Goal: Task Accomplishment & Management: Manage account settings

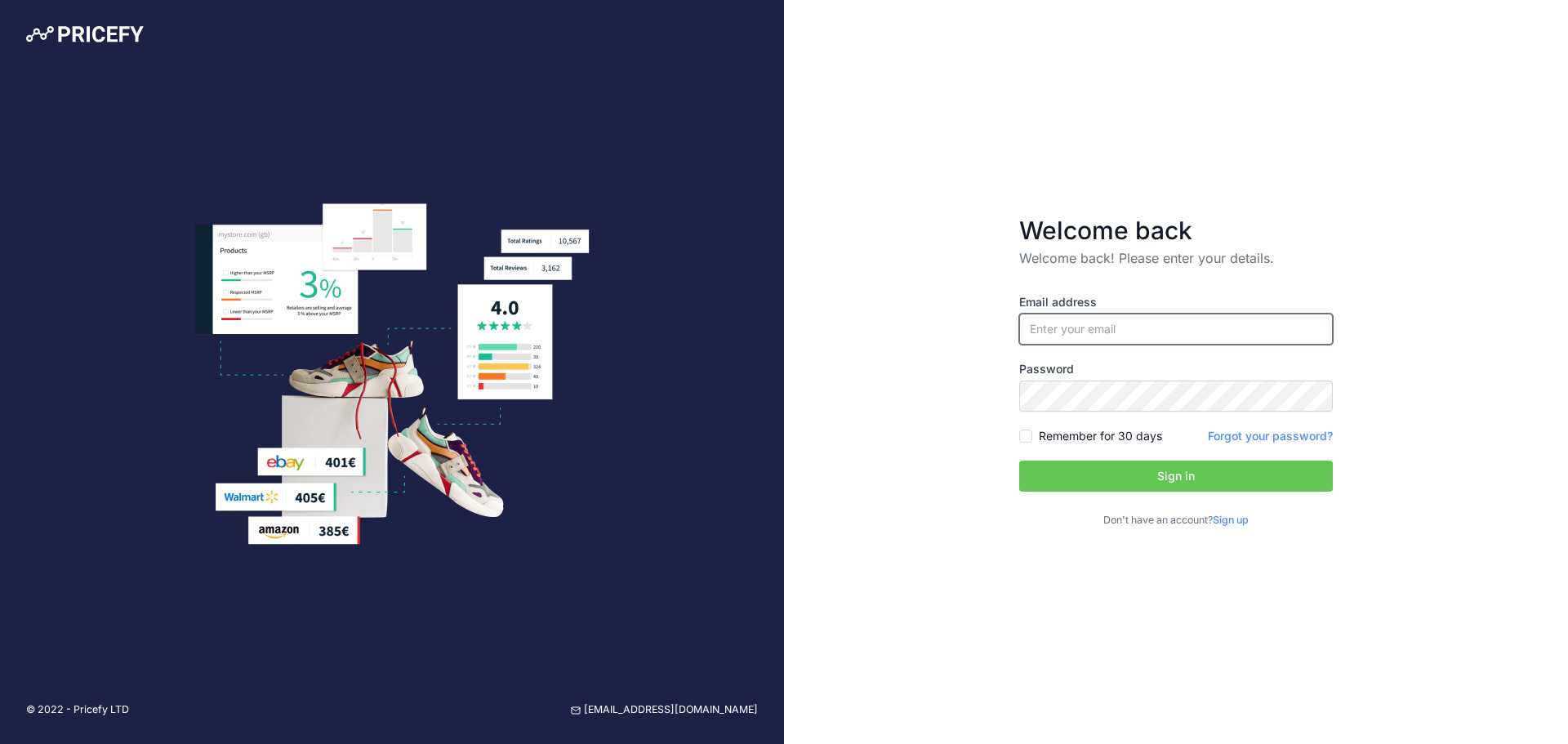
type input "[EMAIL_ADDRESS][DOMAIN_NAME]"
click at [1134, 334] on input "[EMAIL_ADDRESS][DOMAIN_NAME]" at bounding box center [1176, 329] width 314 height 31
click at [1146, 471] on button "Sign in" at bounding box center [1176, 476] width 314 height 31
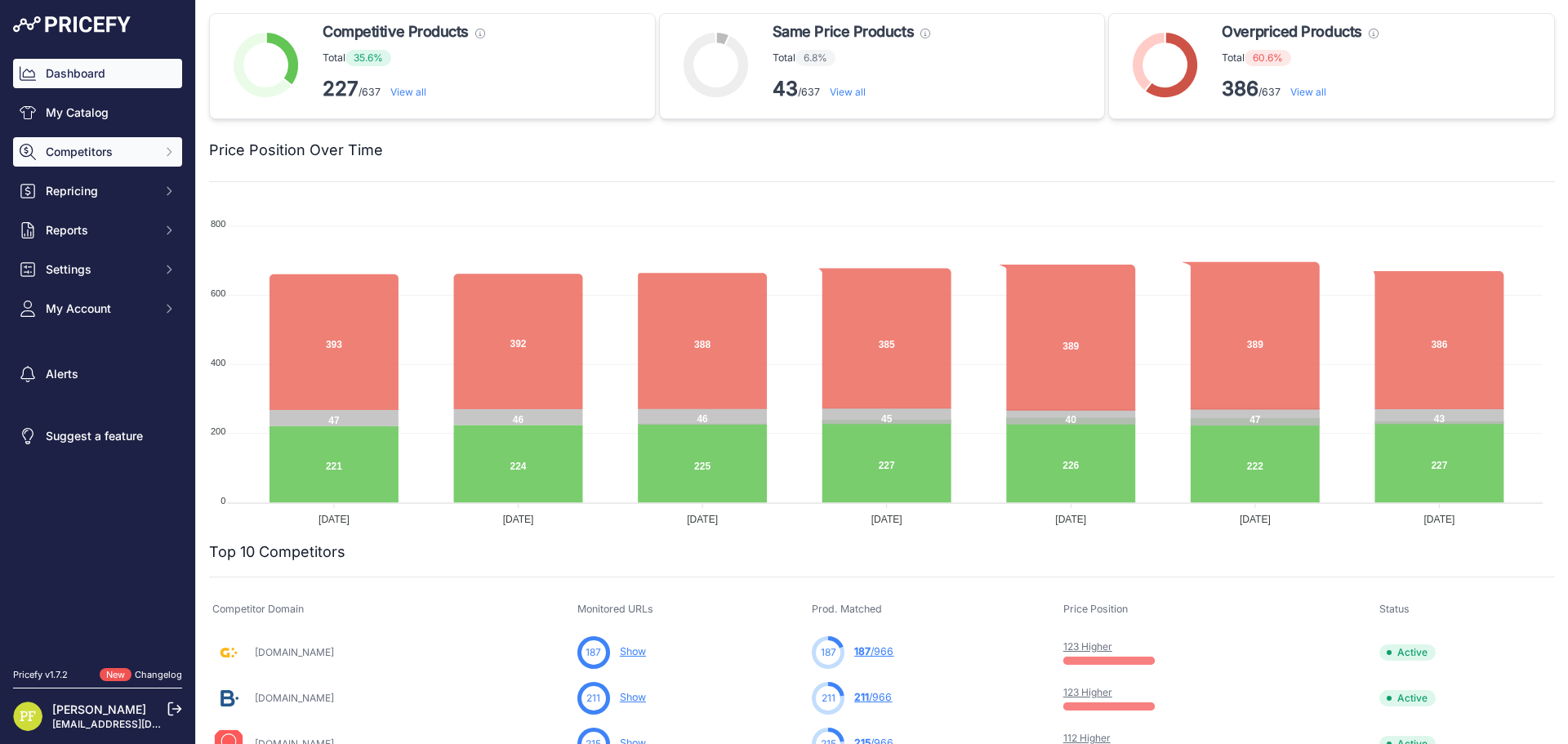
click at [98, 142] on button "Competitors" at bounding box center [98, 152] width 169 height 29
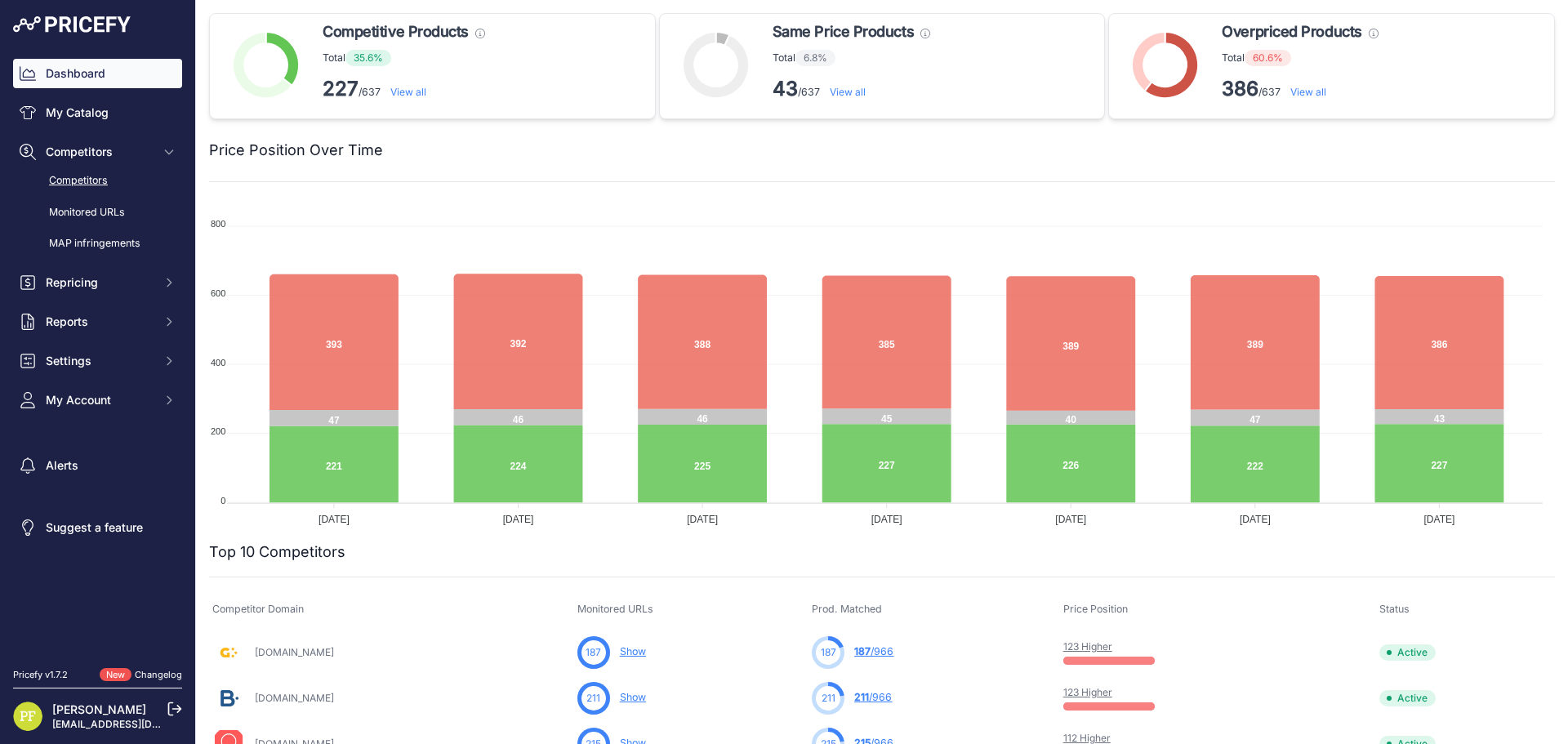
click at [90, 178] on link "Competitors" at bounding box center [98, 181] width 169 height 29
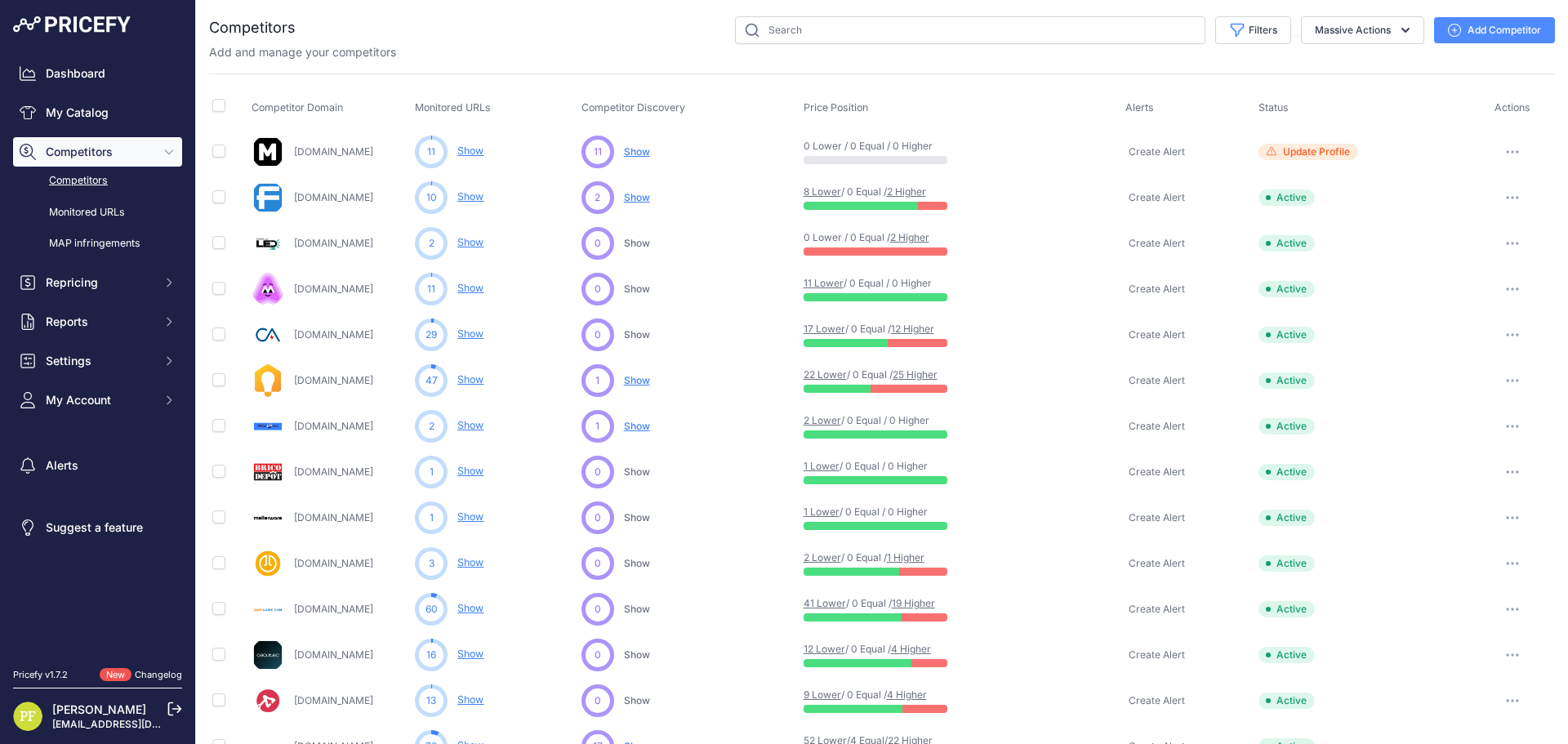
click at [1529, 38] on button "Add Competitor" at bounding box center [1495, 31] width 121 height 27
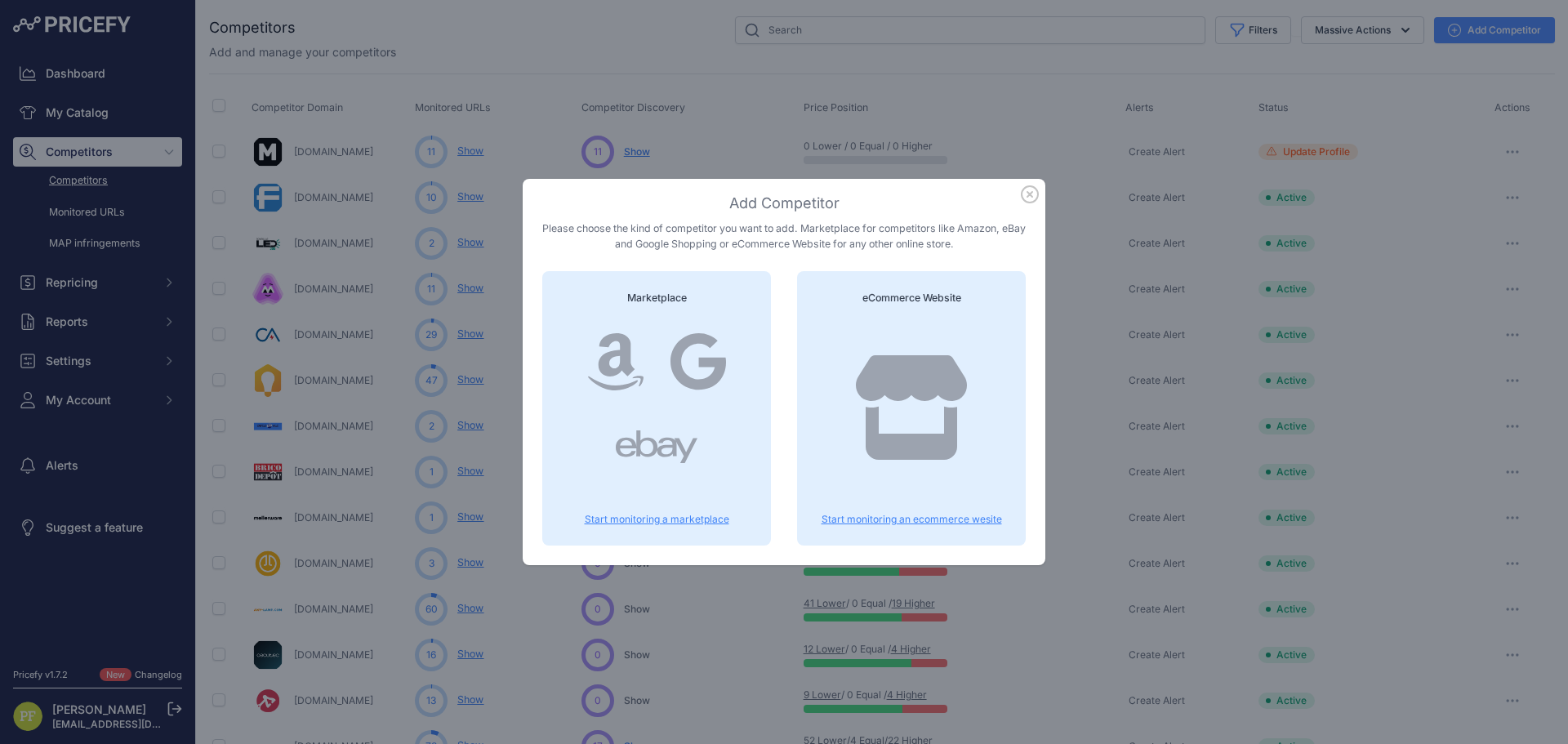
click at [904, 514] on p "Start monitoring an ecommerce wesite" at bounding box center [911, 519] width 190 height 13
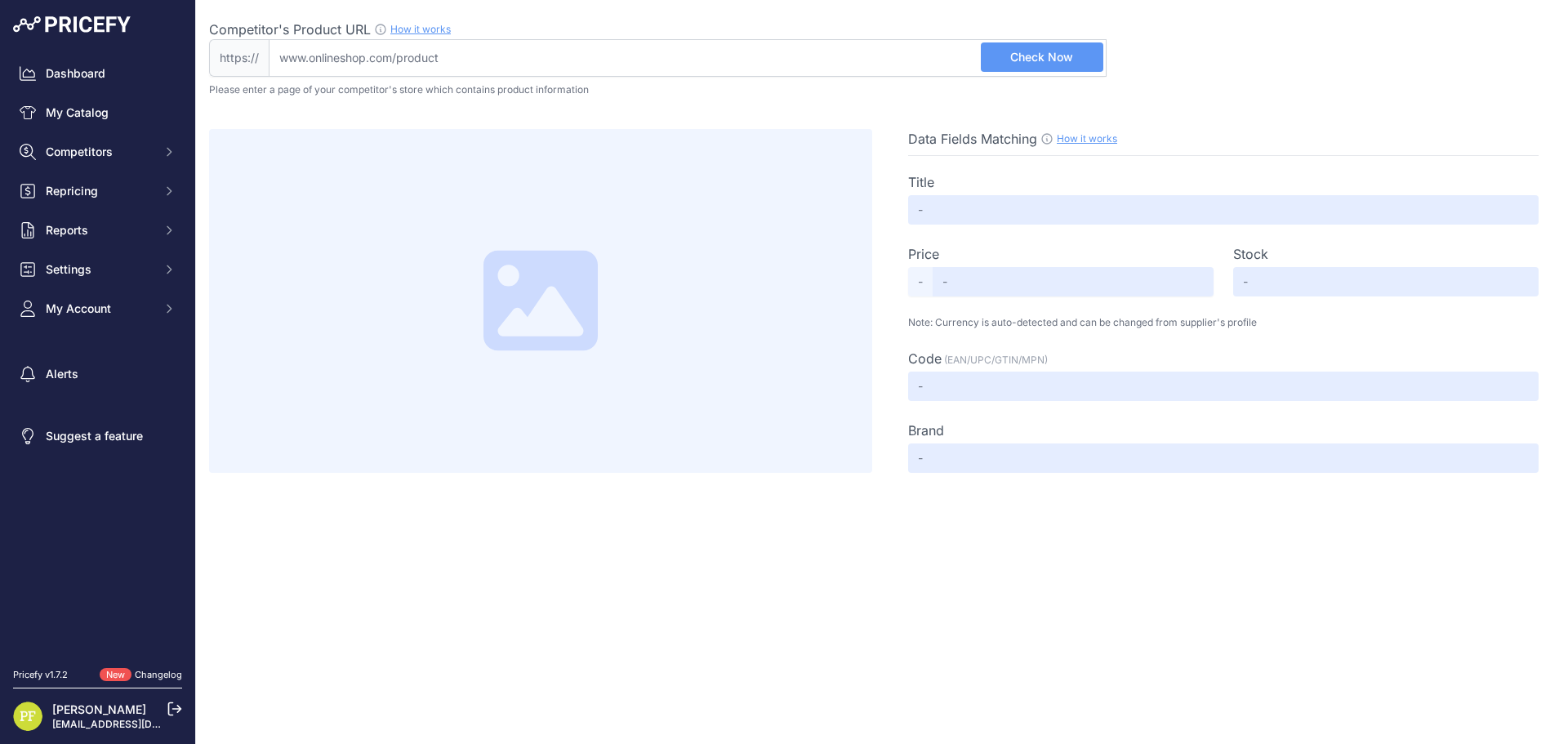
click at [456, 51] on input "Competitor's Product URL How it works In order to create your competitor's extr…" at bounding box center [688, 57] width 838 height 37
paste input "https://m-mimotec.com/es/ventilador-de-techo-led-white-olga-107-cm"
type input "m-mimotec.com/es/ventilador-de-techo-led-white-olga-107-cm"
click at [1028, 57] on span "Check Now" at bounding box center [1042, 57] width 63 height 17
click at [142, 681] on div "Pricefy v1.7.2 New Changelog" at bounding box center [98, 675] width 195 height 27
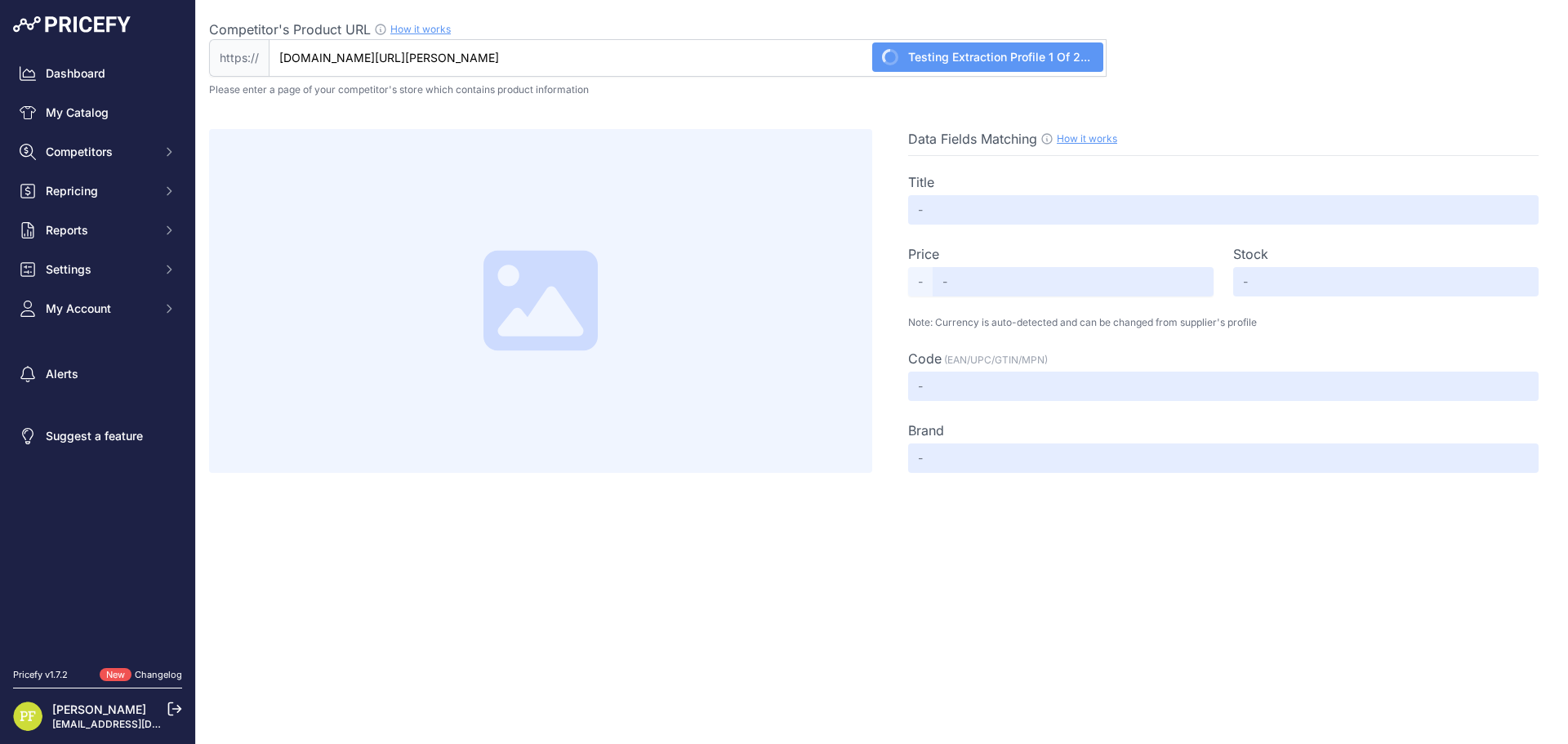
click at [157, 674] on link "Changelog" at bounding box center [158, 675] width 47 height 12
click at [511, 55] on input "Competitor's Product URL How it works In order to create your competitor's extr…" at bounding box center [688, 57] width 838 height 37
paste input "https://m-mimotec.com/es/ventilador-de-techo-led-white-olga-107-cm"
type input "m-mimotec.com/es/ventilador-de-techo-led-white-olga-107-cm"
click at [1044, 56] on span "Check Now" at bounding box center [1042, 57] width 63 height 17
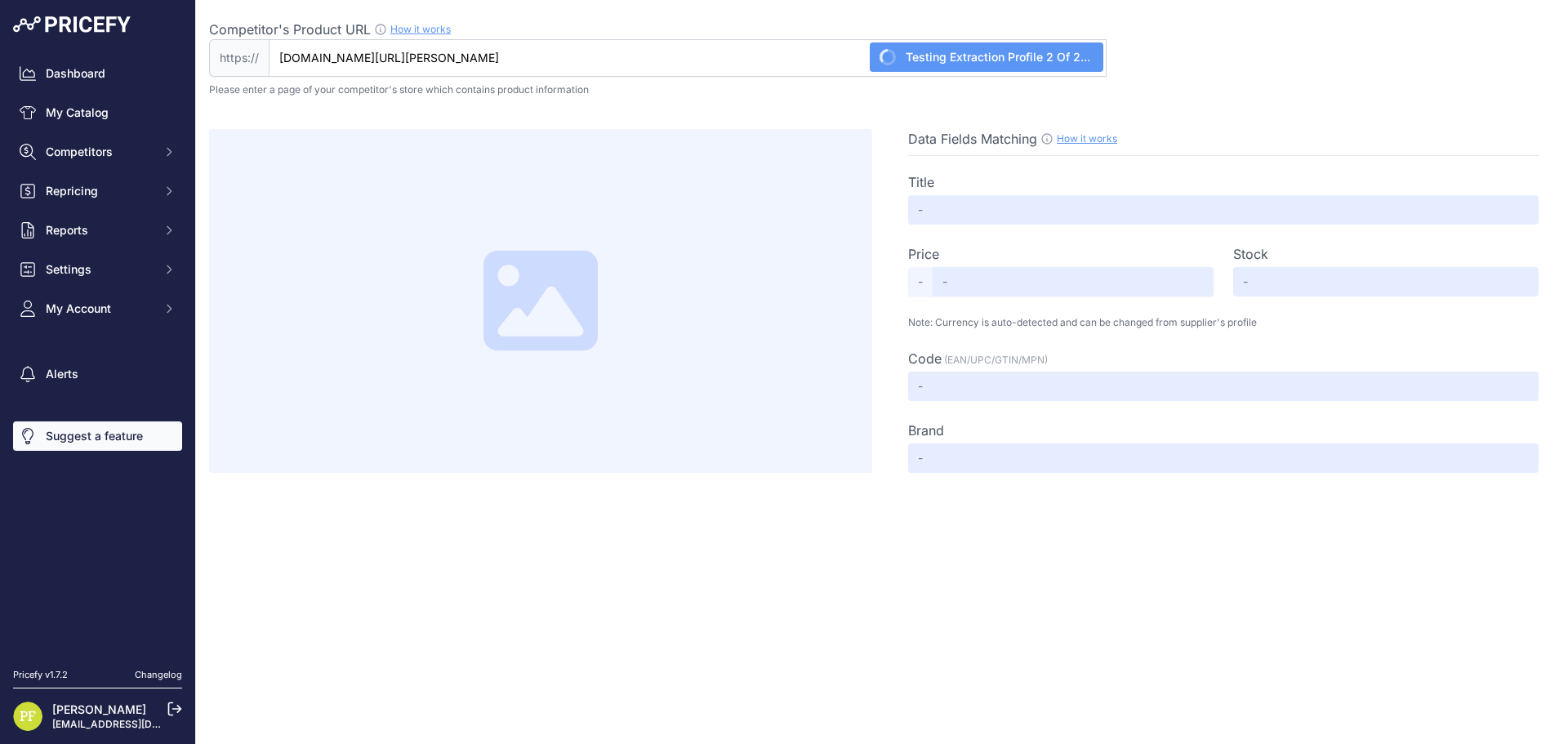
type input "cct"
type input "Not Found"
type input "Available"
type input "8435579788318"
type input "M LEDME"
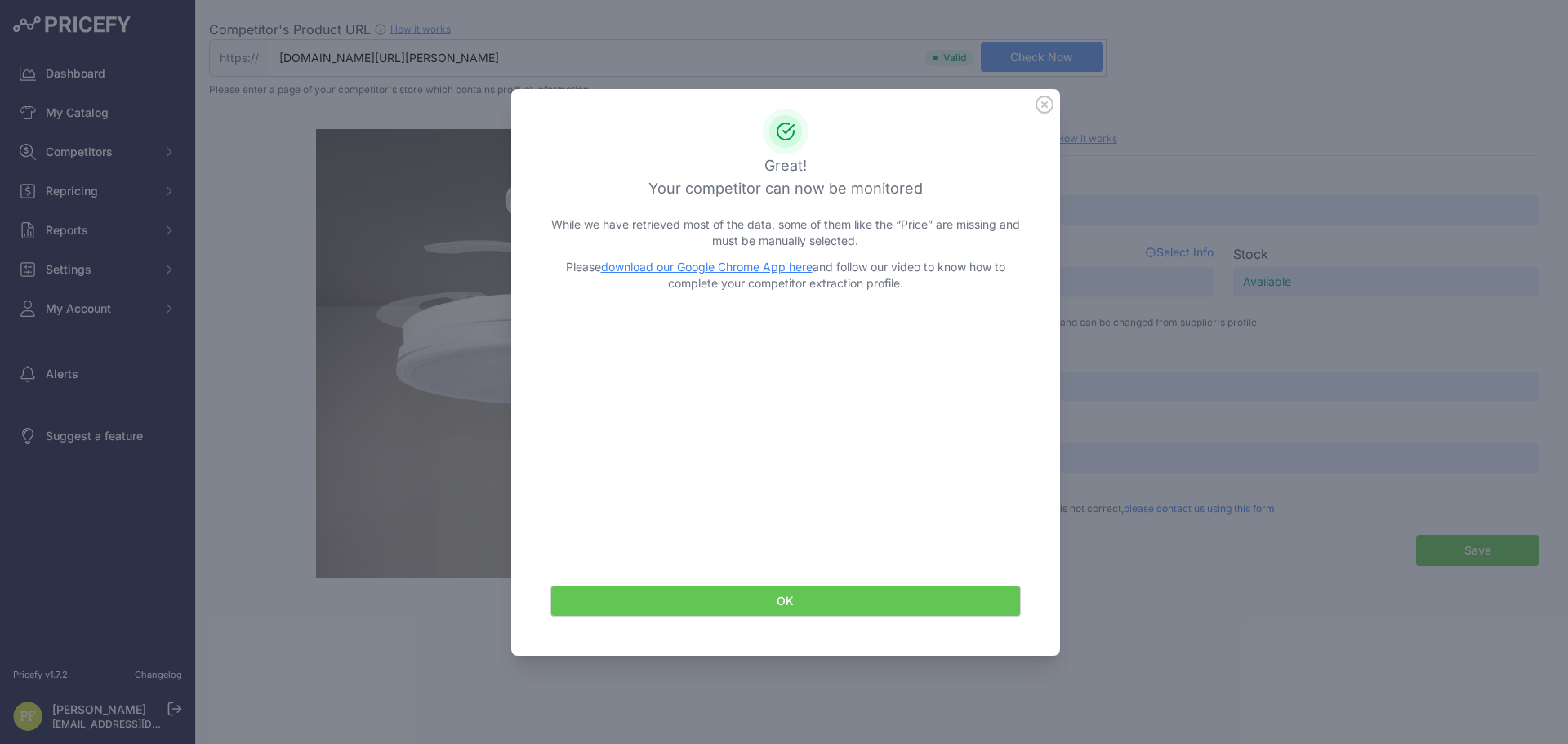
click at [1045, 110] on icon at bounding box center [1045, 104] width 18 height 18
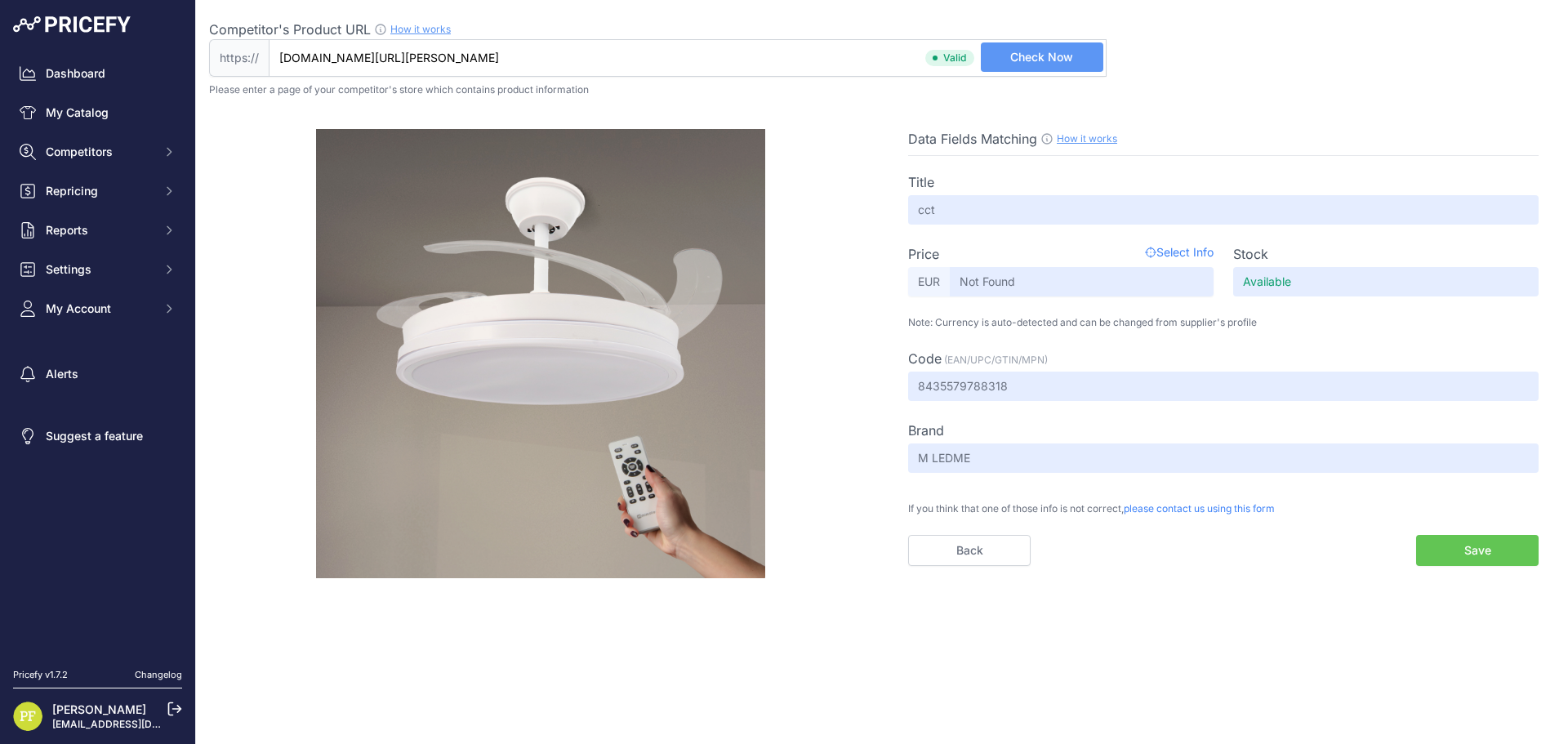
click at [1166, 249] on span "Select Info" at bounding box center [1180, 254] width 69 height 20
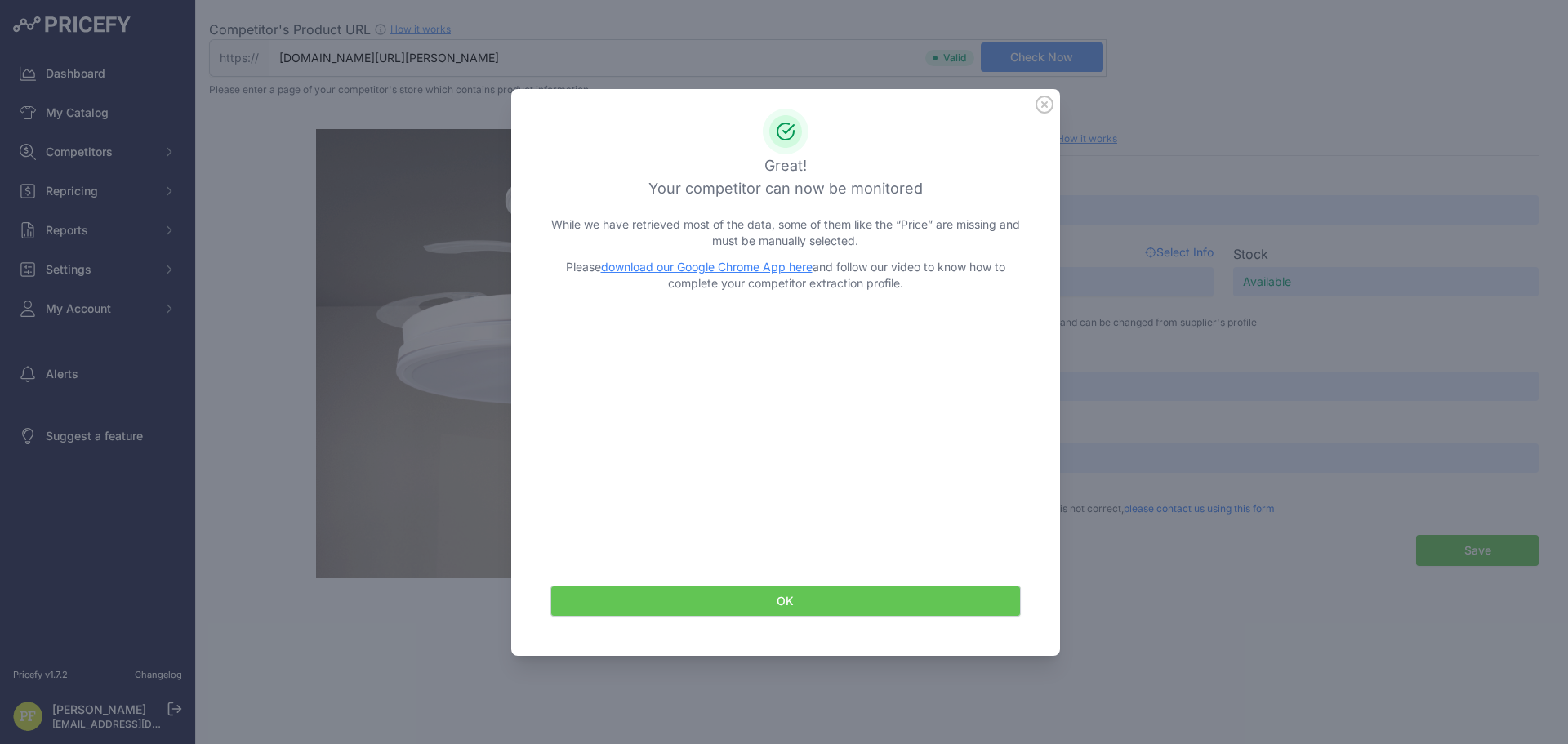
click at [1041, 107] on icon at bounding box center [1045, 104] width 17 height 17
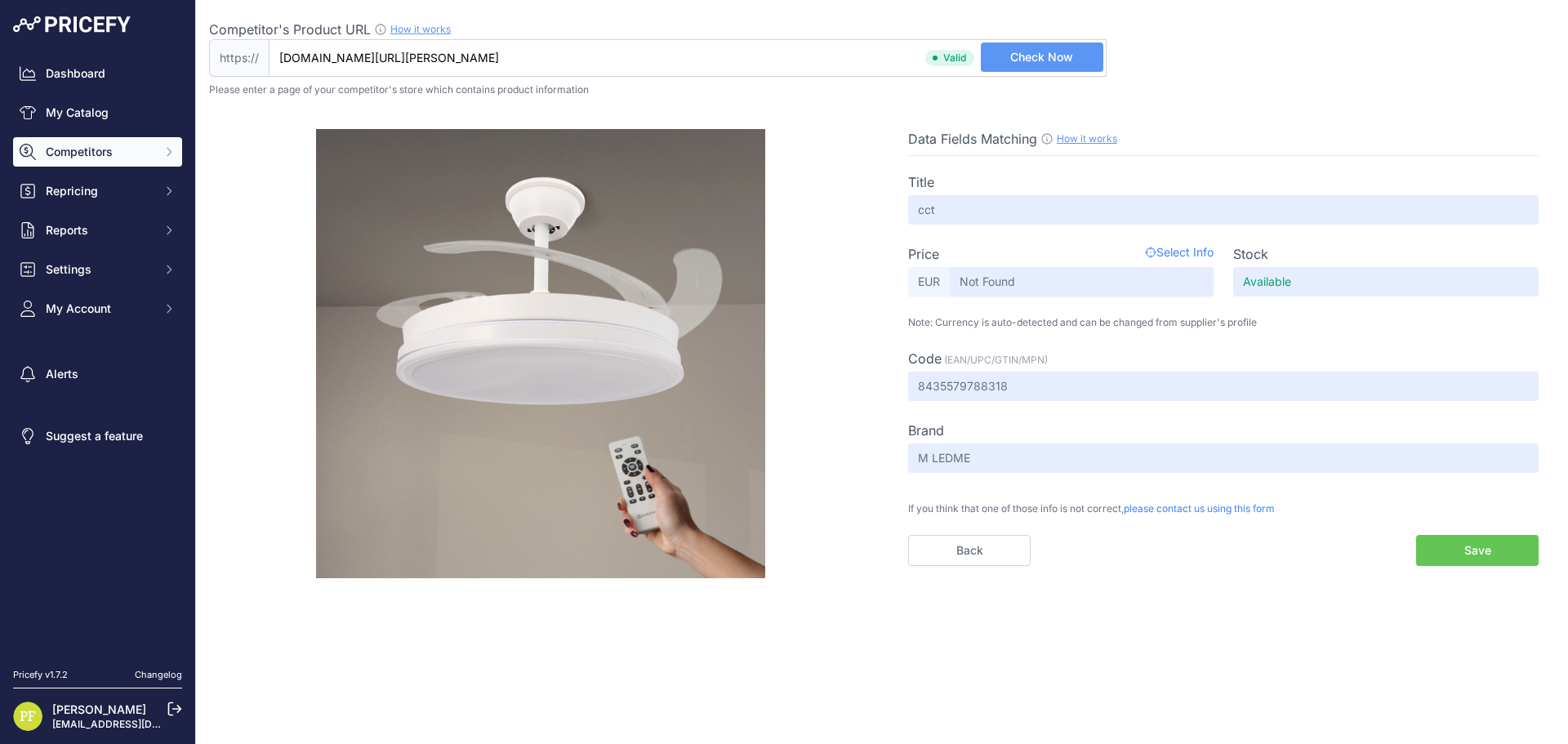
click at [94, 140] on button "Competitors" at bounding box center [98, 152] width 169 height 29
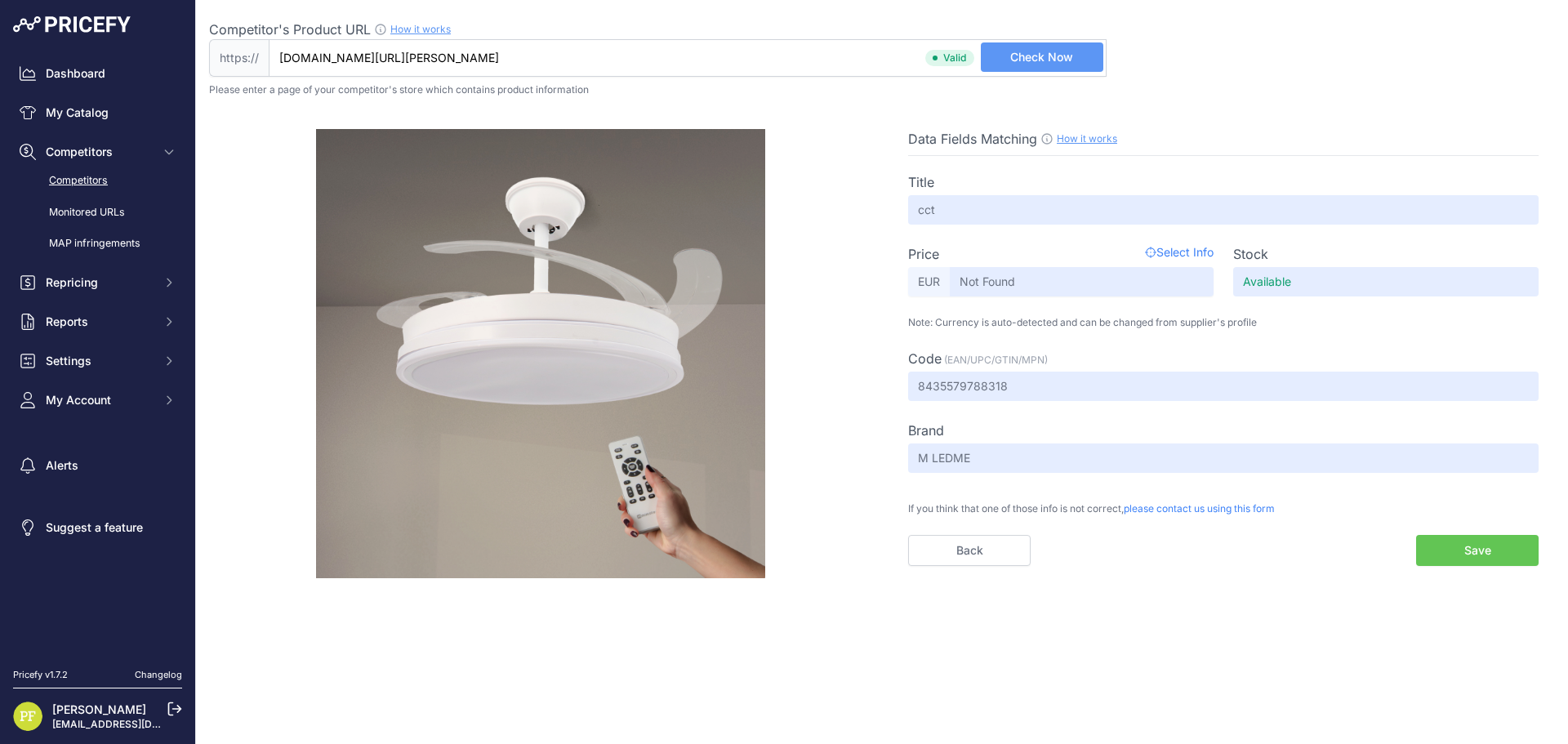
click at [103, 171] on link "Competitors" at bounding box center [98, 181] width 169 height 29
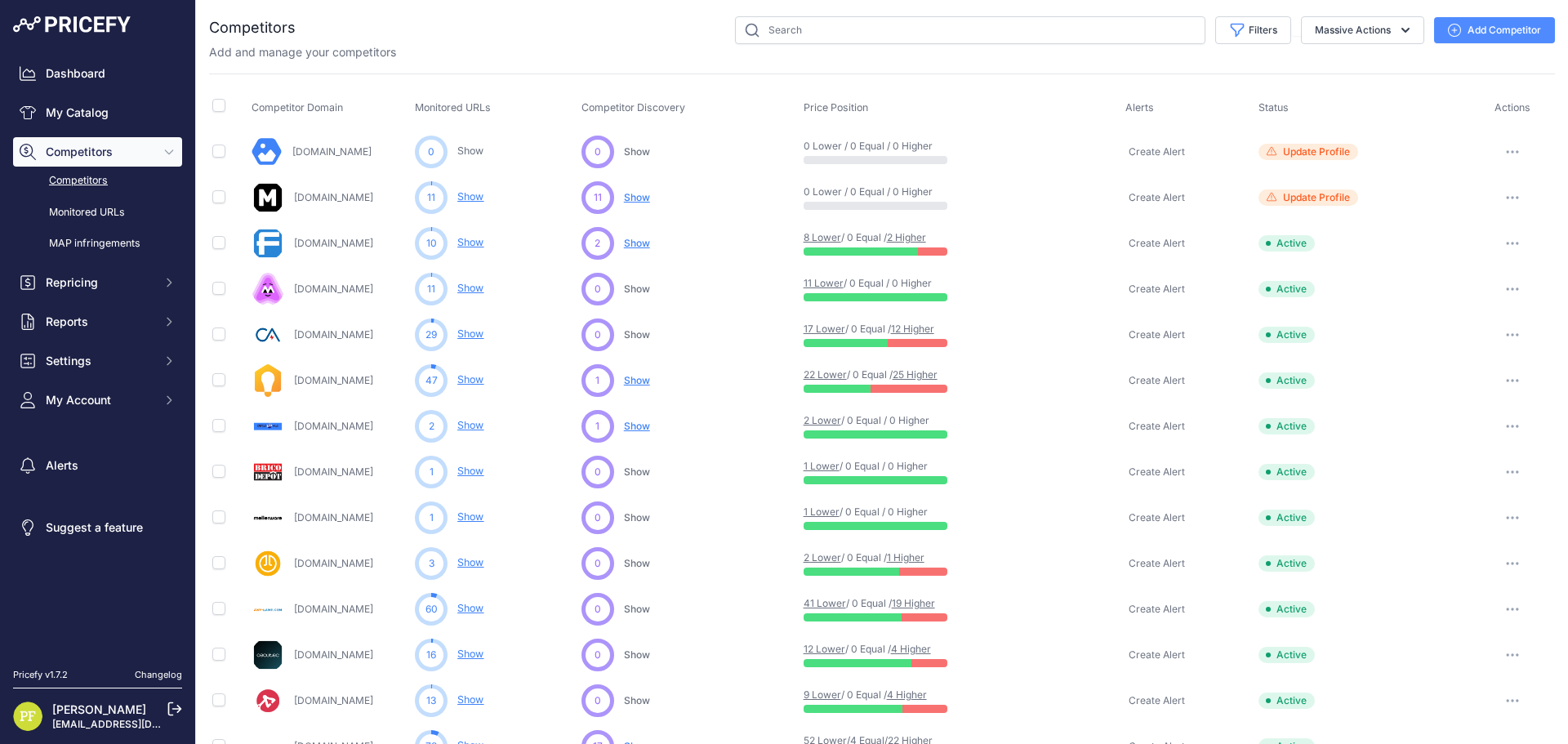
click at [1506, 150] on icon "button" at bounding box center [1513, 152] width 13 height 3
click at [1504, 181] on link "View Competitor Profile" at bounding box center [1484, 186] width 137 height 27
click at [1498, 147] on button "button" at bounding box center [1513, 152] width 32 height 23
click at [1480, 187] on link "View Competitor Profile" at bounding box center [1484, 186] width 137 height 27
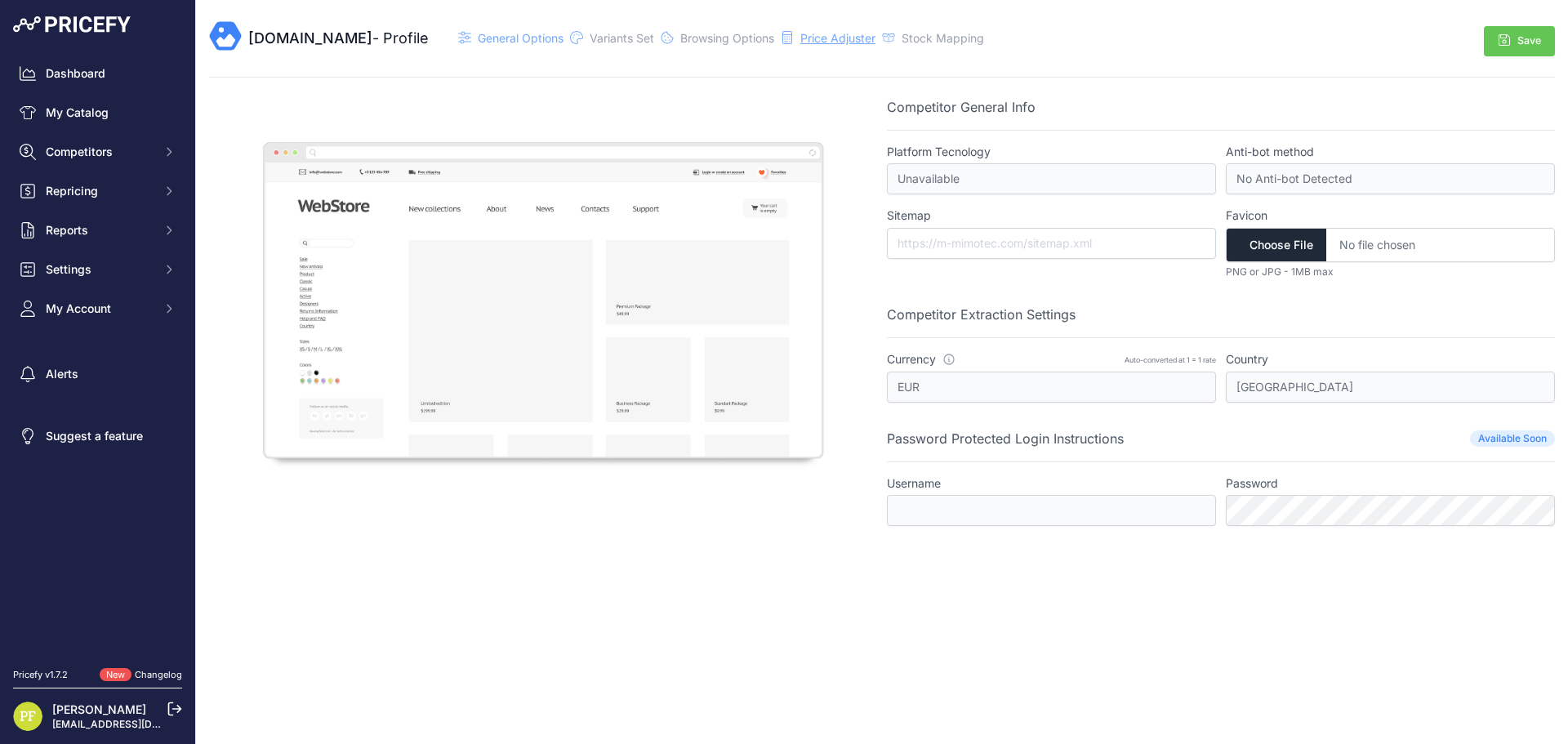
click at [839, 44] on span "Price Adjuster" at bounding box center [837, 37] width 75 height 14
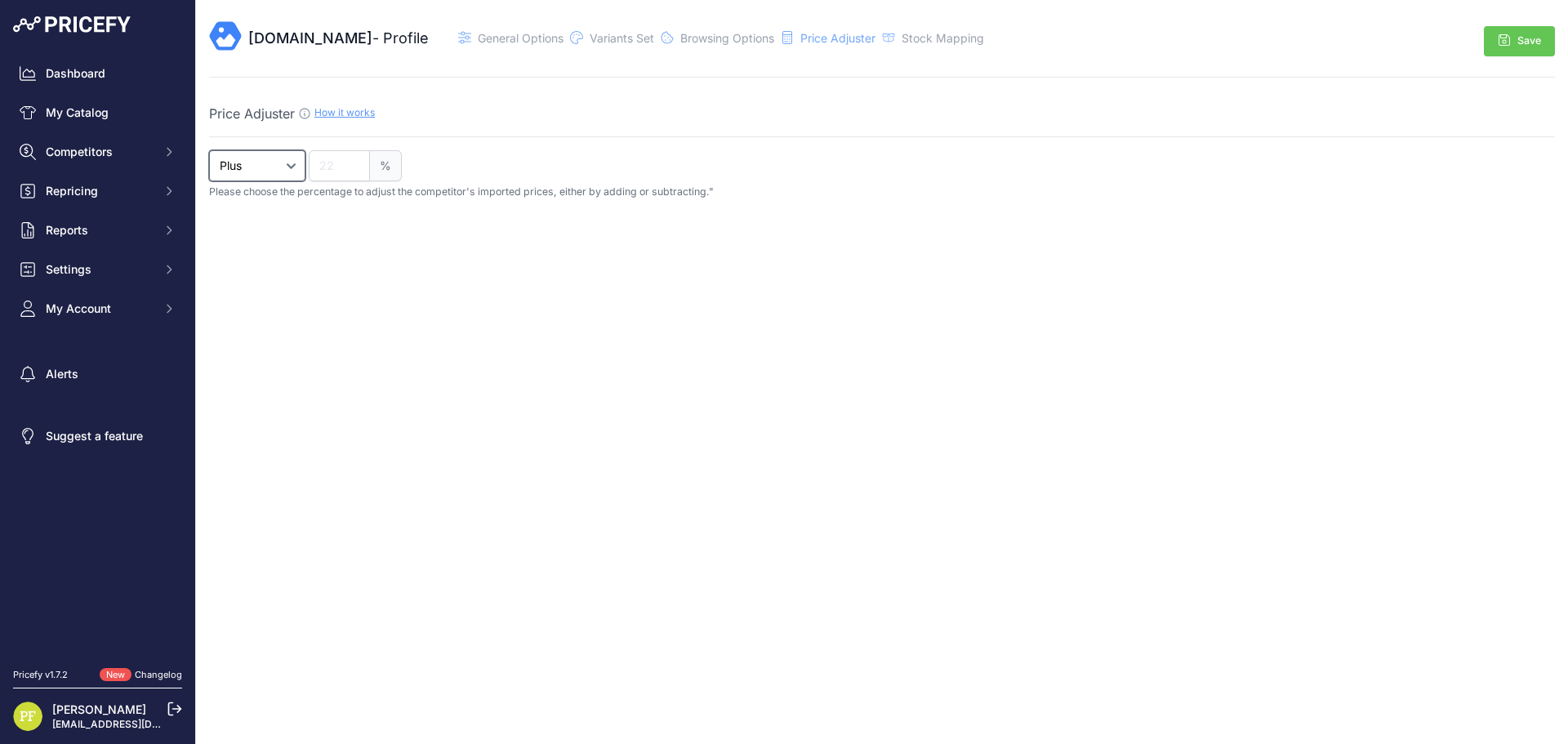
click at [282, 173] on select "Plus Minus" at bounding box center [257, 165] width 96 height 31
select select "1"
click at [209, 150] on select "Plus Minus" at bounding box center [257, 165] width 96 height 31
click at [335, 162] on input "number" at bounding box center [340, 165] width 61 height 31
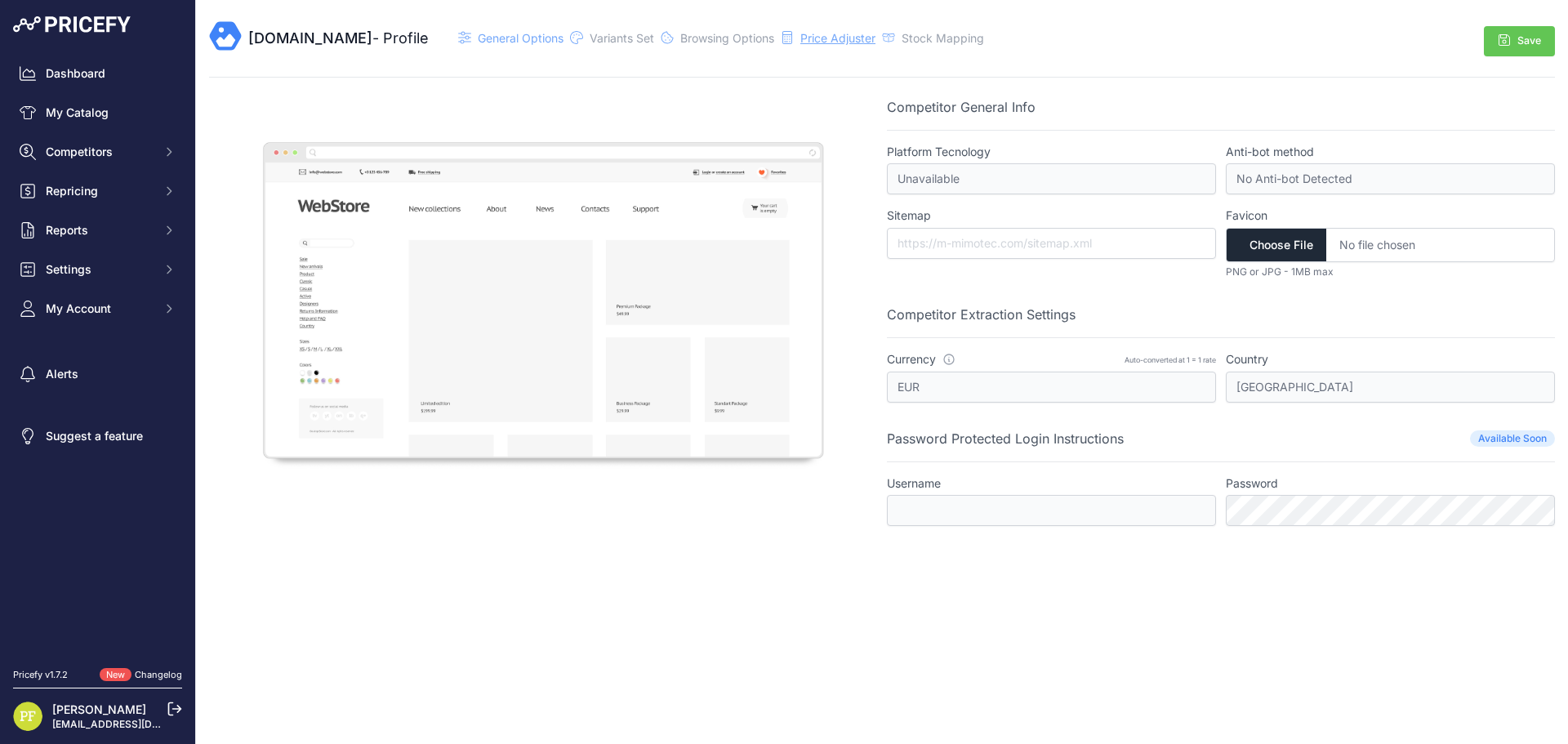
click at [820, 33] on span "Price Adjuster" at bounding box center [837, 37] width 75 height 14
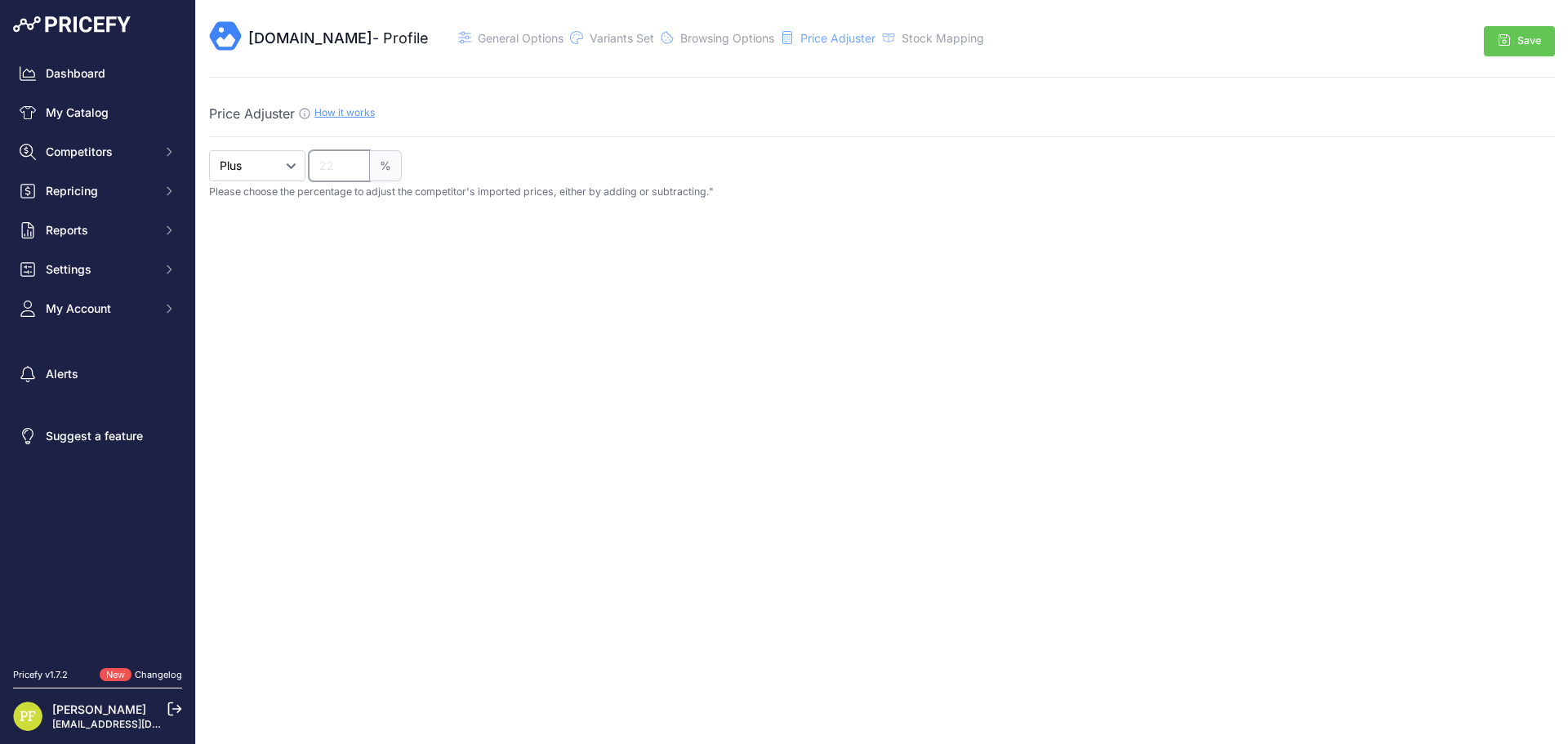
click at [341, 163] on input "number" at bounding box center [340, 165] width 61 height 31
click at [275, 169] on select "Plus Minus" at bounding box center [257, 165] width 96 height 31
select select "1"
click at [209, 150] on select "Plus Minus" at bounding box center [257, 165] width 96 height 31
click at [336, 161] on input "number" at bounding box center [340, 165] width 61 height 31
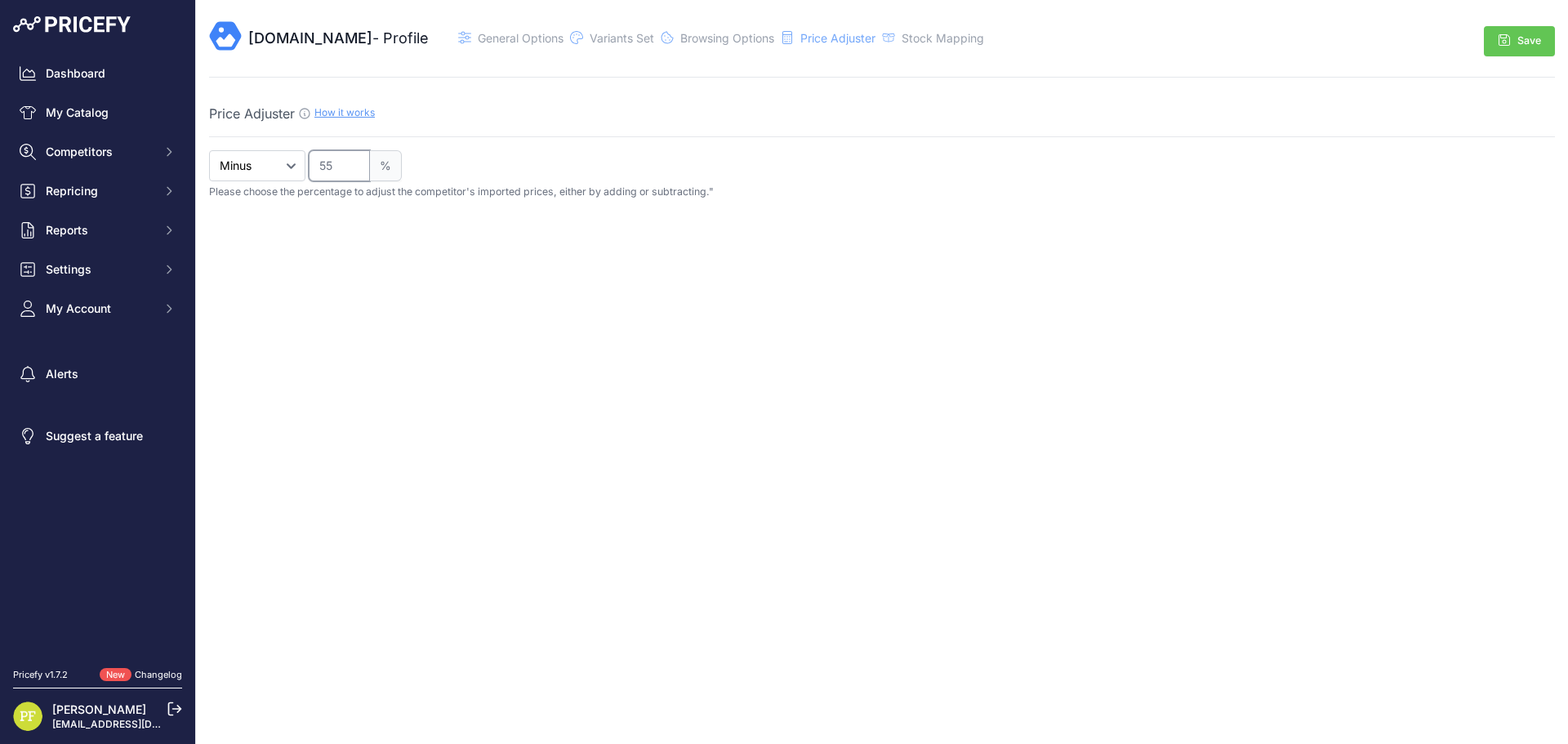
type input "55"
click at [1536, 29] on button "Save" at bounding box center [1520, 41] width 71 height 30
select select "1"
click at [507, 34] on span "General Options" at bounding box center [521, 37] width 86 height 14
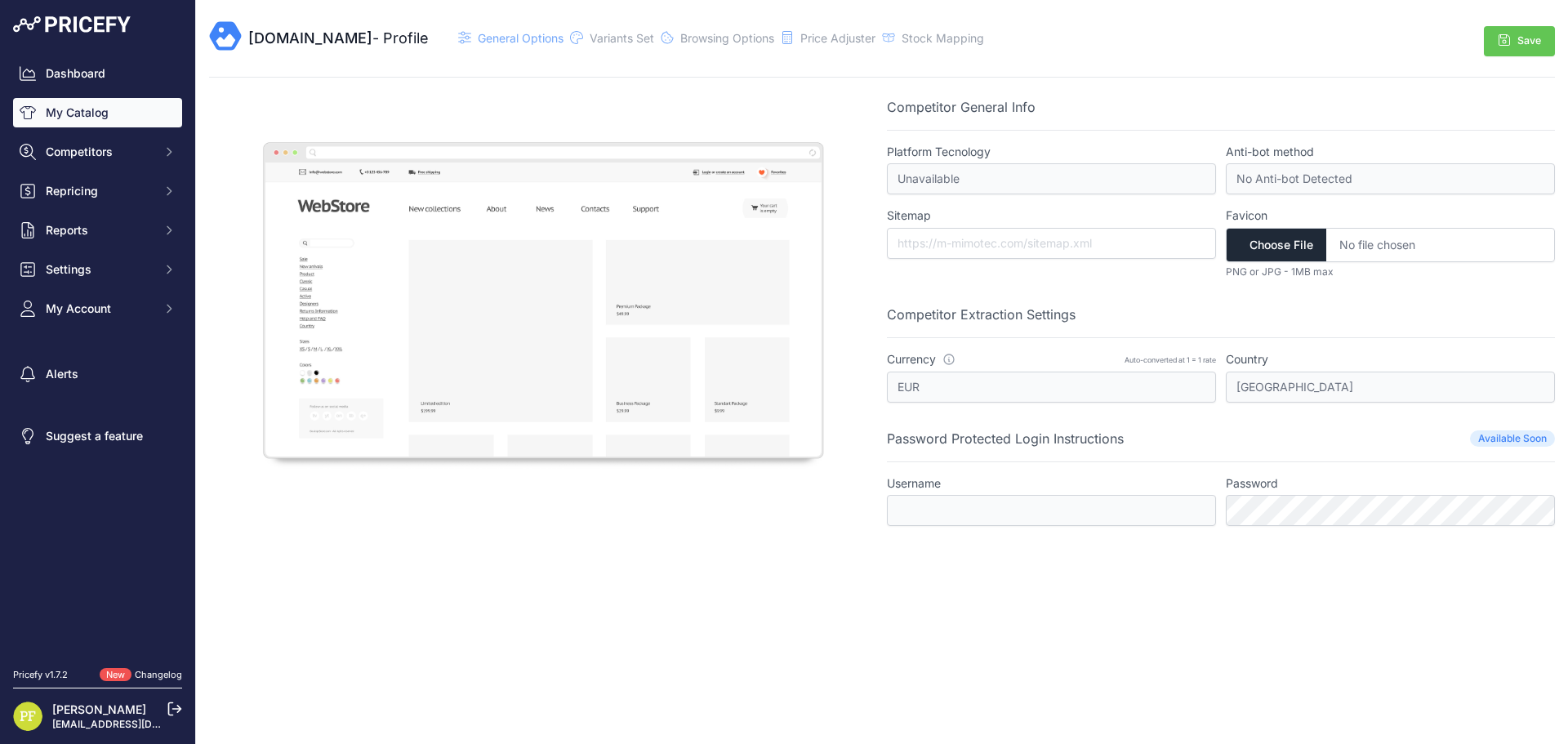
click at [84, 109] on link "My Catalog" at bounding box center [98, 112] width 169 height 29
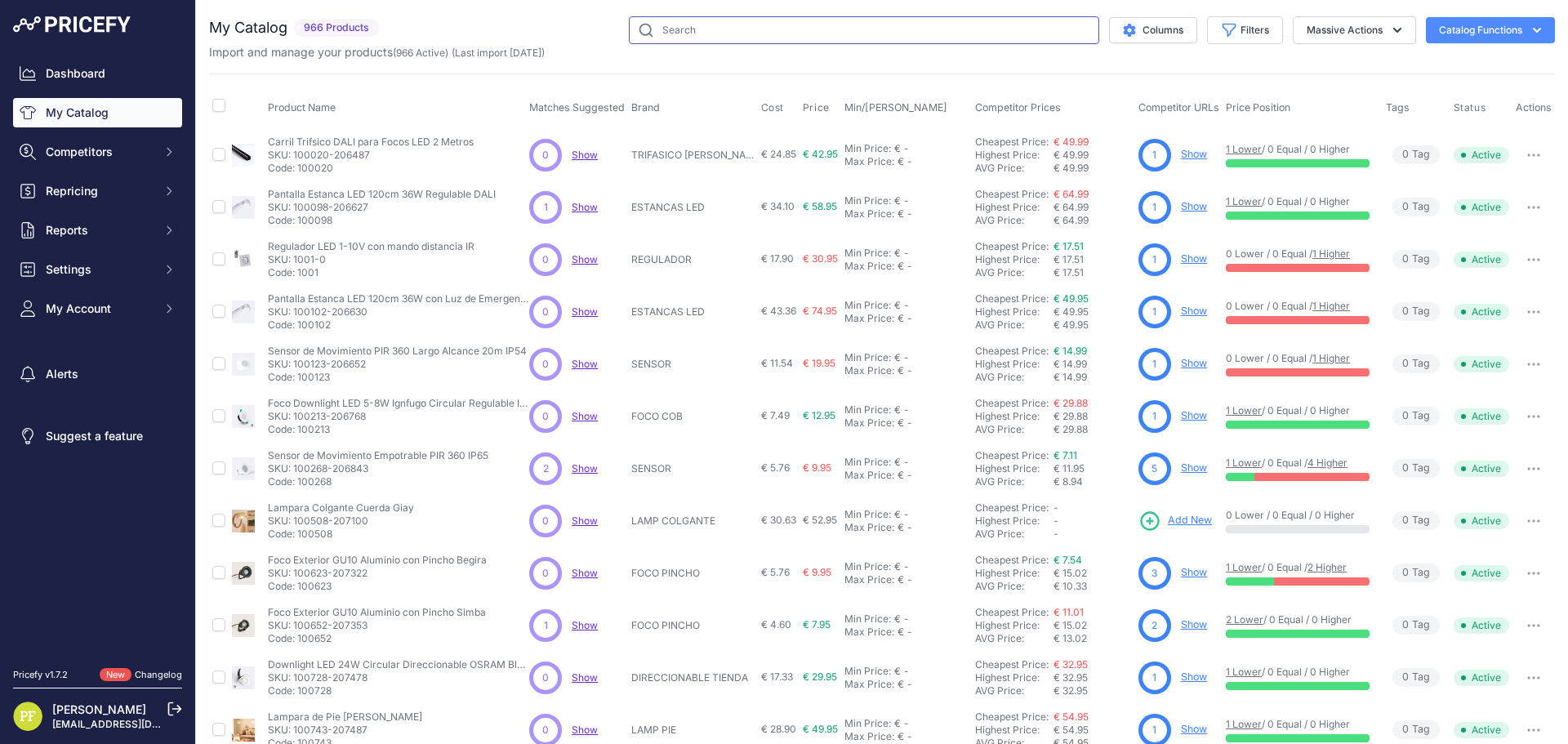
click at [808, 34] on input "text" at bounding box center [864, 31] width 470 height 28
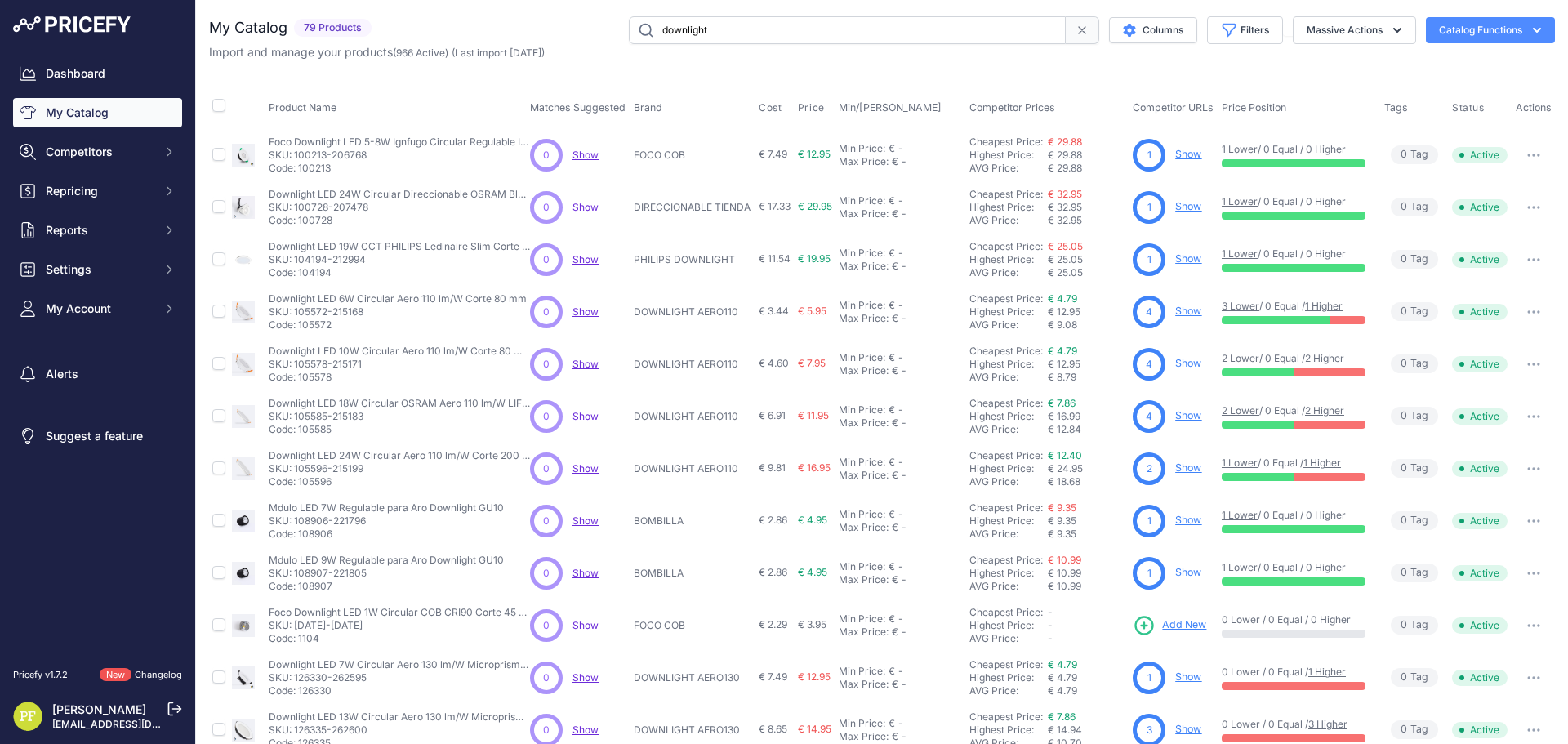
click at [732, 33] on input "downlight" at bounding box center [847, 31] width 437 height 28
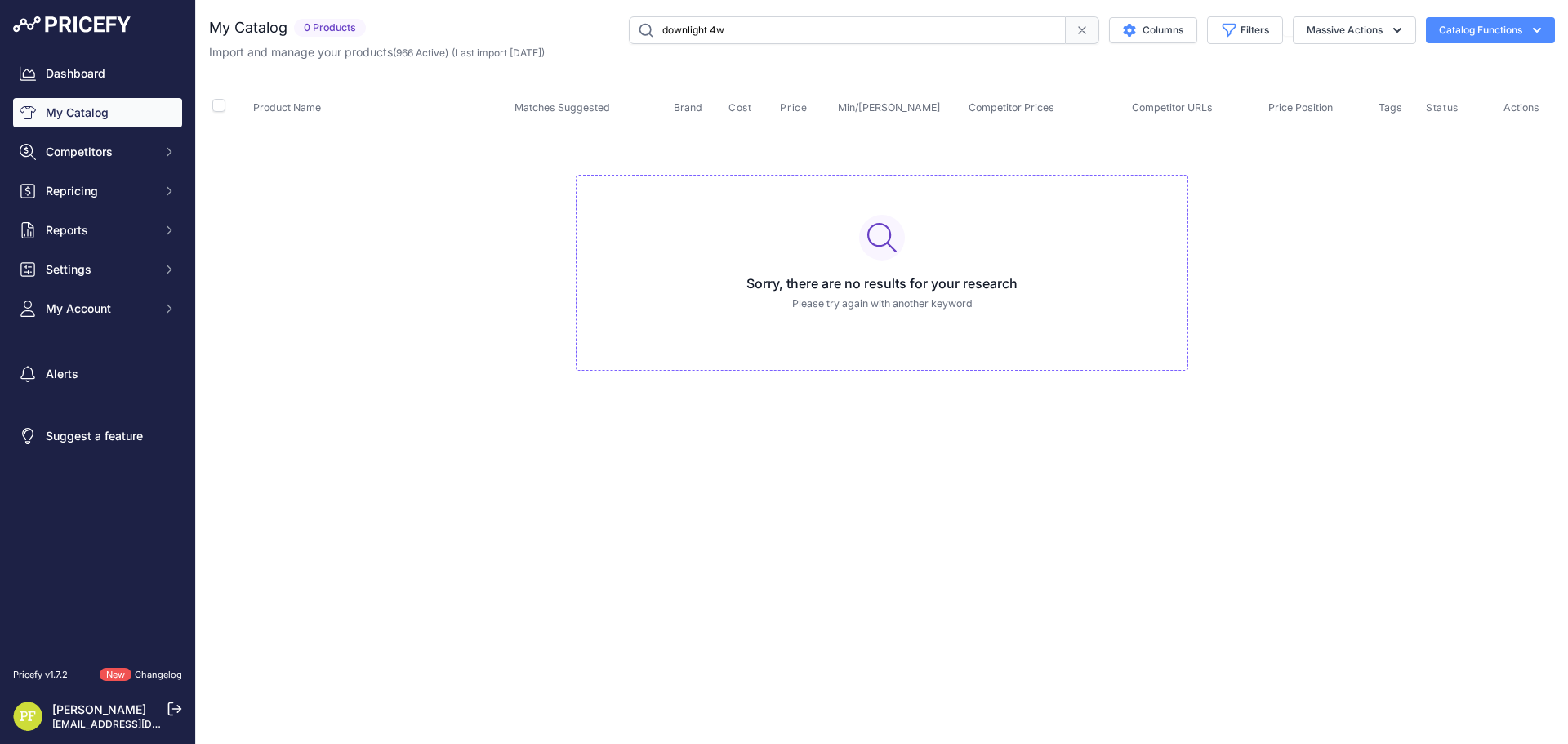
click at [768, 22] on input "downlight 4w" at bounding box center [847, 31] width 437 height 28
click at [765, 26] on input "downlight 6w" at bounding box center [847, 31] width 437 height 28
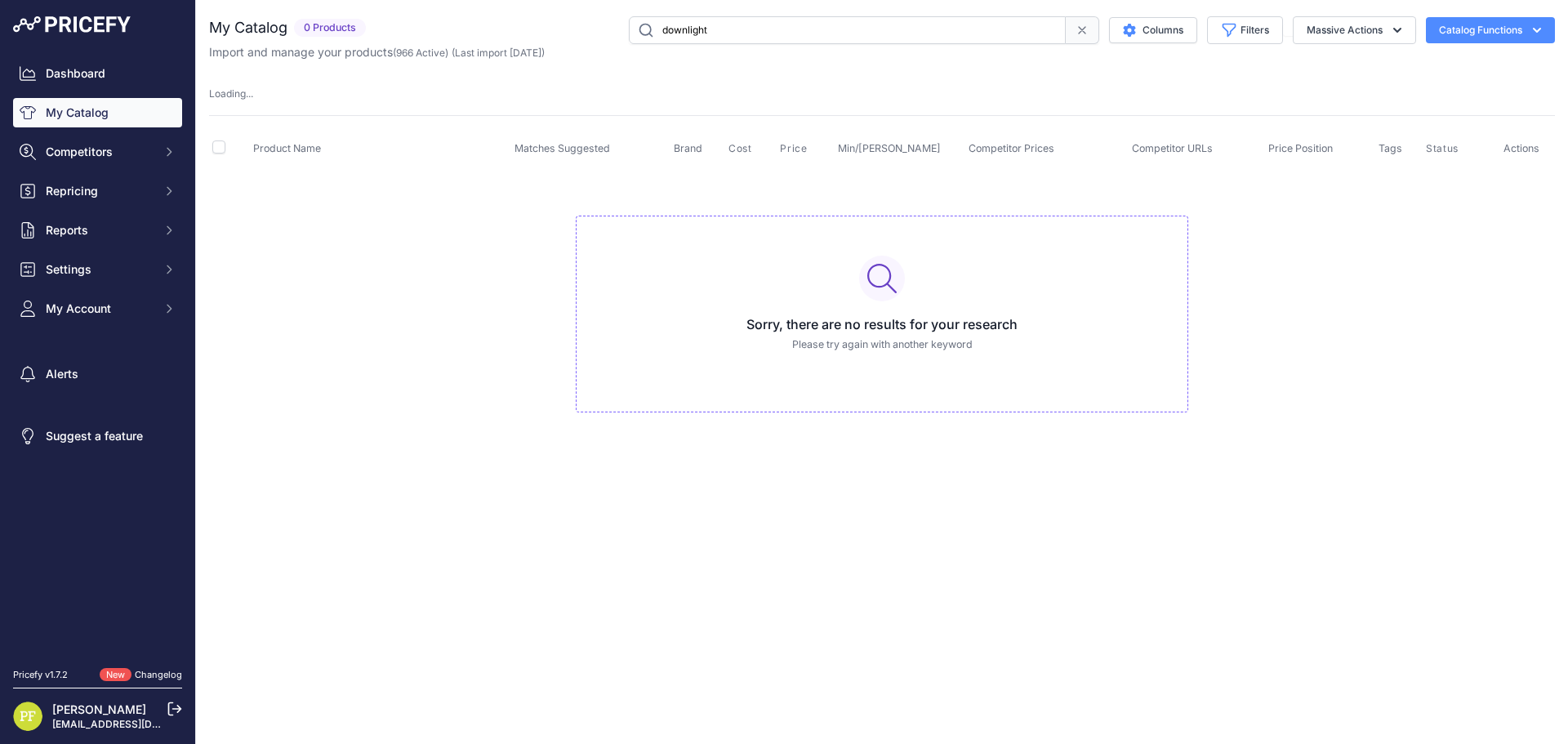
click at [932, 24] on input "downlight" at bounding box center [847, 31] width 437 height 28
click at [1088, 27] on span at bounding box center [1083, 31] width 33 height 28
type input "downlight"
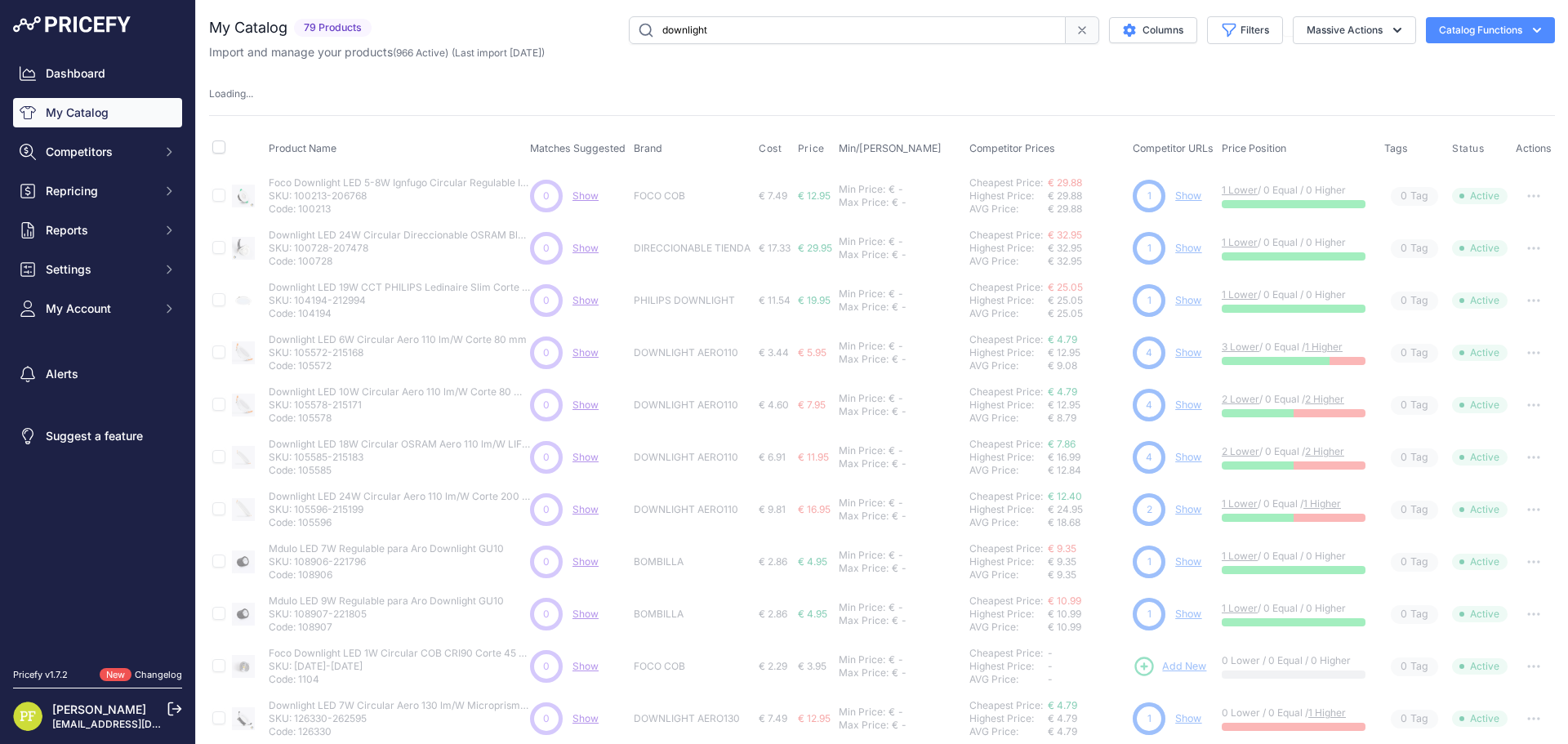
click at [802, 27] on input "downlight" at bounding box center [847, 31] width 437 height 28
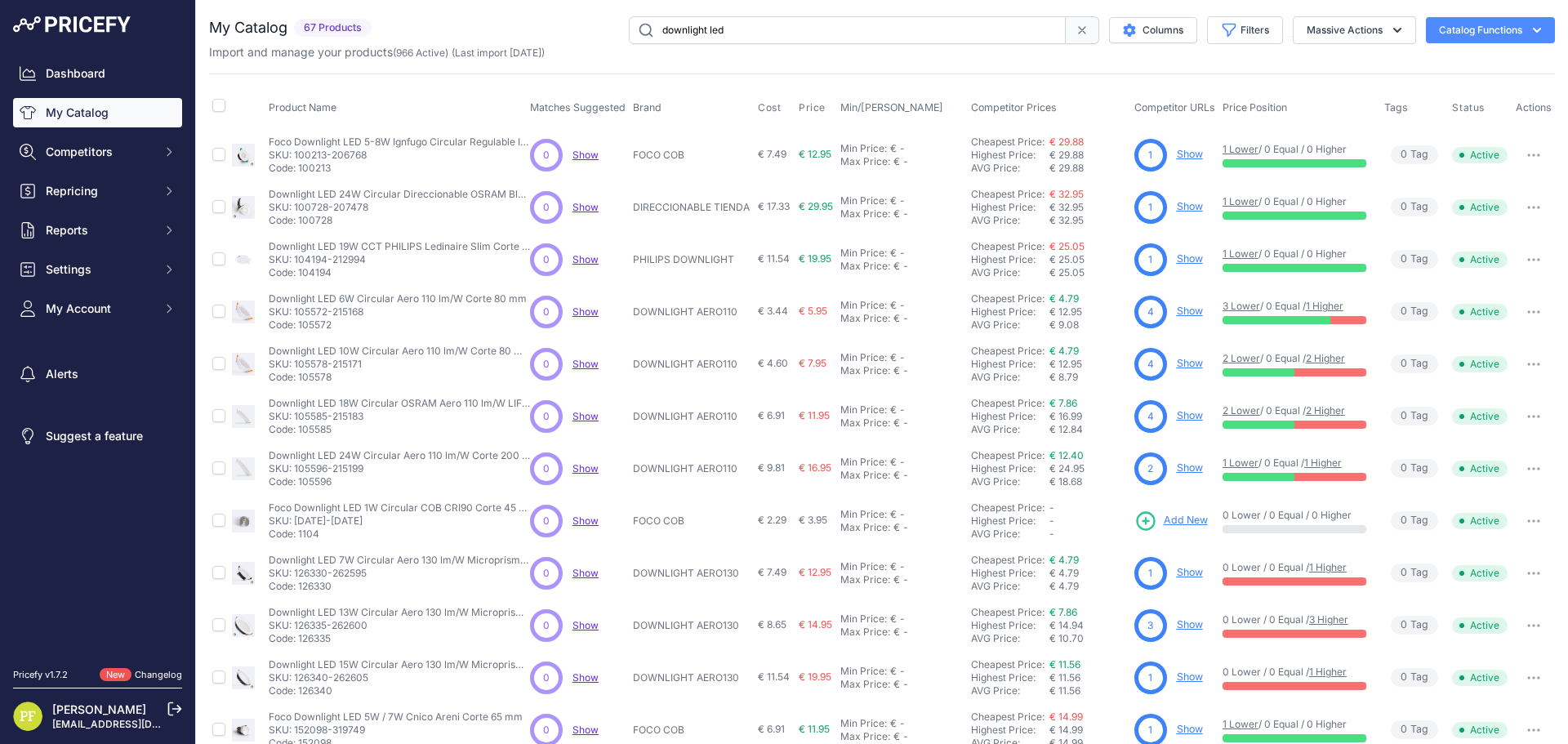
click at [771, 27] on input "downlight led" at bounding box center [847, 31] width 437 height 28
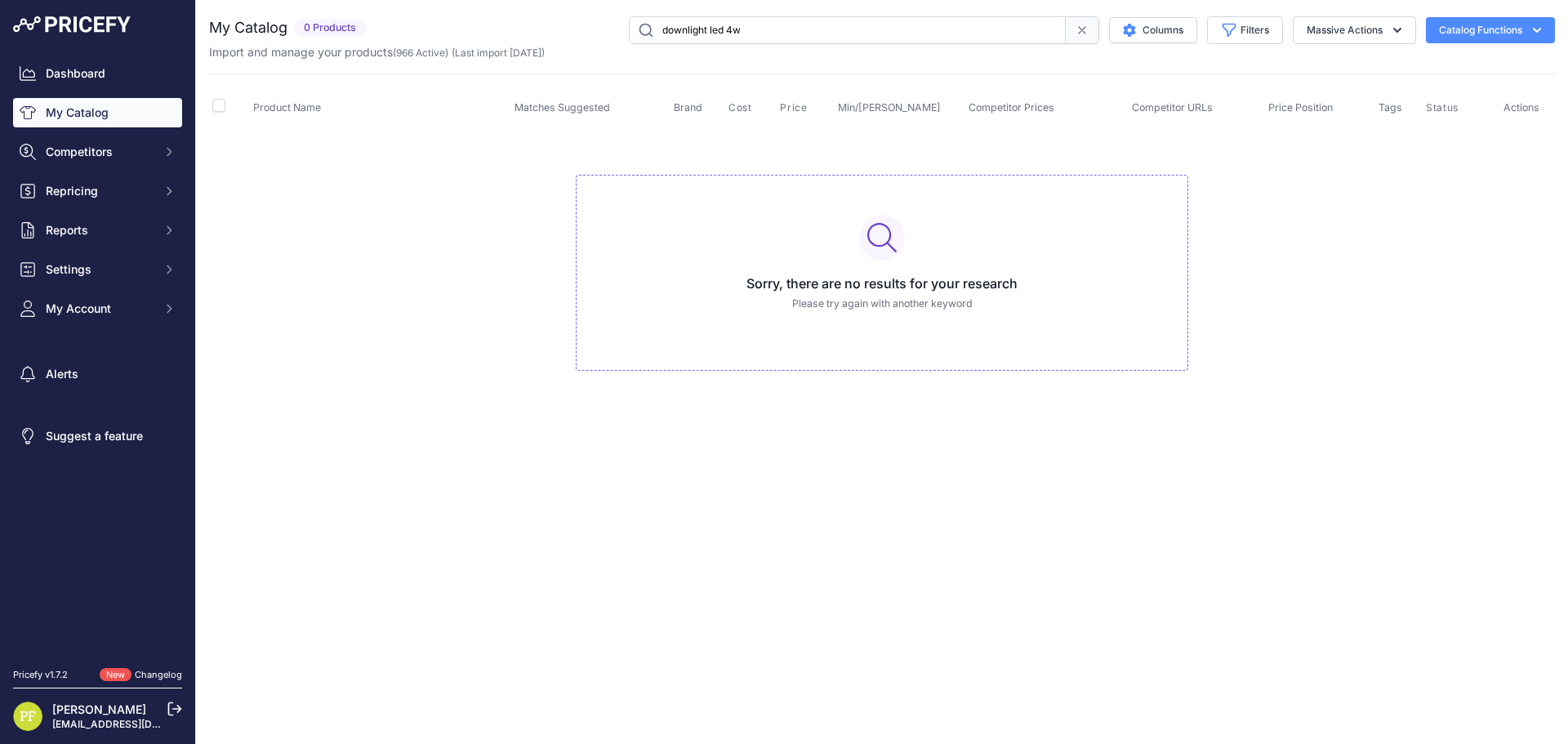
click at [763, 36] on input "downlight led 4w" at bounding box center [847, 31] width 437 height 28
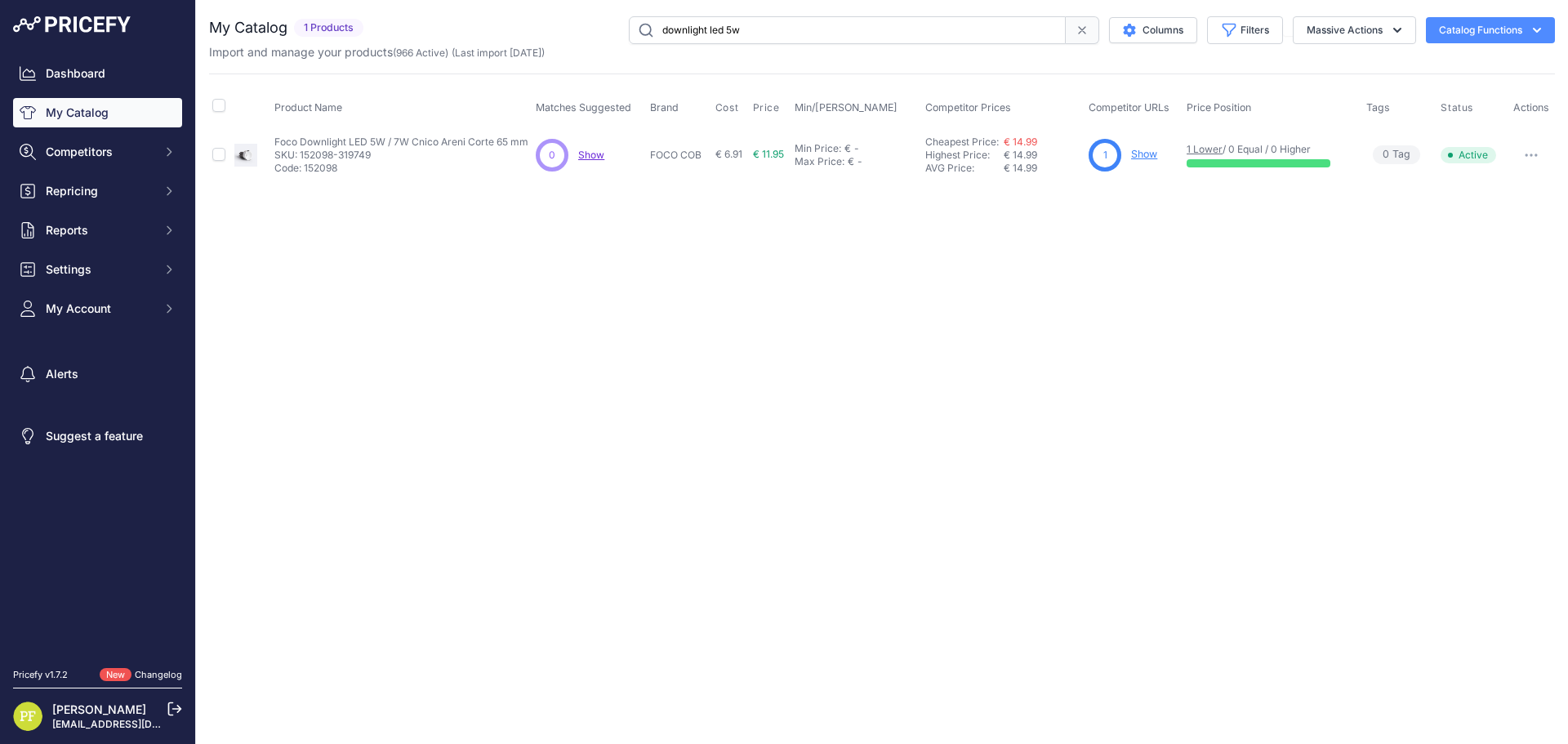
click at [762, 27] on input "downlight led 5w" at bounding box center [847, 31] width 437 height 28
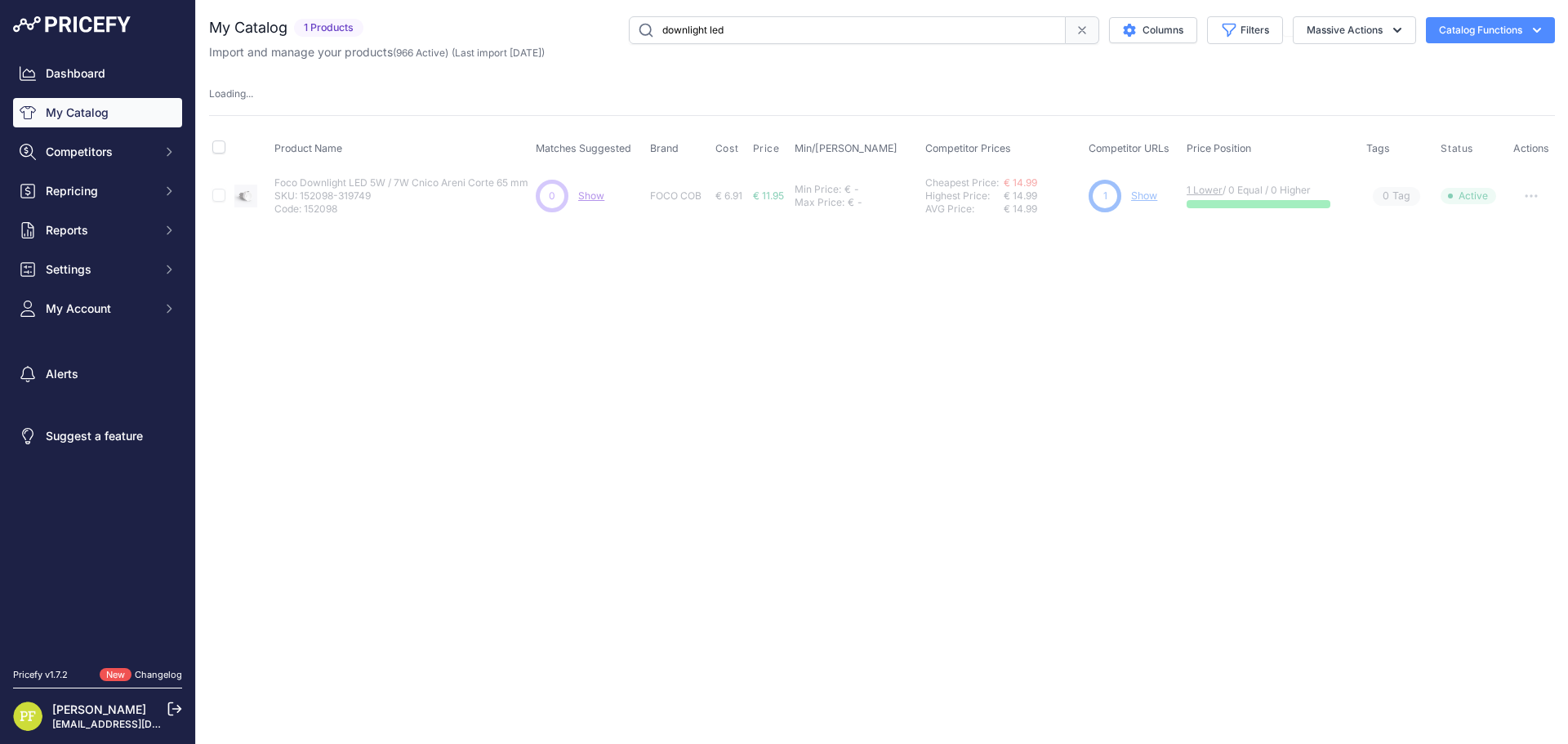
click at [770, 27] on input "downlight led" at bounding box center [847, 31] width 437 height 28
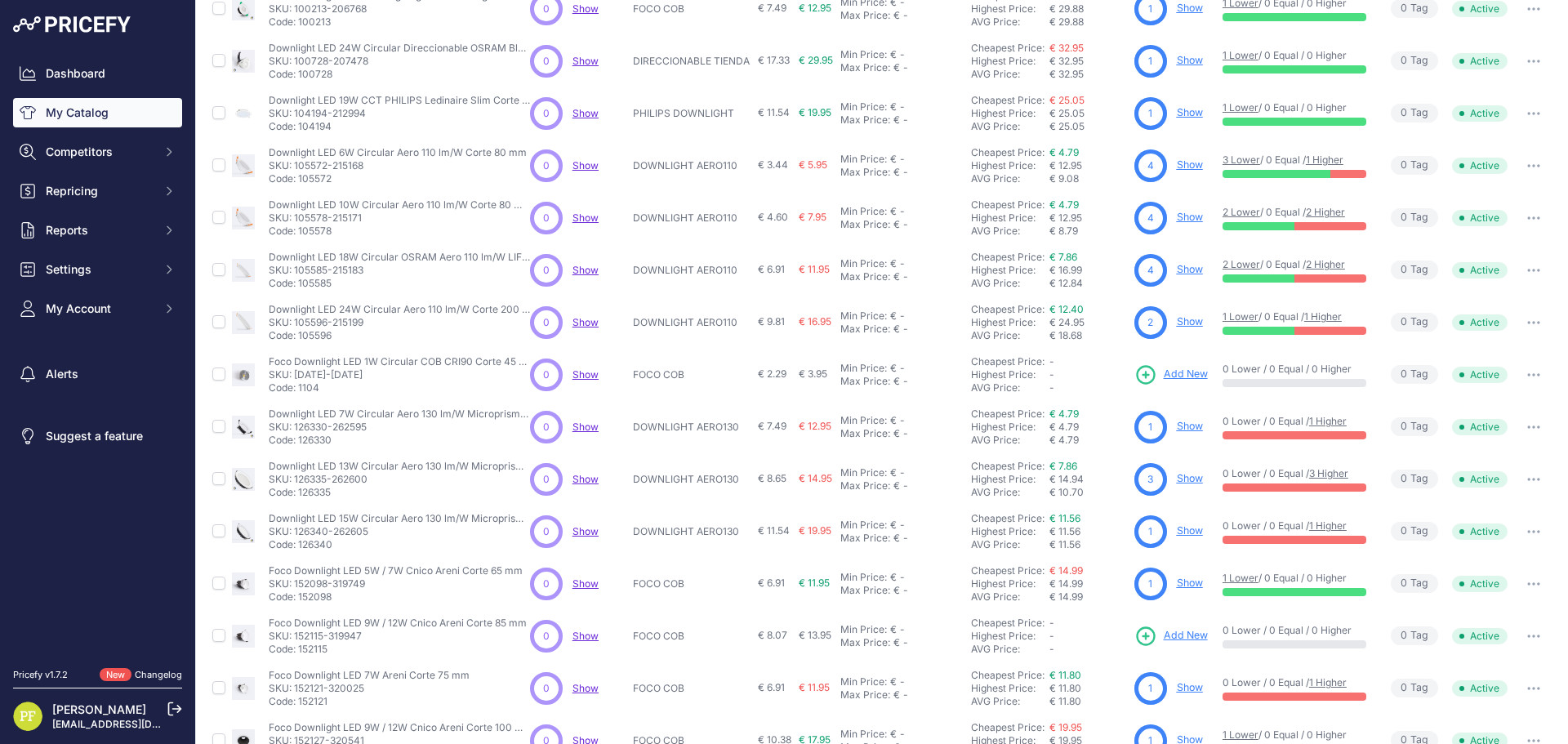
scroll to position [237, 0]
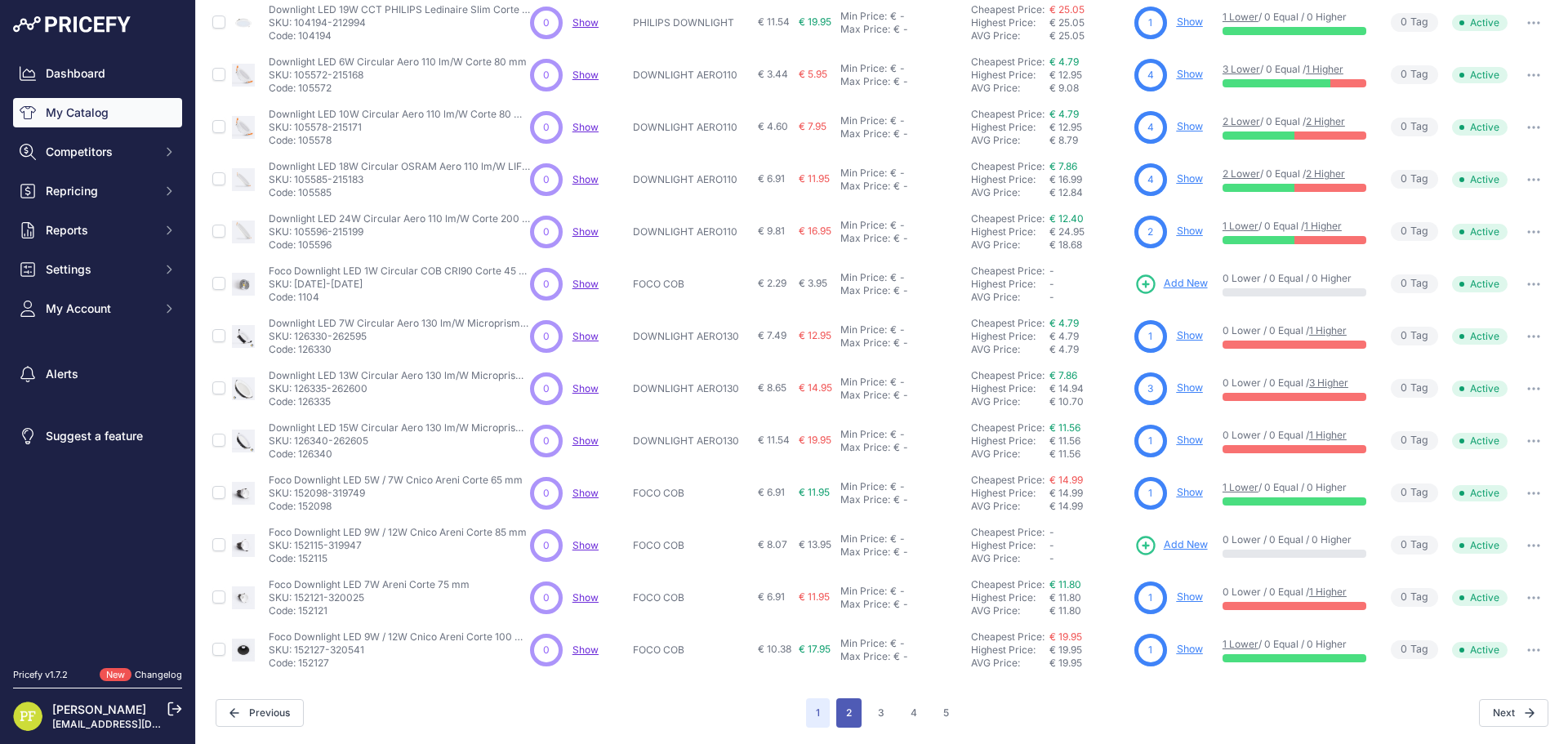
click at [838, 712] on button "2" at bounding box center [849, 713] width 26 height 29
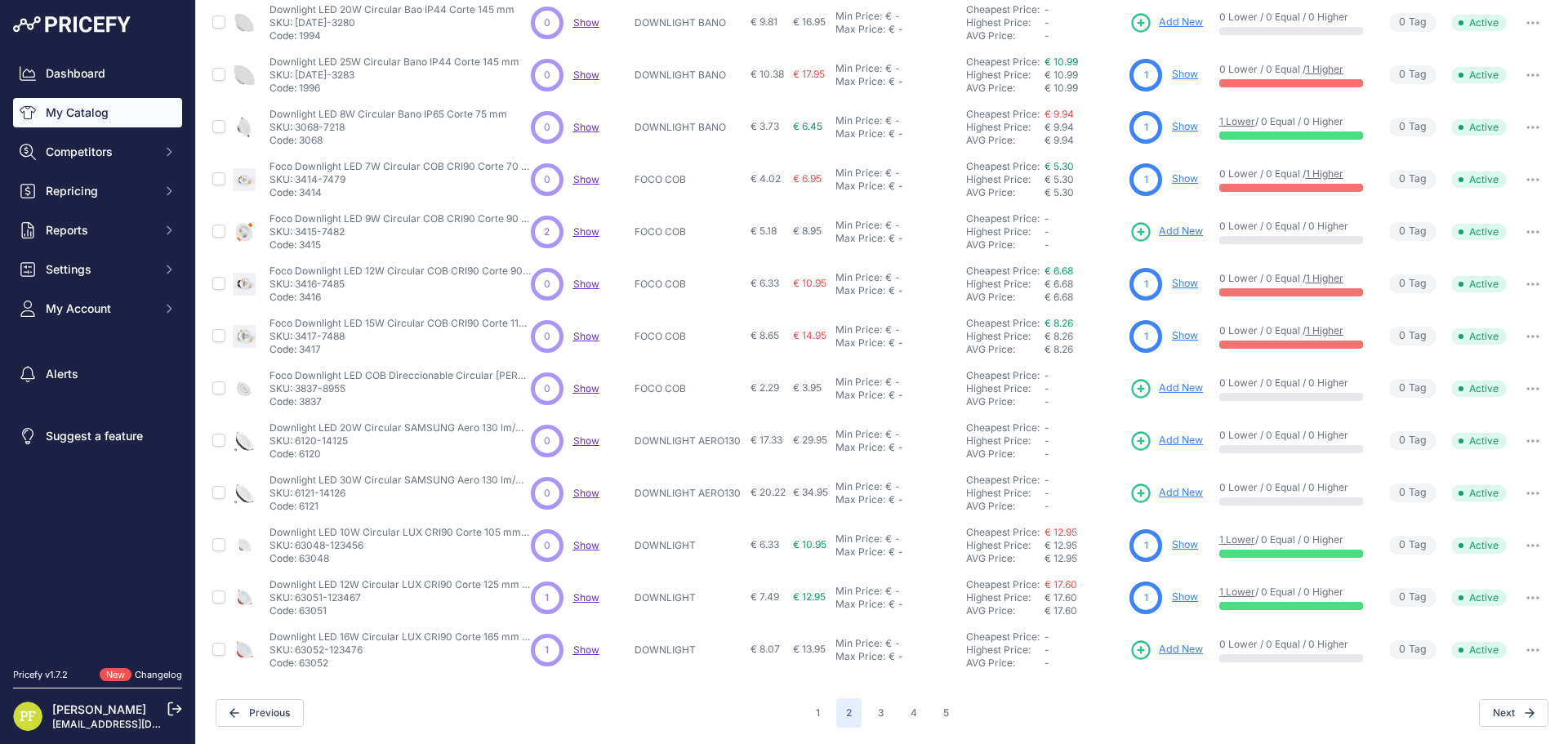
scroll to position [236, 0]
click at [311, 400] on p "Code: 3837" at bounding box center [400, 403] width 262 height 13
copy p "3837"
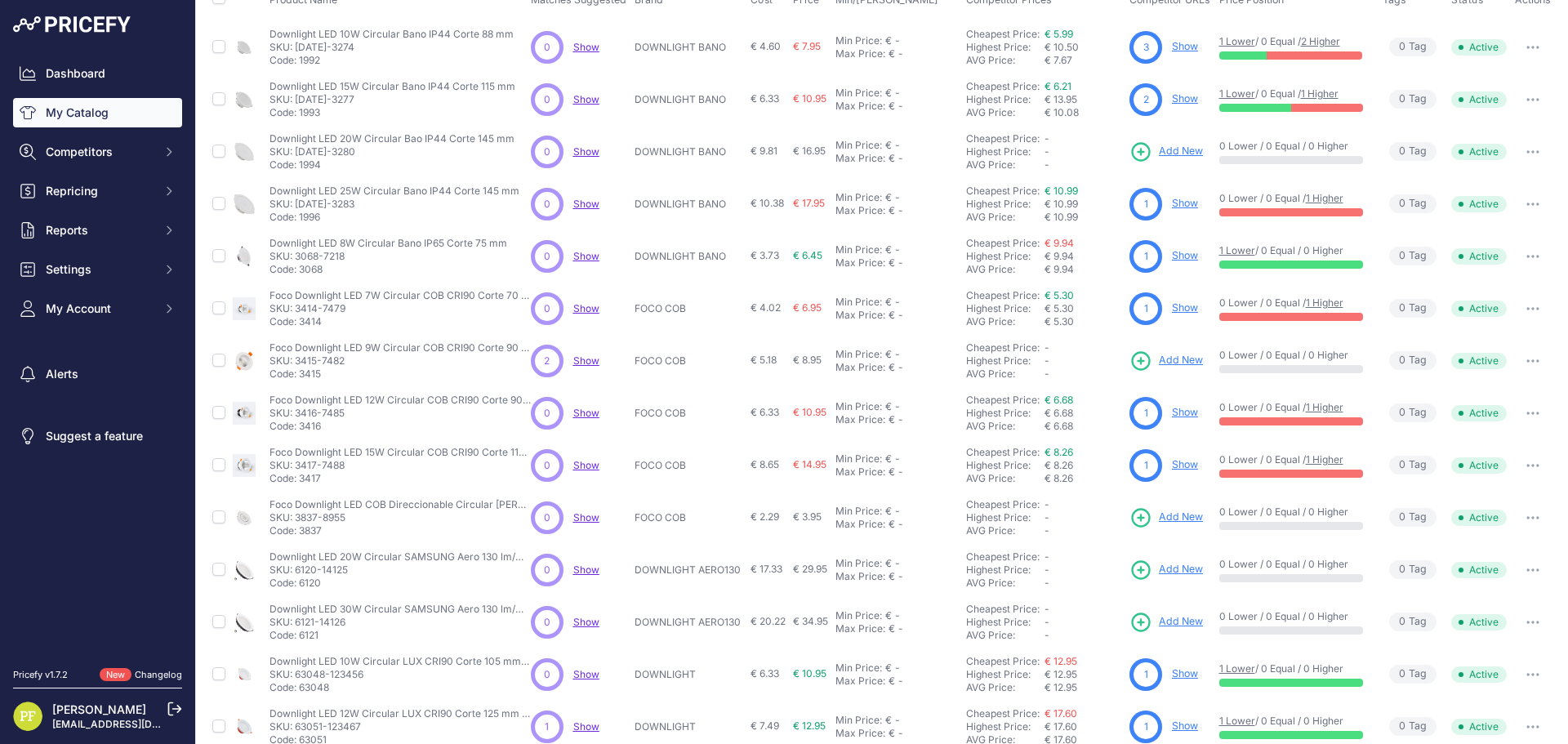
scroll to position [0, 0]
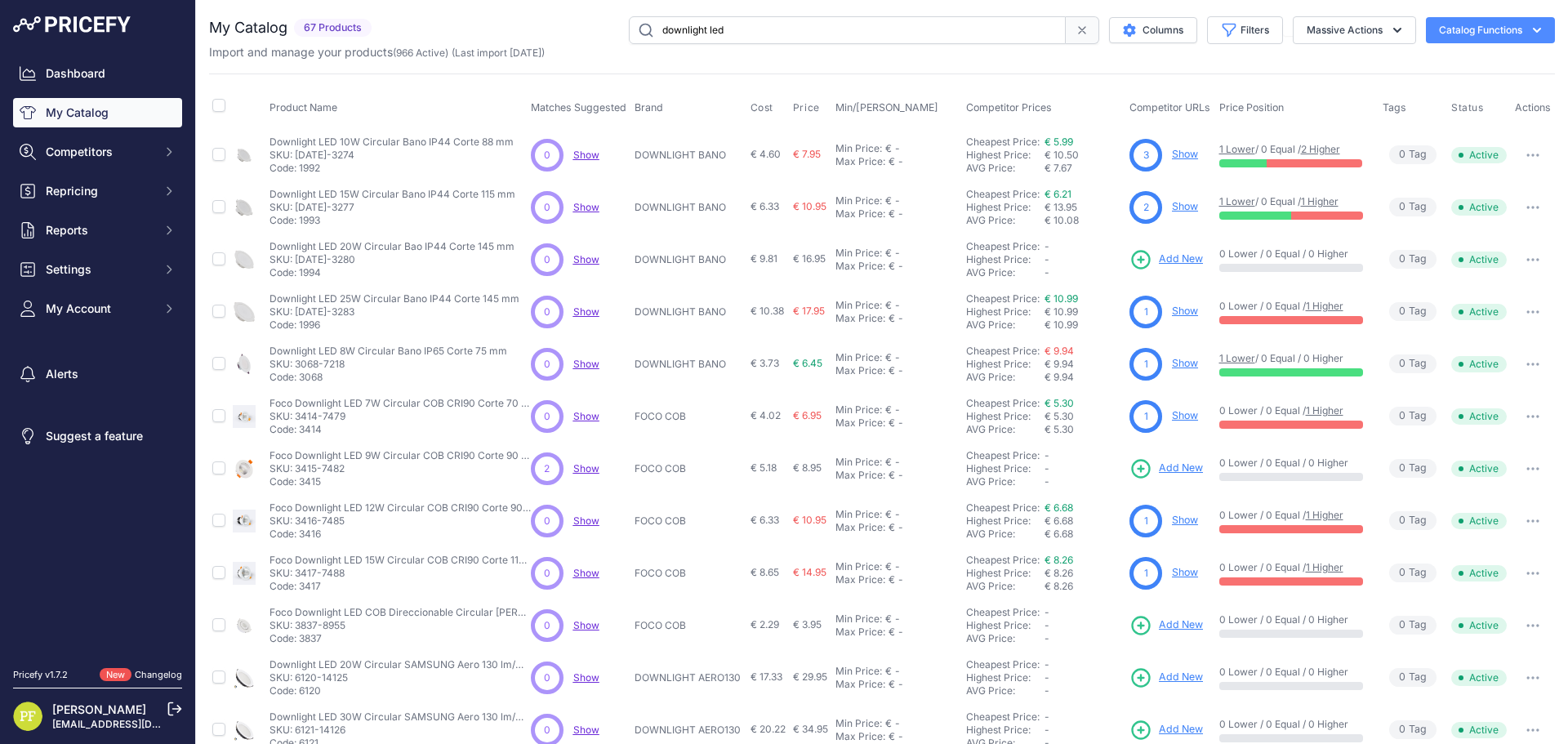
drag, startPoint x: 766, startPoint y: 28, endPoint x: 476, endPoint y: 15, distance: 290.3
click at [505, 17] on div "downlight led Columns Filters Status All Status Only Enabled Only Disabled" at bounding box center [967, 31] width 1177 height 28
paste input "106833"
type input "106833"
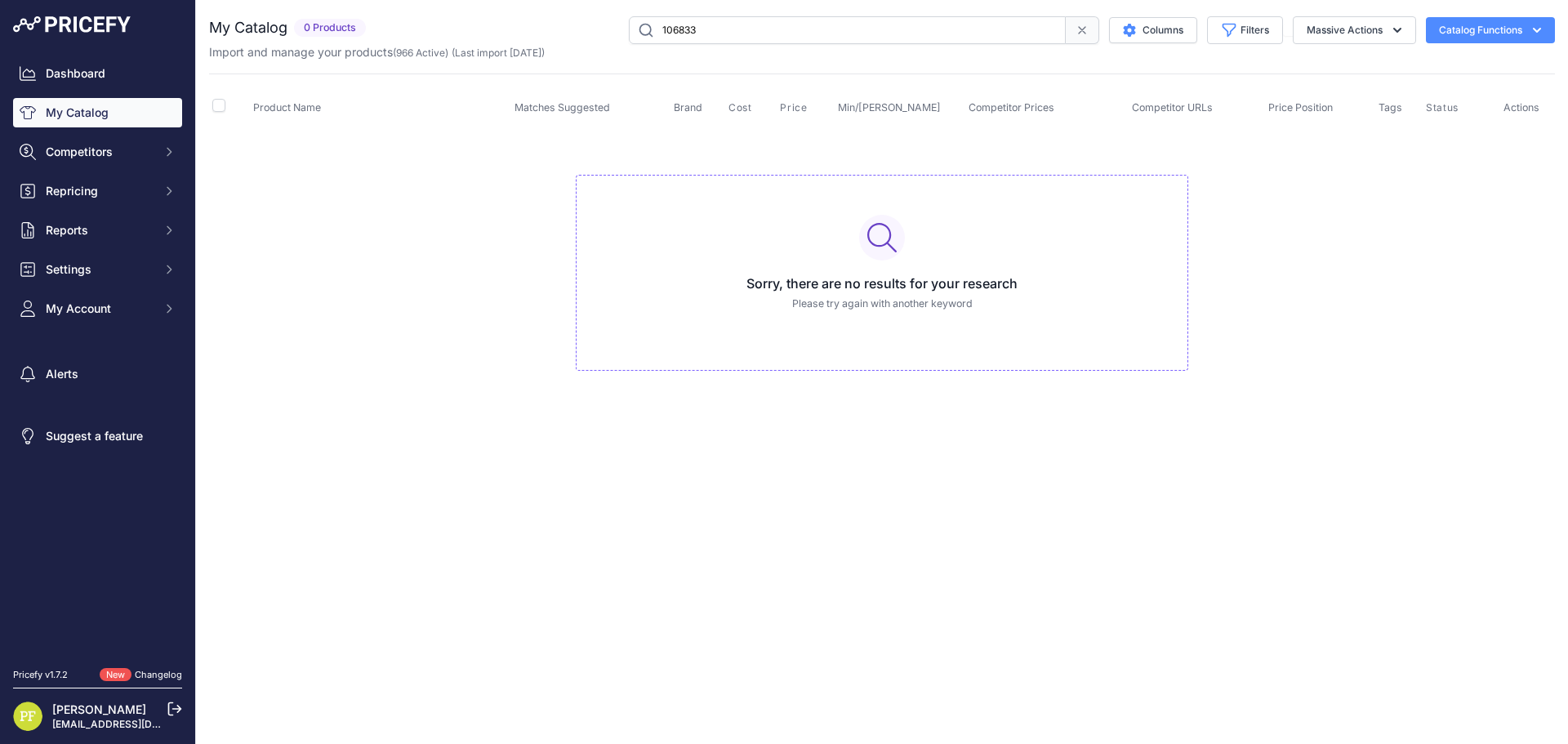
drag, startPoint x: 716, startPoint y: 28, endPoint x: 495, endPoint y: 14, distance: 221.4
click at [496, 14] on div "You are not connected to the internet. My Catalog" at bounding box center [881, 210] width 1346 height 420
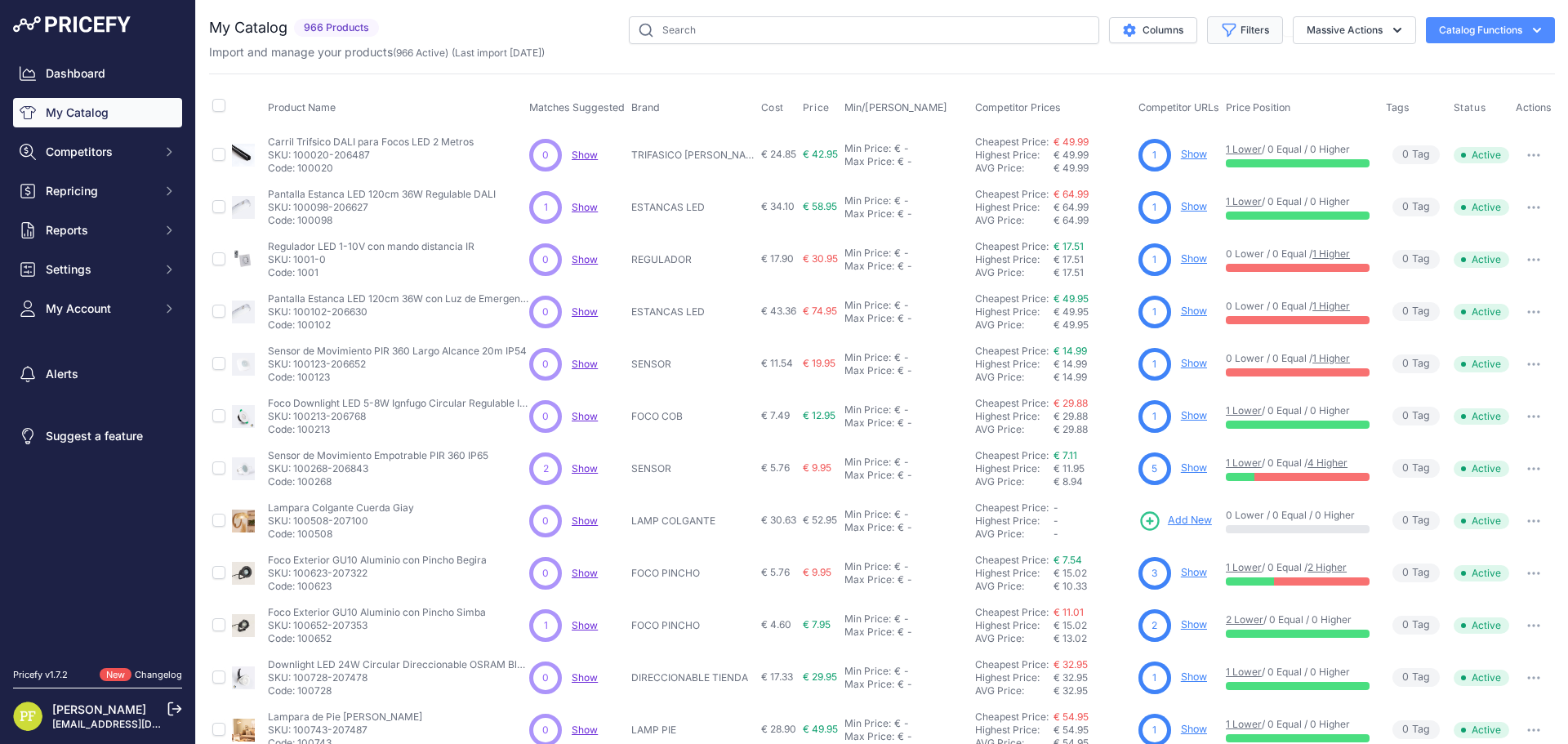
click at [1227, 30] on button "Filters" at bounding box center [1245, 31] width 76 height 28
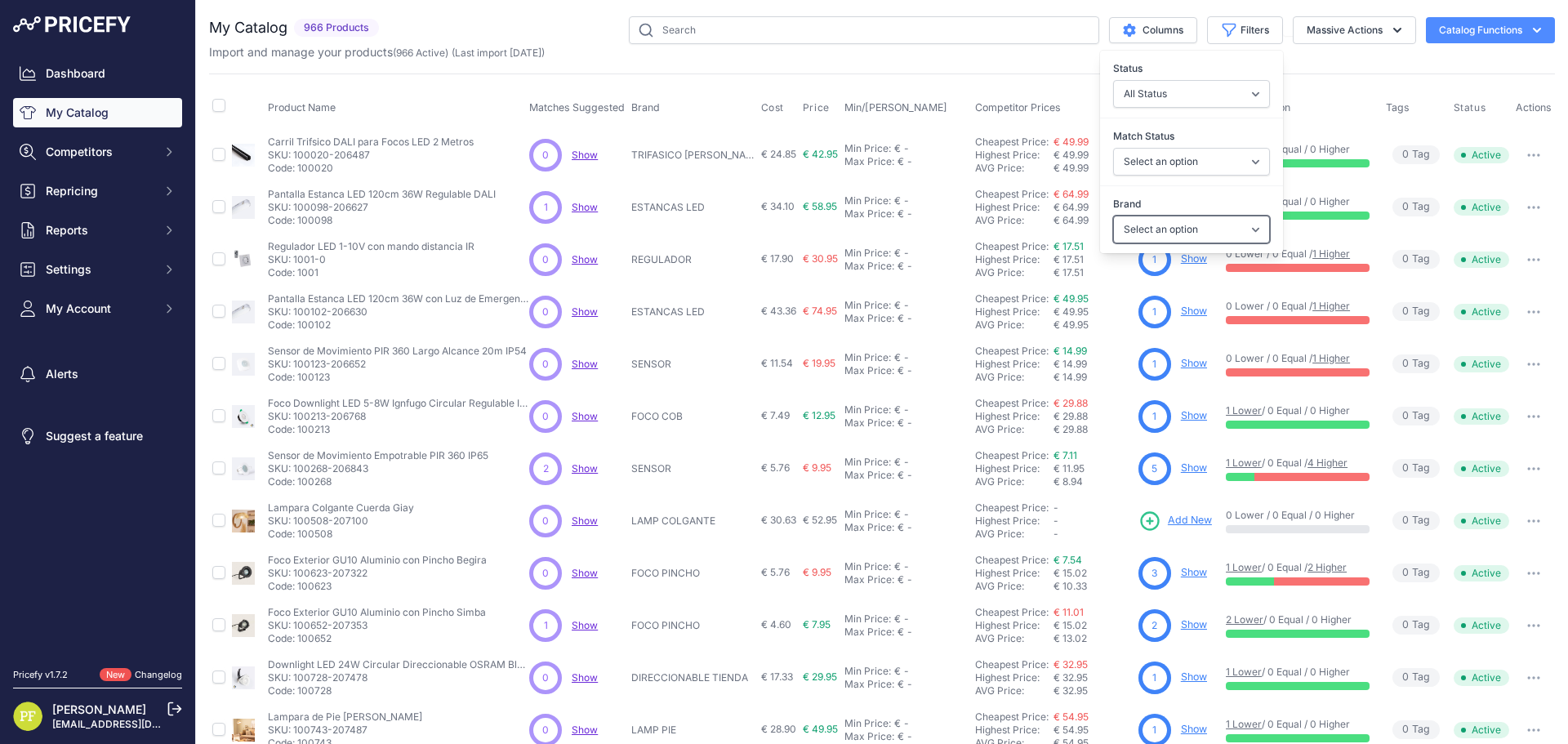
click at [1197, 235] on select "Select an option 120x30 120X60 3M 60X30 60X60 ACCESORIO PANEL ALIMENTACION TIRA…" at bounding box center [1191, 229] width 157 height 28
drag, startPoint x: 1194, startPoint y: 226, endPoint x: 1194, endPoint y: 181, distance: 45.0
click at [1194, 225] on select "Select an option 120x30 120X60 3M 60X30 60X60 ACCESORIO PANEL ALIMENTACION TIRA…" at bounding box center [1191, 229] width 157 height 28
click at [1195, 157] on select "Select an option Matched Unmatched" at bounding box center [1191, 162] width 157 height 28
click at [1191, 145] on div "Match Status Select an option Matched Unmatched" at bounding box center [1191, 152] width 183 height 60
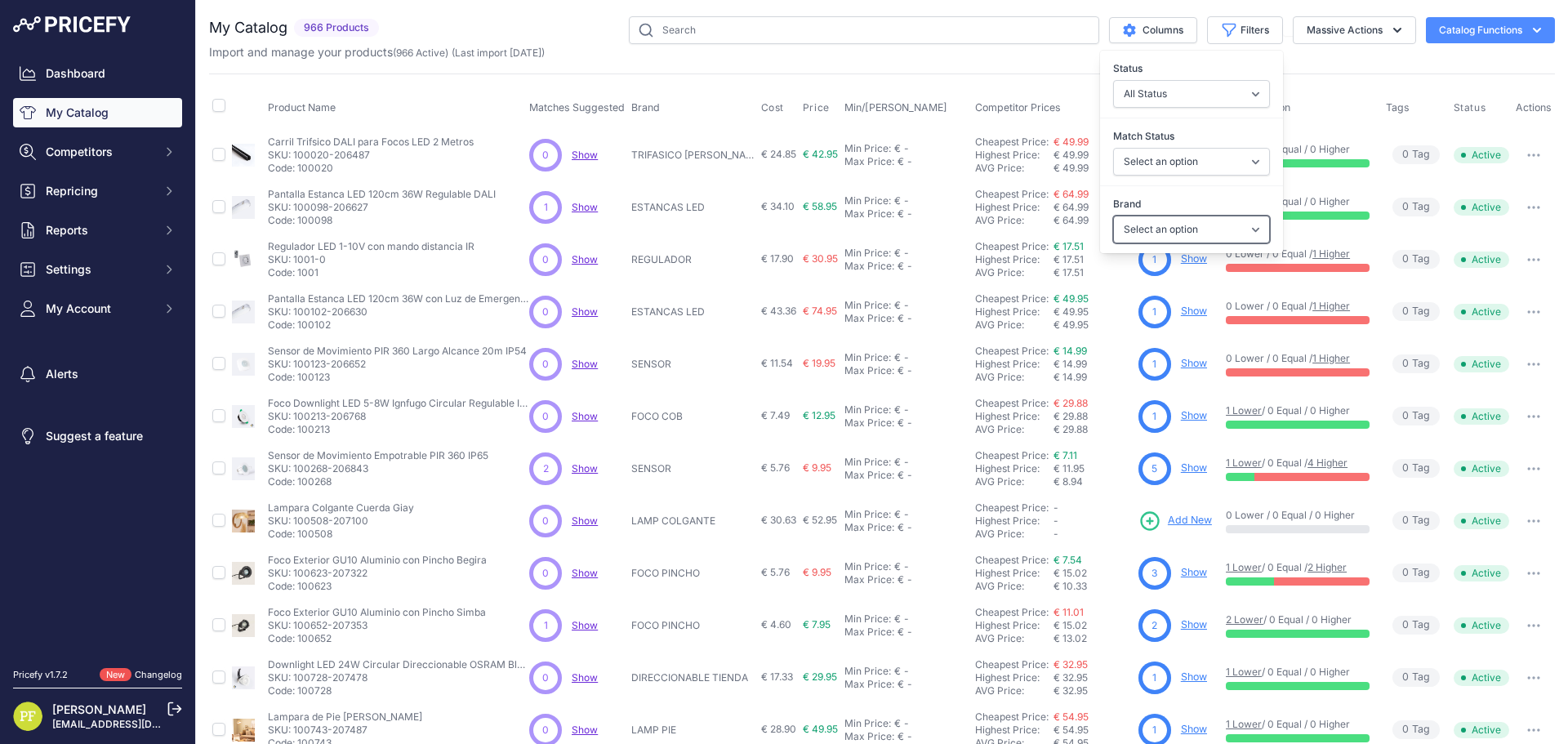
click at [1180, 222] on select "Select an option 120x30 120X60 3M 60X30 60X60 ACCESORIO PANEL ALIMENTACION TIRA…" at bounding box center [1191, 229] width 157 height 28
select select "PLAF BASIC"
click at [1113, 215] on select "Select an option 120x30 120X60 3M 60X30 60X60 ACCESORIO PANEL ALIMENTACION TIRA…" at bounding box center [1191, 229] width 157 height 28
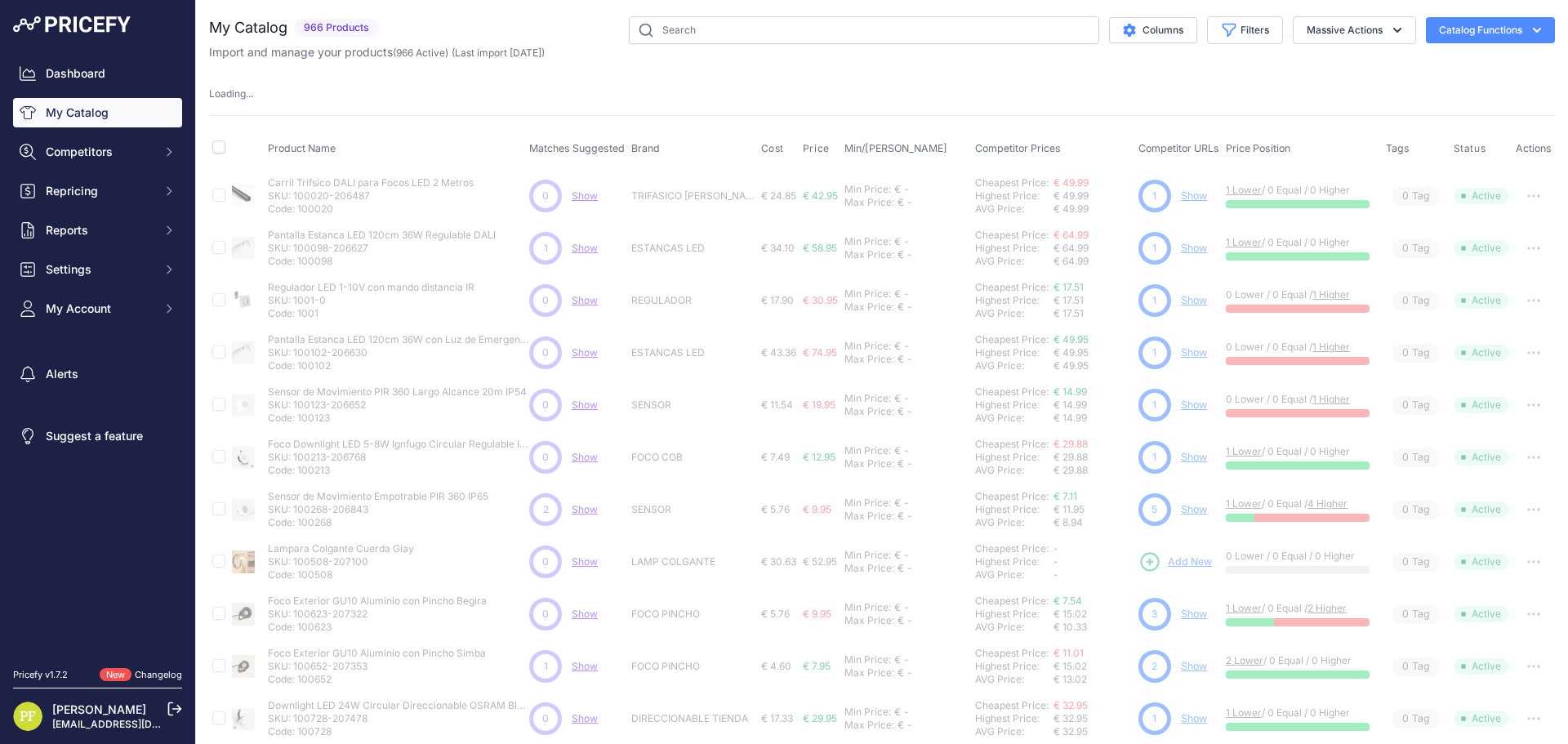
click at [1313, 64] on div "My Catalog 966 Products" at bounding box center [881, 511] width 1346 height 989
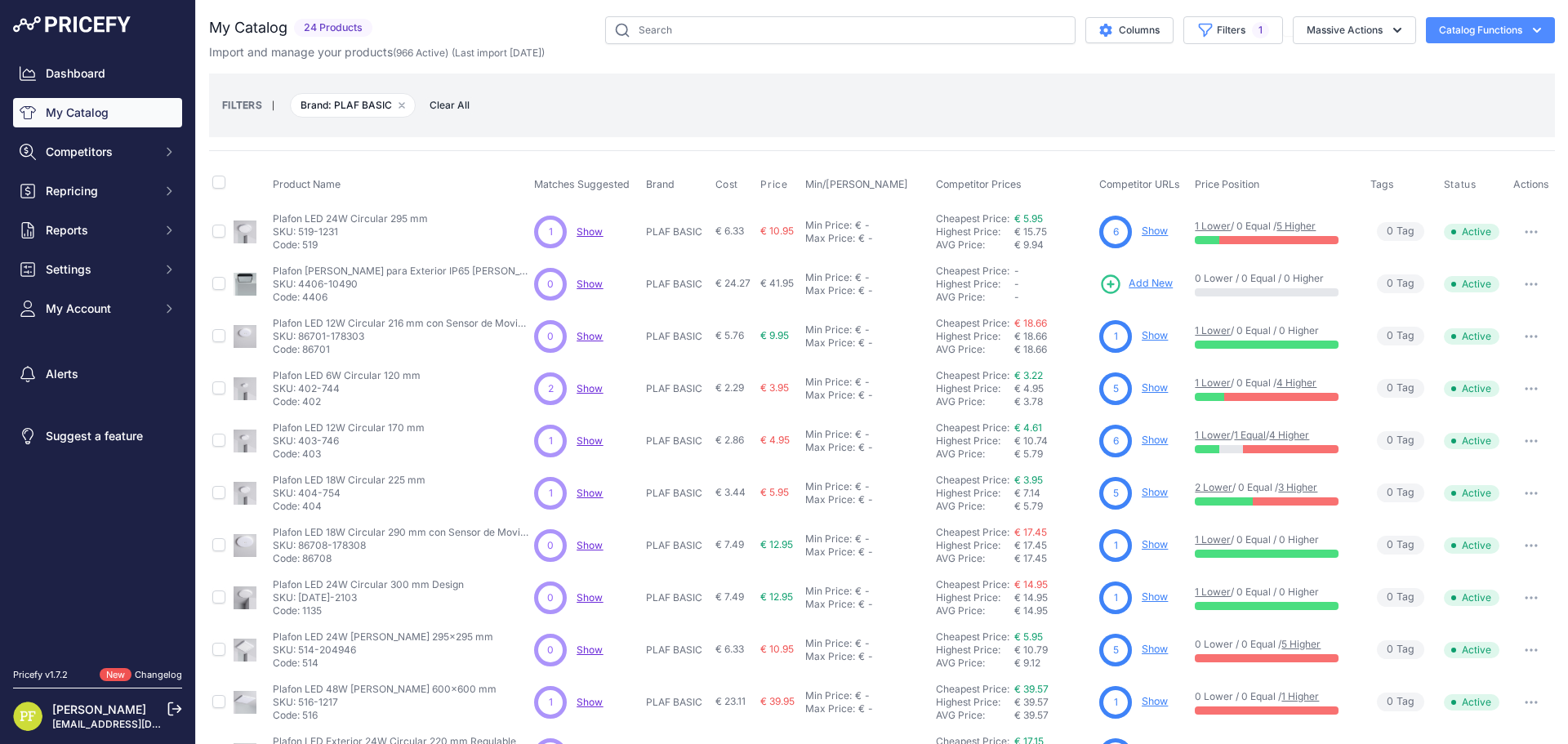
click at [1142, 381] on p "Show" at bounding box center [1155, 389] width 27 height 16
click at [1146, 382] on link "Show" at bounding box center [1155, 388] width 27 height 12
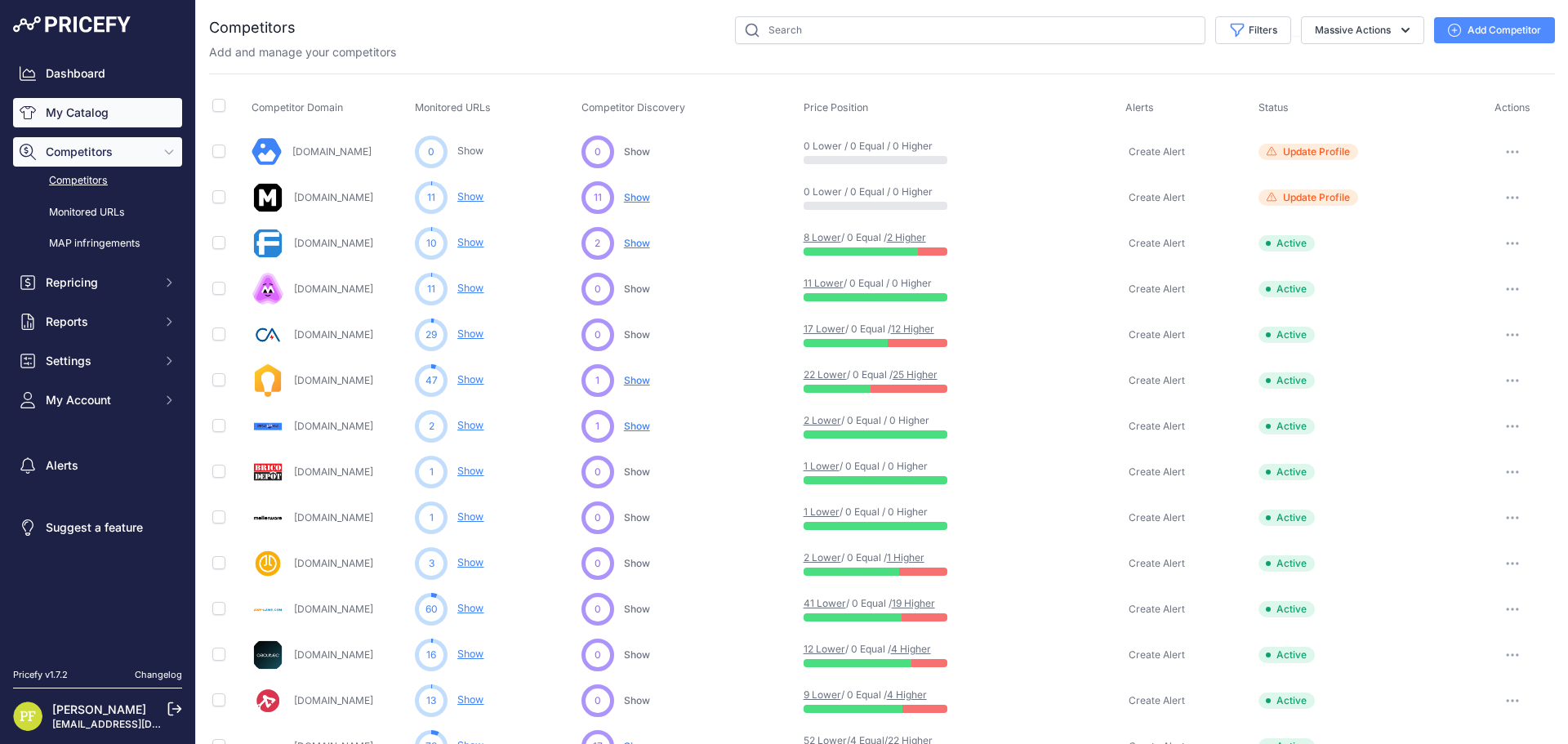
drag, startPoint x: 0, startPoint y: 0, endPoint x: 98, endPoint y: 109, distance: 146.6
click at [98, 109] on link "My Catalog" at bounding box center [98, 112] width 169 height 29
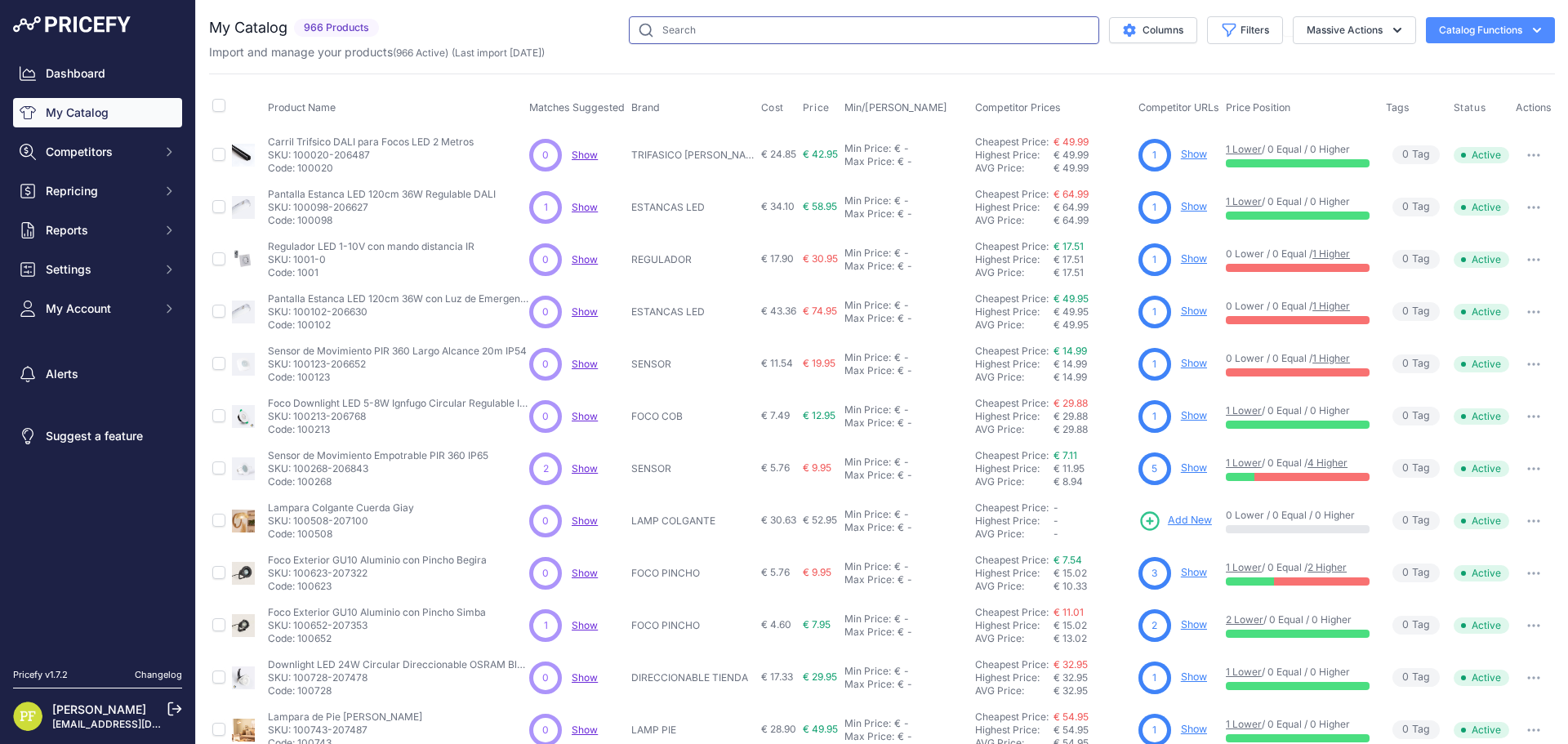
click at [844, 36] on input "text" at bounding box center [864, 31] width 470 height 28
type input "downlight"
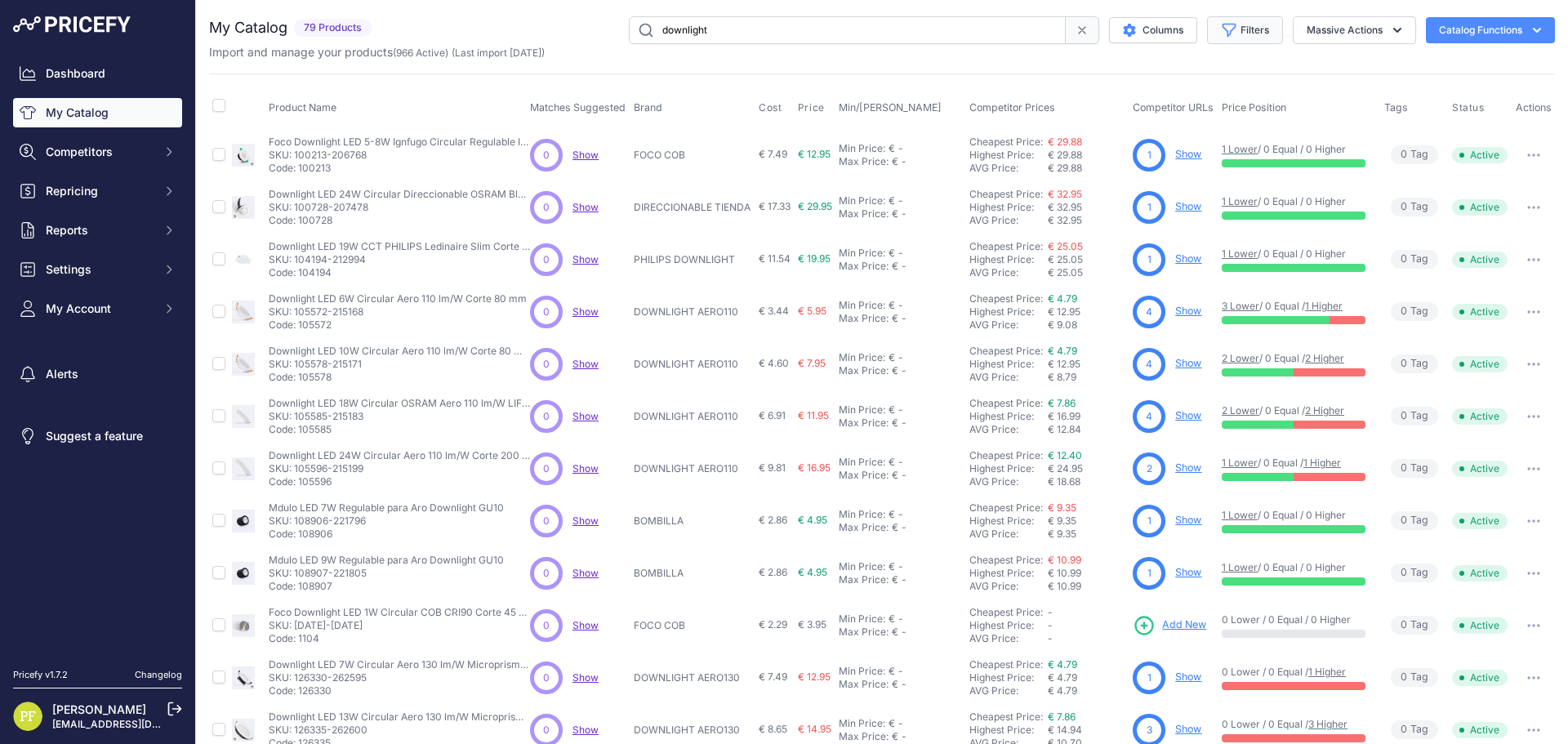
click at [1223, 26] on icon "button" at bounding box center [1229, 31] width 17 height 17
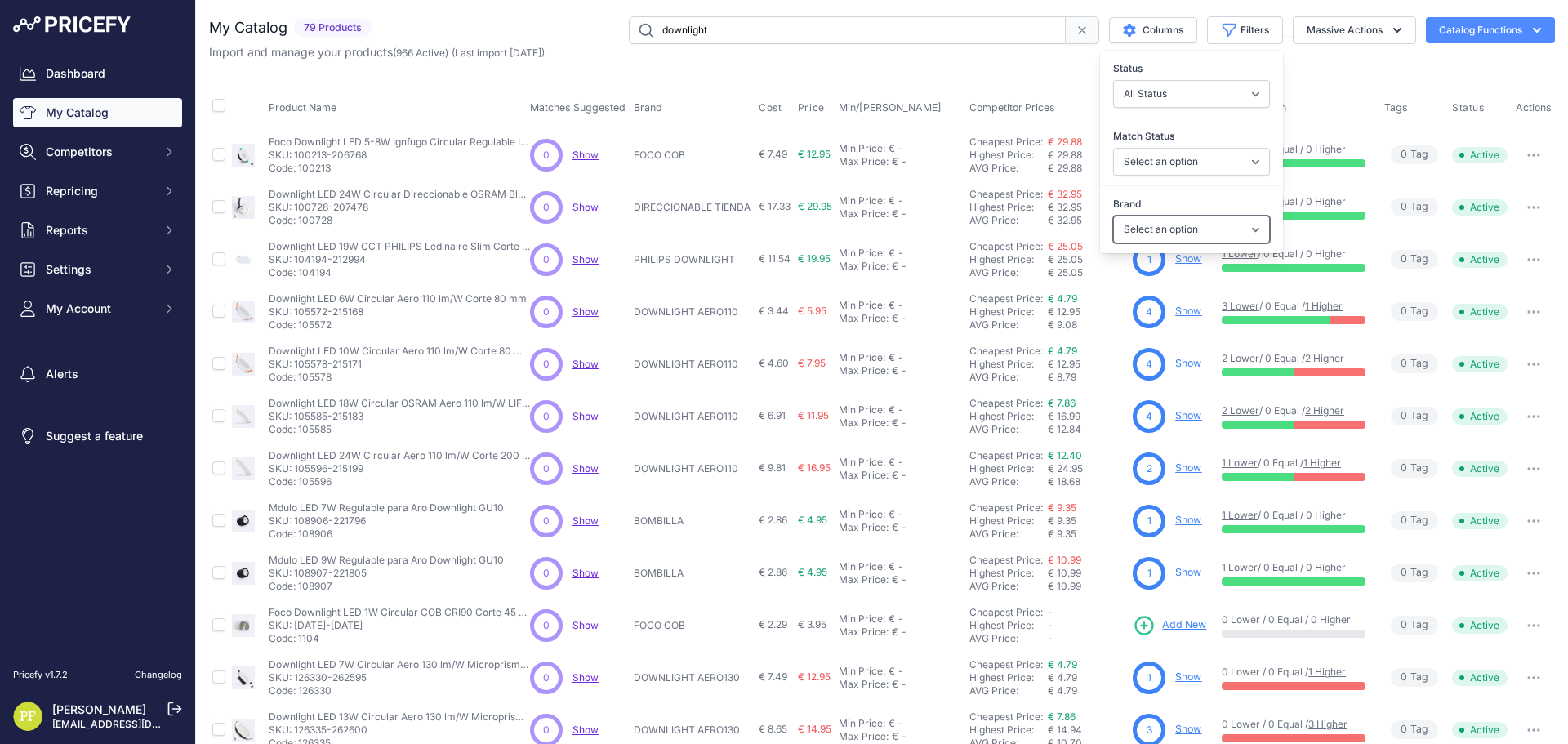
click at [1192, 227] on select "Select an option 120x30 120X60 3M 60X30 60X60 ACCESORIO PANEL ALIMENTACION TIRA…" at bounding box center [1191, 229] width 157 height 28
click at [1113, 215] on select "Select an option 120x30 120X60 3M 60X30 60X60 ACCESORIO PANEL ALIMENTACION TIRA…" at bounding box center [1191, 229] width 157 height 28
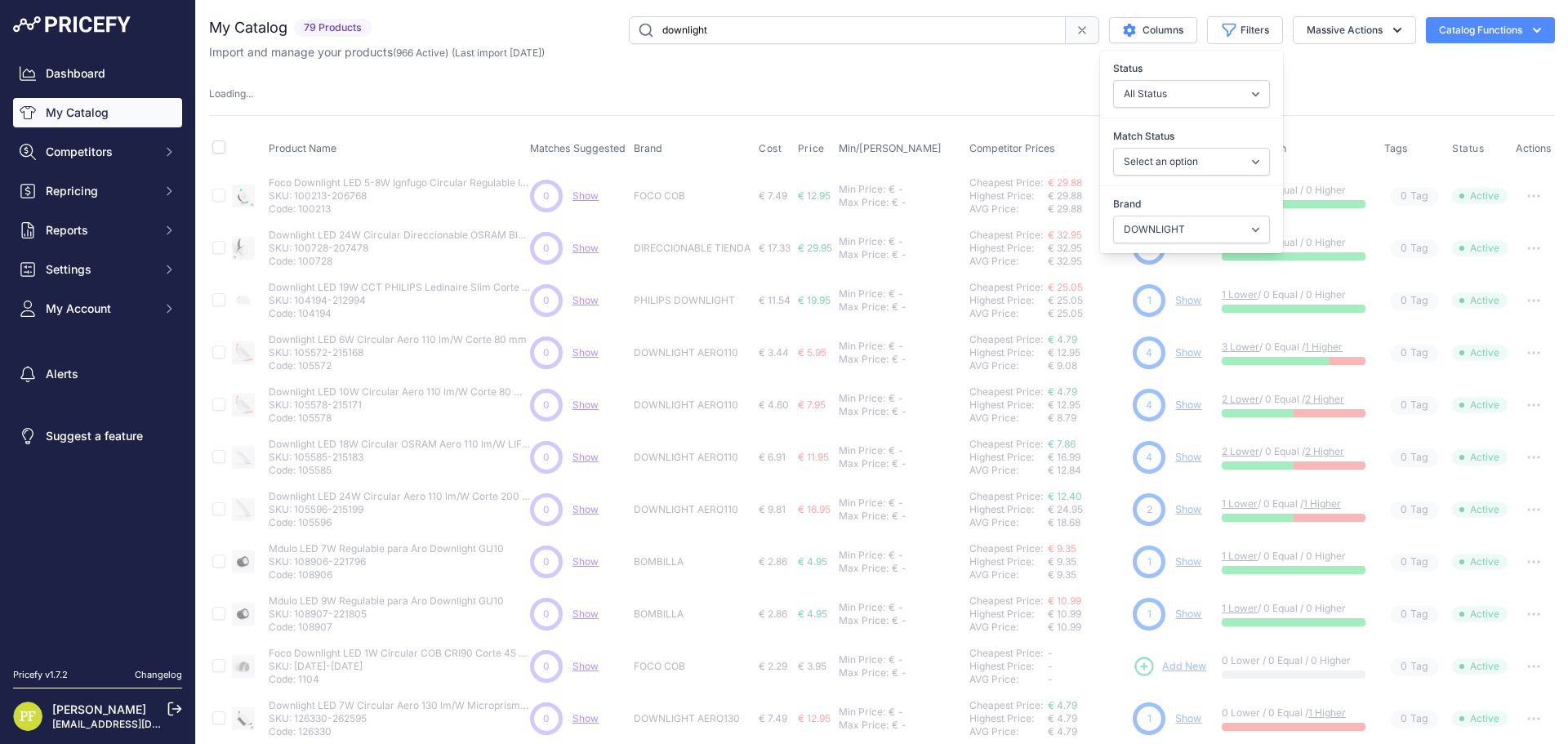
drag, startPoint x: 1251, startPoint y: 34, endPoint x: 1257, endPoint y: 61, distance: 27.7
click at [1251, 34] on button "Filters" at bounding box center [1245, 31] width 76 height 28
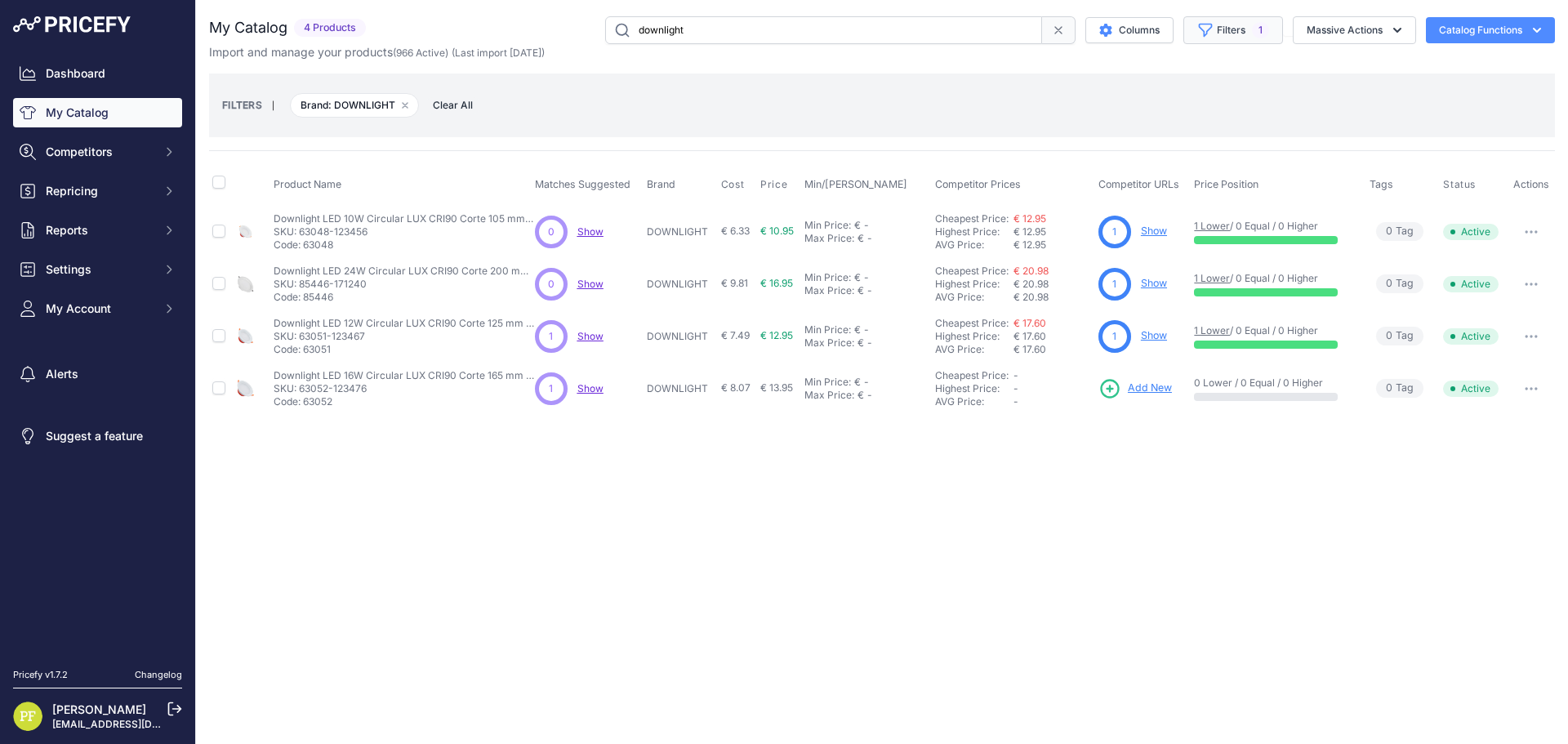
click at [1214, 22] on button "Filters 1" at bounding box center [1233, 31] width 99 height 28
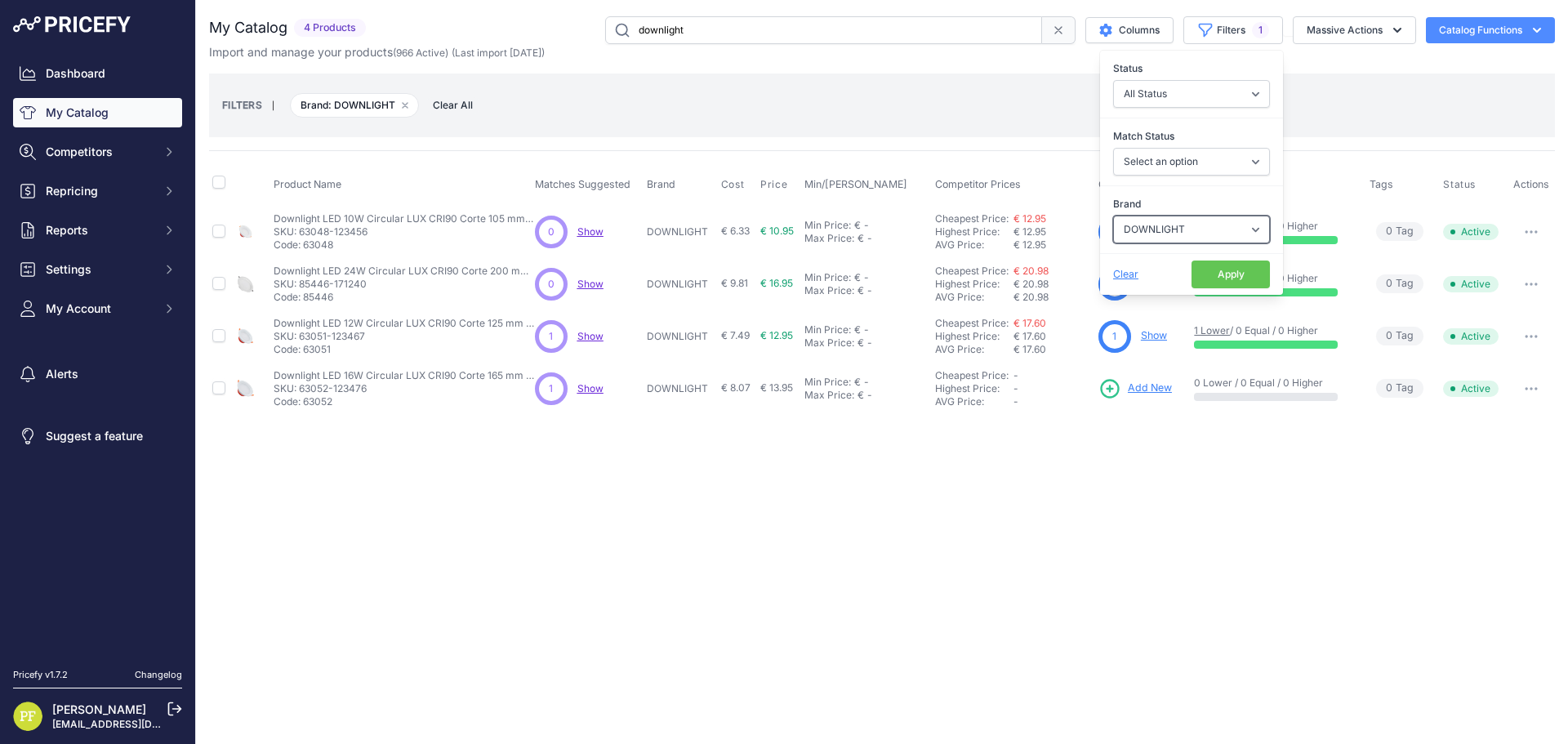
click at [1210, 221] on select "Select an option 120x30 120X60 3M 60X30 60X60 ACCESORIO PANEL ALIMENTACION TIRA…" at bounding box center [1191, 229] width 157 height 28
click at [1204, 233] on select "Select an option 120x30 120X60 3M 60X30 60X60 ACCESORIO PANEL ALIMENTACION TIRA…" at bounding box center [1191, 229] width 157 height 28
select select "PLAF BASIC"
click at [1113, 215] on select "Select an option 120x30 120X60 3M 60X30 60X60 ACCESORIO PANEL ALIMENTACION TIRA…" at bounding box center [1191, 229] width 157 height 28
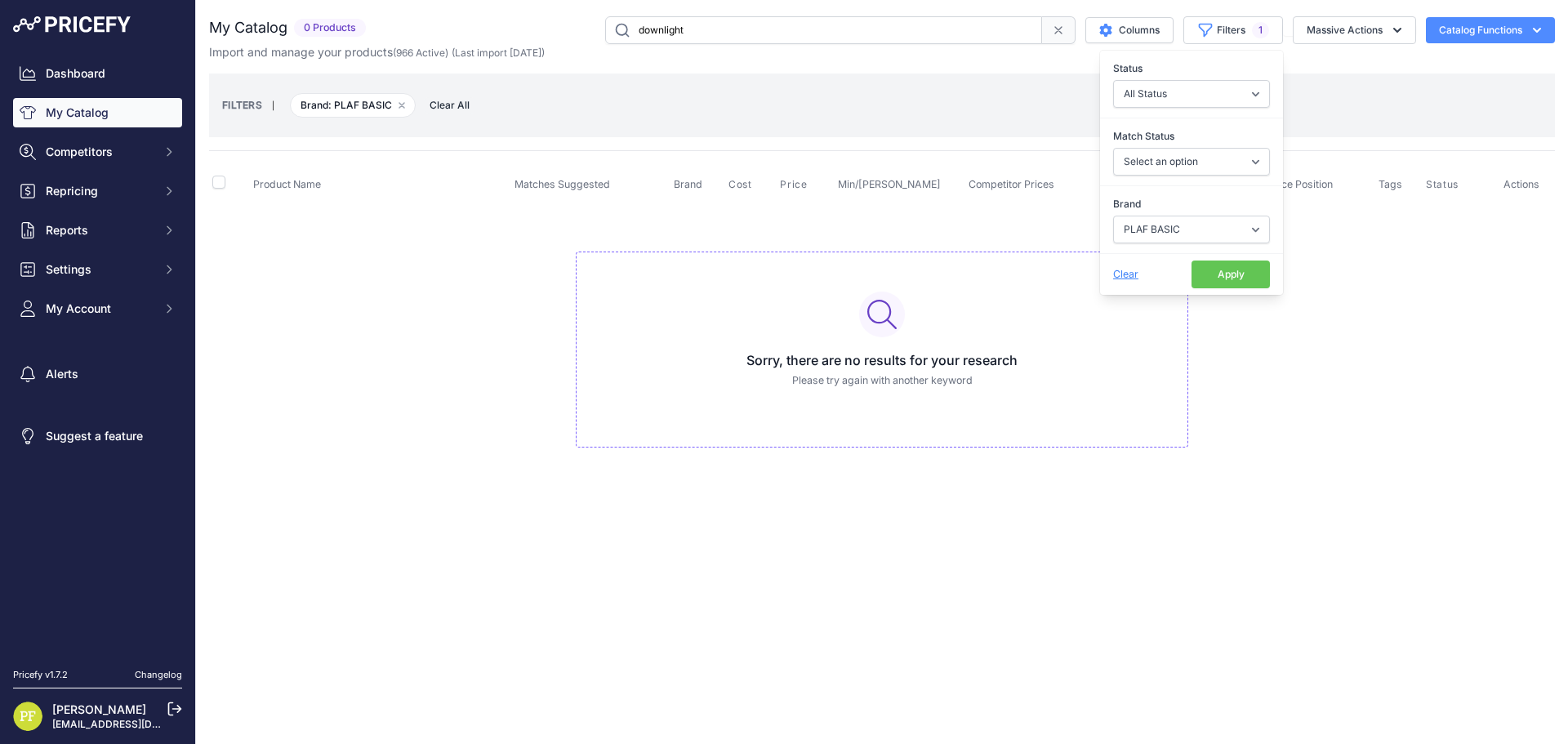
click at [1224, 270] on button "Apply" at bounding box center [1231, 275] width 79 height 28
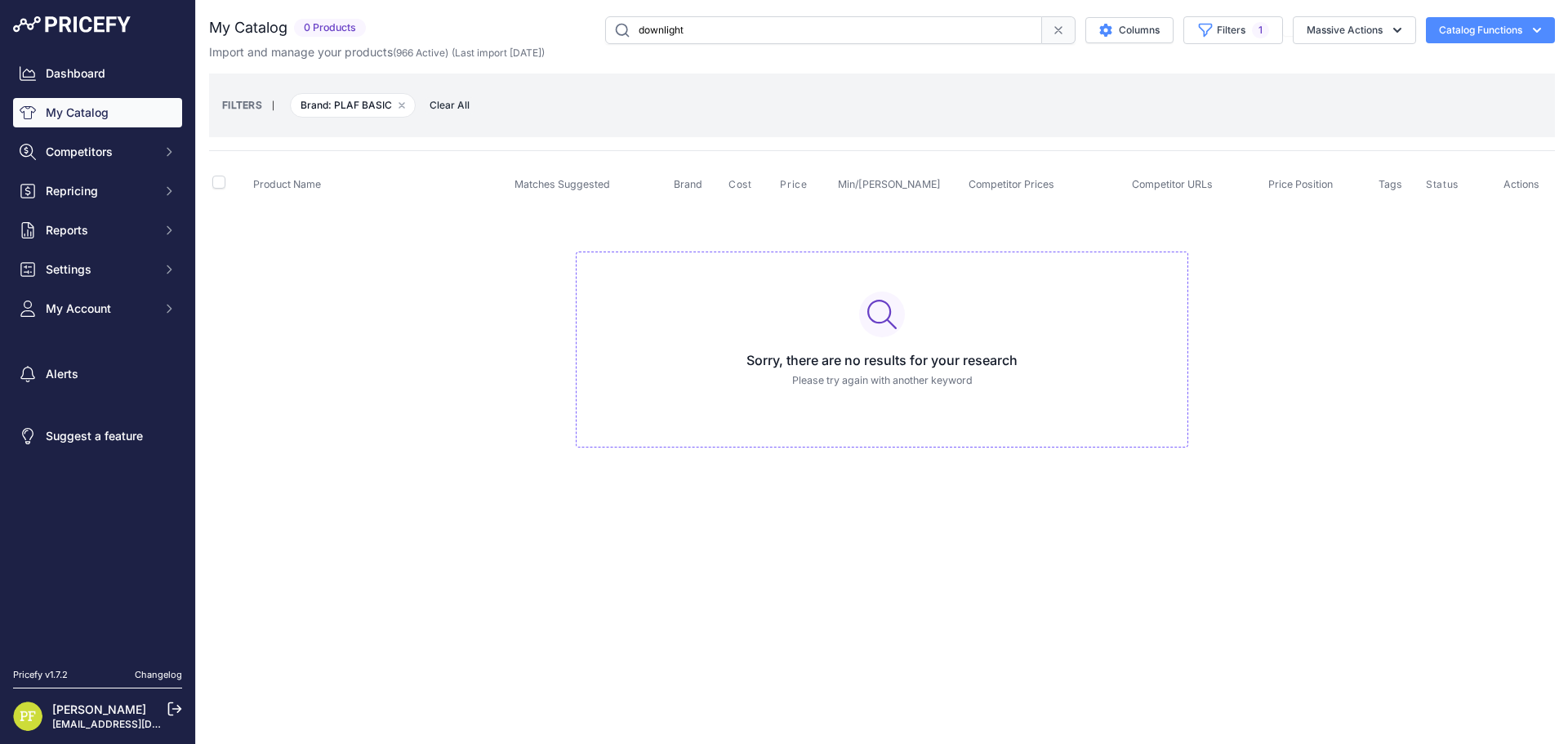
click at [1052, 24] on icon at bounding box center [1059, 31] width 13 height 13
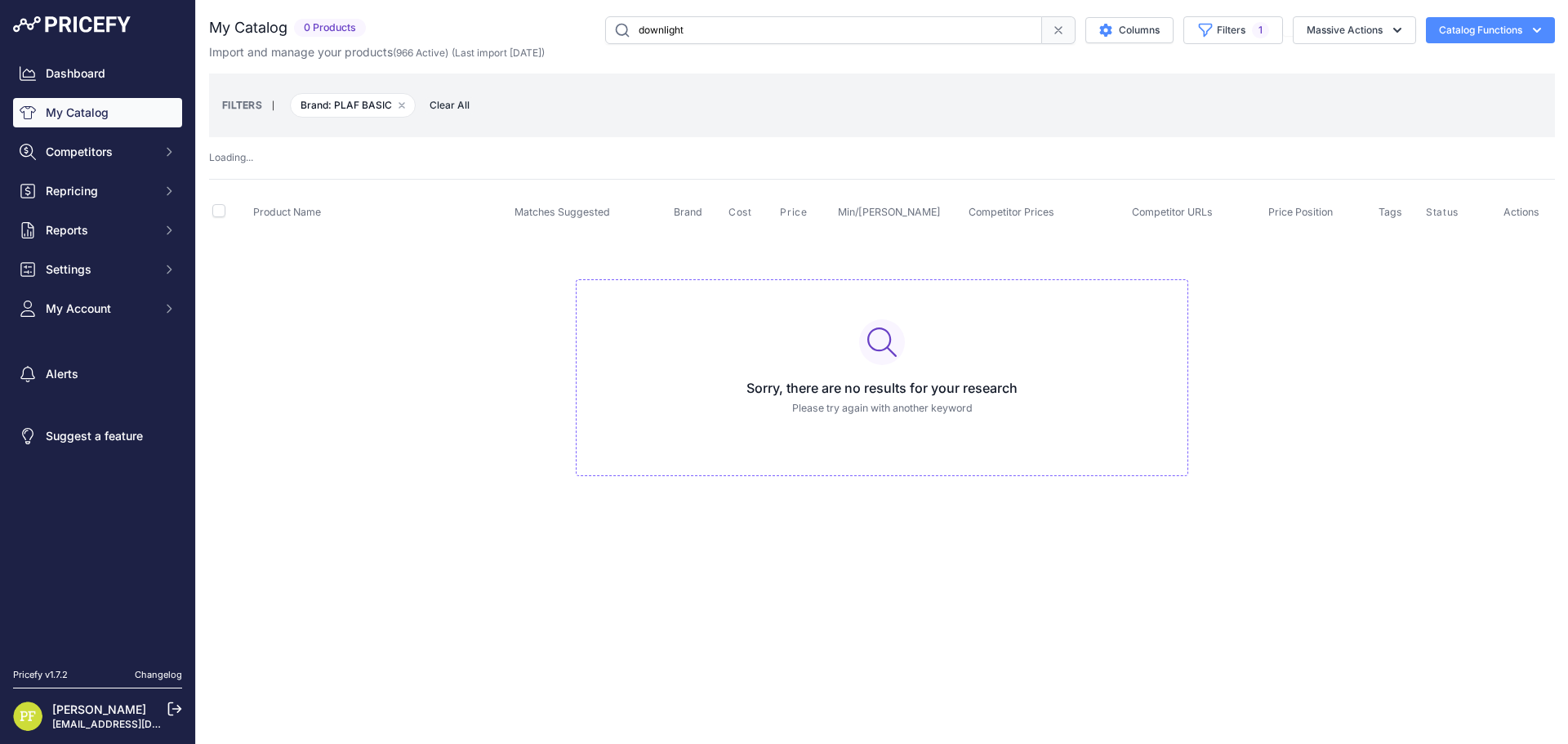
drag, startPoint x: 727, startPoint y: 26, endPoint x: 426, endPoint y: 37, distance: 301.2
click at [429, 37] on div "downlight Columns Filters 1 Status All Status Only Enabled Only Disabled 3M" at bounding box center [964, 31] width 1183 height 28
click at [861, 63] on div "My Catalog 0 Products" at bounding box center [881, 263] width 1346 height 493
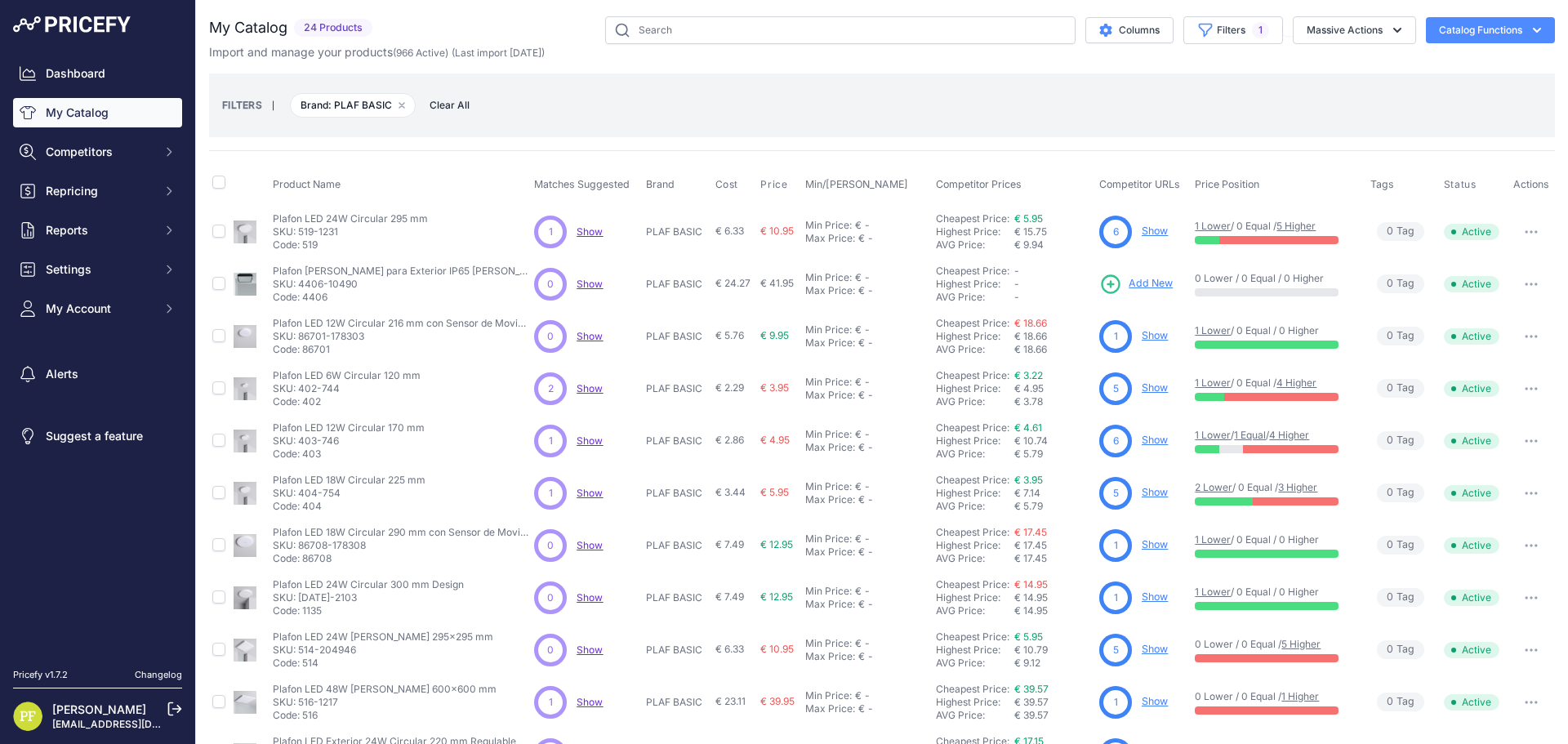
click at [1156, 233] on link "Show" at bounding box center [1155, 230] width 27 height 12
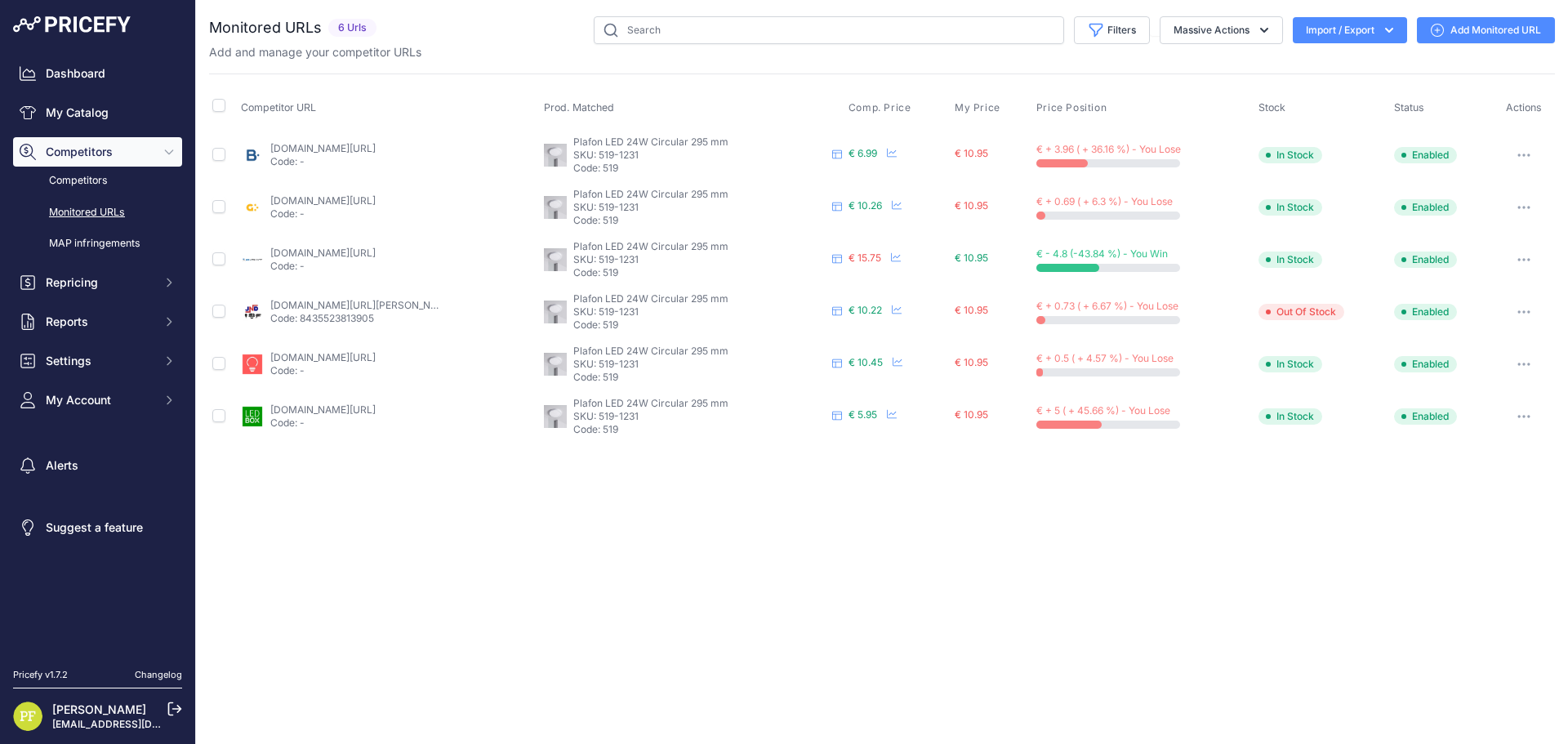
click at [1482, 33] on link "Add Monitored URL" at bounding box center [1486, 31] width 138 height 27
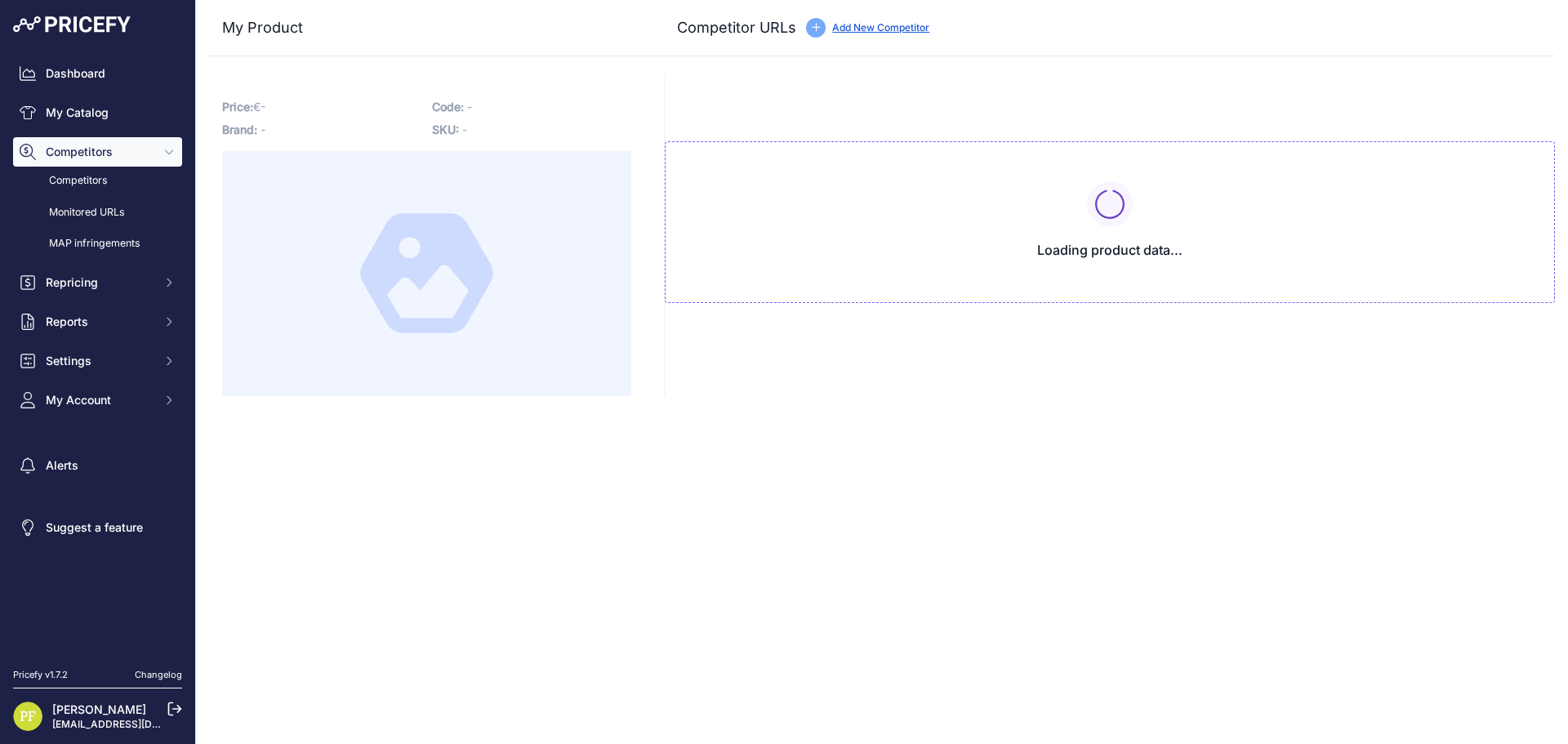
type input "[DOMAIN_NAME][URL]"
type input "[DOMAIN_NAME][URL][PERSON_NAME]"
type input "[DOMAIN_NAME][URL]"
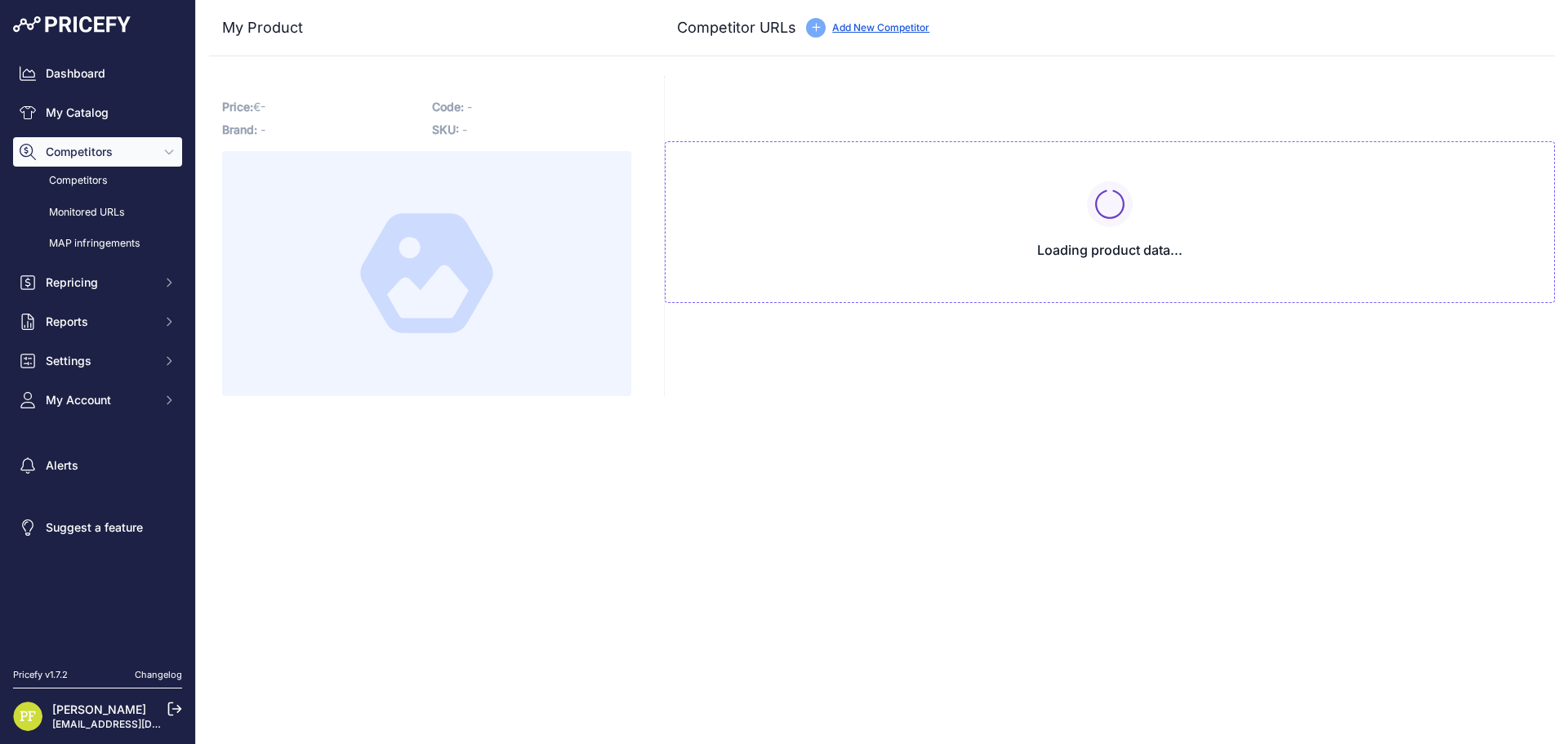
type input "[DOMAIN_NAME][URL]"
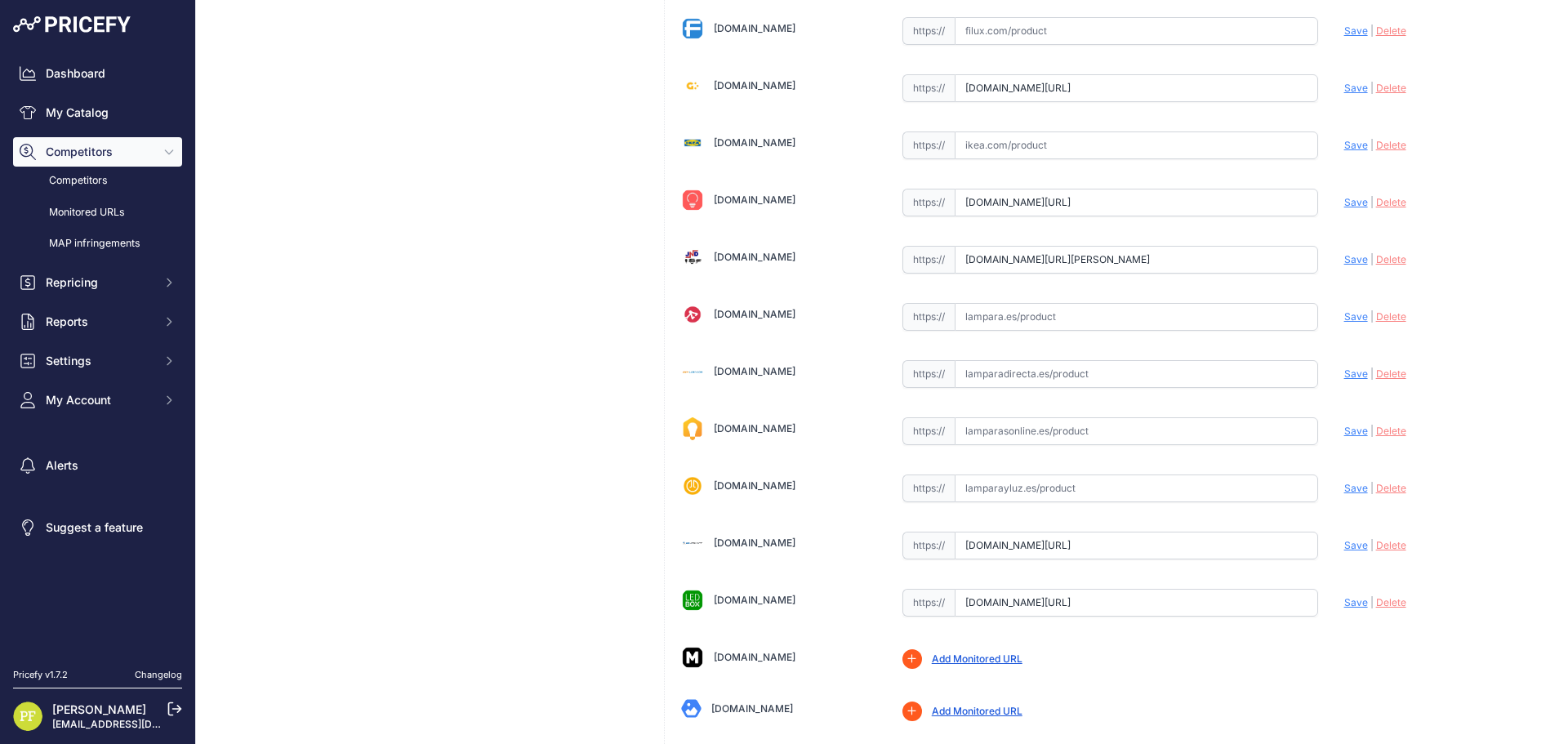
scroll to position [999, 0]
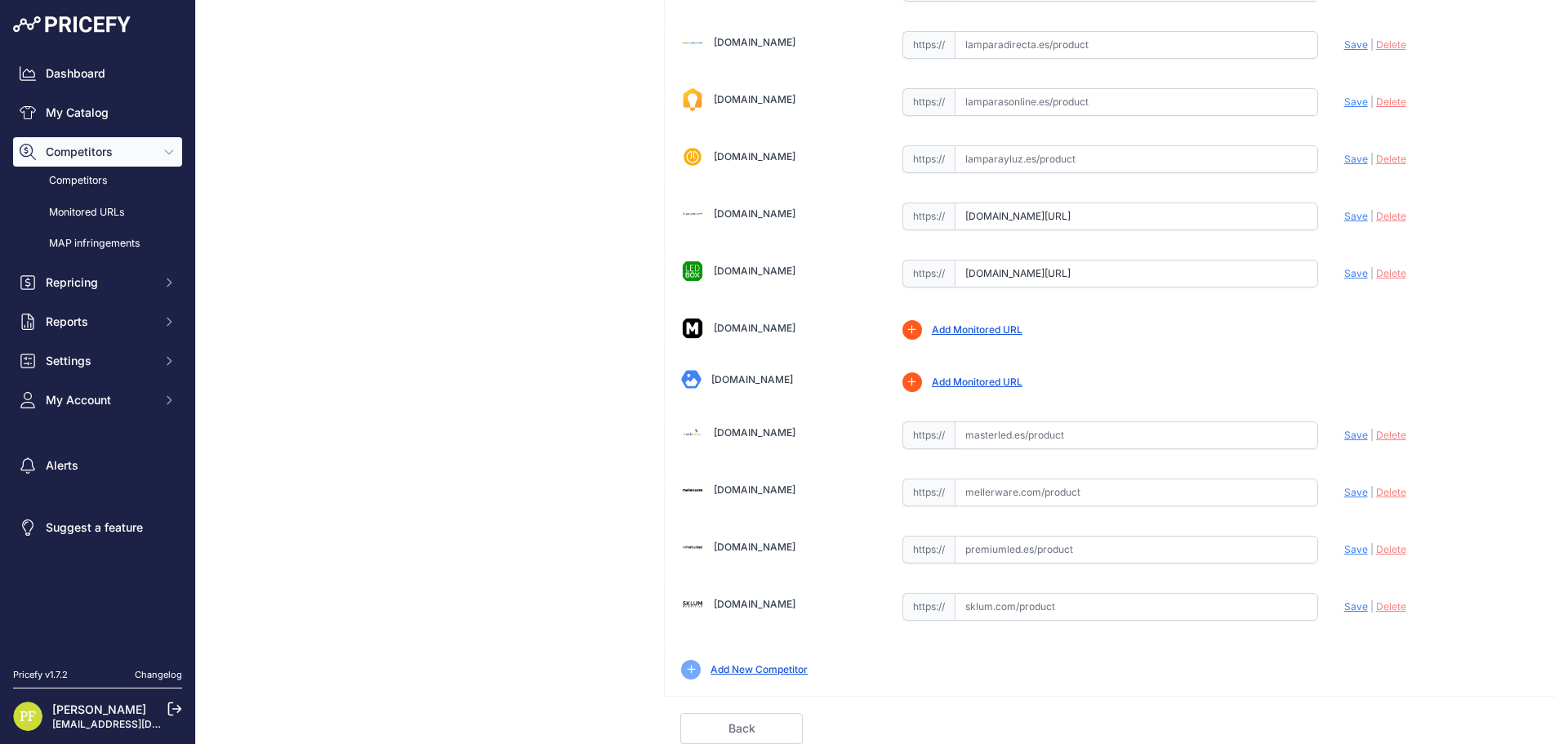
click at [985, 382] on link "Add Monitored URL" at bounding box center [977, 382] width 90 height 12
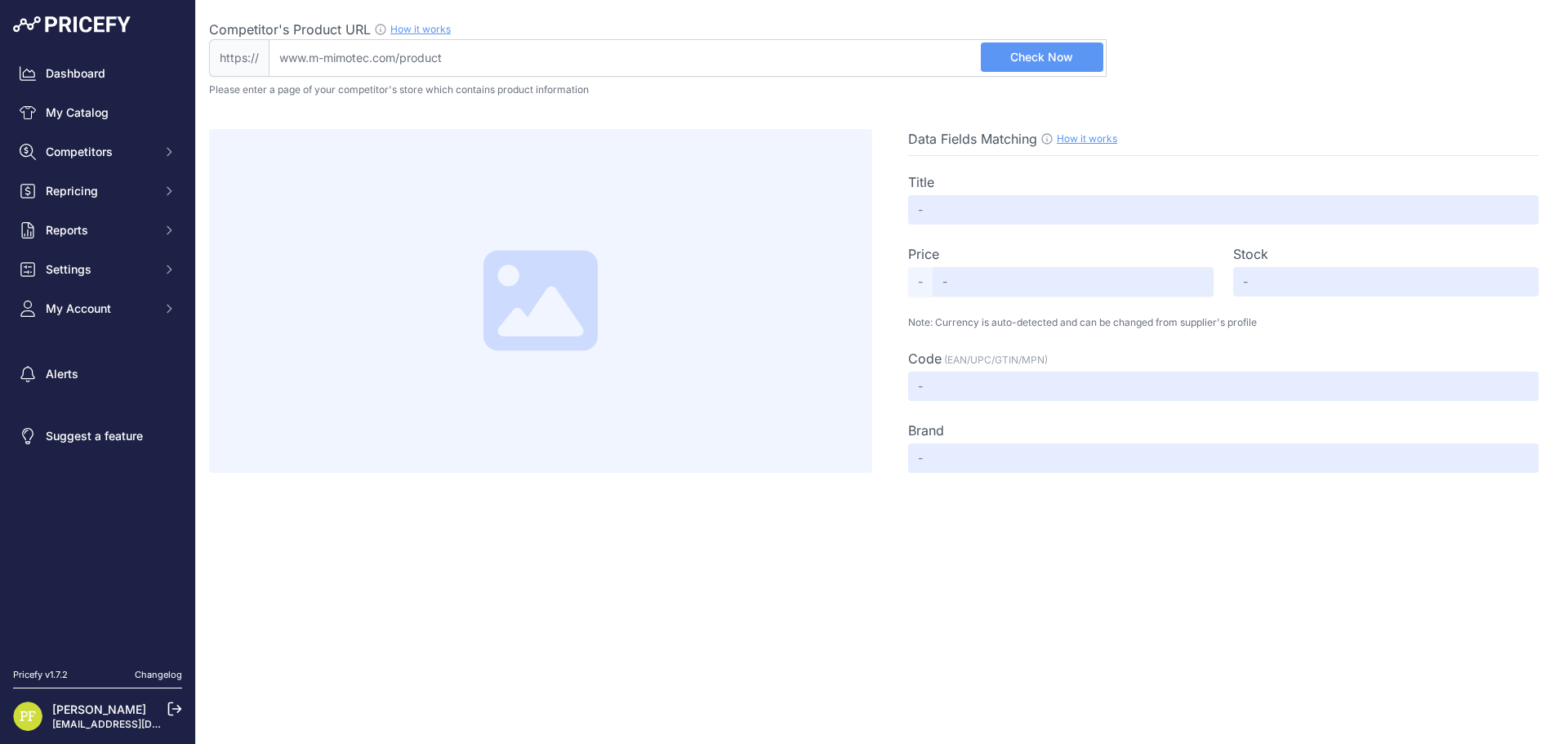
drag, startPoint x: 539, startPoint y: 48, endPoint x: 555, endPoint y: 57, distance: 18.4
click at [539, 48] on input "Competitor's Product URL How it works In order to create your competitor's extr…" at bounding box center [688, 57] width 838 height 37
paste input "[URL][DOMAIN_NAME]"
type input "[DOMAIN_NAME][URL]"
click at [1042, 54] on span "Check Now" at bounding box center [1042, 57] width 63 height 17
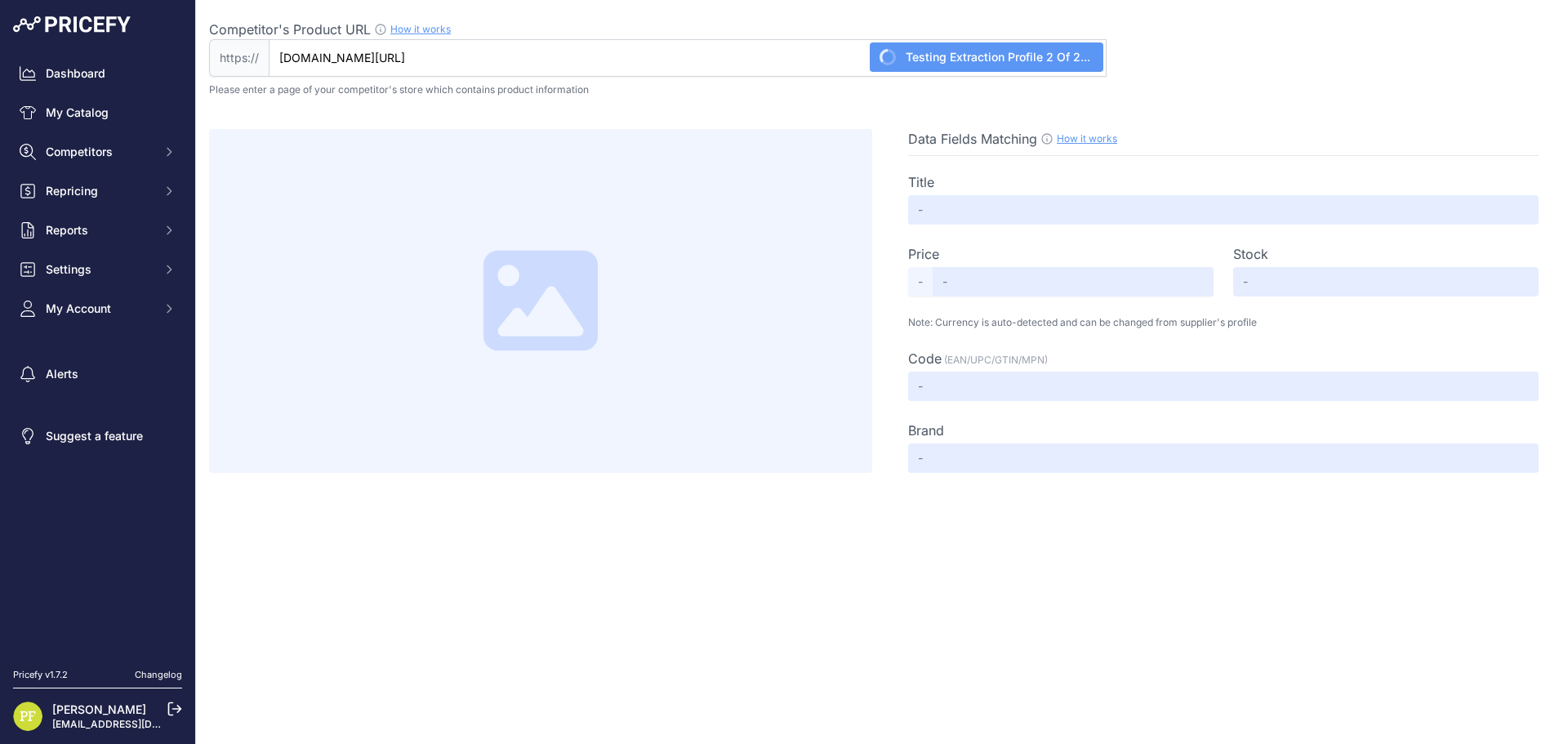
type input "6500k"
type input "Not Found"
type input "Available"
type input "8435808020462"
type input "LEDME"
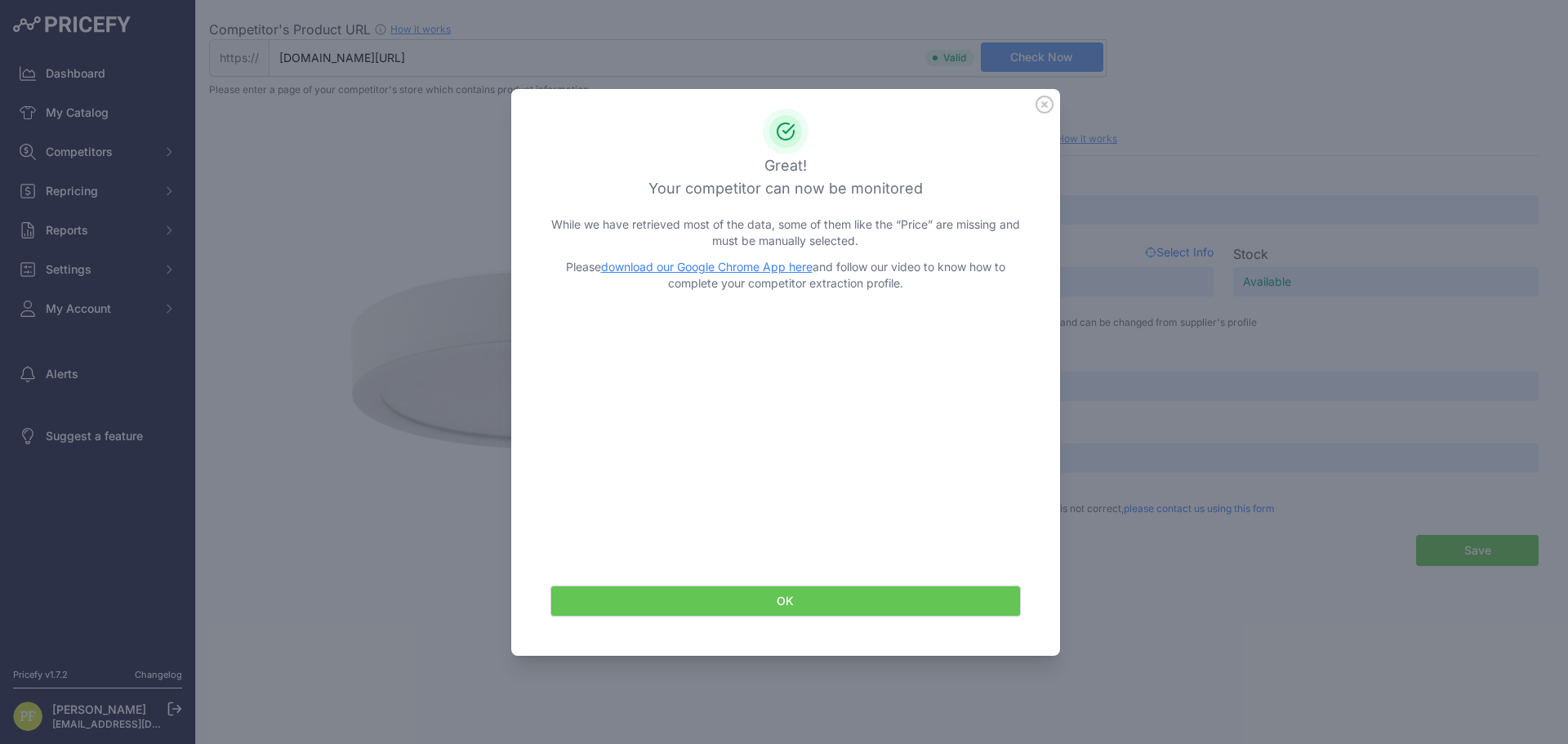
click at [1041, 105] on icon at bounding box center [1045, 104] width 18 height 18
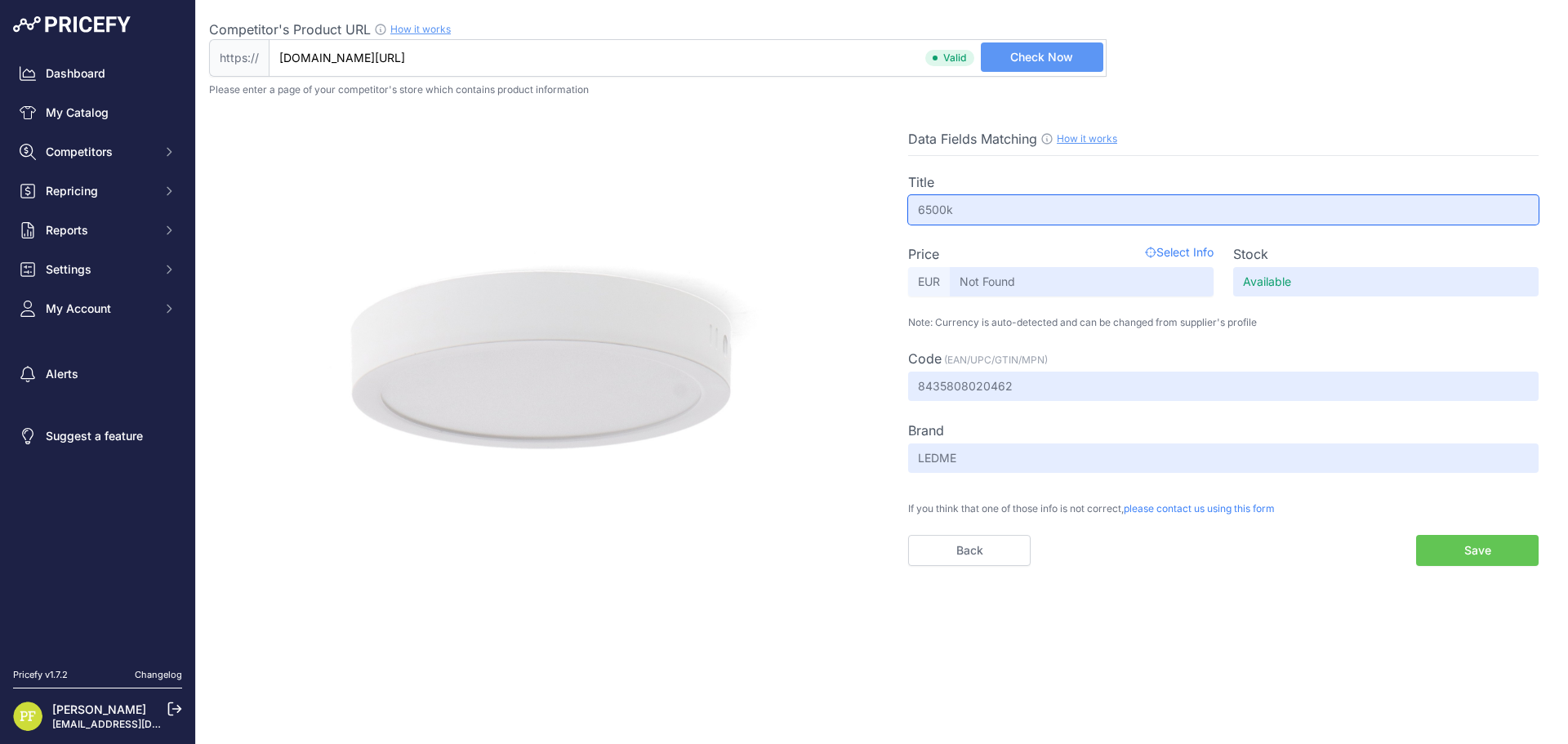
click at [947, 212] on input "6500k" at bounding box center [1223, 210] width 630 height 29
drag, startPoint x: 972, startPoint y: 210, endPoint x: 871, endPoint y: 213, distance: 101.0
click at [871, 213] on div "Data Fields Matching How it works Use our Chrome APP to create a personalized s…" at bounding box center [881, 354] width 1346 height 449
click at [1449, 547] on button "Save" at bounding box center [1478, 550] width 123 height 31
click at [1489, 546] on button "Save" at bounding box center [1478, 550] width 123 height 31
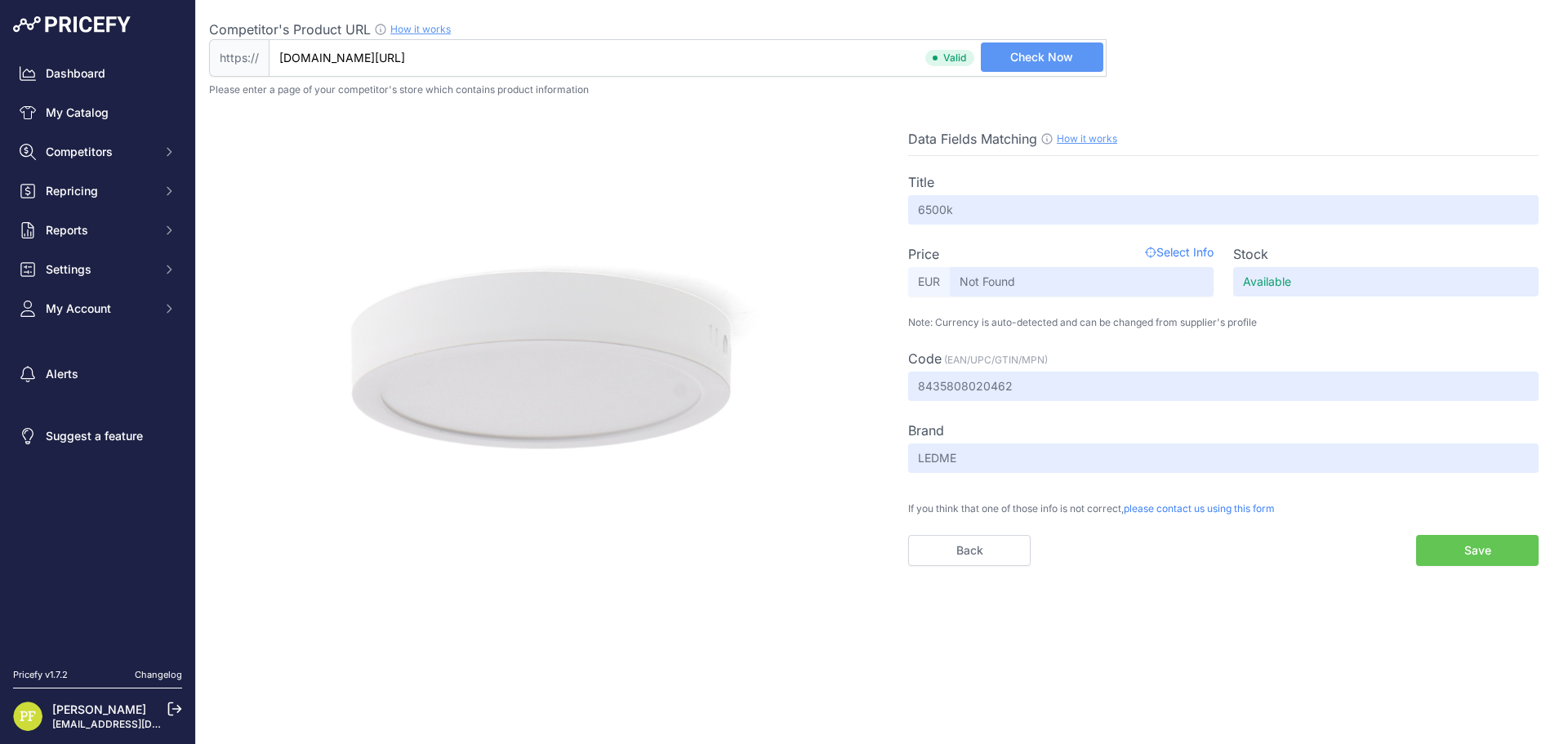
drag, startPoint x: 736, startPoint y: 63, endPoint x: -264, endPoint y: 17, distance: 1001.1
click at [0, 17] on html "Lorem Ipsum Close Dashboard My Catalog Competitors Competitors Monitored URLs M…" at bounding box center [784, 372] width 1568 height 744
paste input "https://"
type input "m-mimotec.com/es/index.php?route=product/product&product_id=3519667"
click at [1028, 58] on span "Check Now" at bounding box center [1042, 57] width 63 height 17
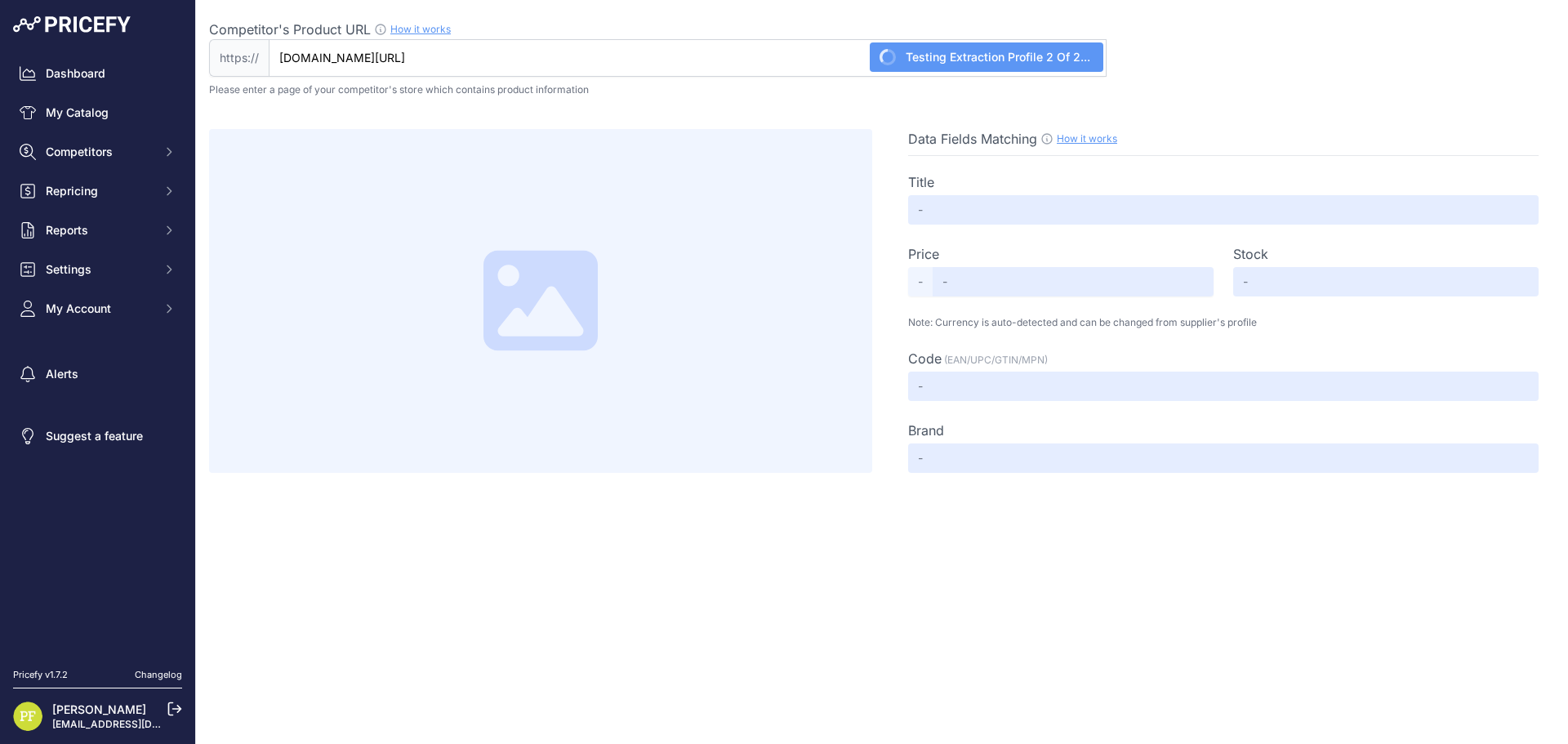
type input "6500k"
type input "Not Found"
type input "Available"
type input "8435808020462"
type input "LEDME"
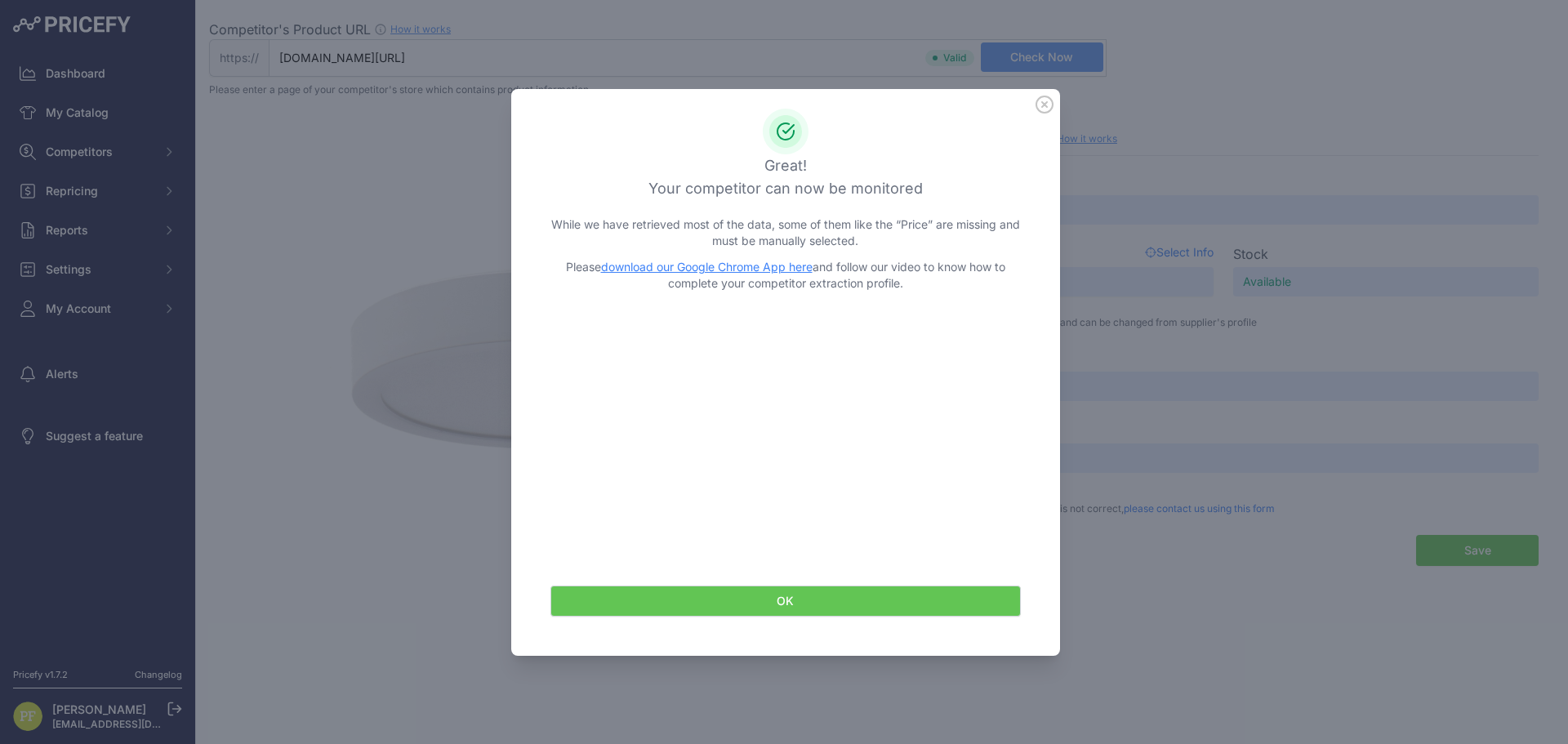
click at [1048, 94] on div "Great! Your competitor can now be monitored While we have retrieved most of the…" at bounding box center [785, 372] width 549 height 567
click at [1044, 100] on icon at bounding box center [1045, 104] width 18 height 18
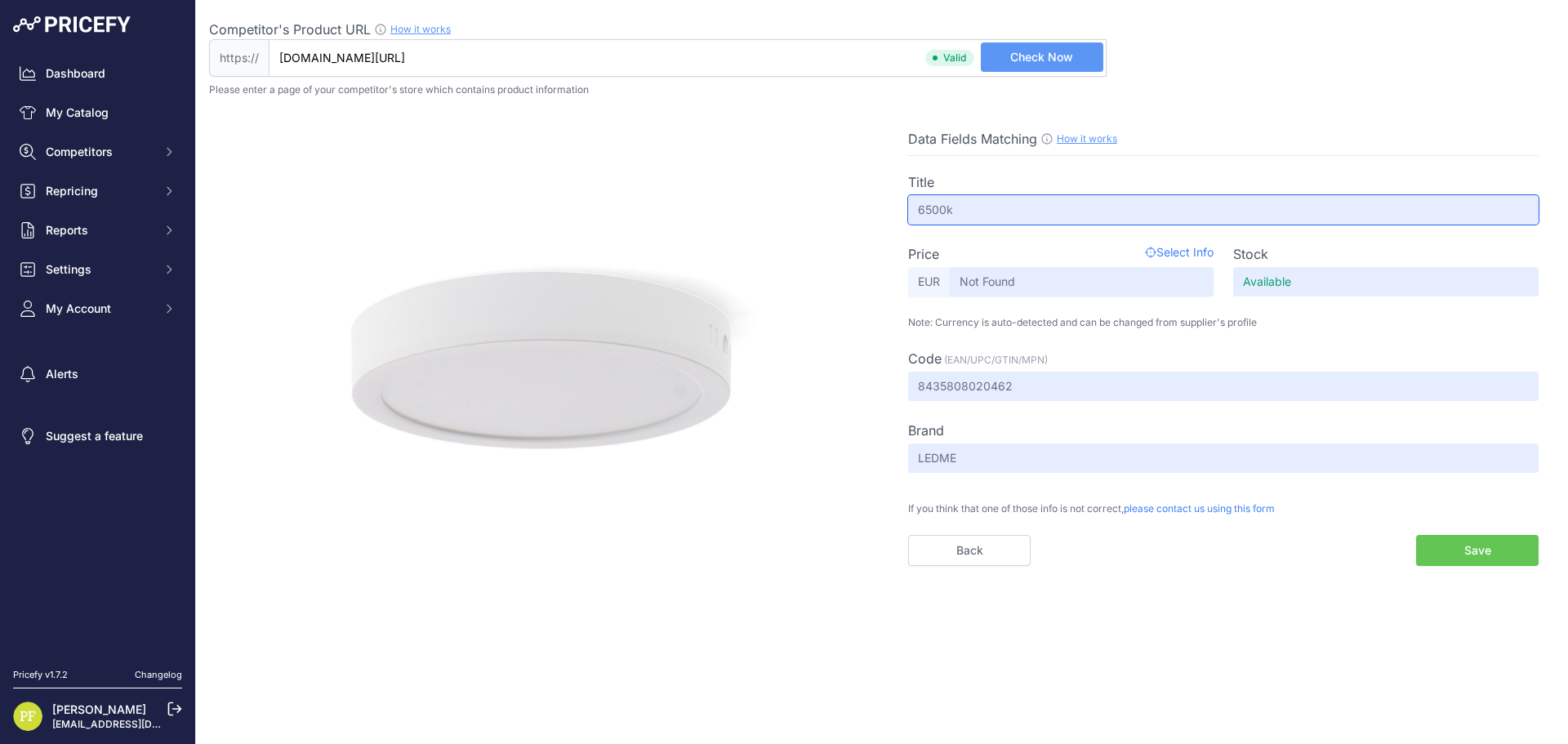
click at [982, 210] on input "6500k" at bounding box center [1223, 210] width 630 height 29
click at [989, 210] on input "6500k" at bounding box center [1223, 210] width 630 height 29
click at [1073, 134] on link "How it works" at bounding box center [1087, 138] width 60 height 12
click at [1179, 503] on span "please contact us using this form" at bounding box center [1199, 508] width 151 height 12
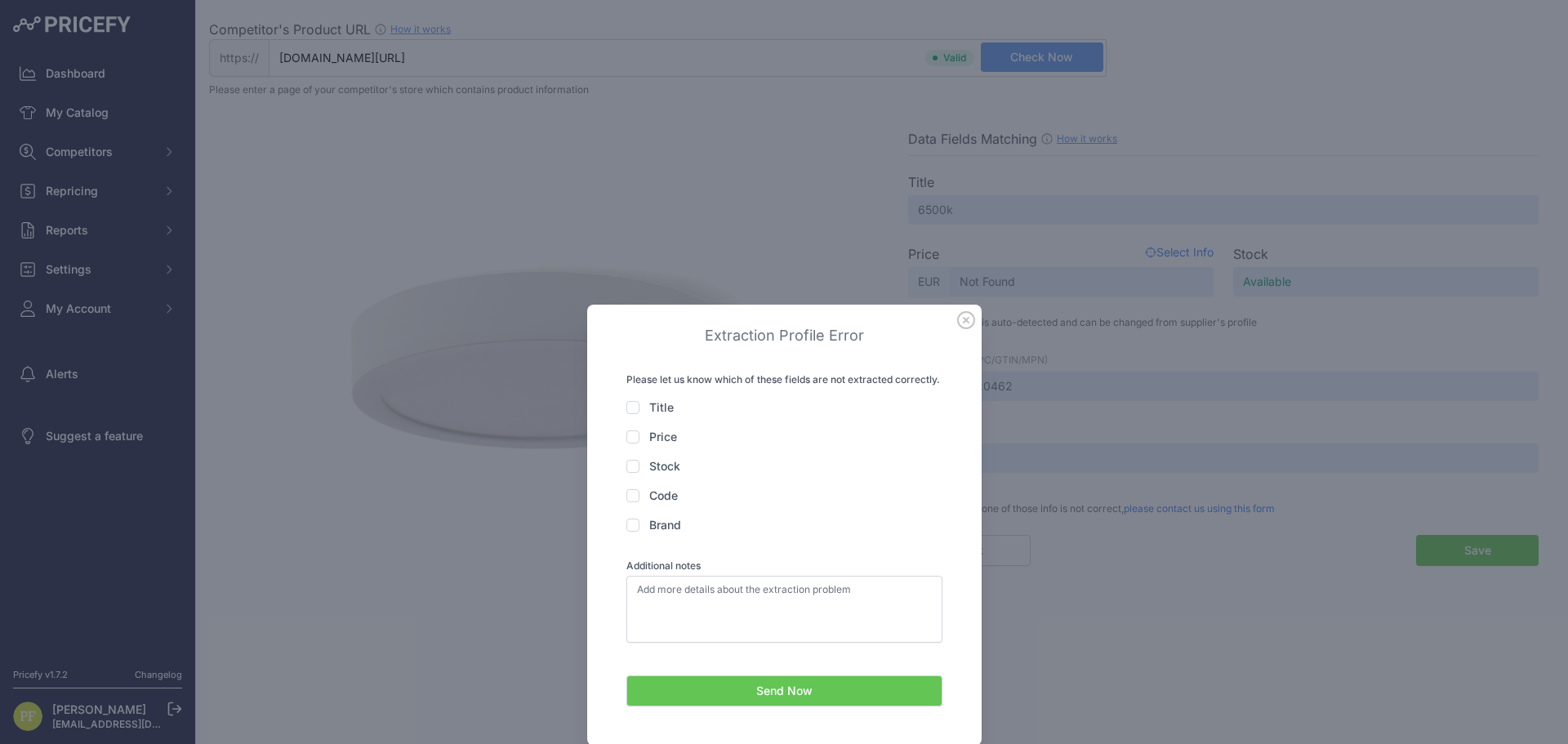
scroll to position [245, 0]
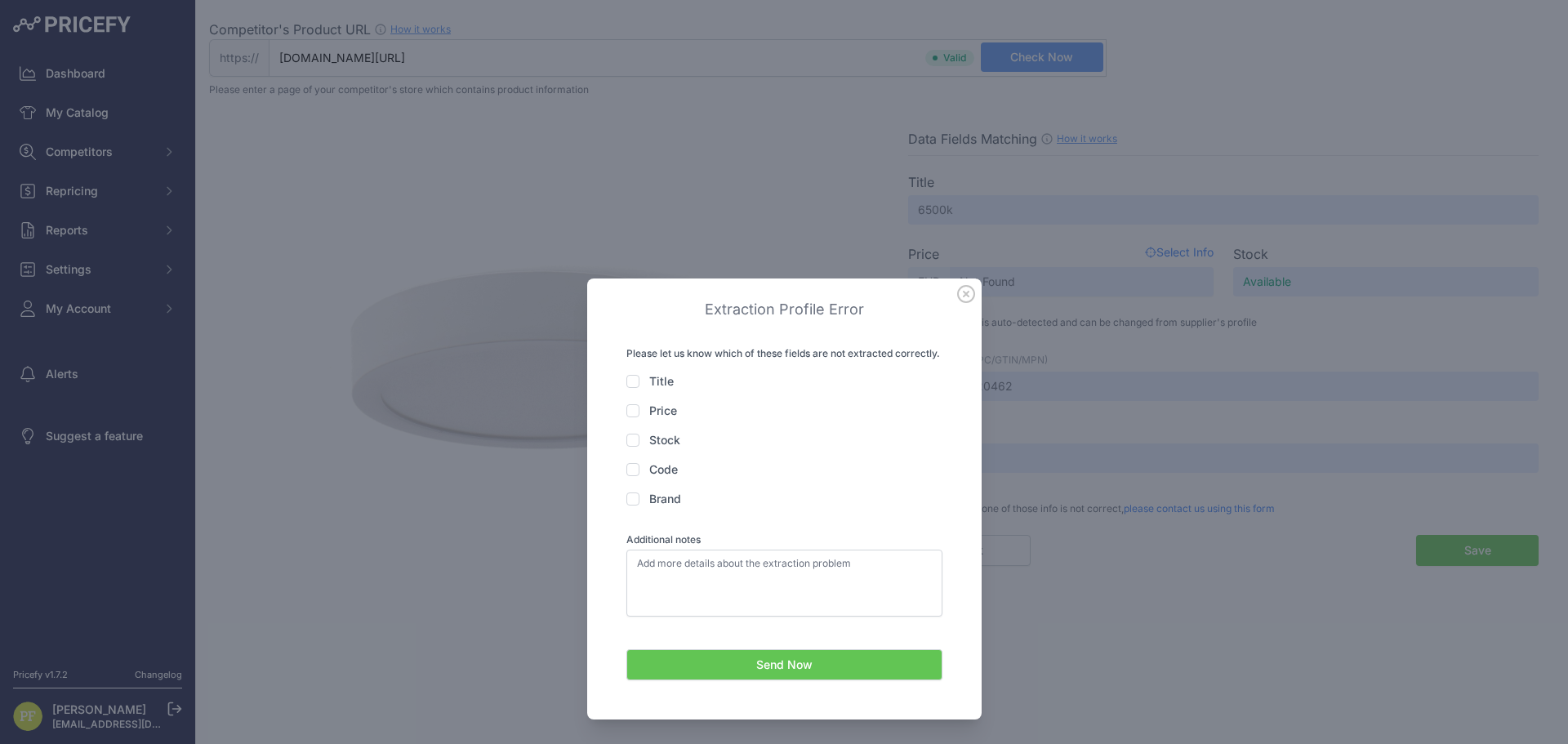
click at [631, 411] on div "Price" at bounding box center [784, 411] width 316 height 17
click at [626, 408] on input "Price" at bounding box center [633, 411] width 13 height 13
checkbox input "true"
click at [626, 385] on input "Title" at bounding box center [633, 382] width 13 height 13
checkbox input "true"
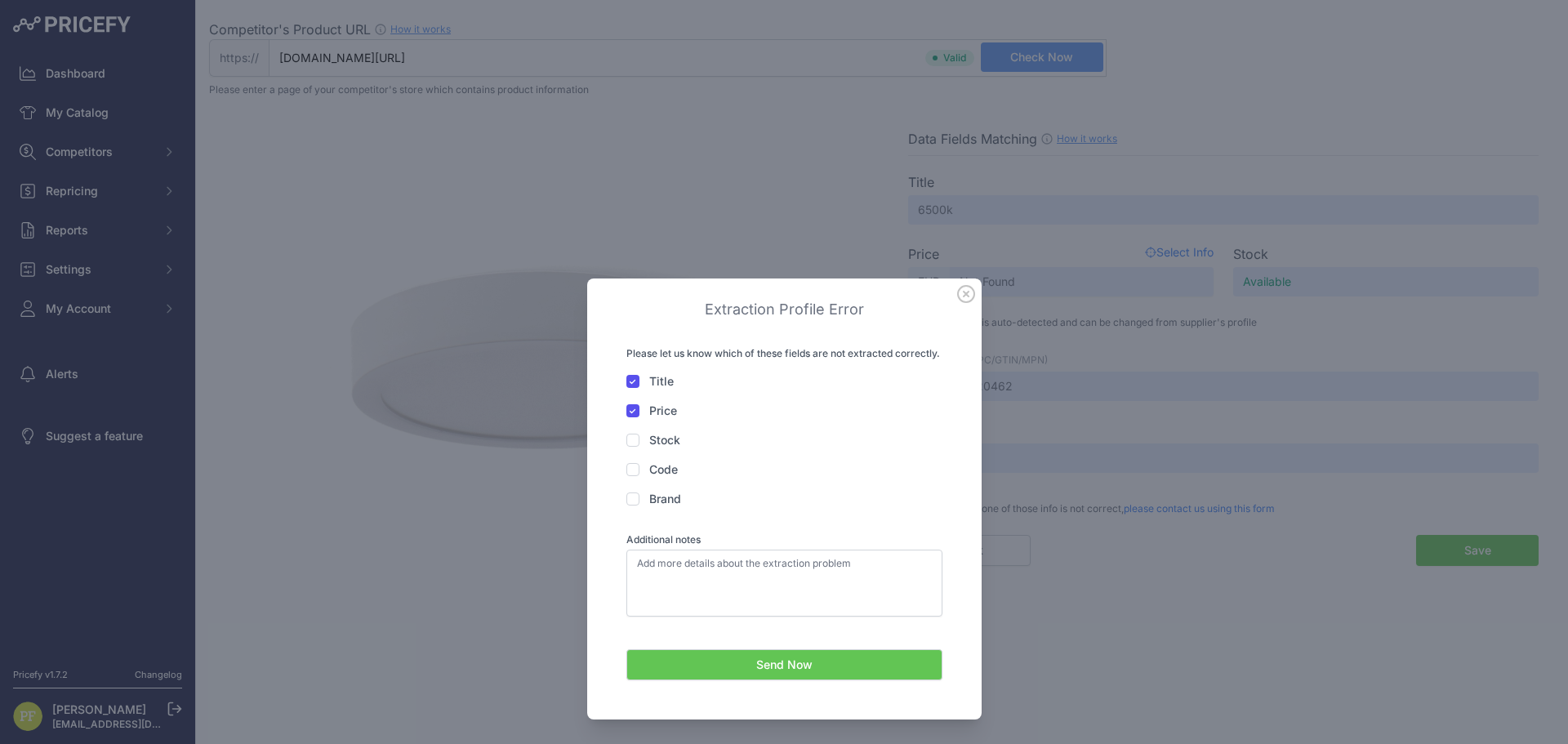
drag, startPoint x: 797, startPoint y: 297, endPoint x: 699, endPoint y: 335, distance: 105.1
click at [692, 338] on div "Extraction Profile Error Your message has been correctly sent, you will be cont…" at bounding box center [784, 499] width 394 height 441
click at [778, 307] on h3 "Extraction Profile Error" at bounding box center [784, 310] width 316 height 23
click at [788, 586] on textarea "Additional notes" at bounding box center [784, 583] width 316 height 67
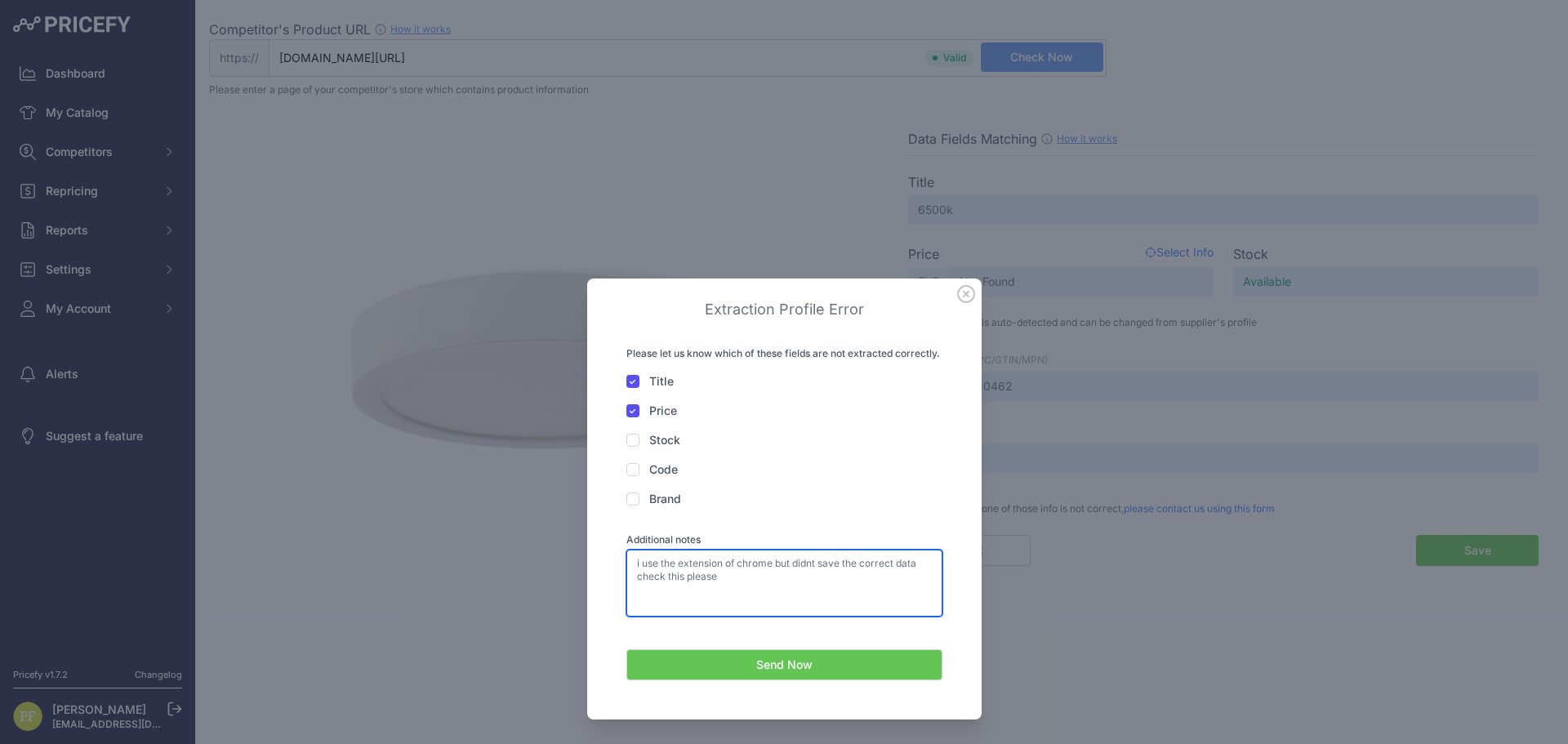
type textarea "i use the extension of chrome but didnt save the correct data check this please"
click at [803, 665] on button "Send Now" at bounding box center [784, 664] width 316 height 31
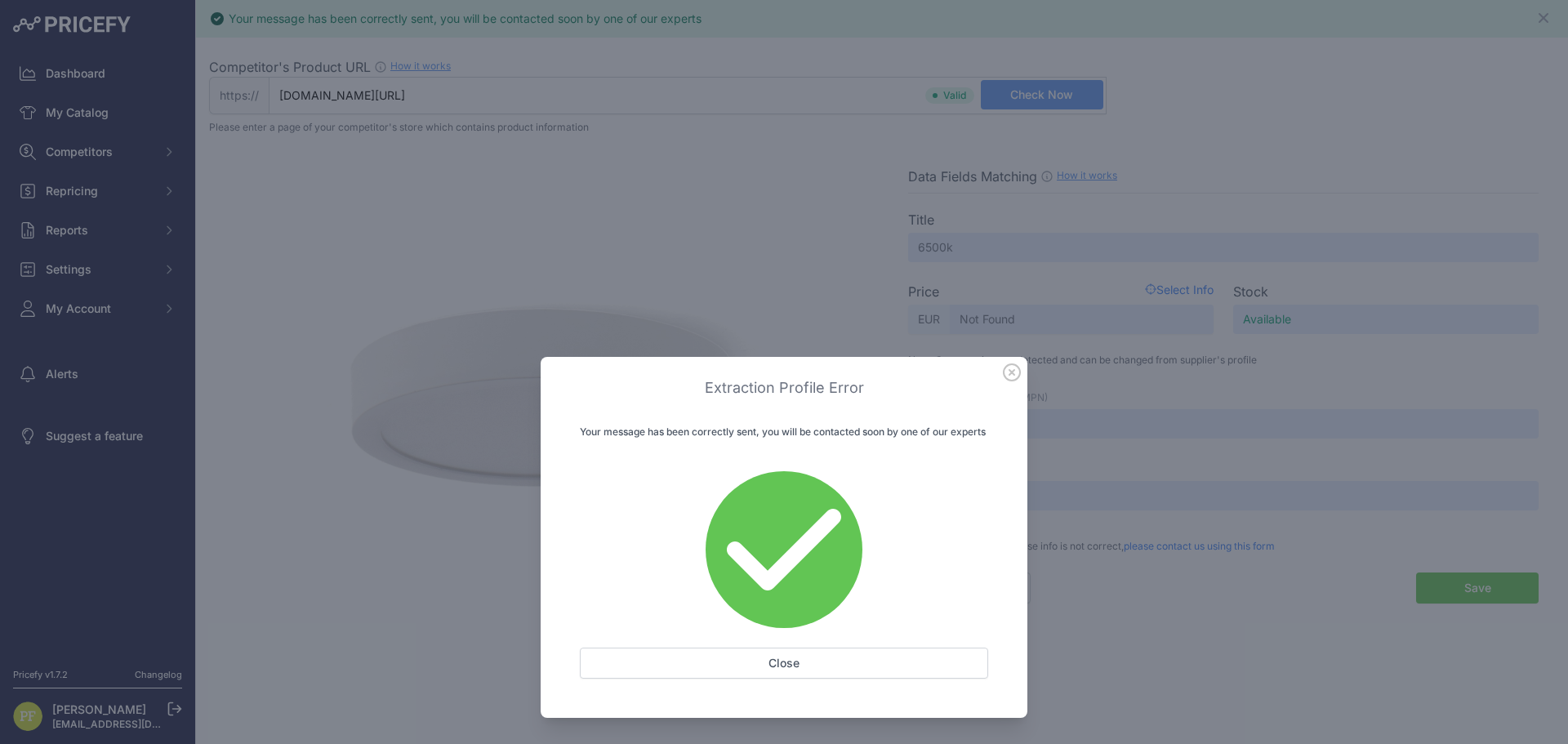
click at [780, 674] on button "Close" at bounding box center [784, 663] width 408 height 31
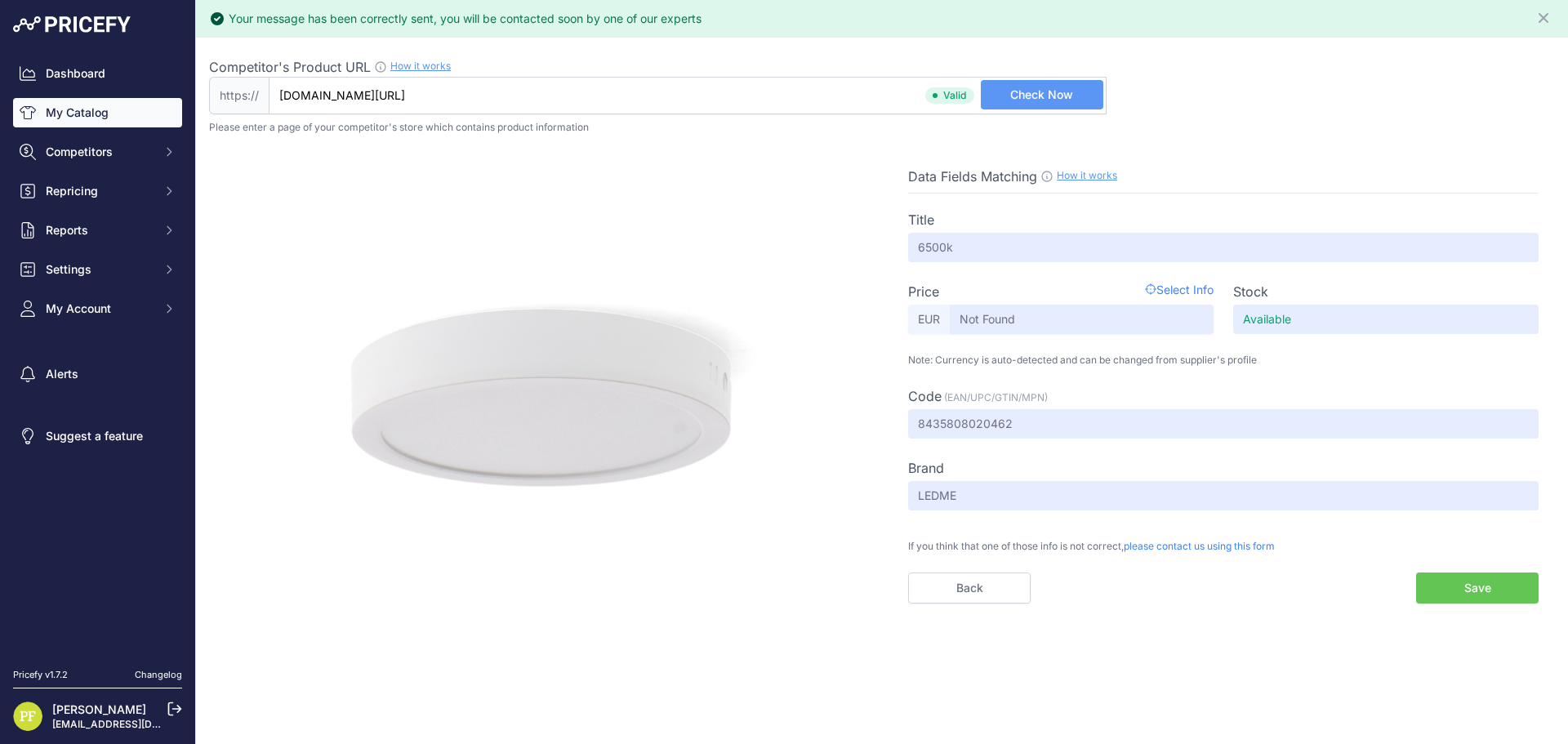
click at [97, 115] on link "My Catalog" at bounding box center [98, 112] width 169 height 29
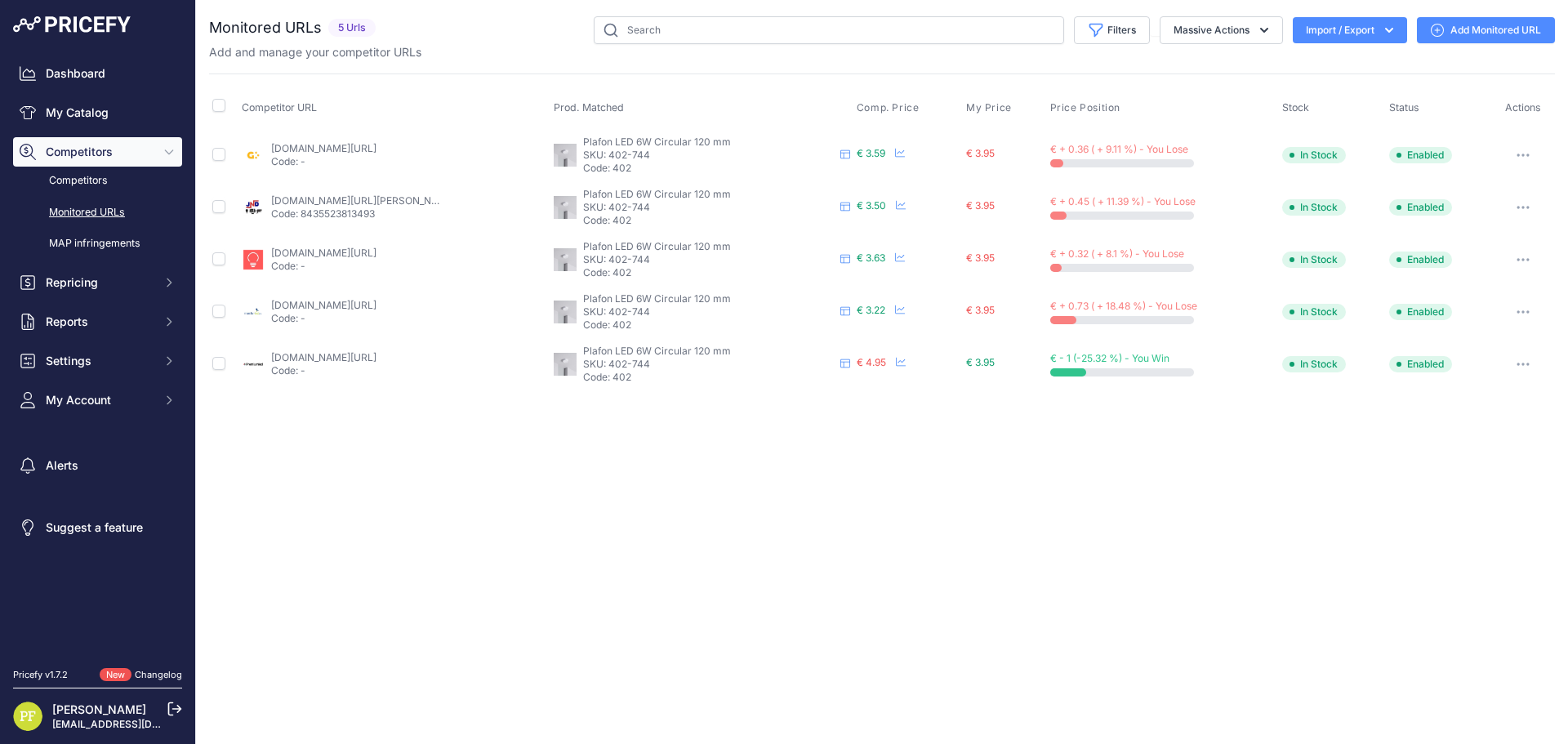
click at [1464, 26] on link "Add Monitored URL" at bounding box center [1486, 31] width 138 height 27
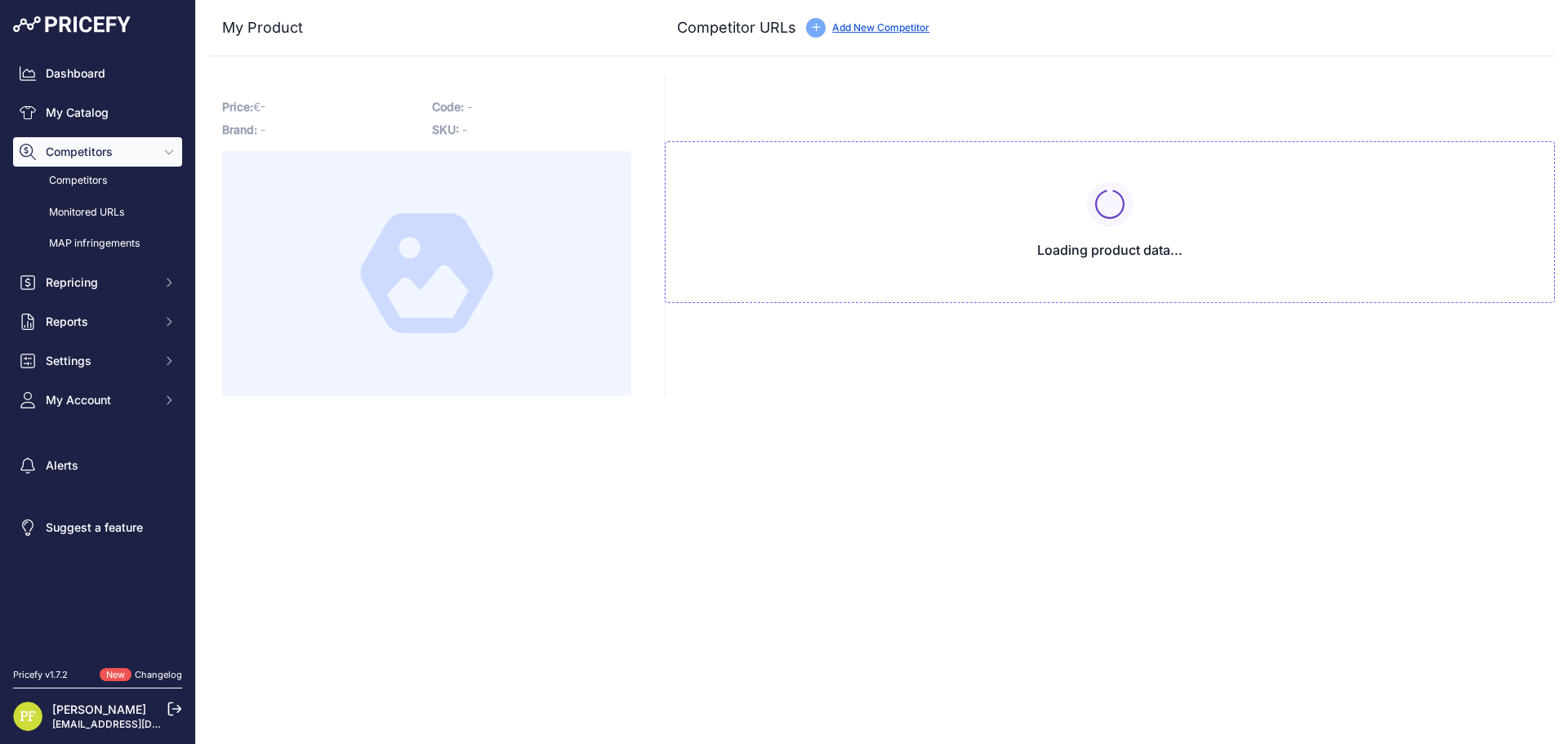
type input "[DOMAIN_NAME][URL]"
type input "[DOMAIN_NAME][URL][PERSON_NAME]"
type input "[DOMAIN_NAME][URL]"
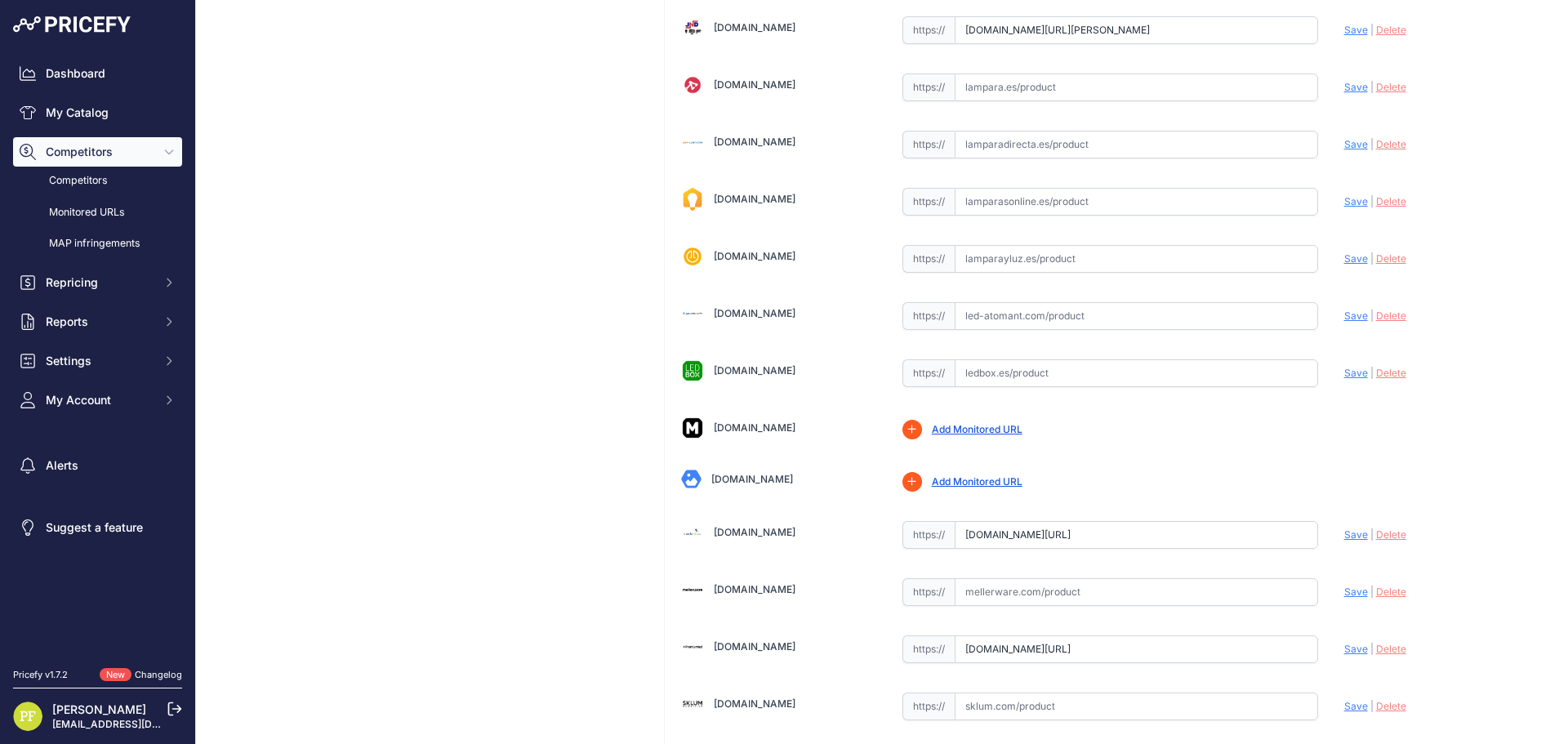
scroll to position [980, 0]
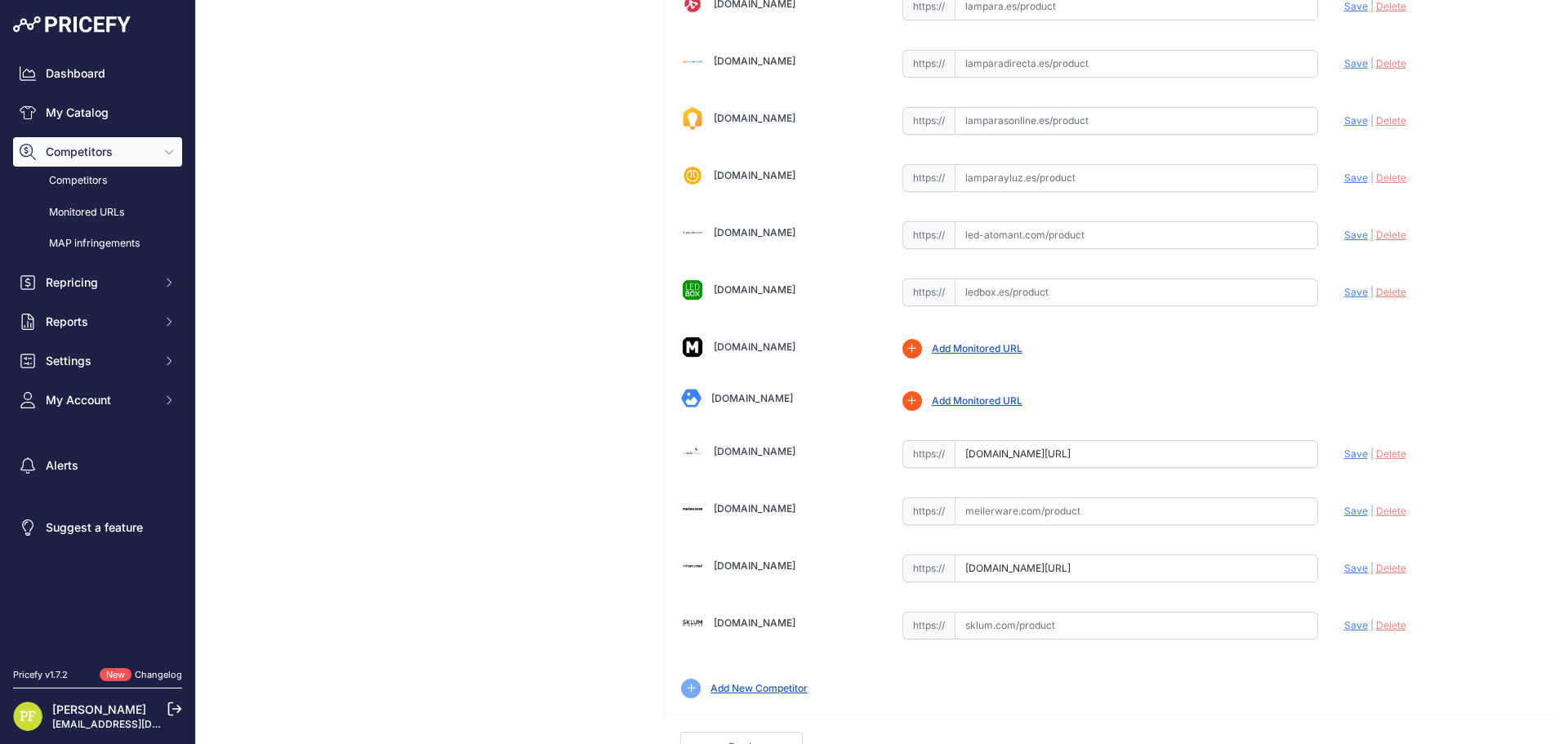
click at [956, 401] on link "Add Monitored URL" at bounding box center [977, 400] width 90 height 12
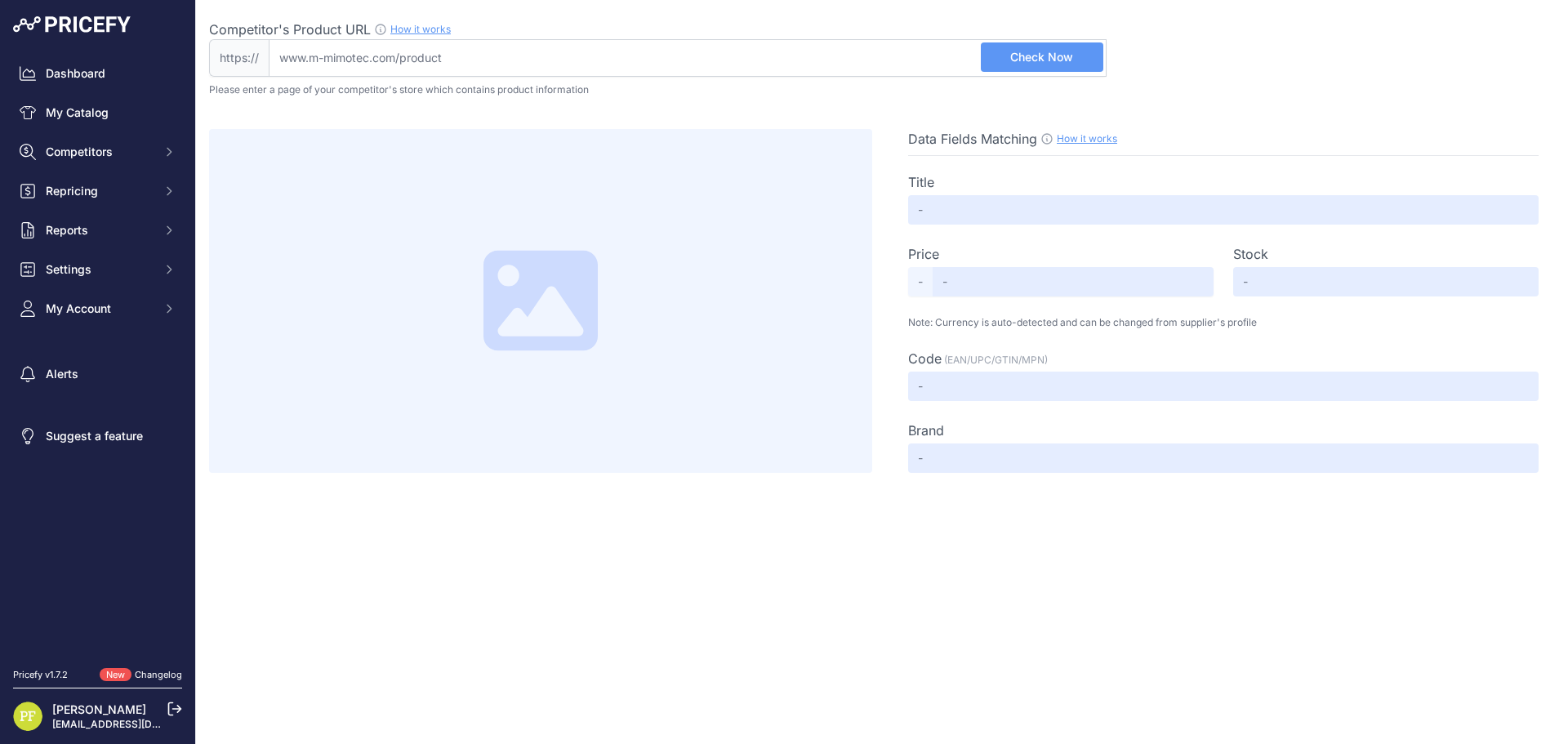
click at [449, 67] on input "Competitor's Product URL How it works In order to create your competitor's extr…" at bounding box center [688, 57] width 838 height 37
paste input "[URL][DOMAIN_NAME]"
type input "[DOMAIN_NAME][URL]"
click at [1042, 67] on button "Check Now" at bounding box center [1042, 56] width 123 height 29
click at [781, 519] on div "Close Competitor's Product URL How it works In order to create your competitor'…" at bounding box center [882, 372] width 1373 height 744
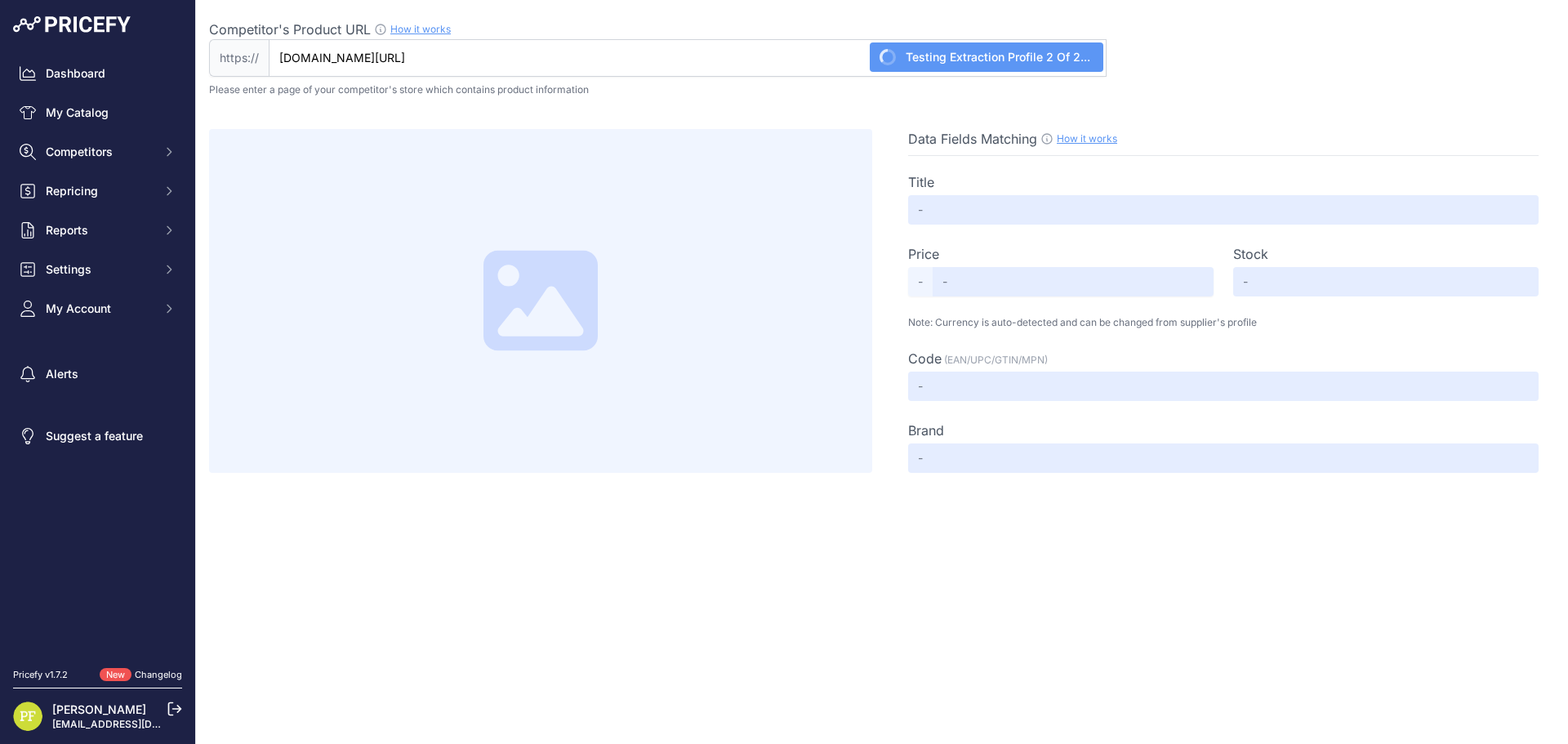
type input "6500k"
type input "Not Found"
type input "Available"
type input "8435808020370"
type input "LEDME"
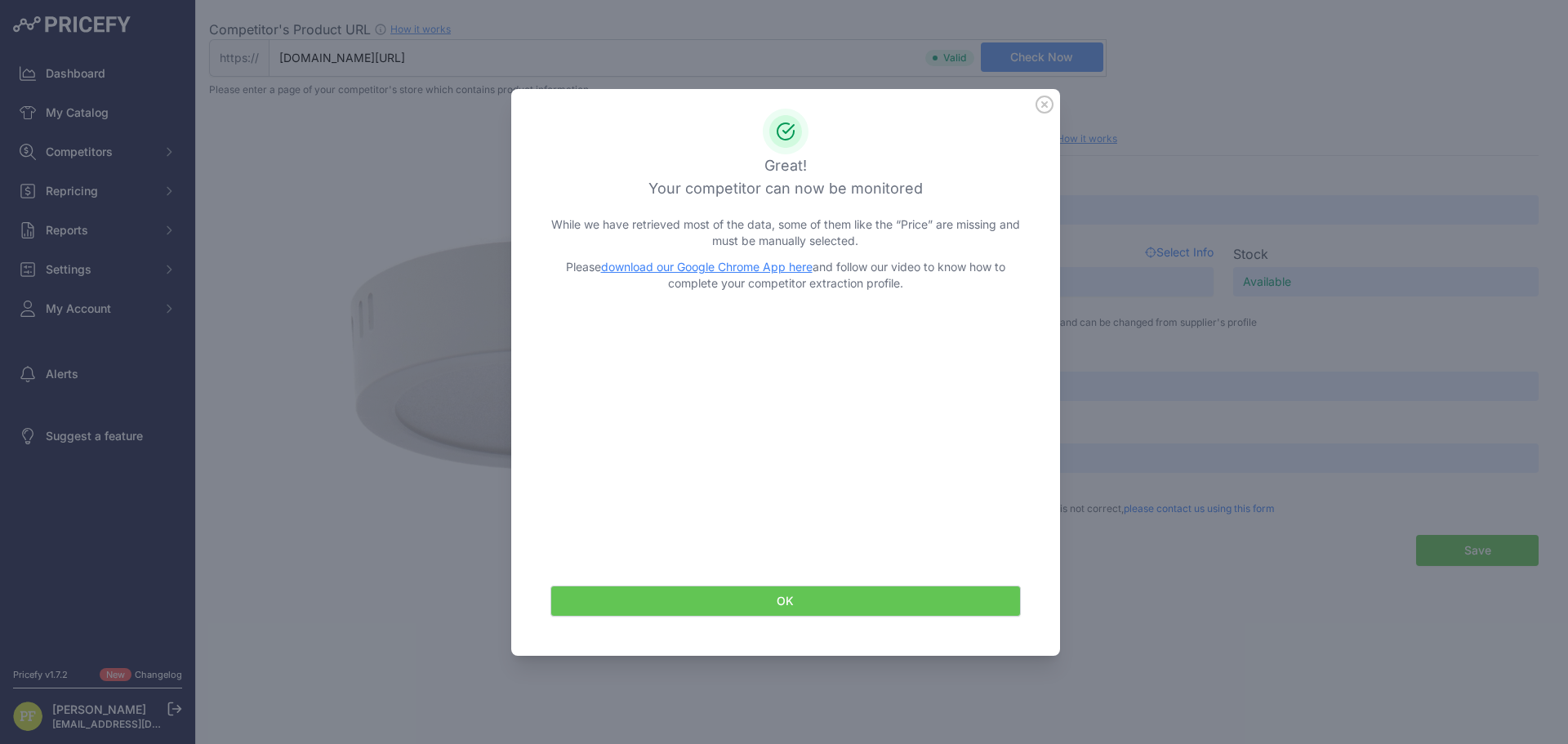
click at [1042, 99] on icon at bounding box center [1045, 104] width 18 height 18
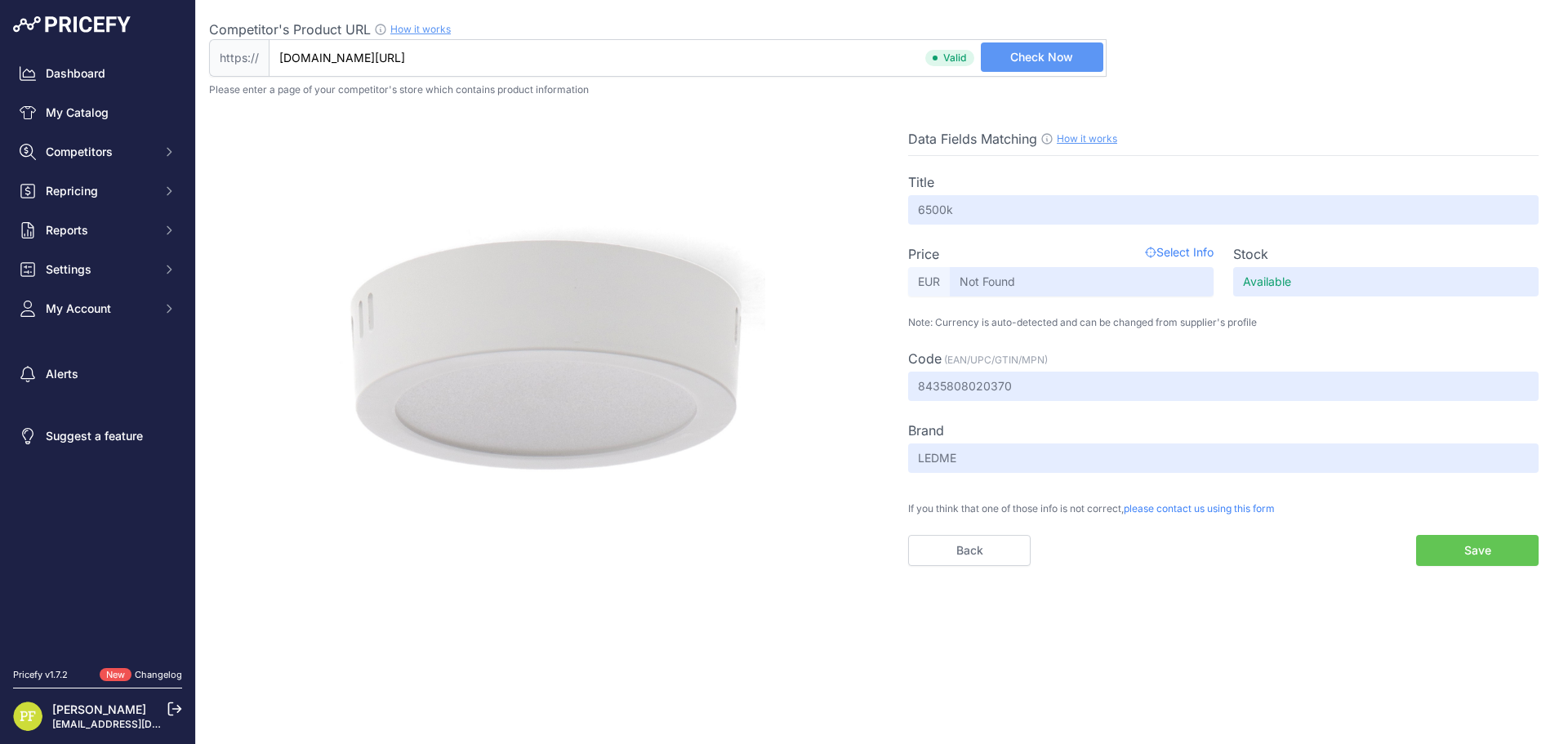
click at [1198, 508] on span "please contact us using this form" at bounding box center [1199, 508] width 151 height 12
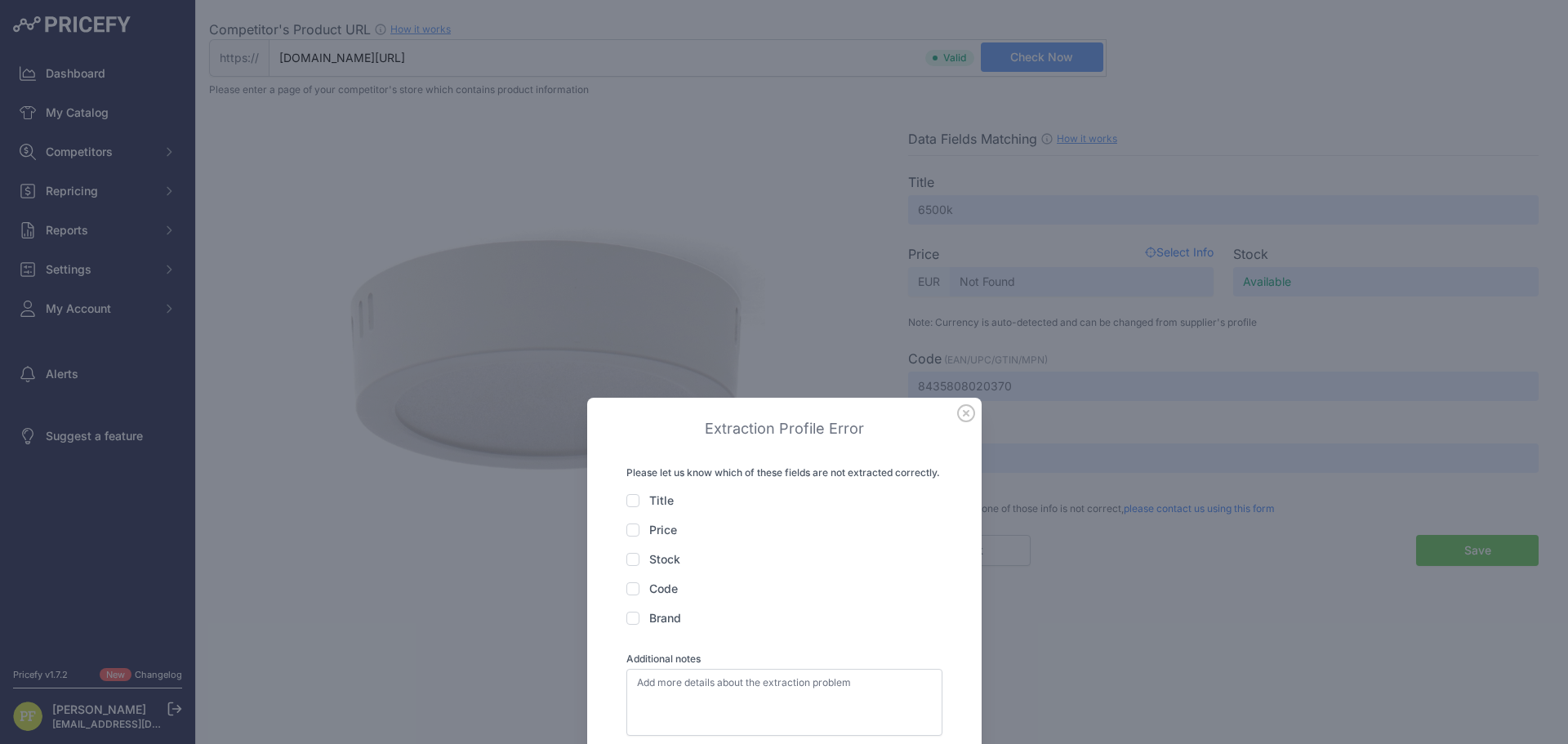
scroll to position [247, 0]
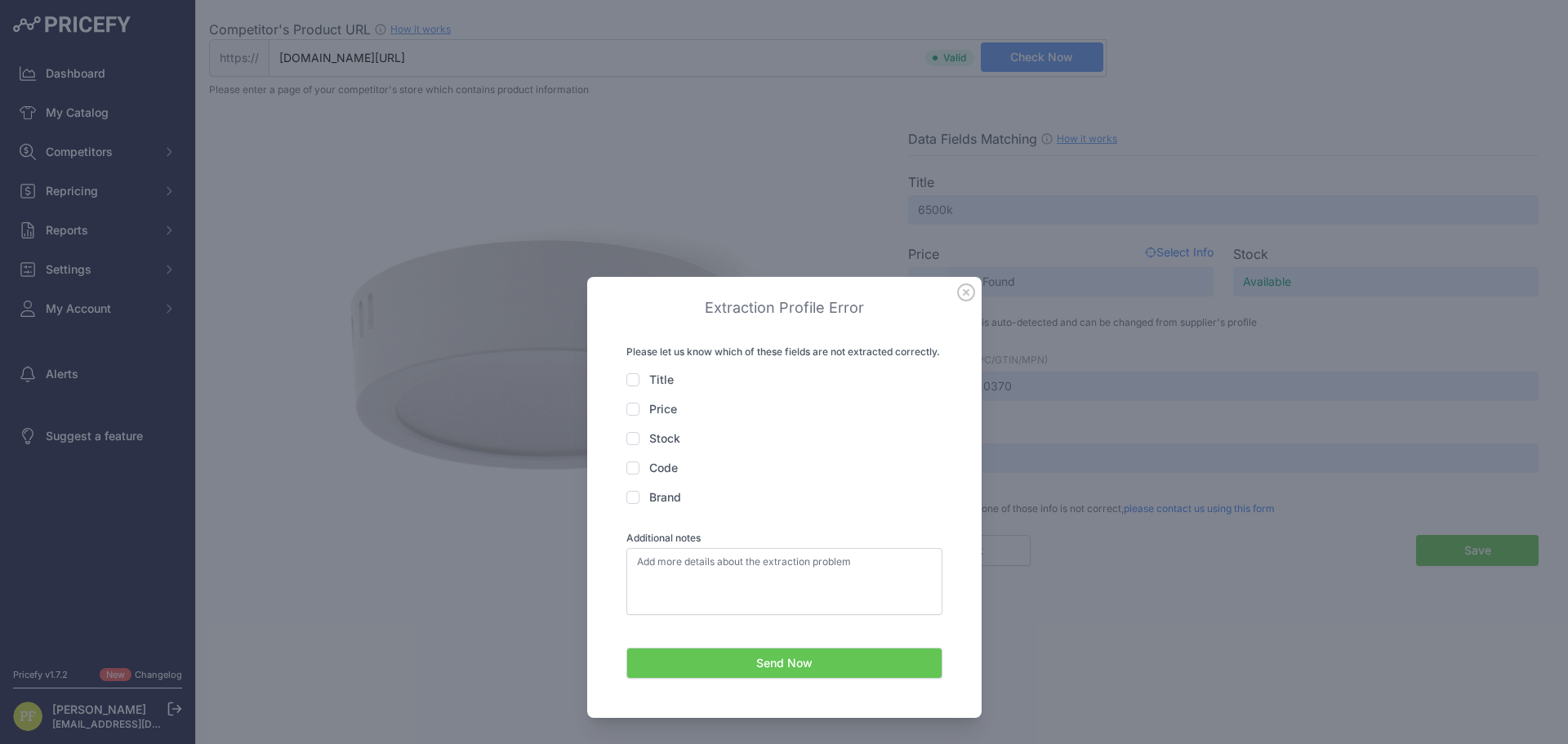
click at [957, 302] on div "Extraction Profile Error Your message has been correctly sent, you will be cont…" at bounding box center [784, 456] width 355 height 319
click at [963, 286] on icon at bounding box center [967, 292] width 18 height 18
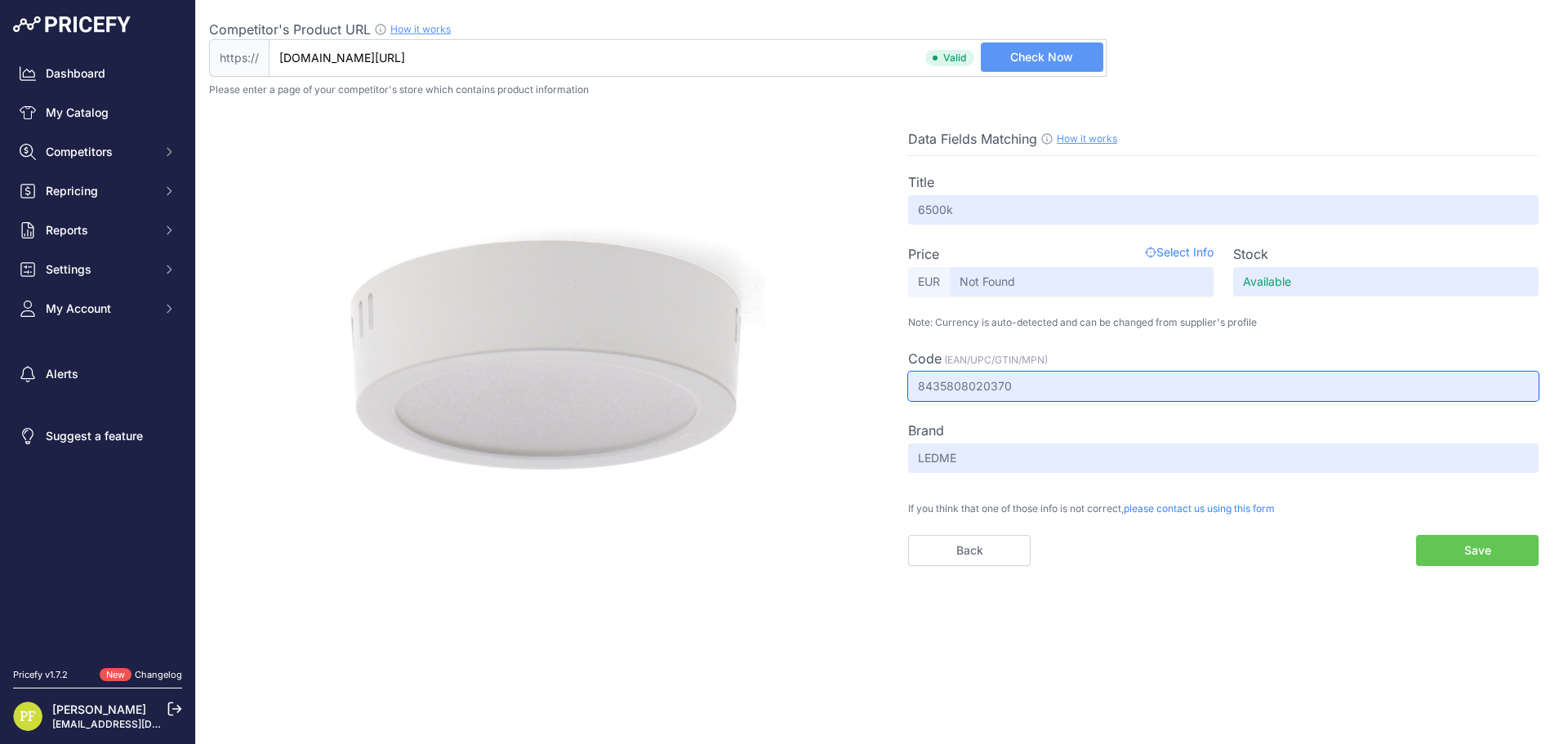
click at [1030, 394] on input "8435808020370" at bounding box center [1223, 386] width 630 height 29
click at [1048, 393] on input "8435808020370" at bounding box center [1223, 386] width 630 height 29
click at [1012, 380] on input "8435808020370" at bounding box center [1223, 386] width 630 height 29
click at [1011, 292] on input "Not Found" at bounding box center [1082, 281] width 264 height 29
click at [1041, 282] on input "Not Found" at bounding box center [1082, 281] width 264 height 29
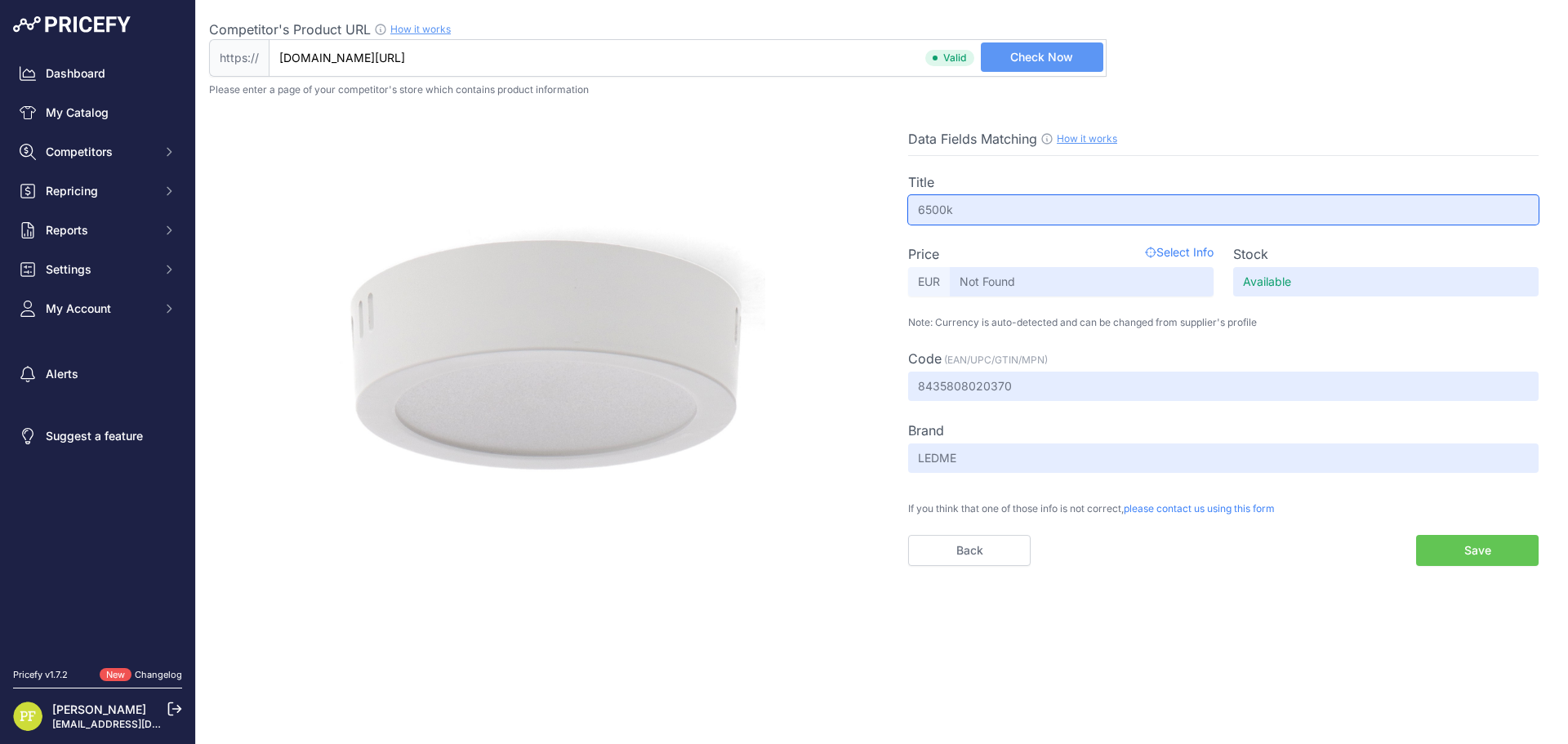
click at [1017, 203] on input "6500k" at bounding box center [1223, 210] width 630 height 29
click at [998, 123] on div "Data Fields Matching How it works Use our Chrome APP to create a personalized s…" at bounding box center [881, 337] width 1346 height 482
click at [997, 132] on span "Data Fields Matching" at bounding box center [973, 139] width 129 height 17
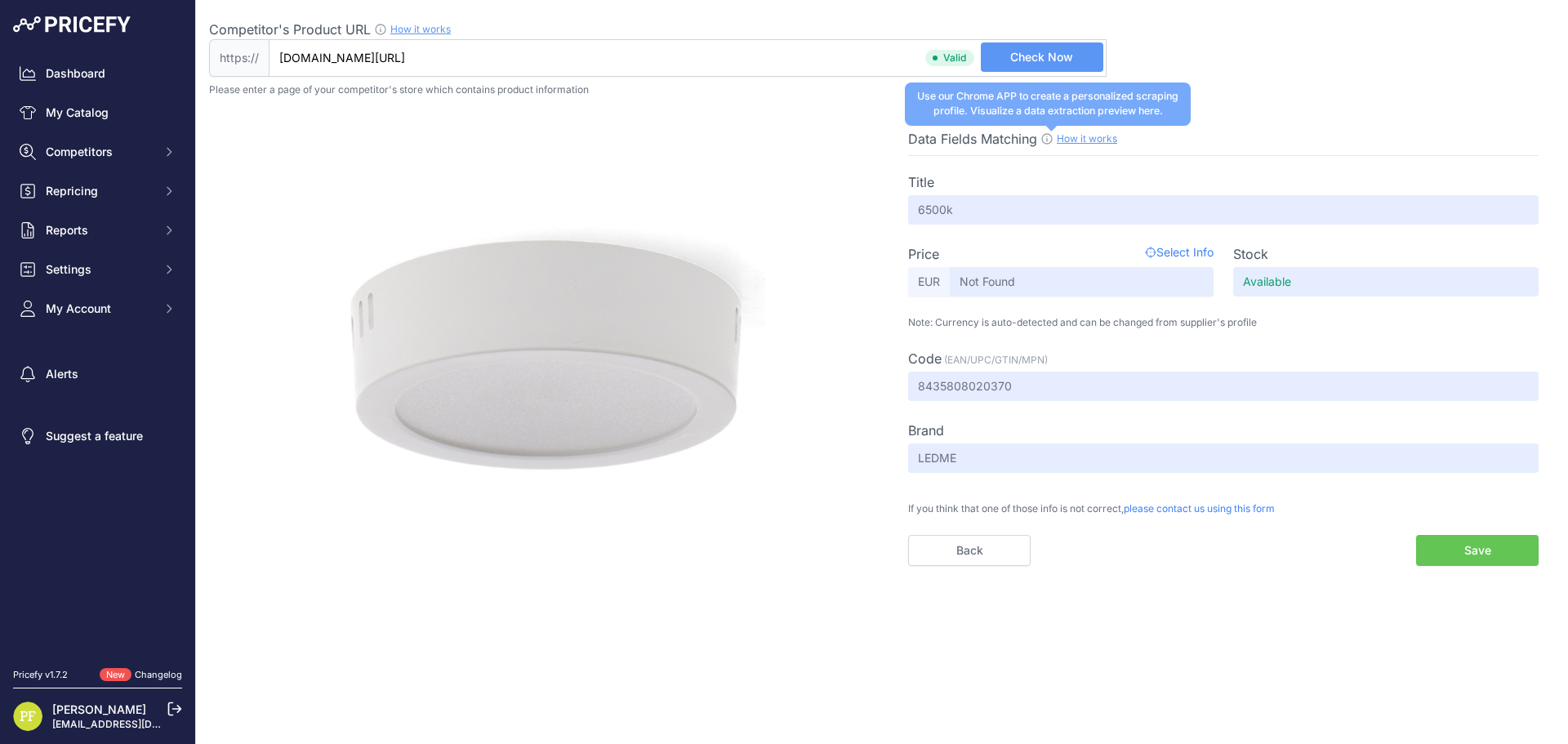
click at [1052, 138] on icon at bounding box center [1047, 139] width 10 height 10
click at [1049, 133] on icon at bounding box center [1047, 139] width 13 height 13
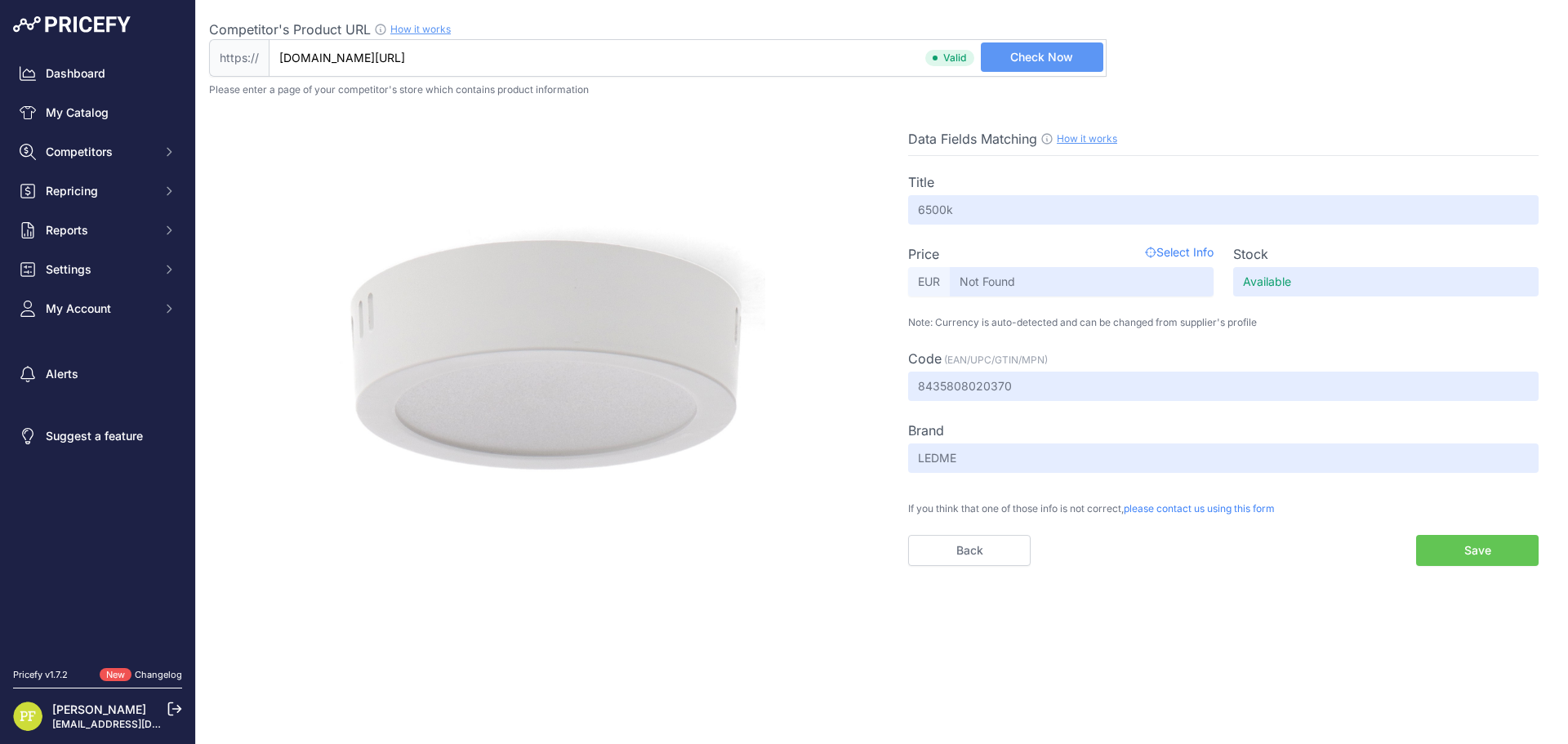
click at [1186, 255] on span "Select Info" at bounding box center [1180, 254] width 69 height 20
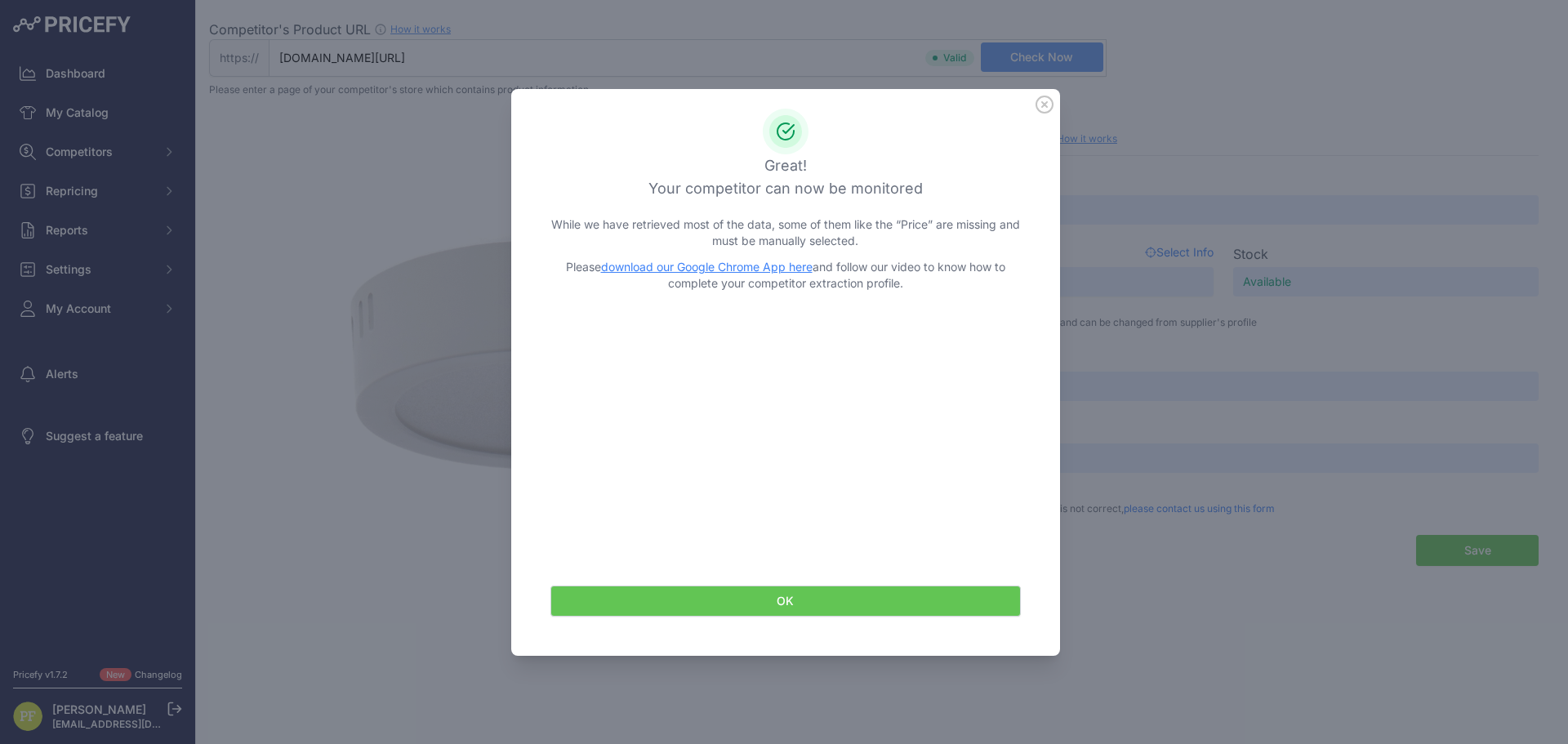
click at [735, 263] on link "download our Google Chrome App here" at bounding box center [707, 267] width 211 height 14
click at [1045, 104] on icon at bounding box center [1045, 104] width 17 height 17
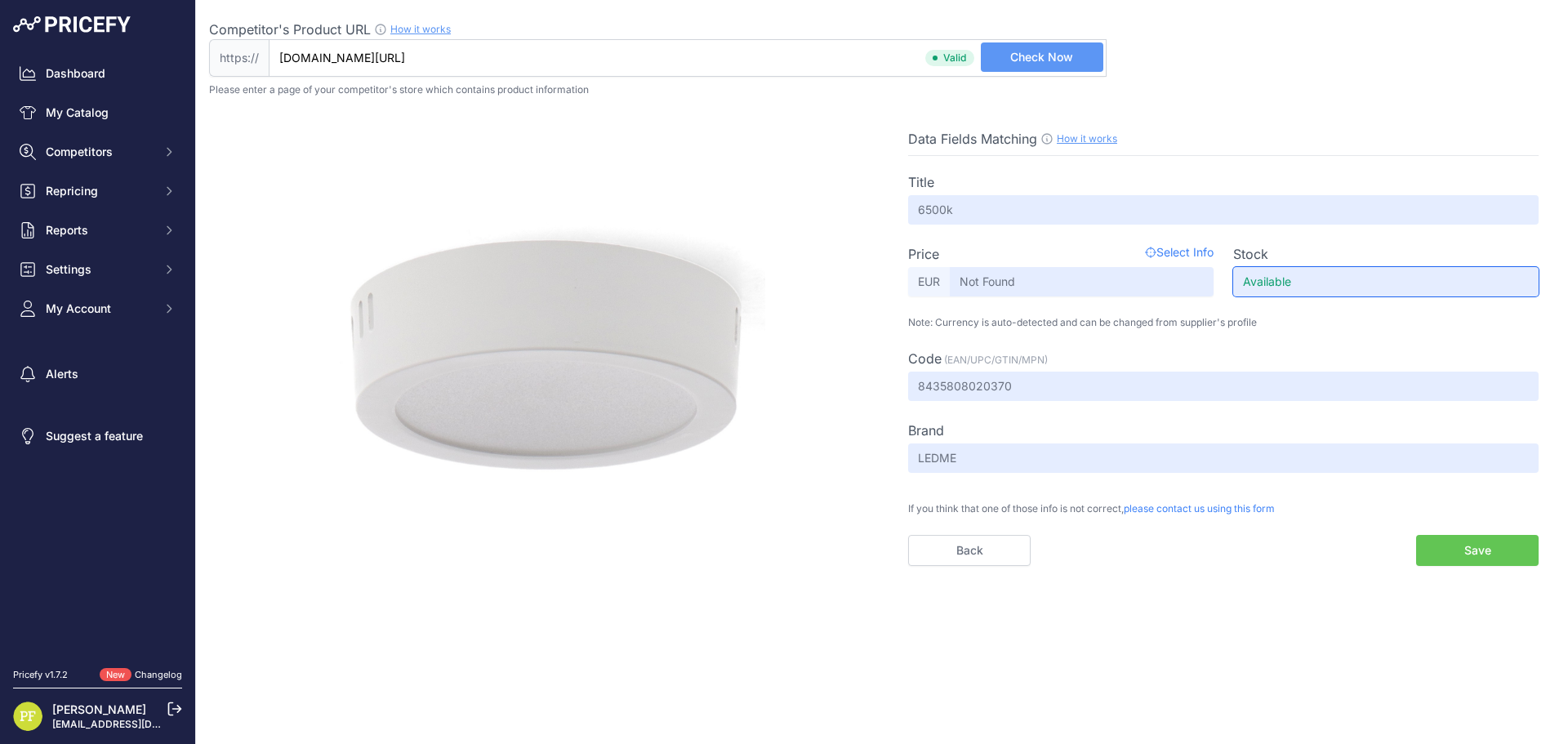
click at [1315, 280] on input "Available" at bounding box center [1386, 281] width 306 height 29
click at [1187, 251] on span "Select Info" at bounding box center [1180, 254] width 69 height 20
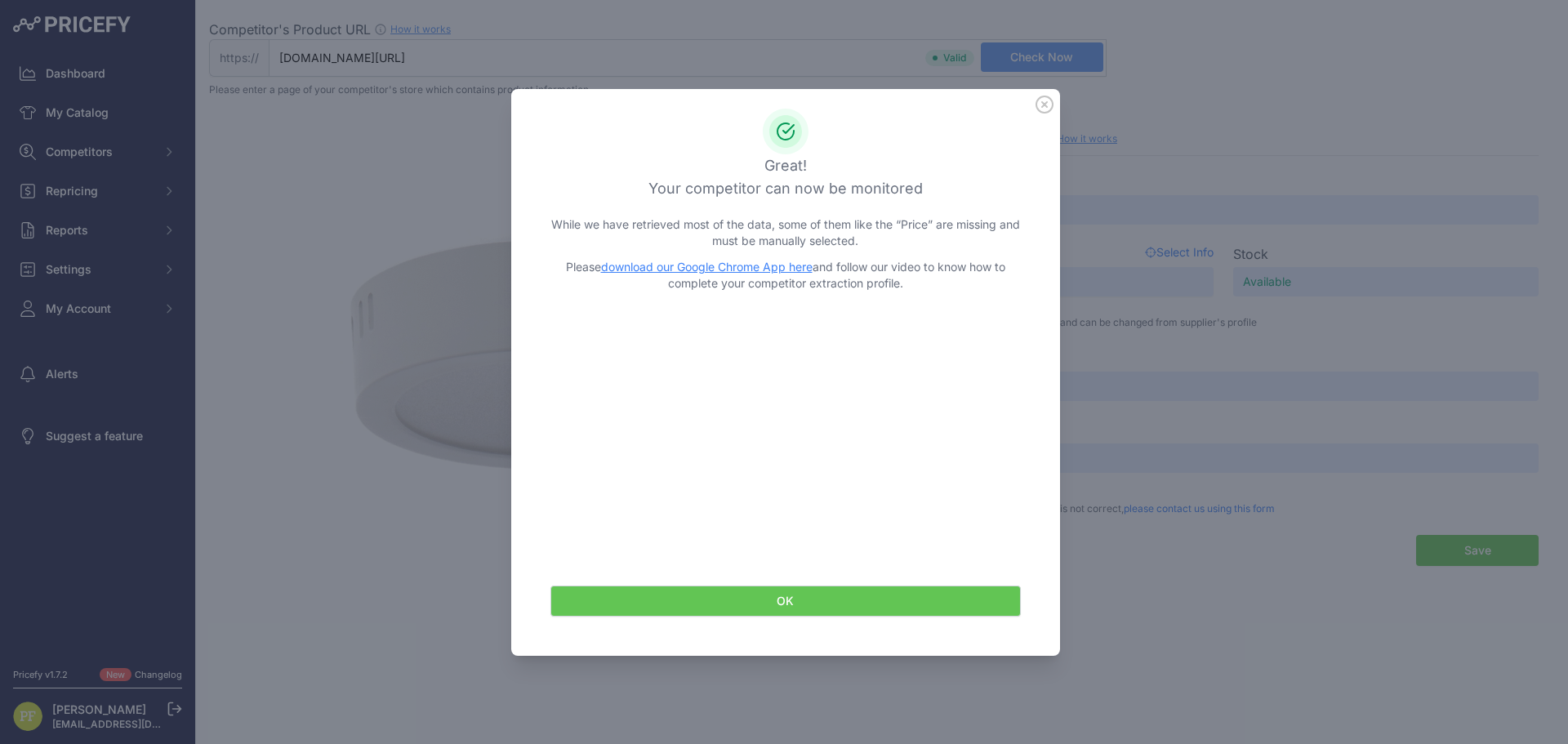
click at [1040, 102] on icon at bounding box center [1045, 104] width 18 height 18
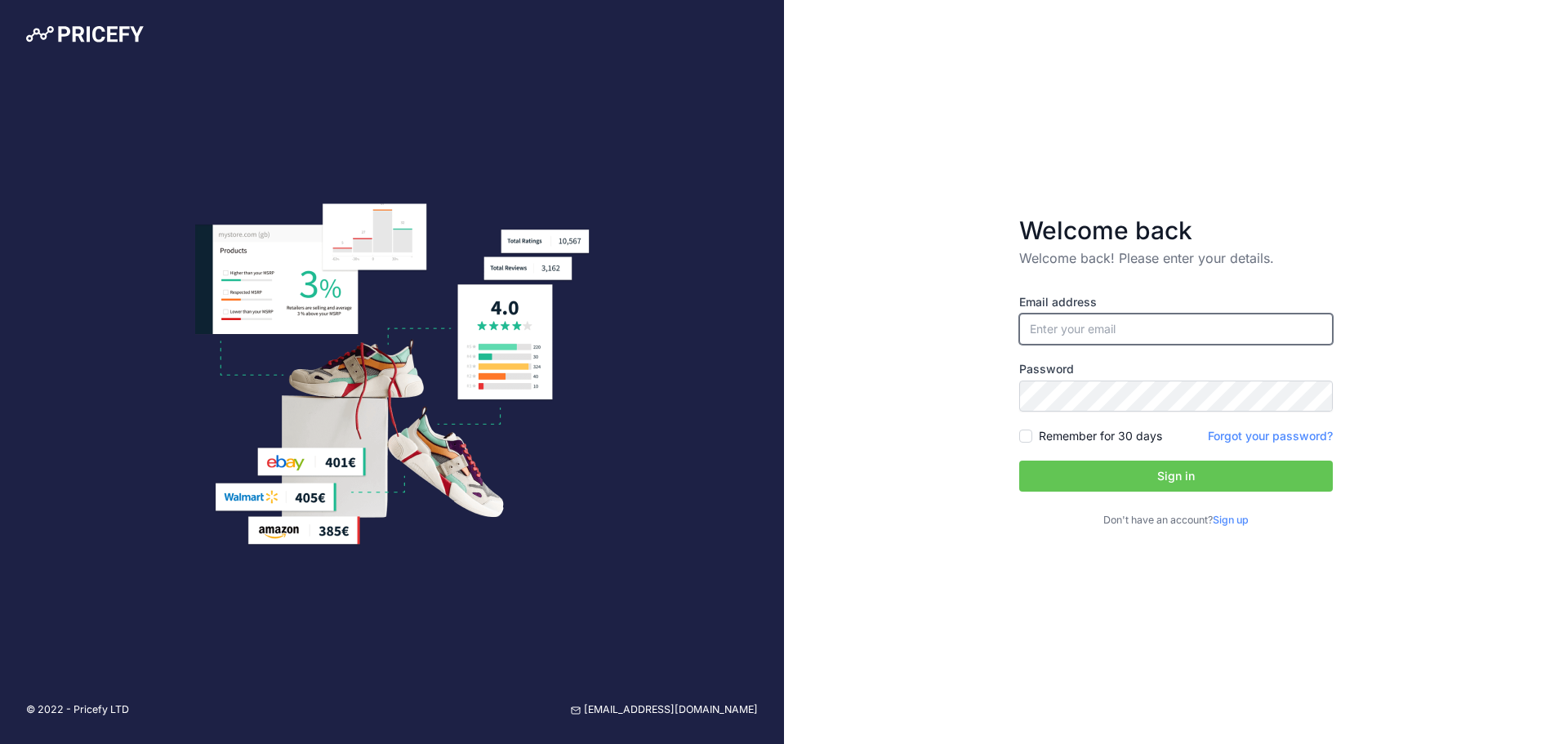
type input "[EMAIL_ADDRESS][DOMAIN_NAME]"
click at [1162, 468] on button "Sign in" at bounding box center [1176, 476] width 314 height 31
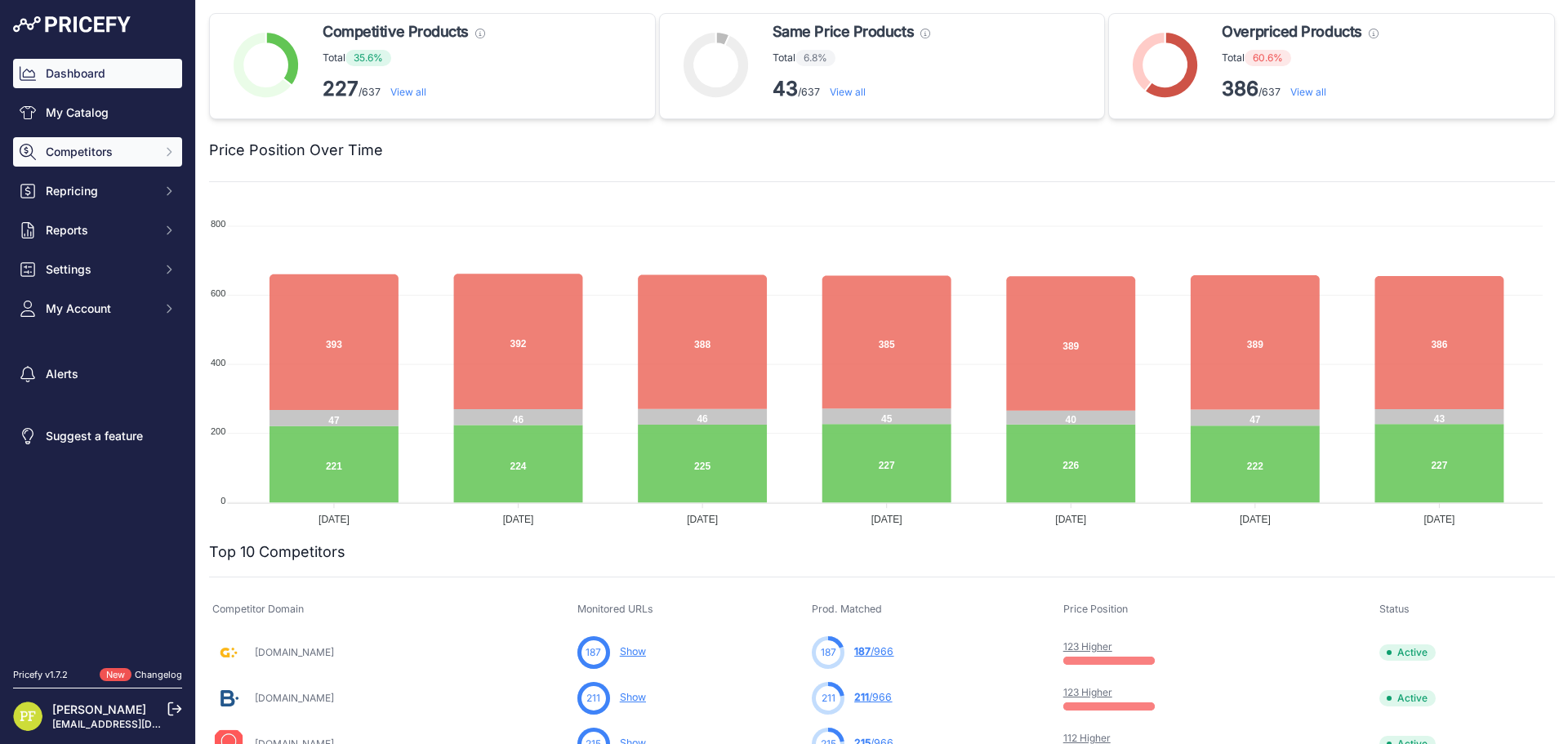
click at [113, 145] on span "Competitors" at bounding box center [99, 152] width 107 height 17
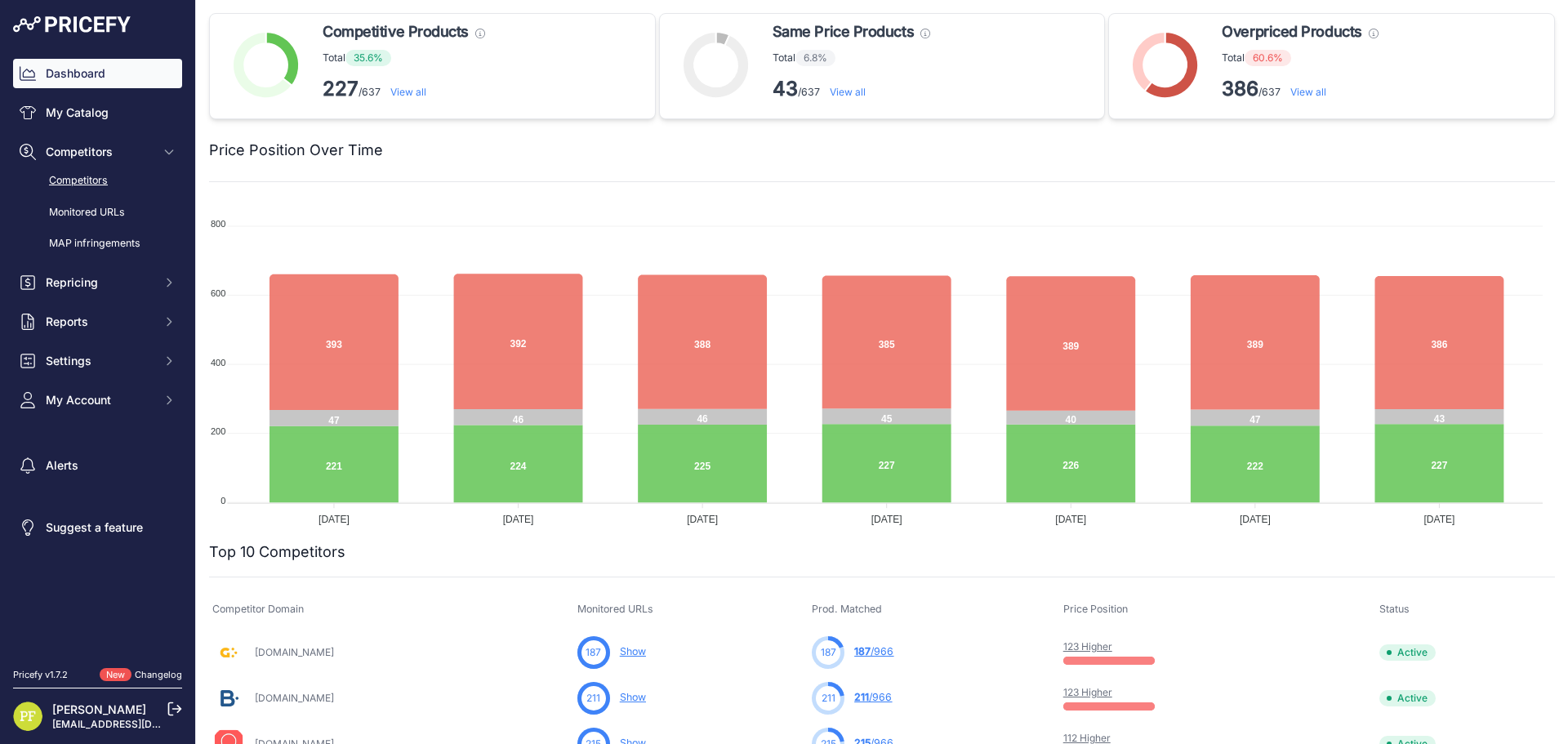
click at [109, 181] on link "Competitors" at bounding box center [98, 181] width 169 height 29
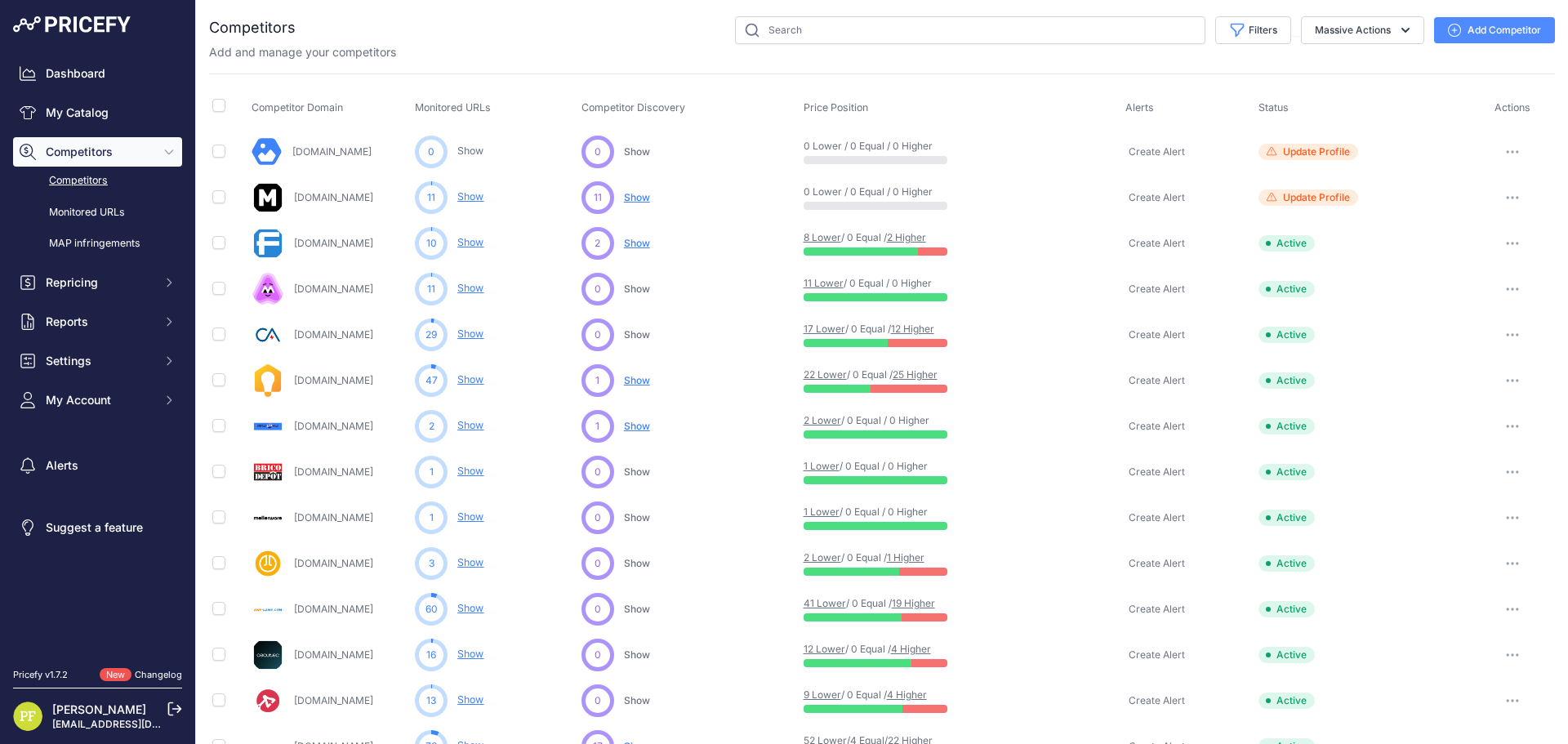
click at [1499, 146] on button "button" at bounding box center [1513, 152] width 32 height 23
click at [1464, 237] on button "Delete" at bounding box center [1484, 239] width 137 height 27
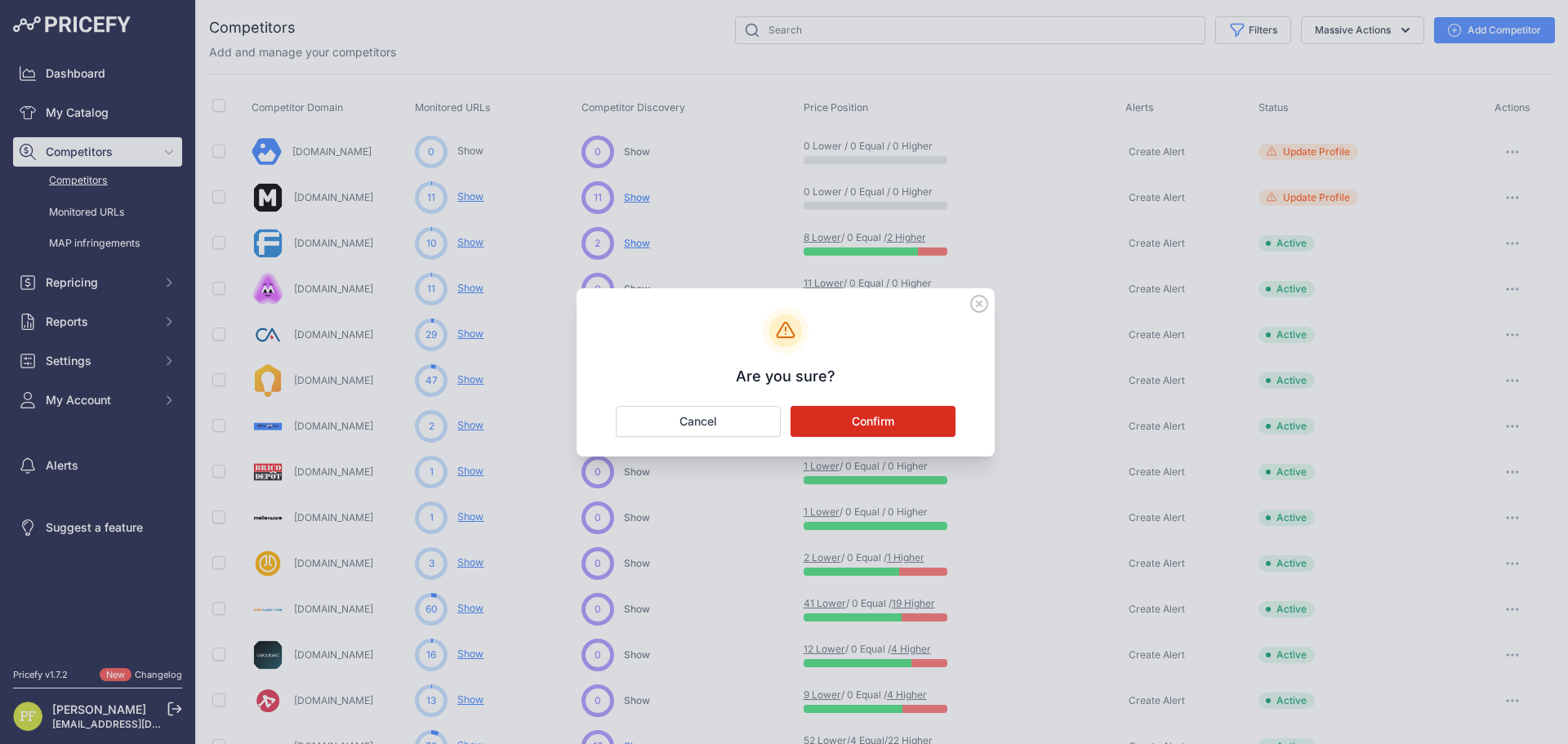
click at [900, 423] on button "Confirm" at bounding box center [873, 421] width 165 height 31
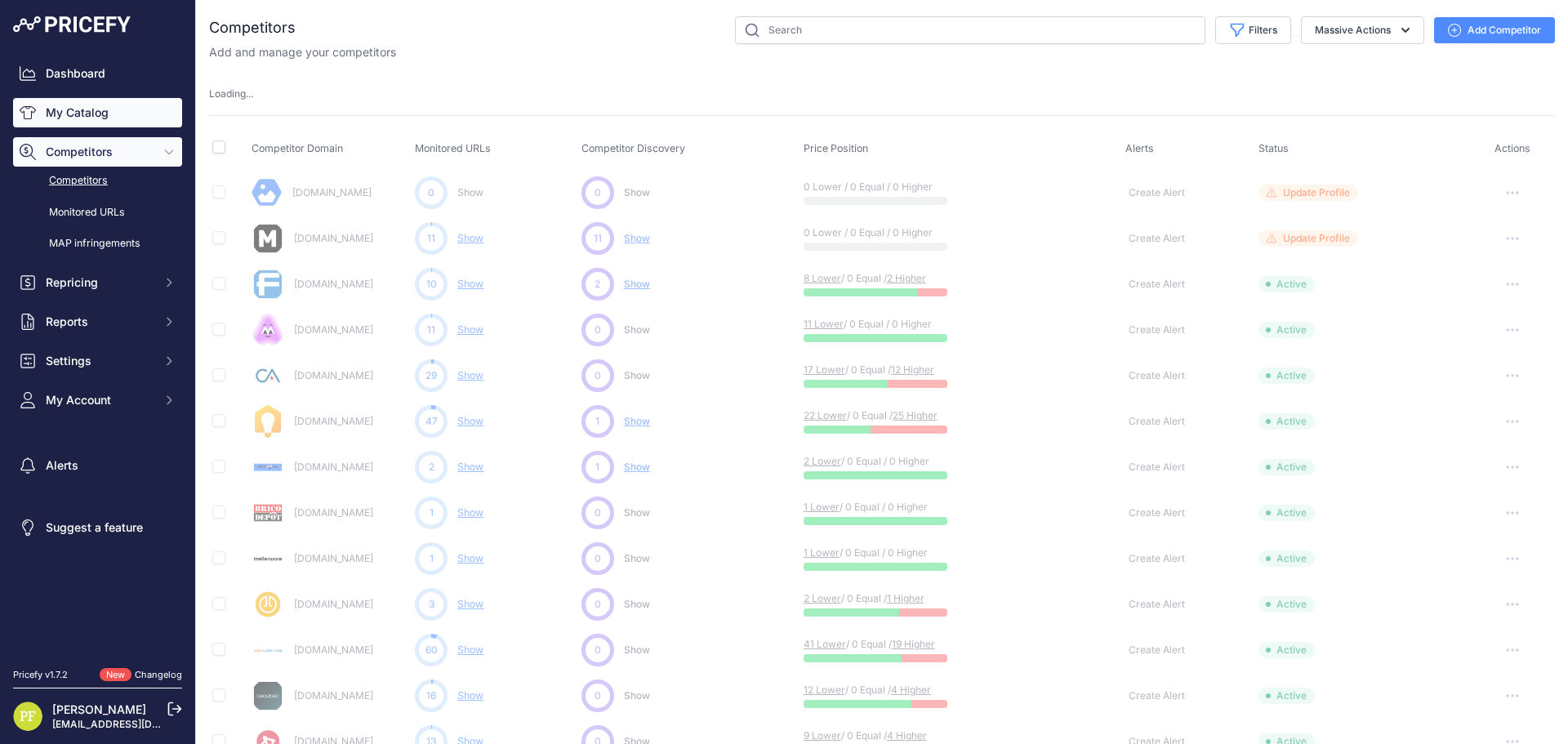
drag, startPoint x: 89, startPoint y: 117, endPoint x: 142, endPoint y: 118, distance: 53.0
click at [89, 117] on link "My Catalog" at bounding box center [98, 112] width 169 height 29
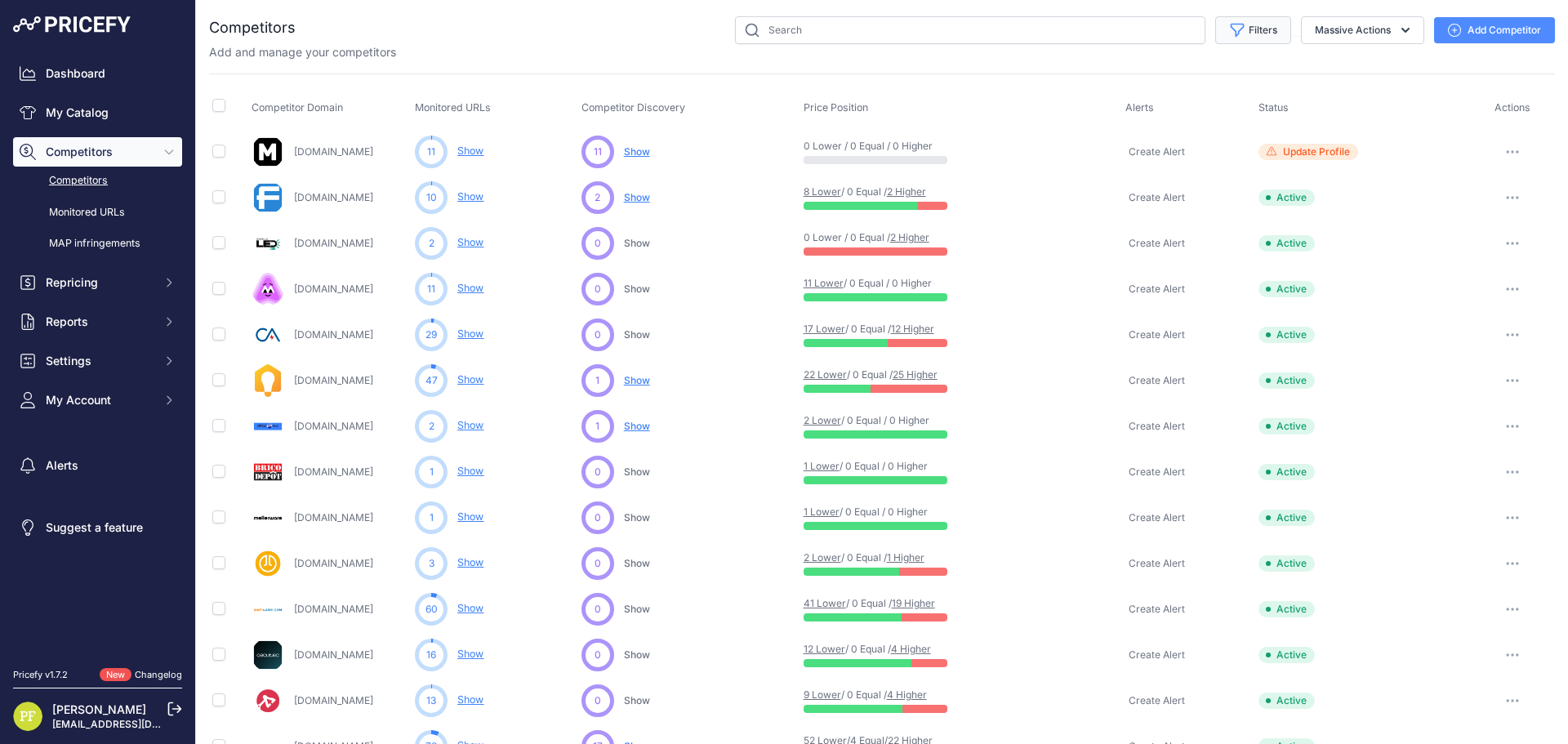
click at [1255, 25] on button "Filters" at bounding box center [1253, 31] width 76 height 28
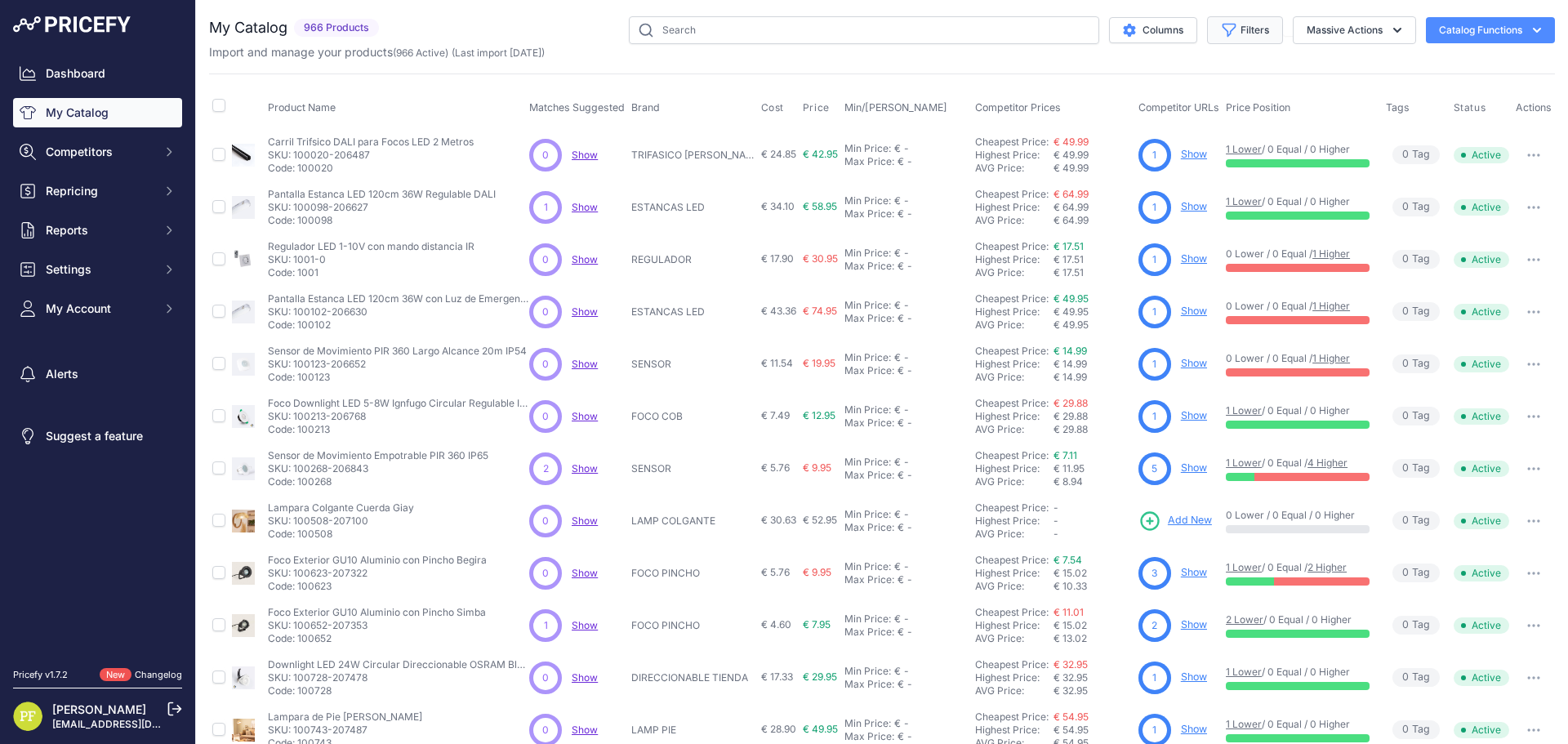
click at [1237, 24] on button "Filters" at bounding box center [1245, 31] width 76 height 28
click at [1217, 162] on select "Select an option Matched Unmatched" at bounding box center [1191, 162] width 157 height 28
drag, startPoint x: 1223, startPoint y: 162, endPoint x: 1226, endPoint y: 179, distance: 17.3
click at [1223, 162] on select "Select an option Matched Unmatched" at bounding box center [1191, 162] width 157 height 28
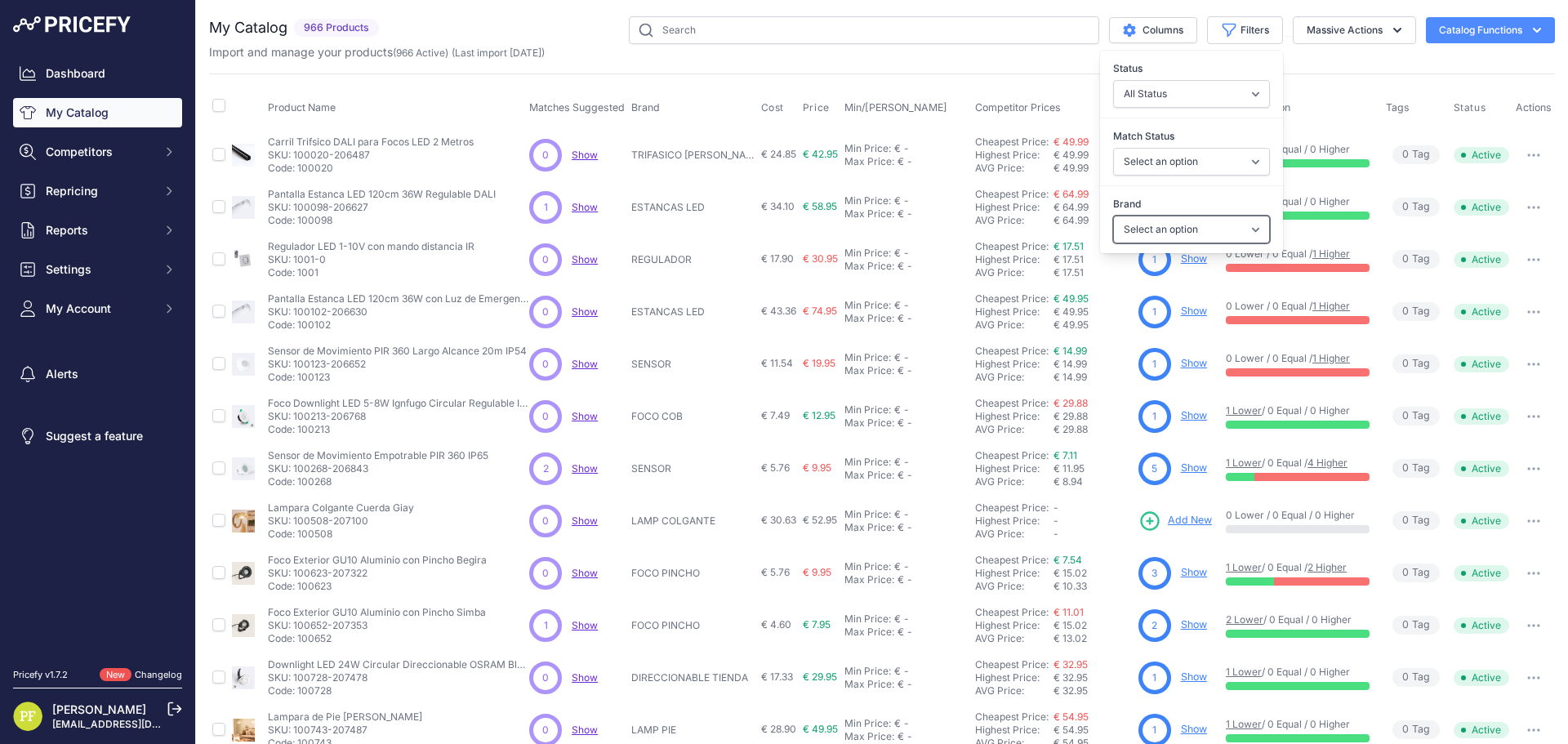
click at [1235, 231] on select "Select an option 120x30 120X60 3M 60X30 60X60 ACCESORIO PANEL ALIMENTACION TIRA…" at bounding box center [1191, 229] width 157 height 28
select select "PLAF BASIC"
click at [1113, 215] on select "Select an option 120x30 120X60 3M 60X30 60X60 ACCESORIO PANEL ALIMENTACION TIRA…" at bounding box center [1191, 229] width 157 height 28
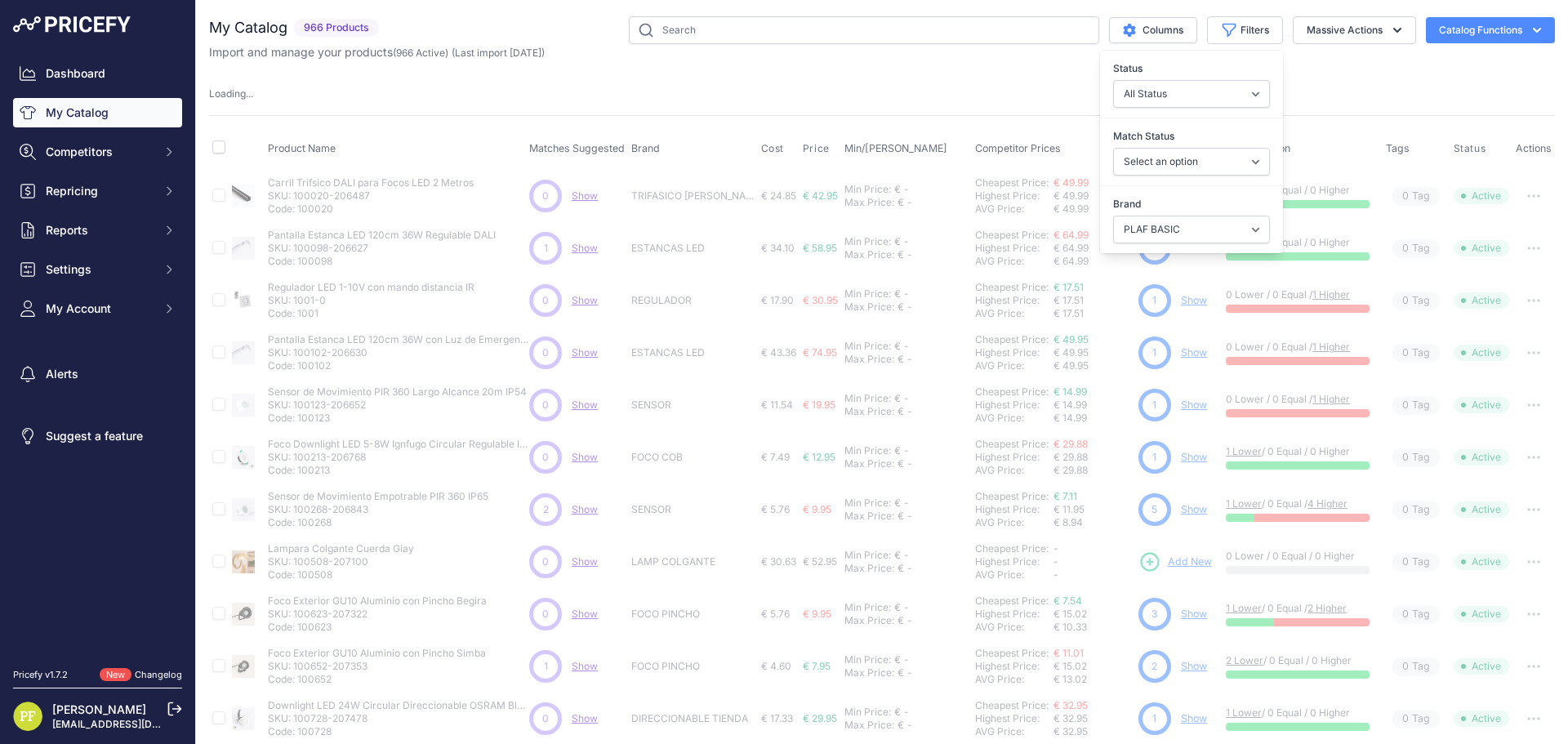
click at [1306, 55] on div "Import and manage your products ( 966 Active ) (Last import 3 Days ago)" at bounding box center [881, 52] width 1346 height 17
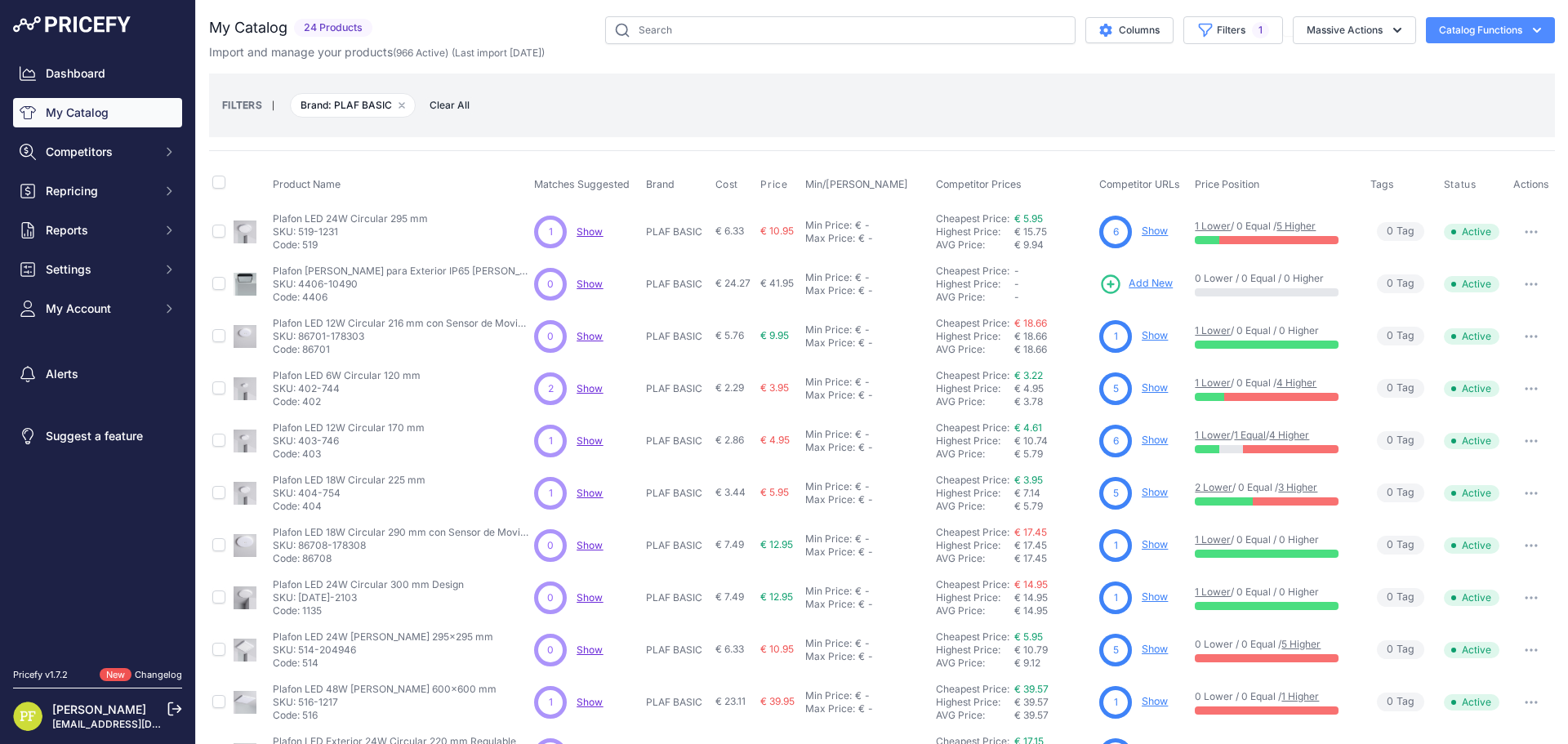
click at [1151, 385] on link "Show" at bounding box center [1155, 388] width 27 height 12
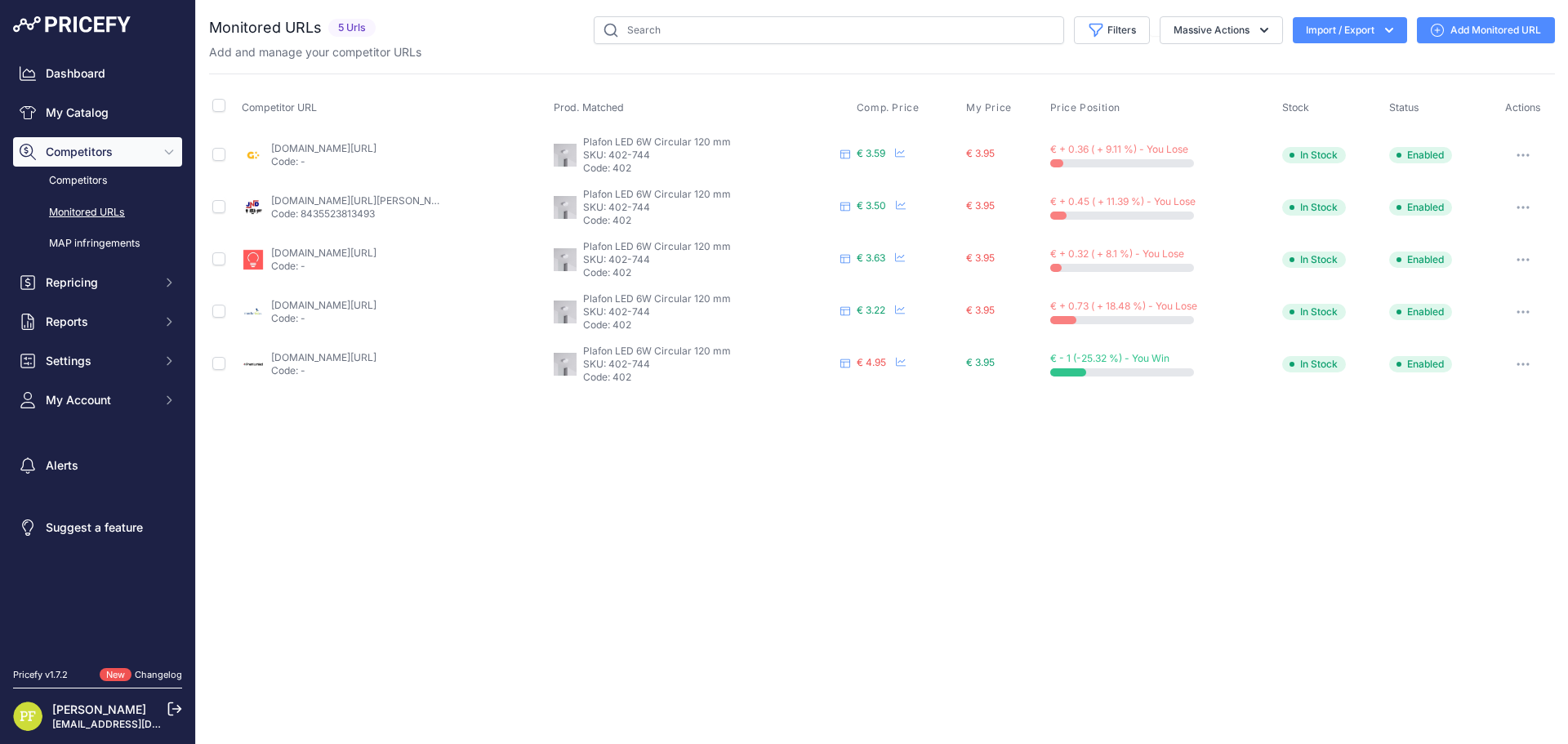
click at [1485, 27] on link "Add Monitored URL" at bounding box center [1486, 31] width 138 height 27
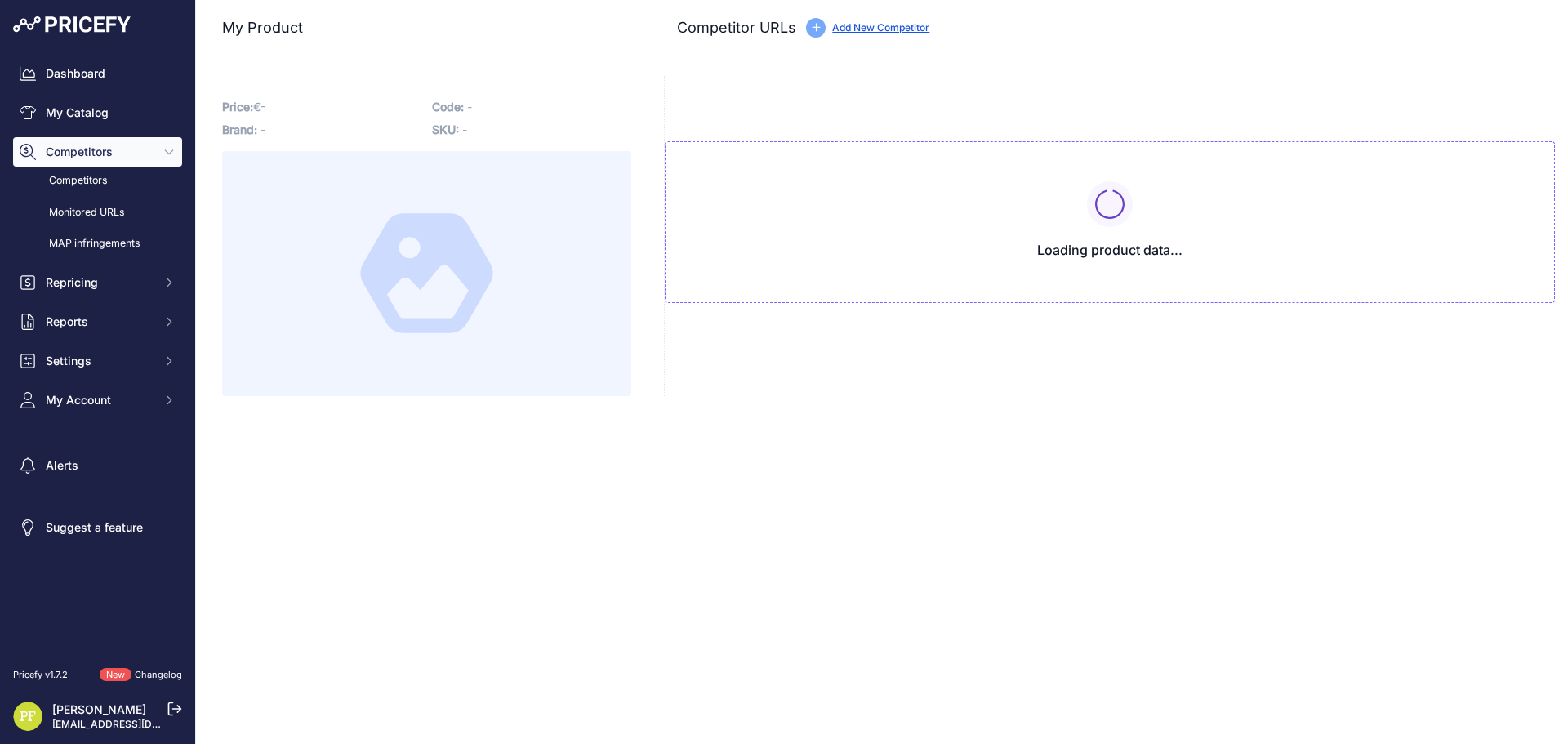
type input "[DOMAIN_NAME][URL]"
type input "[DOMAIN_NAME][URL][PERSON_NAME]"
type input "[DOMAIN_NAME][URL]"
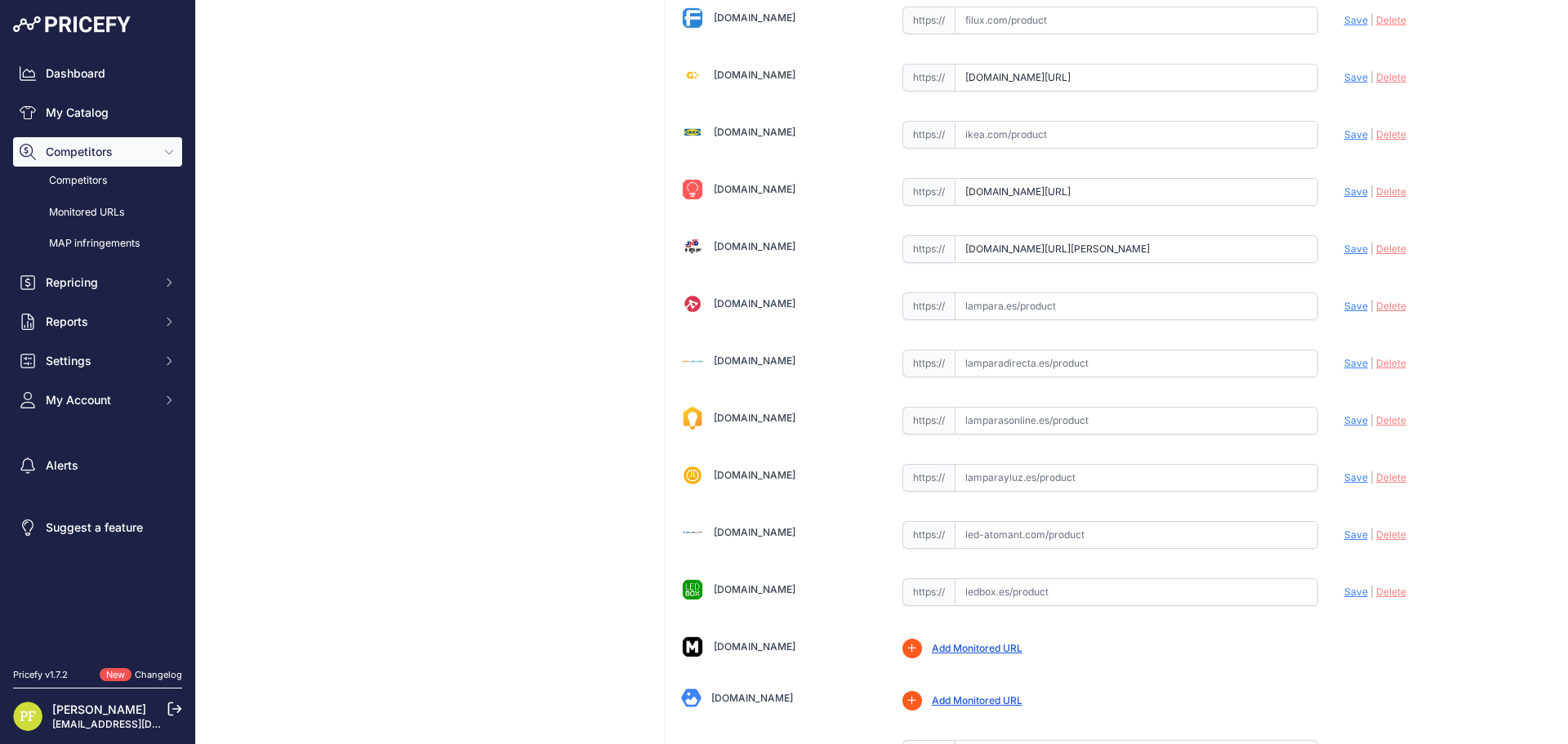
scroll to position [980, 0]
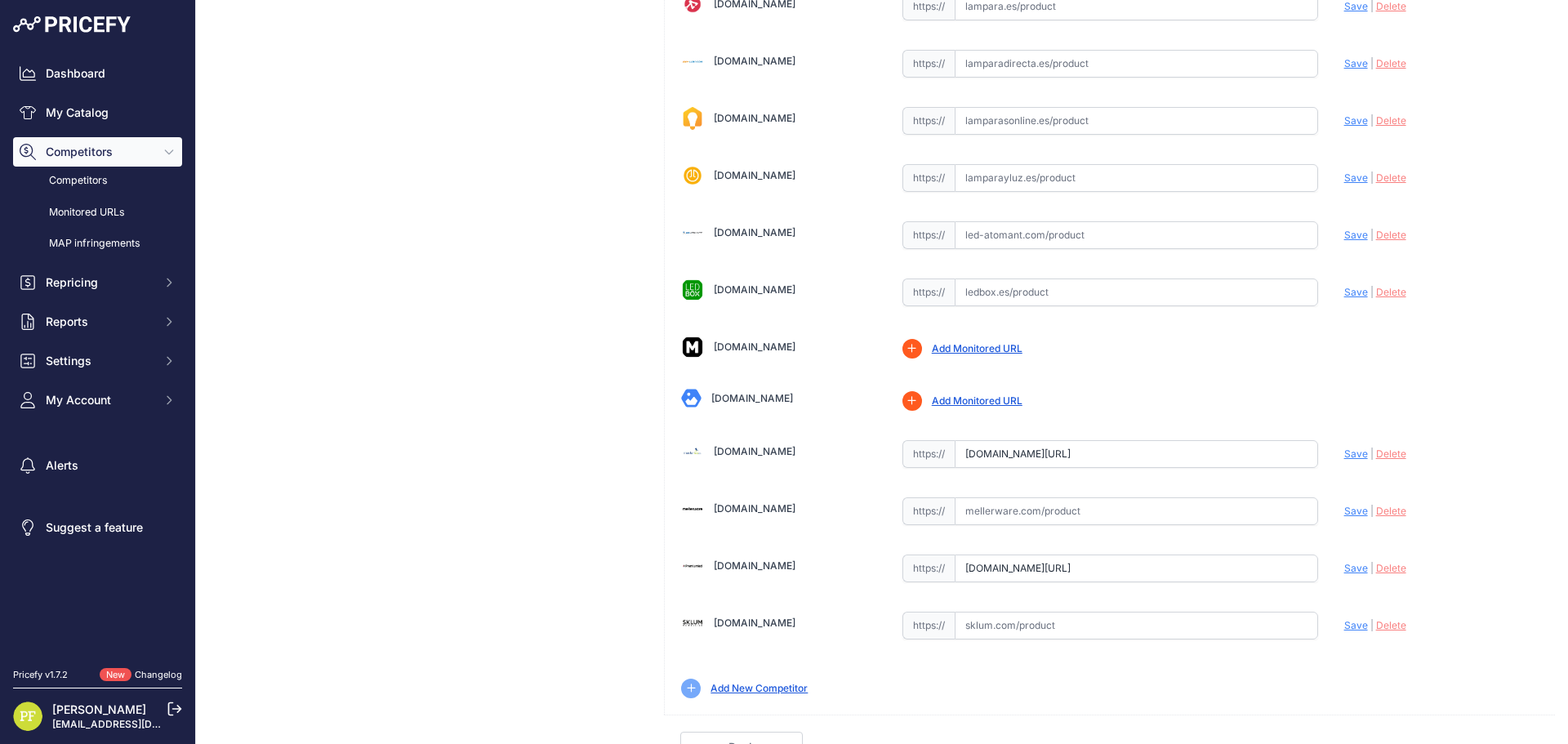
click at [962, 397] on link "Add Monitored URL" at bounding box center [977, 400] width 90 height 12
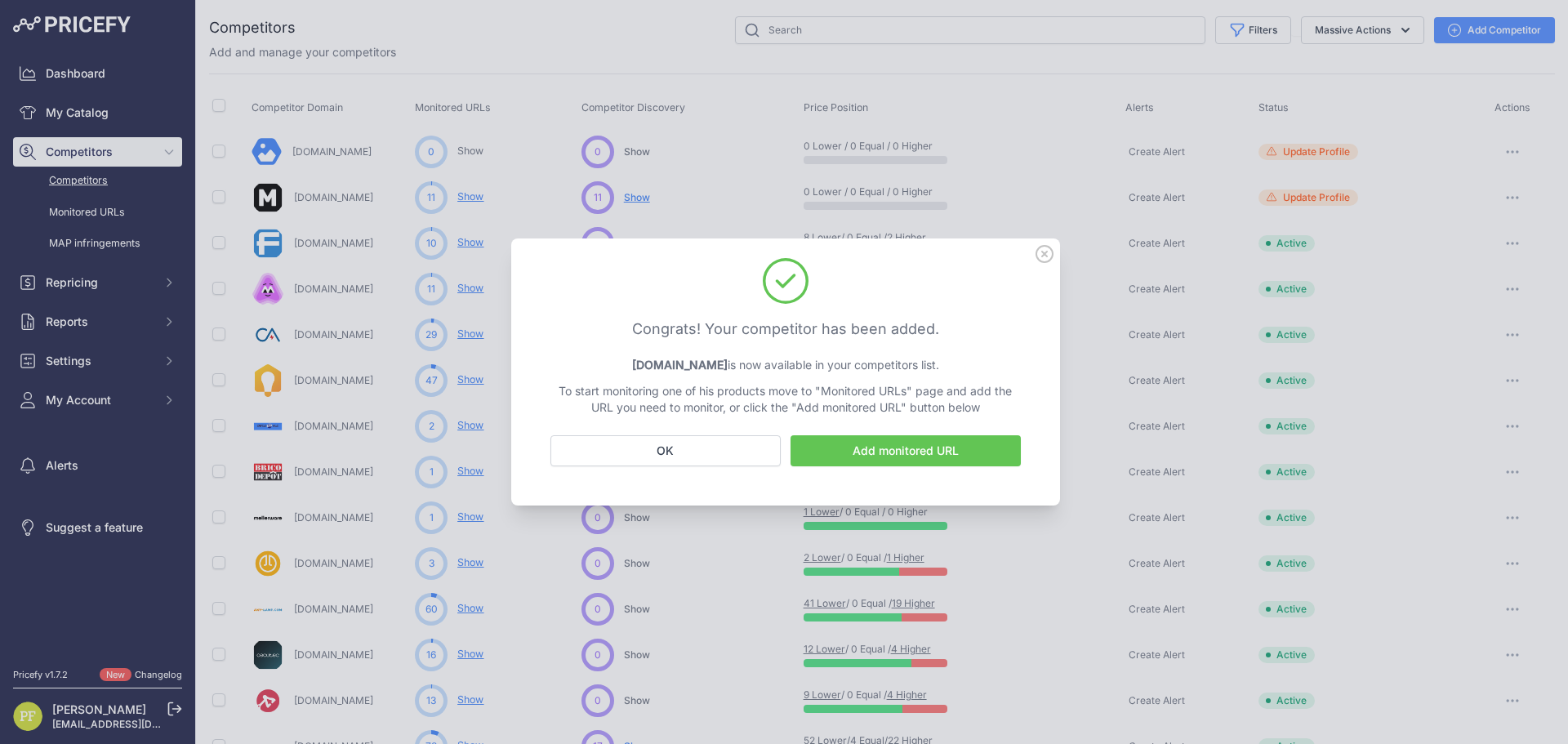
click at [924, 455] on link "Add monitored URL" at bounding box center [906, 451] width 230 height 31
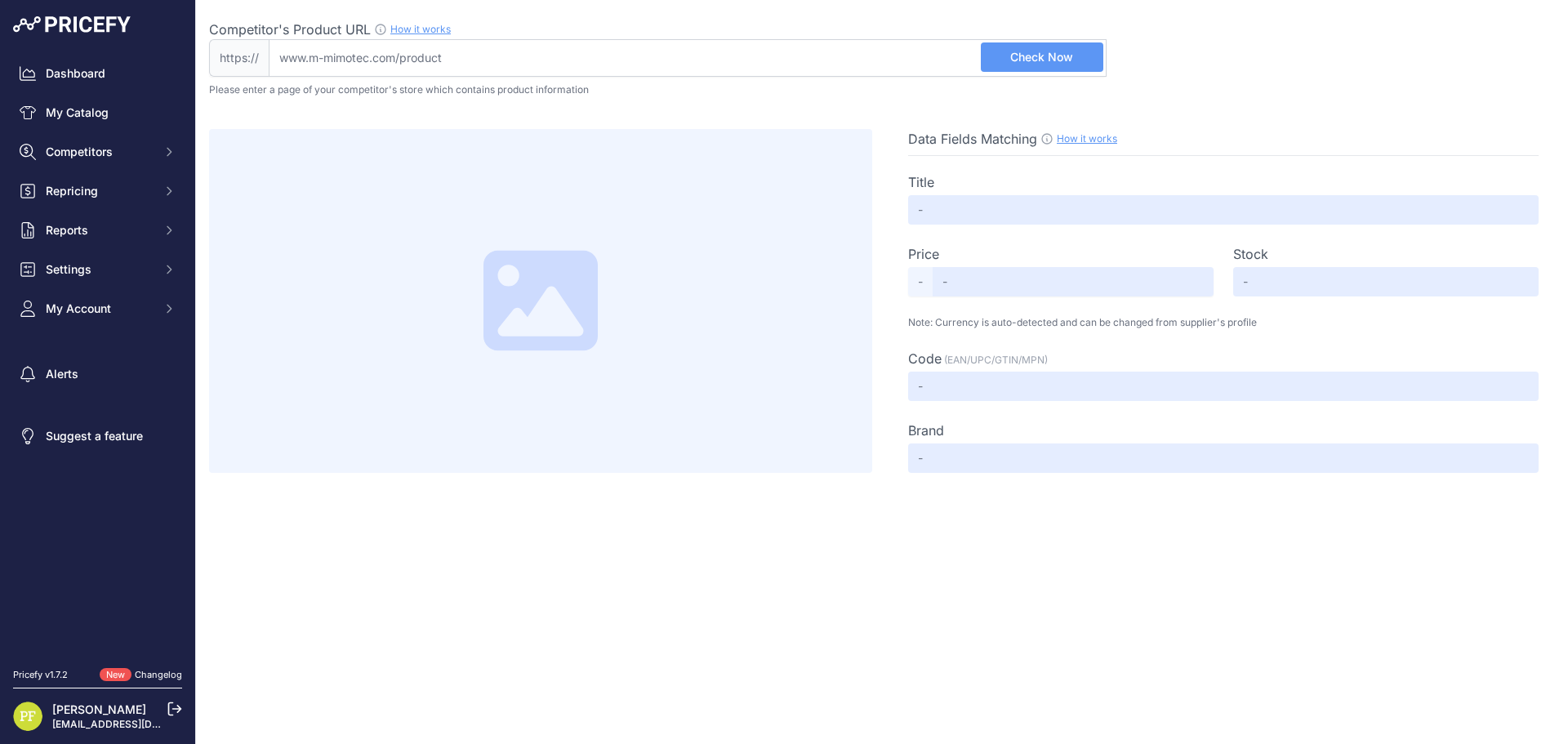
drag, startPoint x: 553, startPoint y: 53, endPoint x: 580, endPoint y: 56, distance: 27.2
click at [553, 53] on input "Competitor's Product URL How it works In order to create your competitor's extr…" at bounding box center [688, 57] width 838 height 37
paste input "[URL][DOMAIN_NAME]"
type input "m-mimotec.com/es/index.php?route=product%2Fproduct&product_id=3519656&sku=U121PG"
click at [1046, 51] on span "Check Now" at bounding box center [1042, 57] width 63 height 17
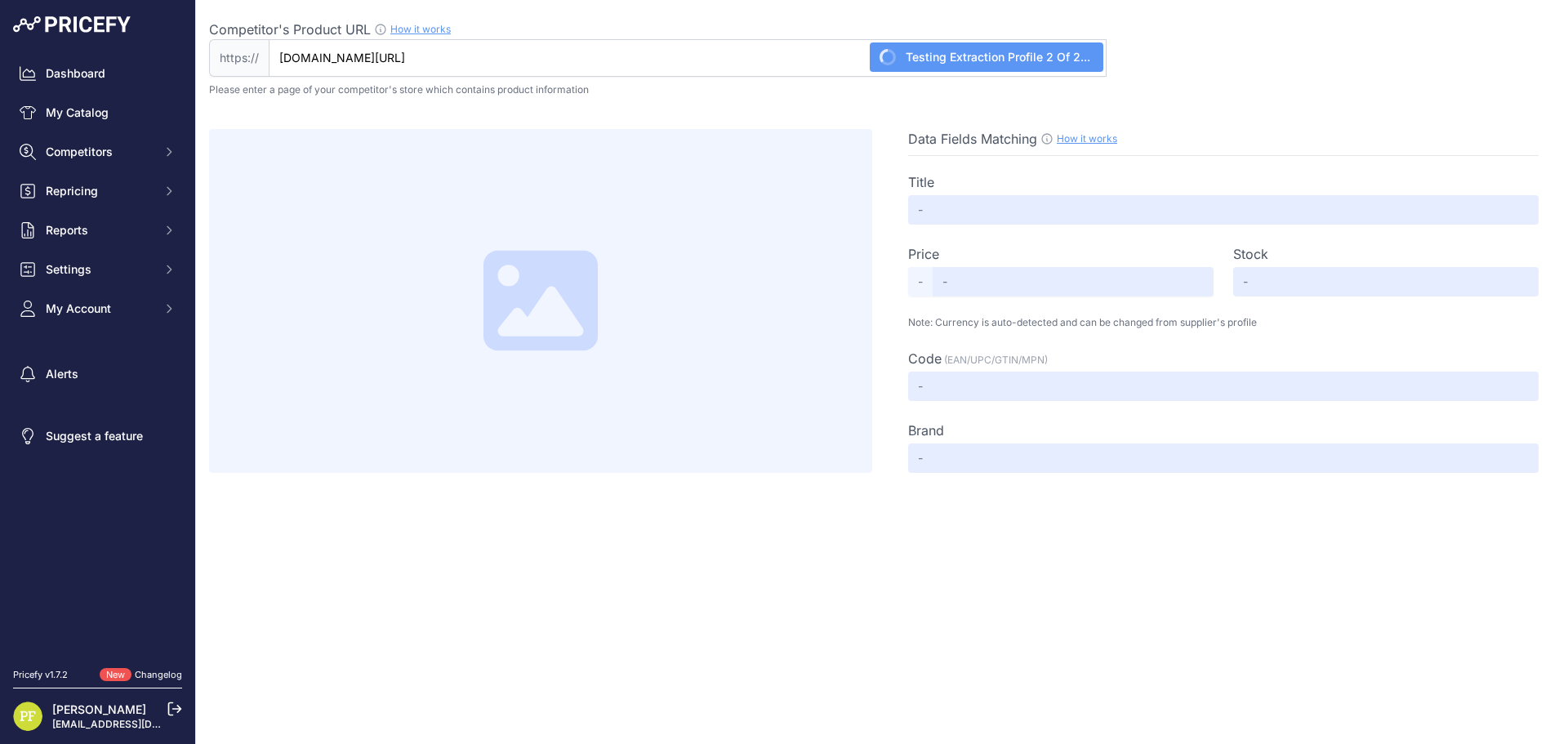
type input "6500k"
type input "Not Found"
type input "Available"
type input "8435808020370"
type input "LEDME"
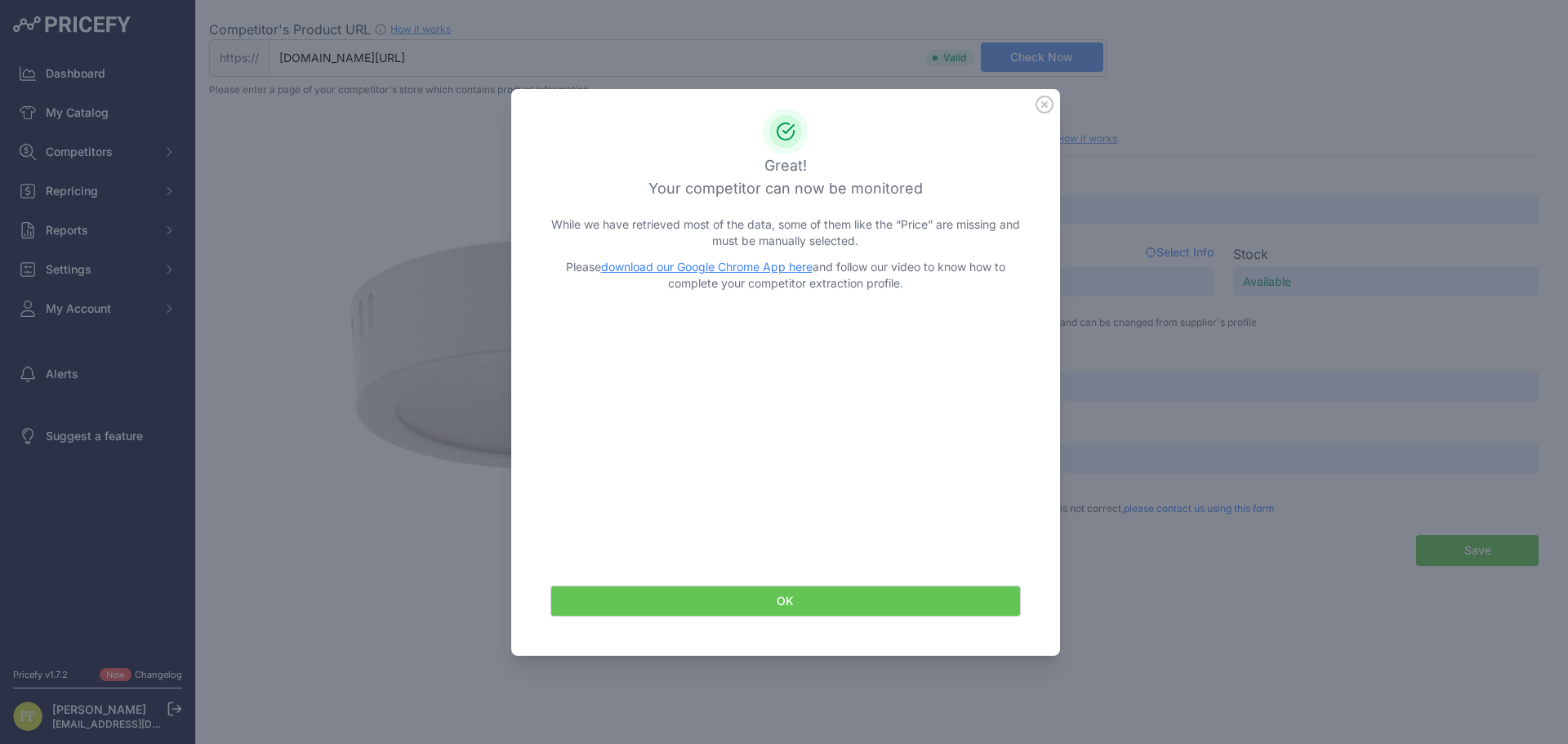
click at [1048, 101] on icon at bounding box center [1045, 104] width 18 height 18
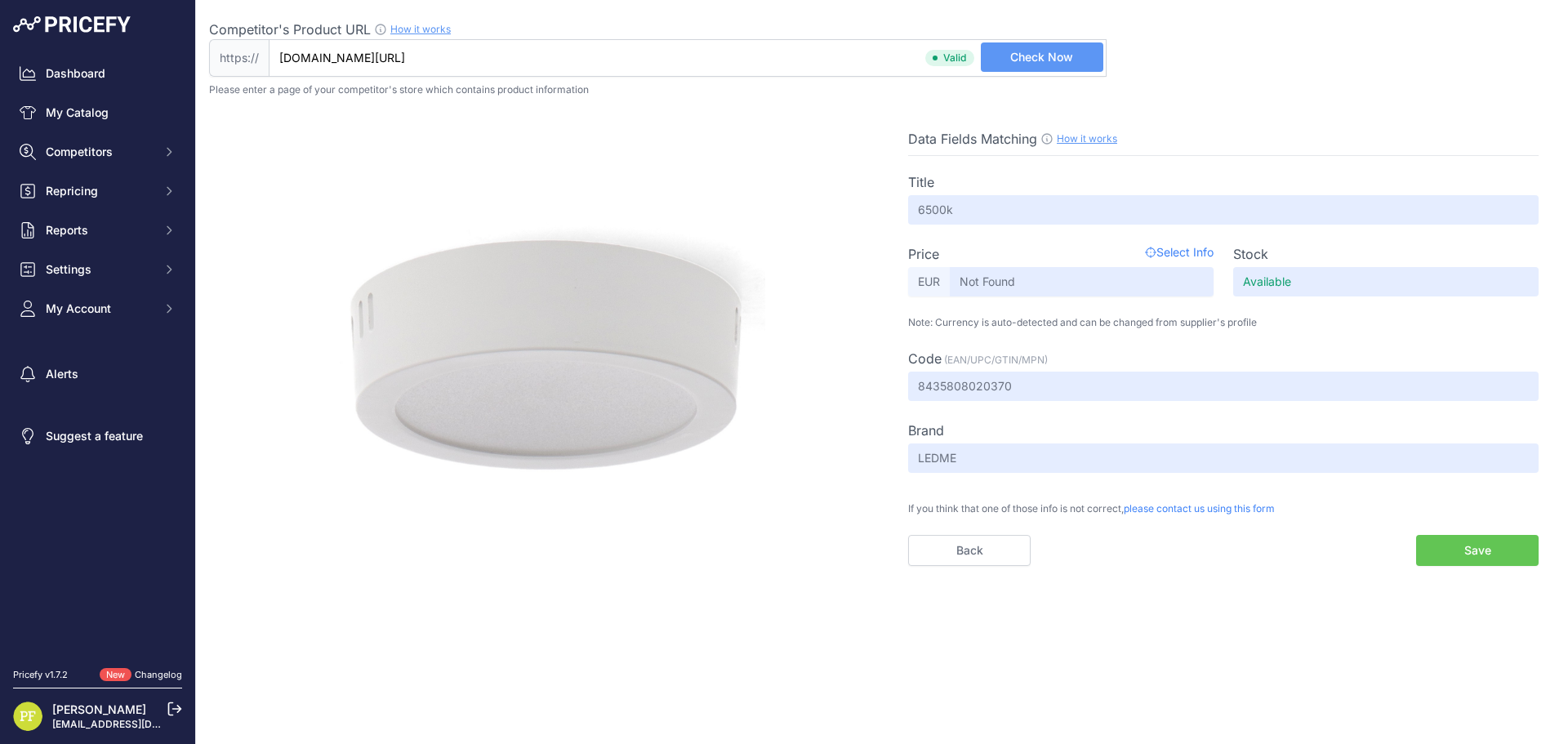
click at [1440, 541] on button "Save" at bounding box center [1478, 550] width 123 height 31
click at [113, 154] on span "Competitors" at bounding box center [99, 152] width 107 height 17
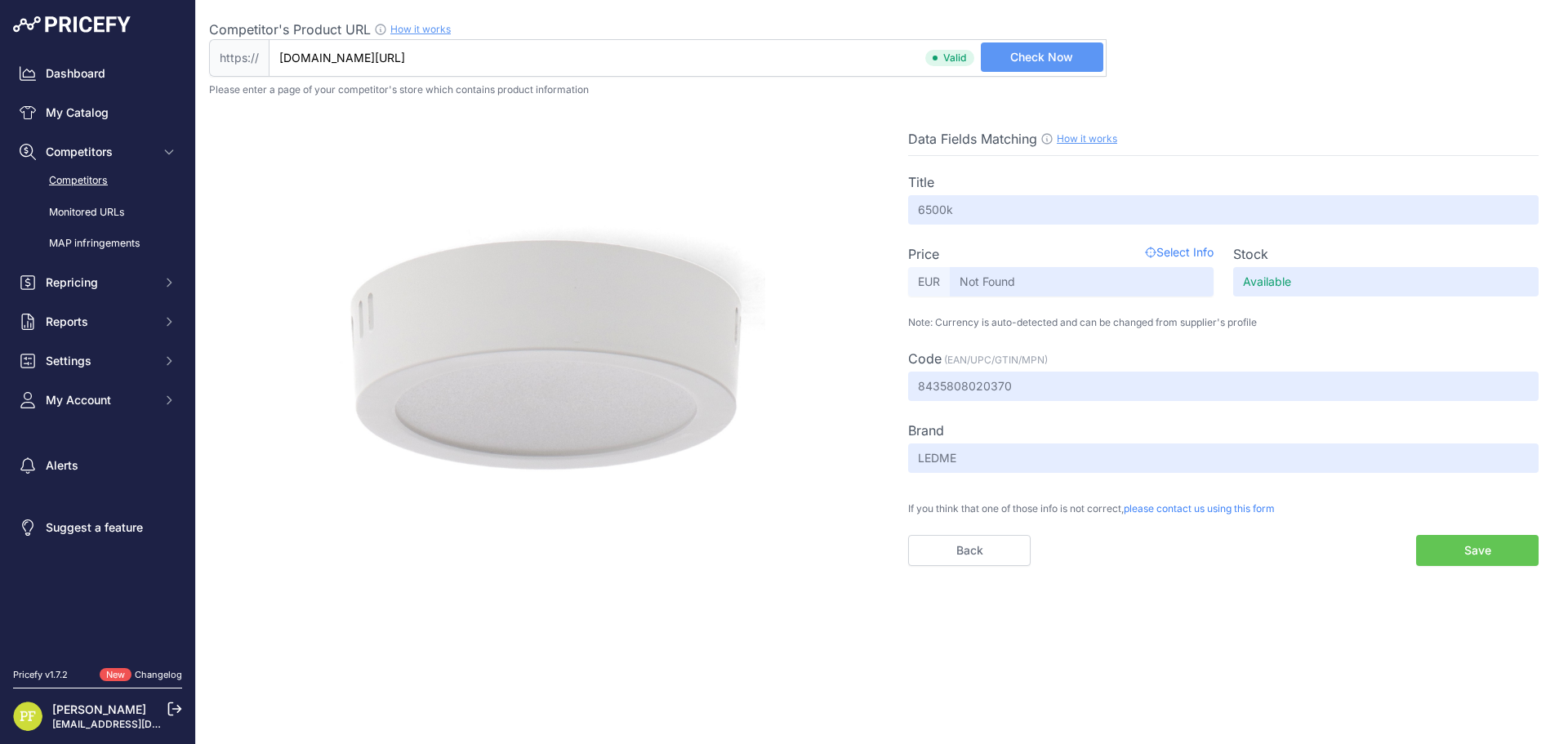
click at [109, 181] on link "Competitors" at bounding box center [98, 181] width 169 height 29
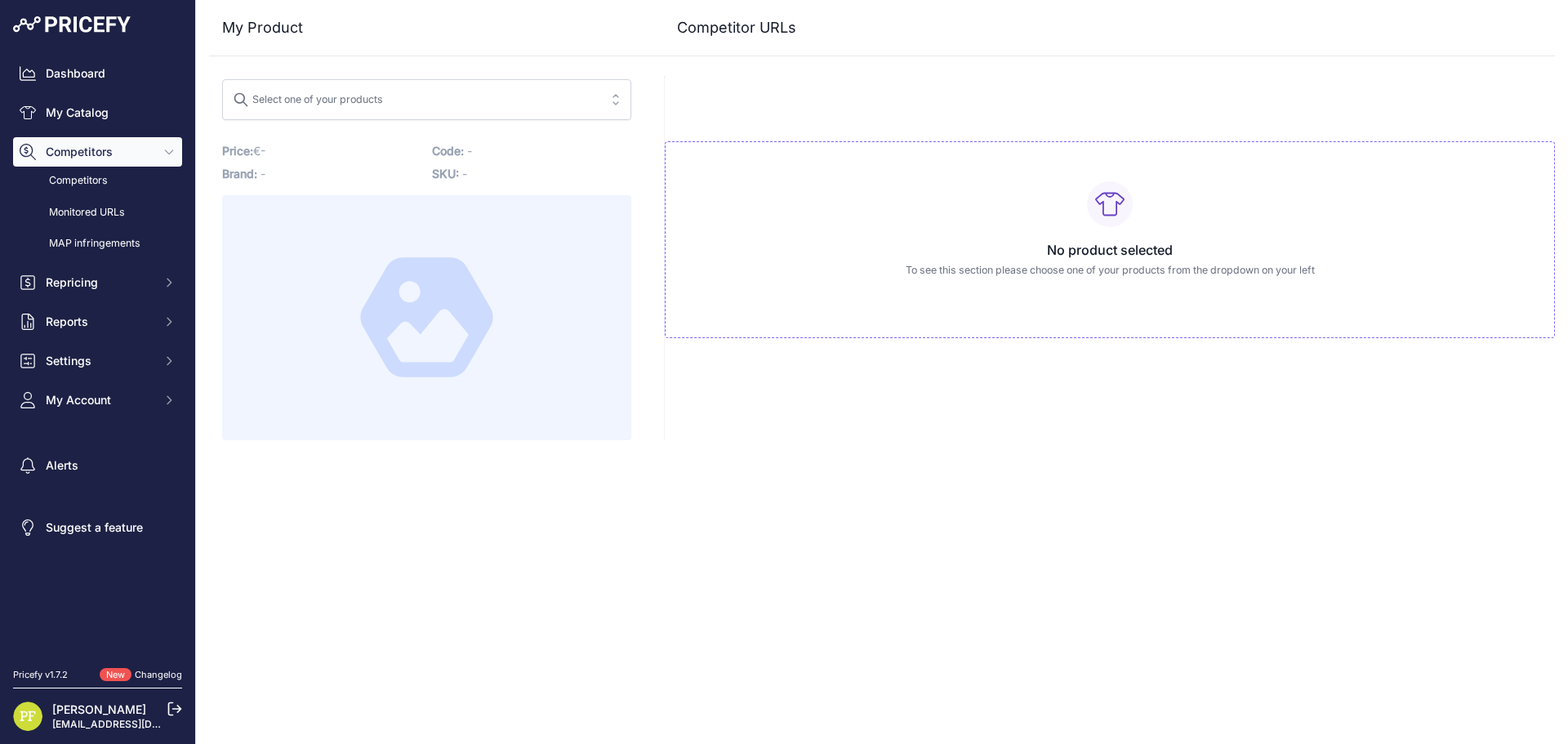
click at [528, 92] on span "Select one of your products" at bounding box center [415, 100] width 365 height 27
type input "p"
click at [837, 500] on div "Close My Product Competitor URLs" at bounding box center [882, 372] width 1373 height 744
click at [1092, 248] on h3 "No product selected" at bounding box center [1109, 250] width 862 height 20
click at [427, 92] on span "Select one of your products" at bounding box center [415, 100] width 365 height 27
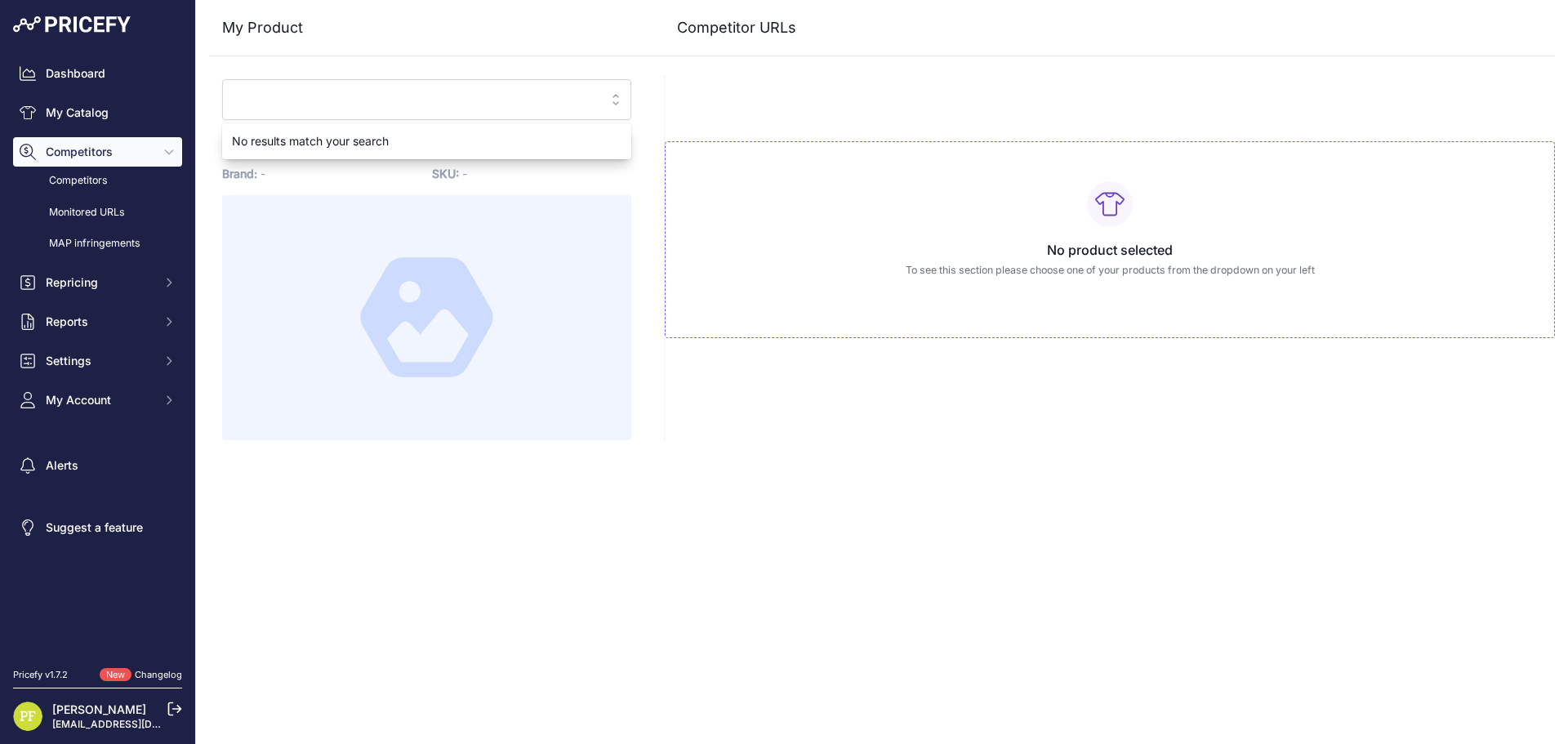
click at [884, 444] on div "Close My Product Competitor URLs" at bounding box center [882, 372] width 1373 height 744
click at [614, 96] on button "Select one of your products" at bounding box center [427, 99] width 409 height 41
click at [361, 145] on div "No results match your search" at bounding box center [427, 141] width 409 height 29
click at [429, 102] on input "search" at bounding box center [415, 100] width 365 height 27
type input "6w"
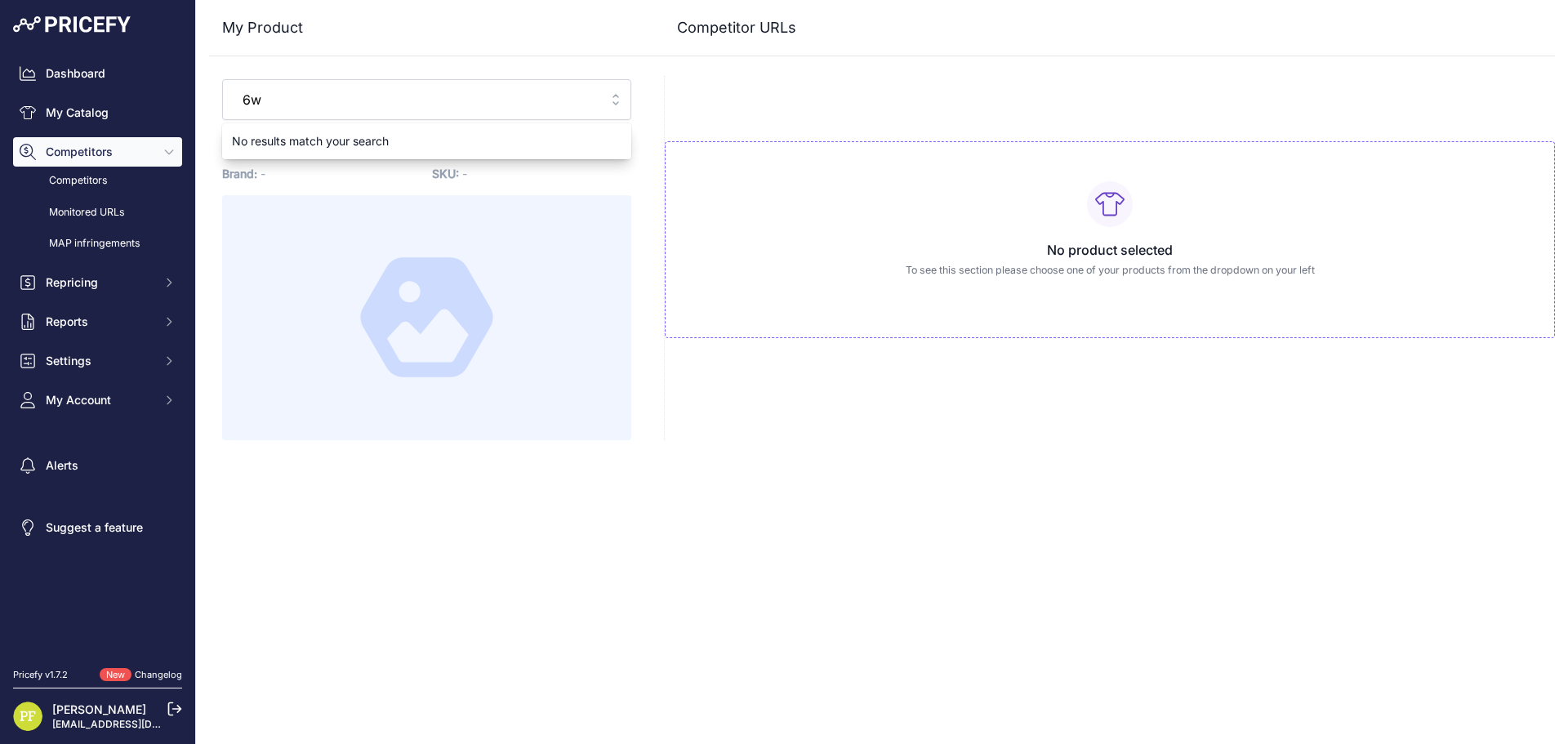
click at [369, 138] on div "No results match your search" at bounding box center [427, 141] width 409 height 29
click at [587, 109] on input "6w" at bounding box center [415, 100] width 365 height 27
click at [580, 100] on input "6w" at bounding box center [415, 100] width 365 height 27
type input "1"
click at [578, 98] on input "1" at bounding box center [415, 100] width 365 height 27
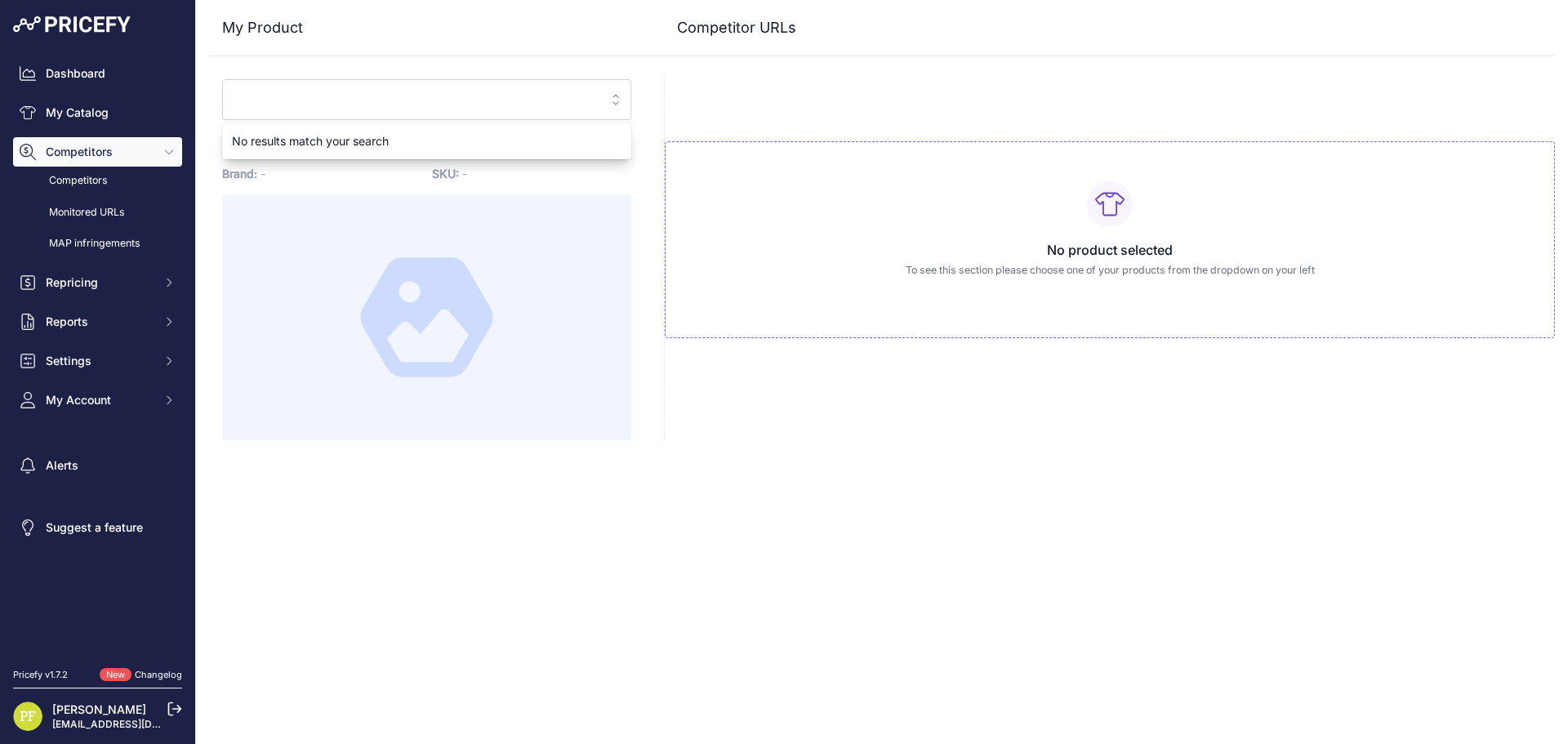
click at [618, 99] on button "Select one of your products" at bounding box center [427, 99] width 409 height 41
click at [755, 109] on div "No product selected To see this section please choose one of your products from…" at bounding box center [1110, 258] width 891 height 365
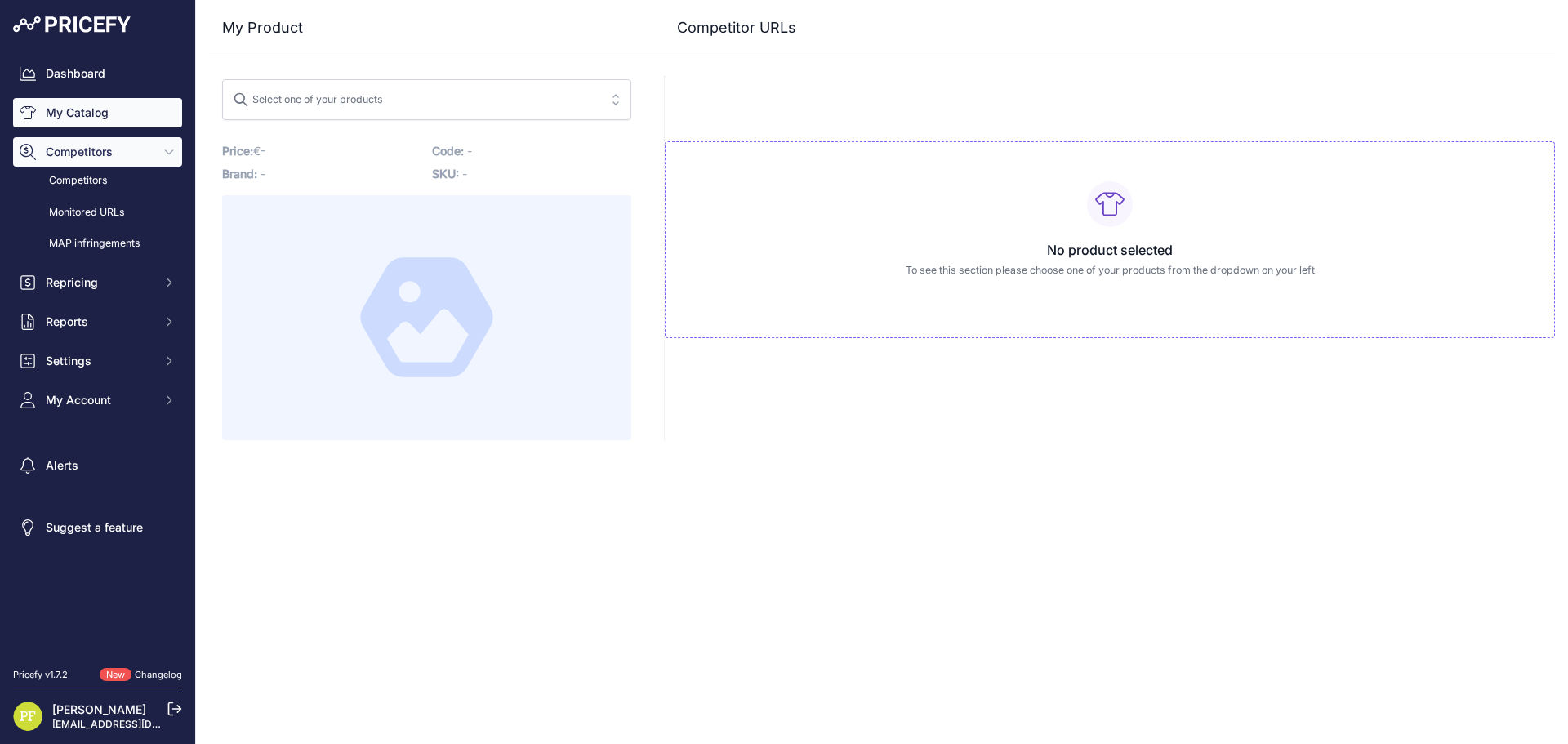
click at [87, 116] on link "My Catalog" at bounding box center [98, 112] width 169 height 29
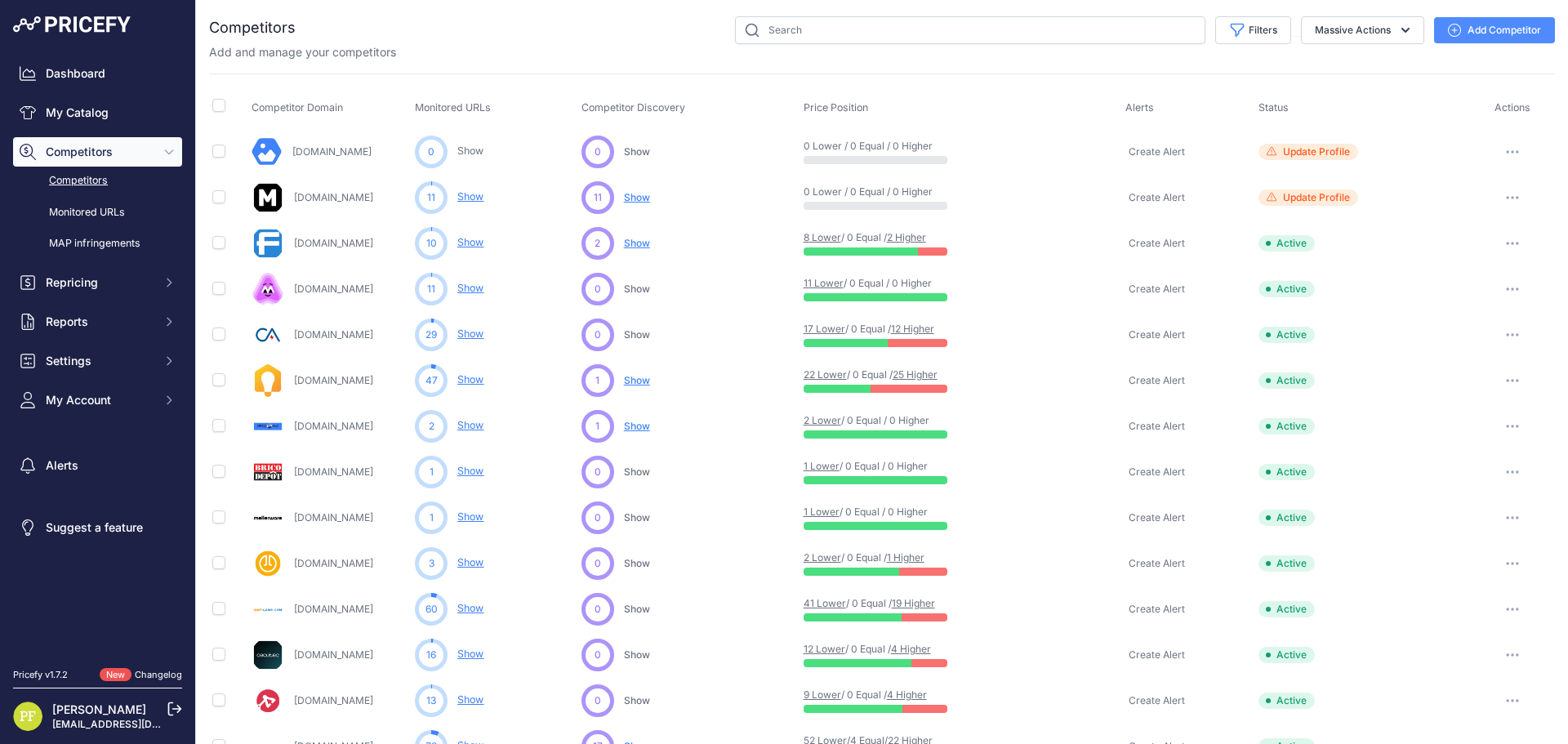
click at [1517, 151] on icon "button" at bounding box center [1517, 152] width 2 height 2
click at [1487, 185] on link "View Competitor Profile" at bounding box center [1484, 186] width 137 height 27
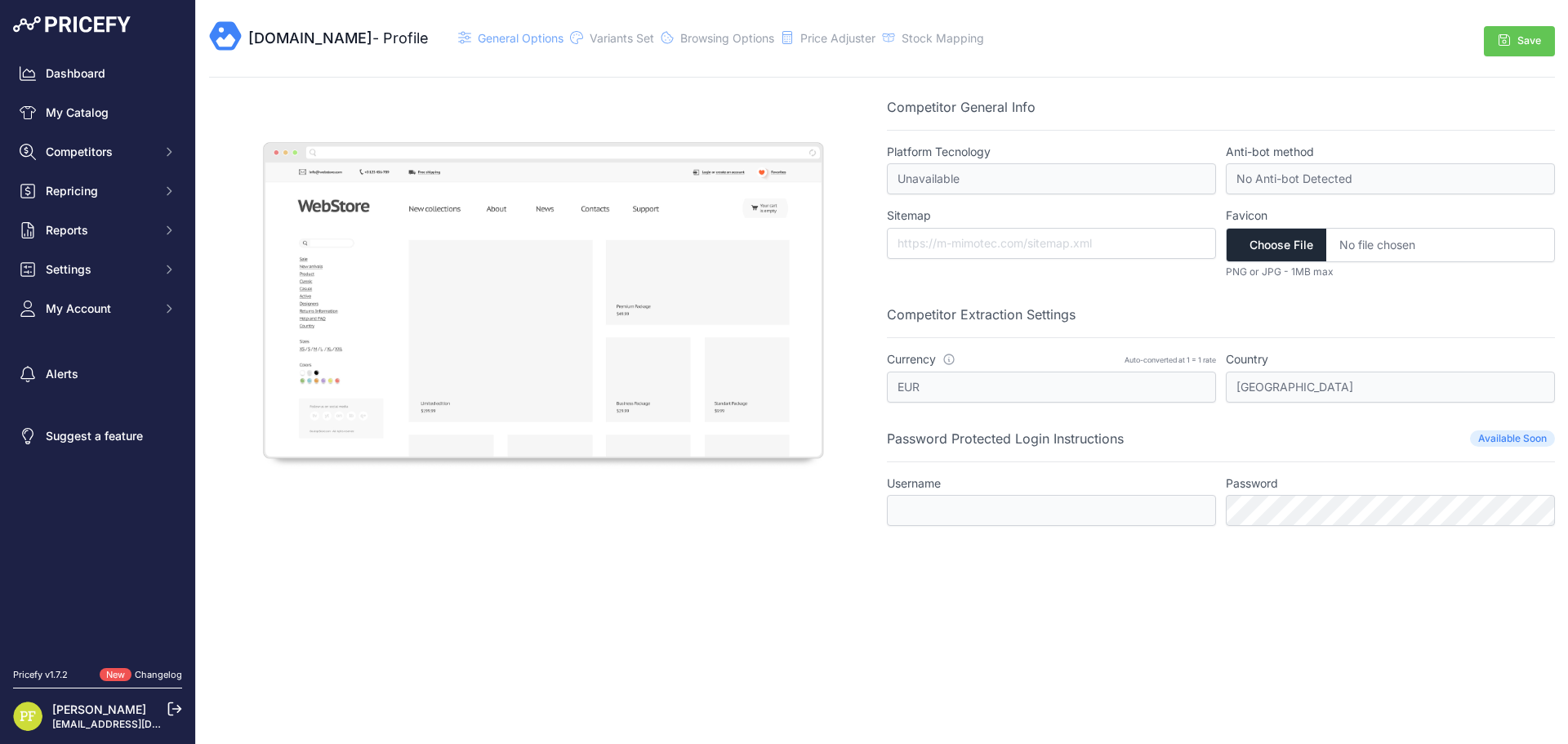
click at [1514, 437] on span "Available Soon" at bounding box center [1513, 439] width 85 height 17
click at [622, 25] on div "[DOMAIN_NAME] - Profile General Options" at bounding box center [598, 38] width 779 height 37
click at [623, 36] on span "Variants Set" at bounding box center [622, 37] width 65 height 14
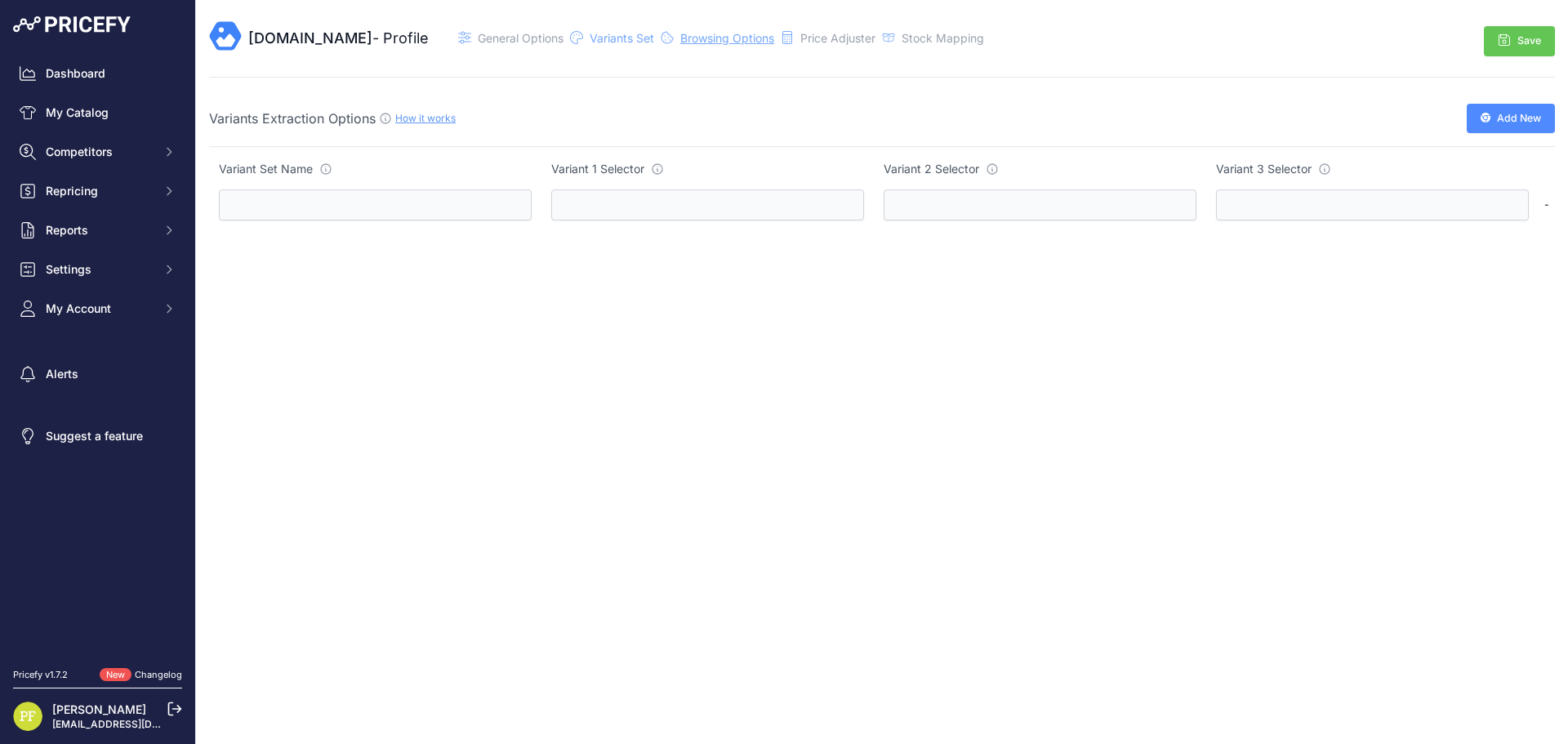
click at [712, 40] on span "Browsing Options" at bounding box center [726, 37] width 94 height 14
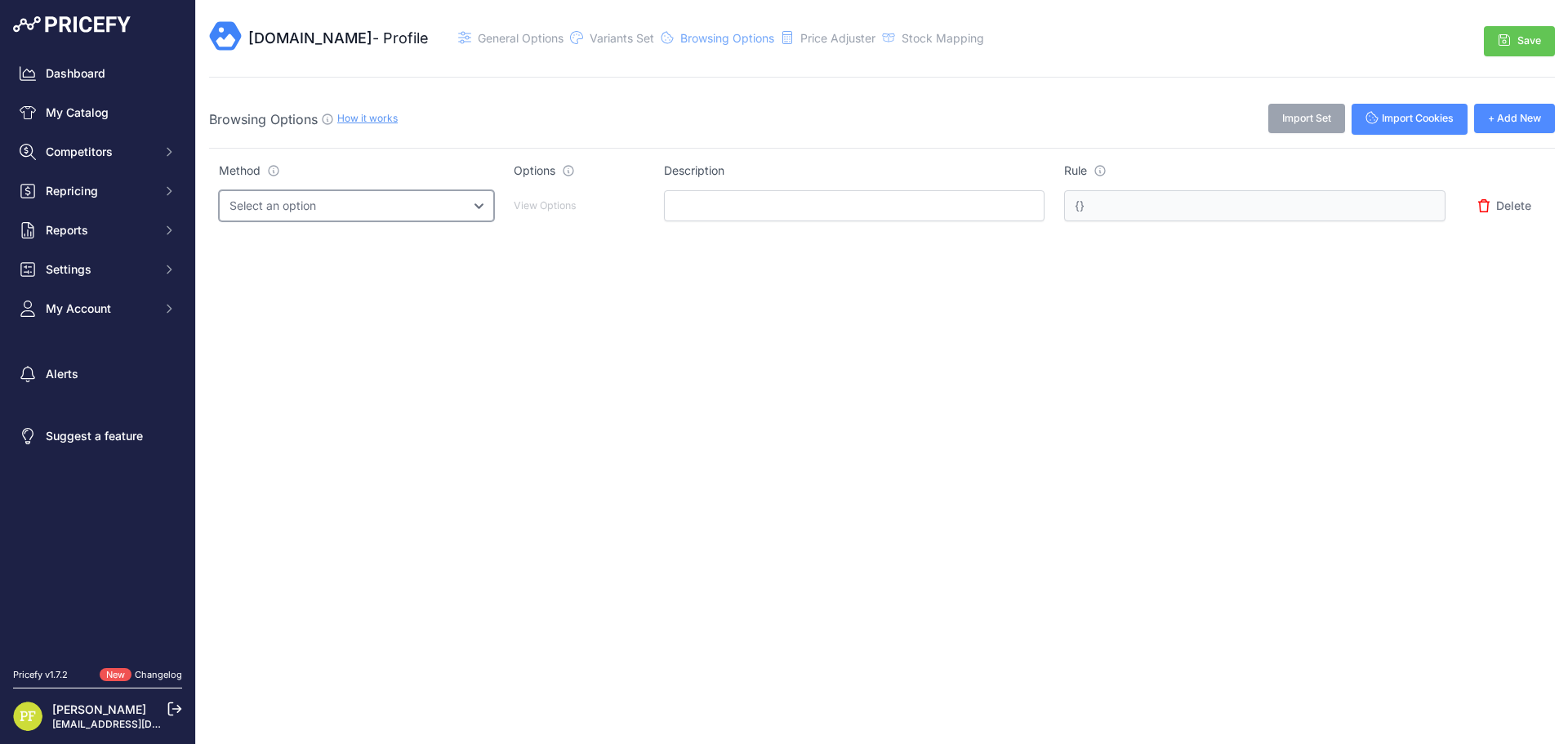
click at [451, 200] on select "Select an option Query String Local Storage Cookie Automatic Actions" at bounding box center [356, 205] width 275 height 31
click at [446, 203] on select "Select an option Query String Local Storage Cookie Automatic Actions" at bounding box center [356, 205] width 275 height 31
click at [830, 31] on span "Price Adjuster" at bounding box center [837, 37] width 75 height 14
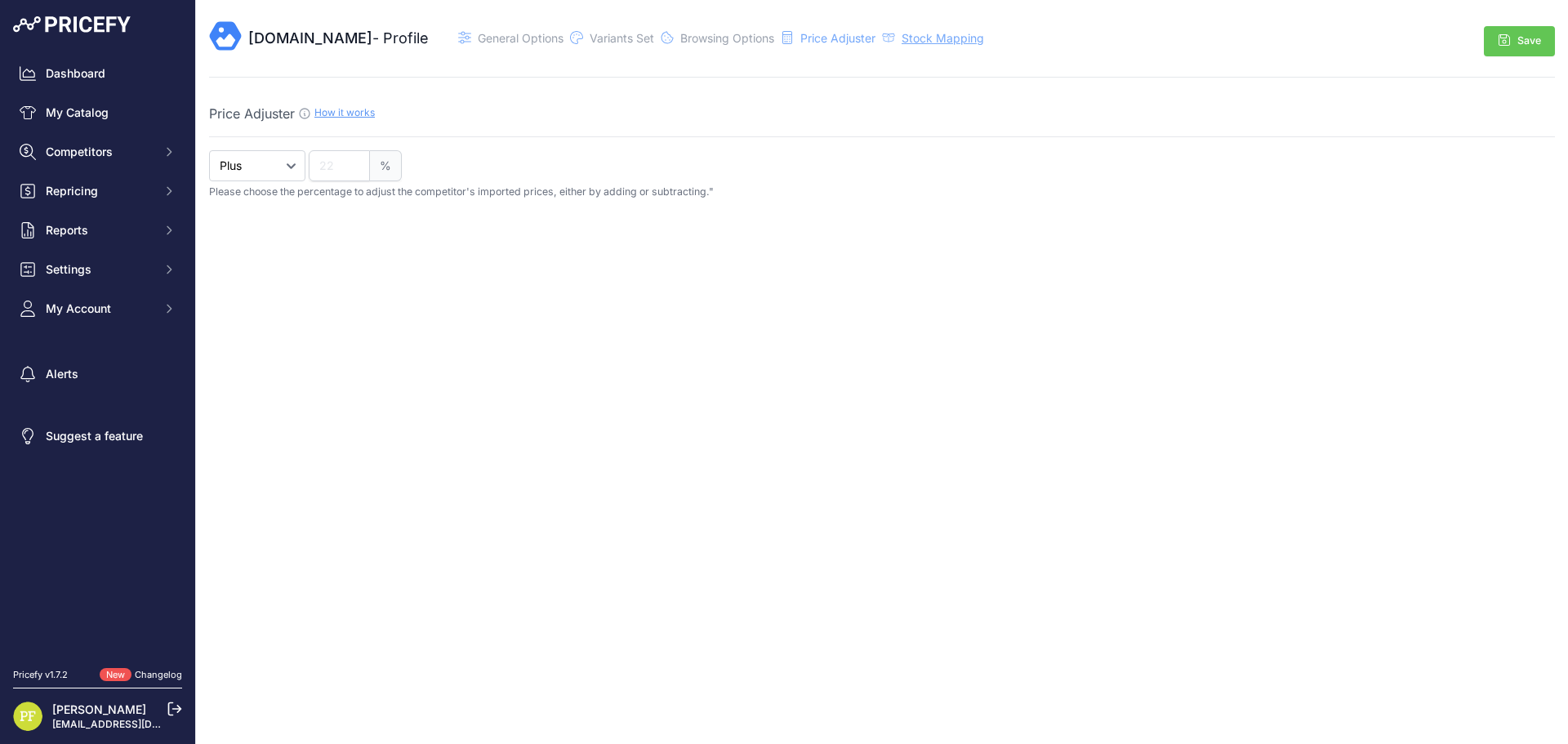
click at [950, 41] on span "Stock Mapping" at bounding box center [943, 37] width 83 height 14
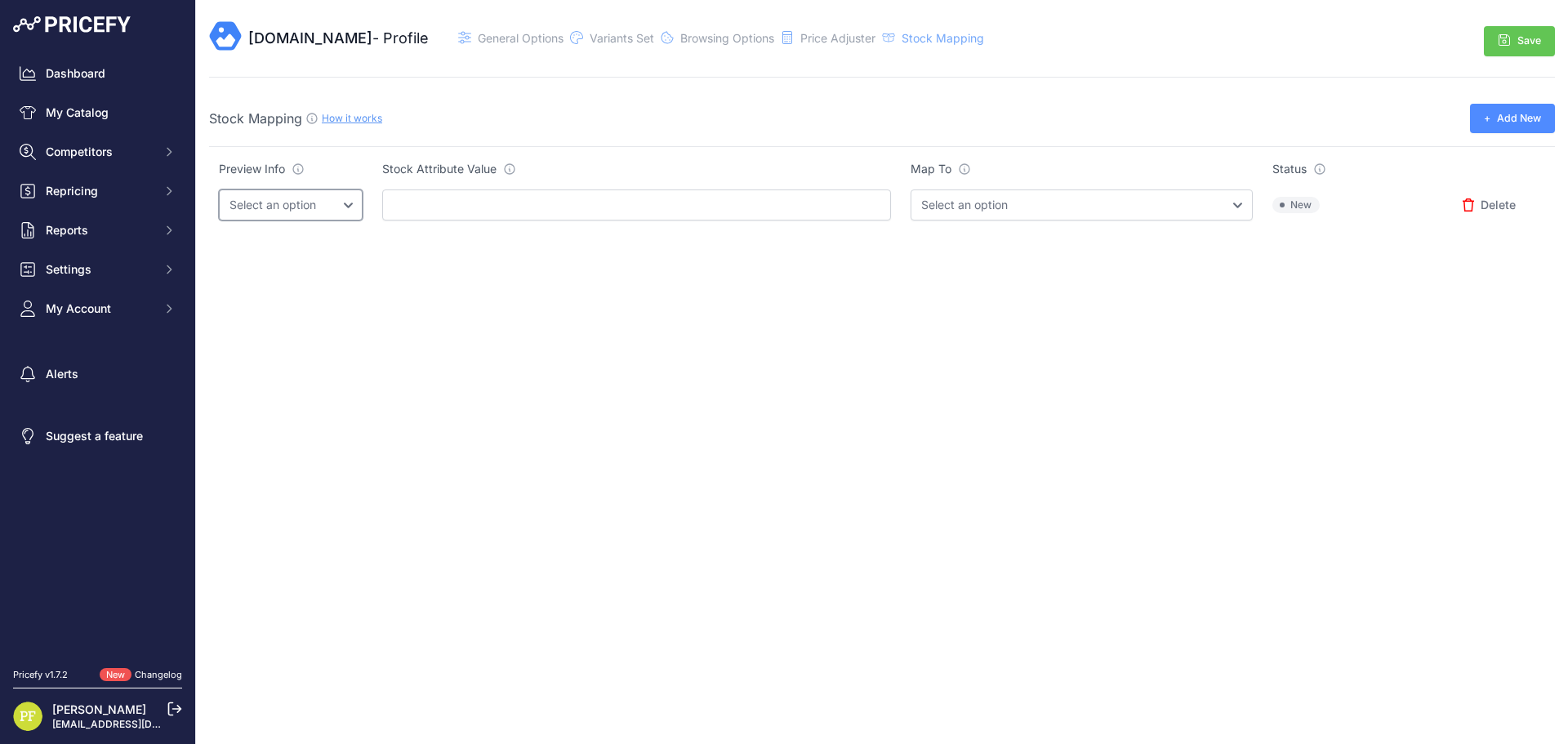
click at [325, 195] on select "Select an option" at bounding box center [291, 205] width 144 height 31
drag, startPoint x: 327, startPoint y: 196, endPoint x: 373, endPoint y: 201, distance: 46.3
click at [327, 196] on select "Select an option" at bounding box center [291, 205] width 144 height 31
click at [620, 204] on input "text" at bounding box center [636, 205] width 509 height 31
click at [1136, 199] on select "Select an option InStock OutOfStock" at bounding box center [1081, 205] width 342 height 31
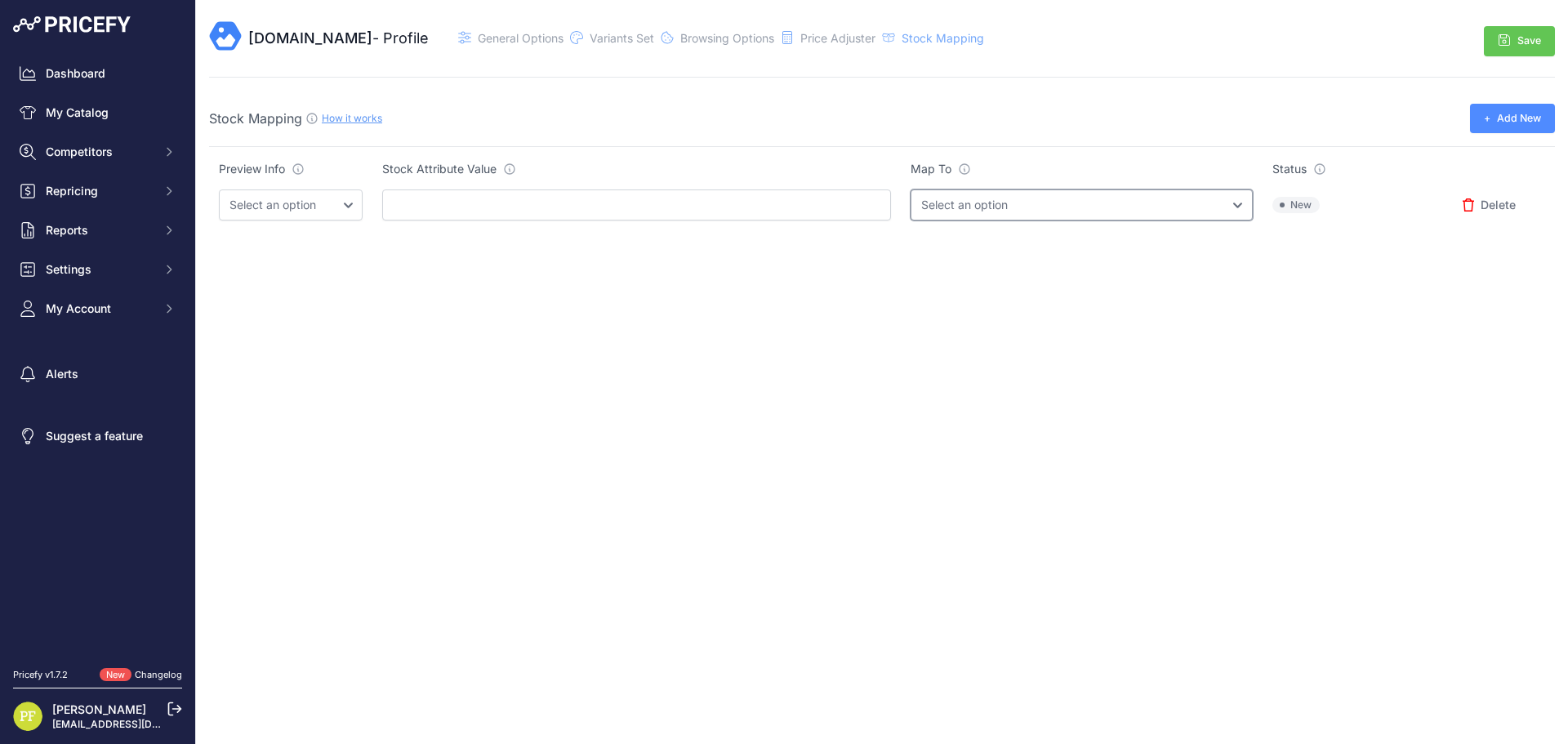
click at [1131, 202] on select "Select an option InStock OutOfStock" at bounding box center [1081, 205] width 342 height 31
click at [478, 31] on span "General Options" at bounding box center [521, 37] width 86 height 14
